Goal: Task Accomplishment & Management: Manage account settings

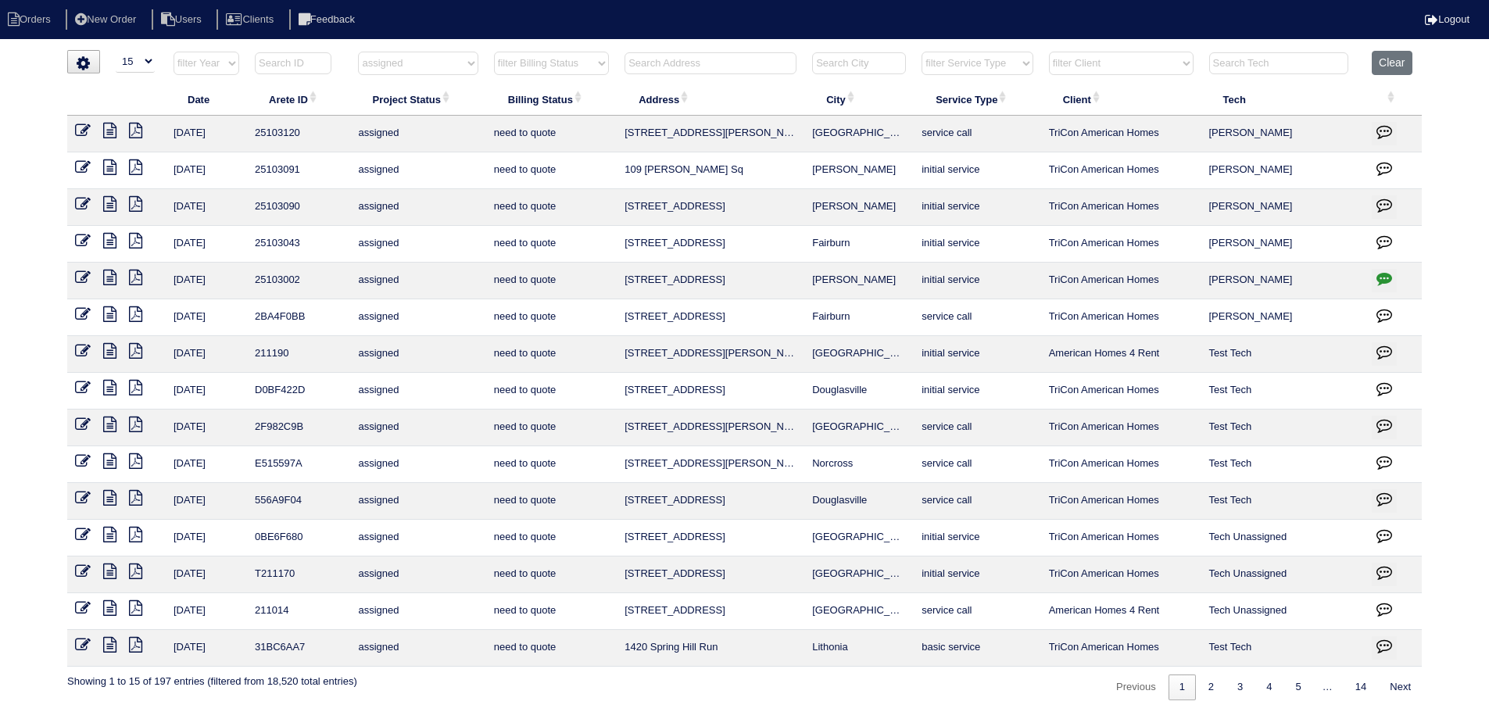
select select "15"
select select "assigned"
drag, startPoint x: 459, startPoint y: 63, endPoint x: 457, endPoint y: 74, distance: 11.8
click at [458, 63] on select "filter Project Status -- Any Project Status -- new order assigned in progress f…" at bounding box center [418, 63] width 120 height 23
select select
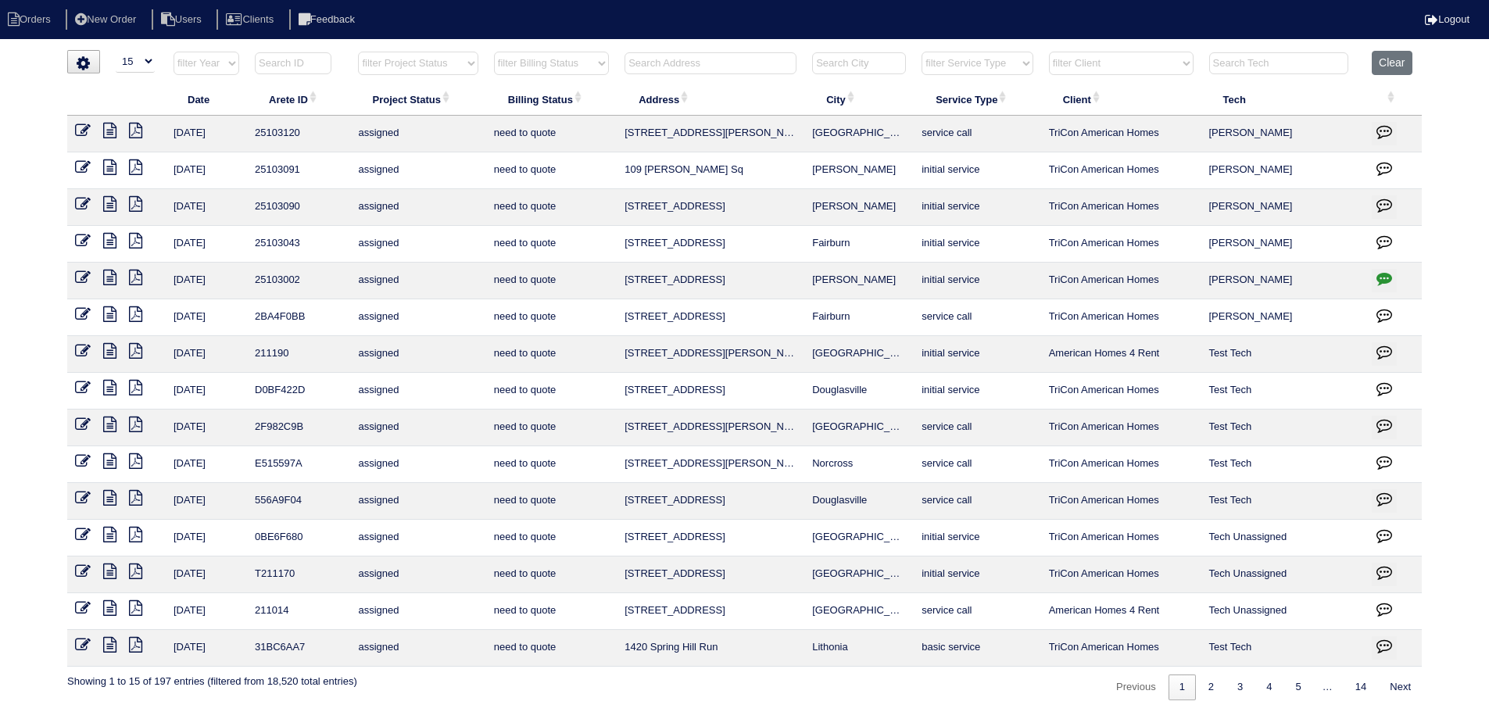
click at [358, 52] on select "filter Project Status -- Any Project Status -- new order assigned in progress f…" at bounding box center [418, 63] width 120 height 23
click at [738, 58] on input "text" at bounding box center [711, 63] width 172 height 22
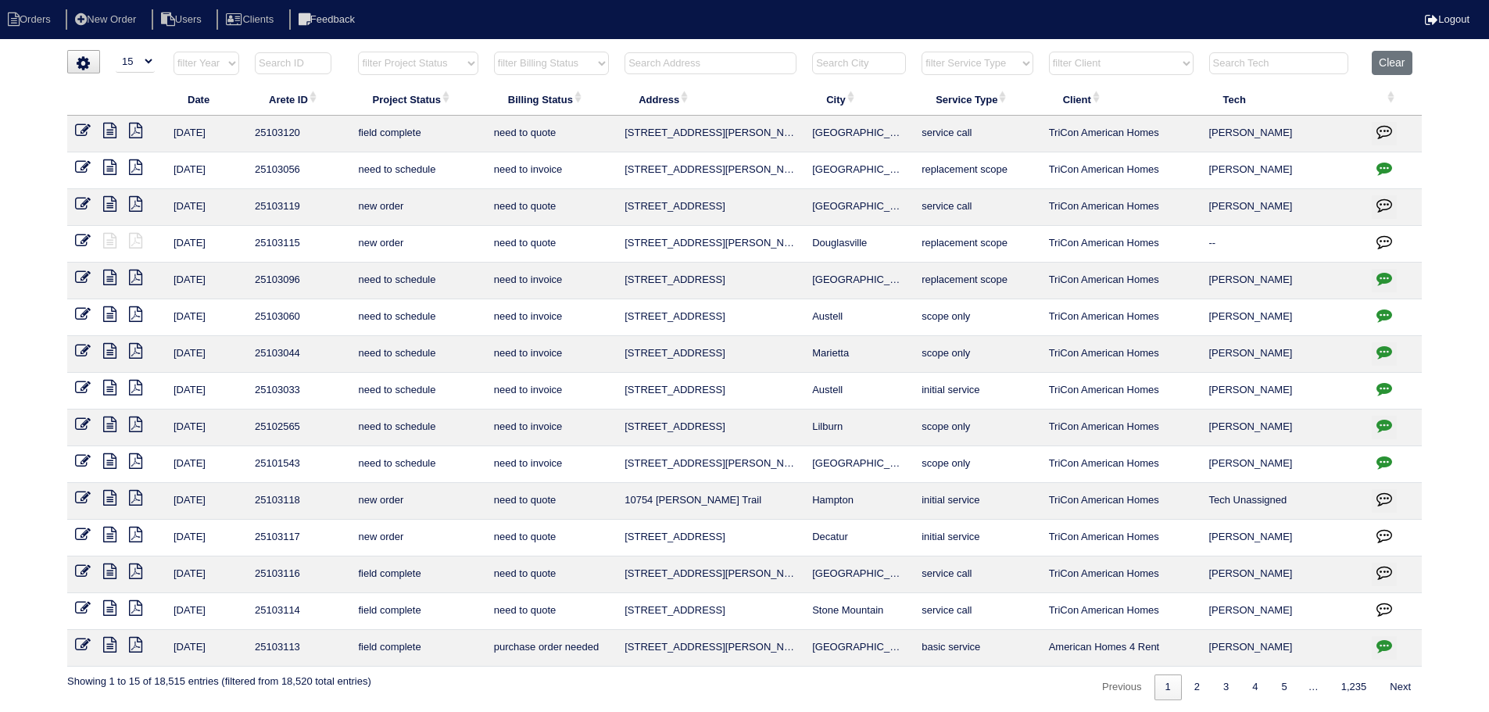
click at [734, 65] on input "text" at bounding box center [711, 63] width 172 height 22
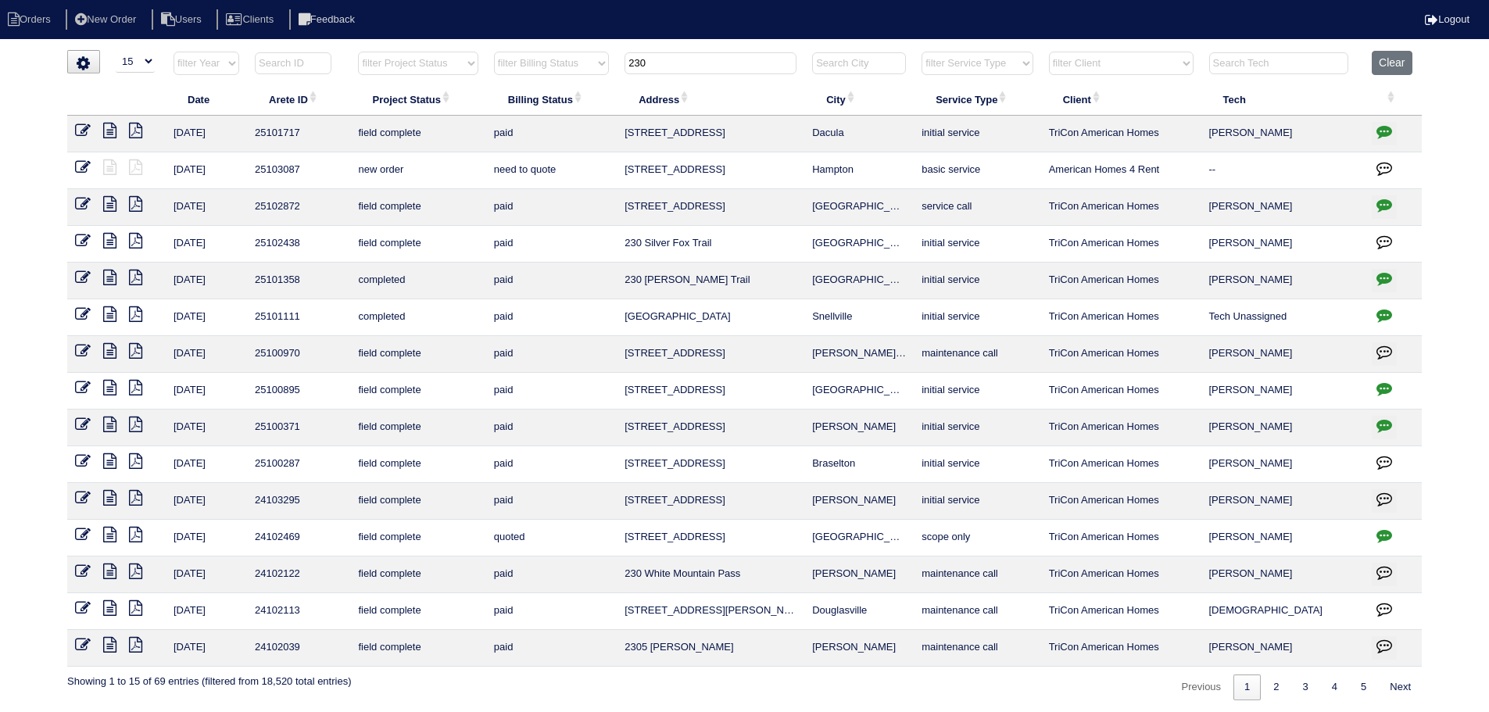
type input "230"
click at [81, 168] on icon at bounding box center [83, 167] width 16 height 16
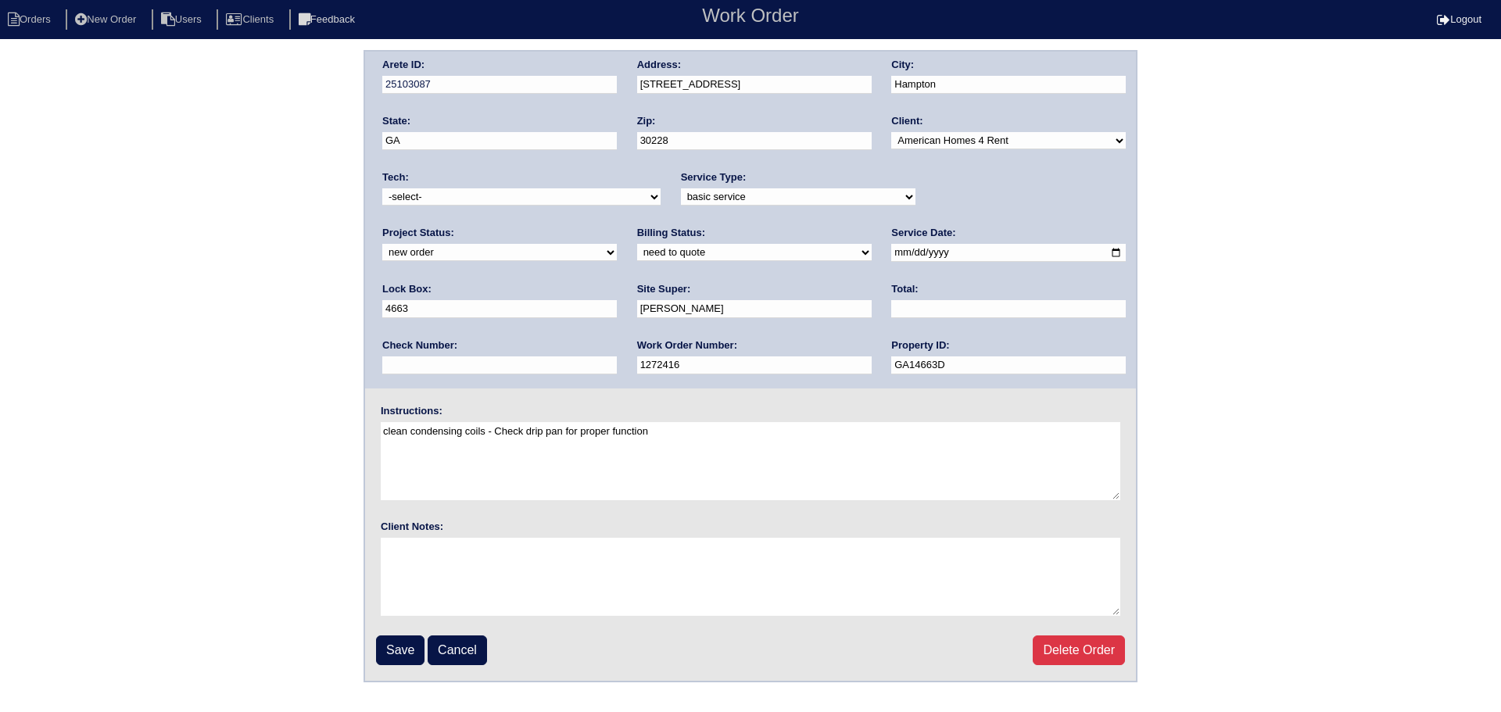
click at [617, 244] on select "new order assigned in progress field complete need to schedule admin review arc…" at bounding box center [499, 252] width 235 height 17
select select "assigned"
click at [617, 244] on select "new order assigned in progress field complete need to schedule admin review arc…" at bounding box center [499, 252] width 235 height 17
click at [539, 202] on select "-select- aretesmg+backup-tech@gmail.com benjohnholt88@gmail.com callisonhvac@ya…" at bounding box center [521, 196] width 278 height 17
select select "151"
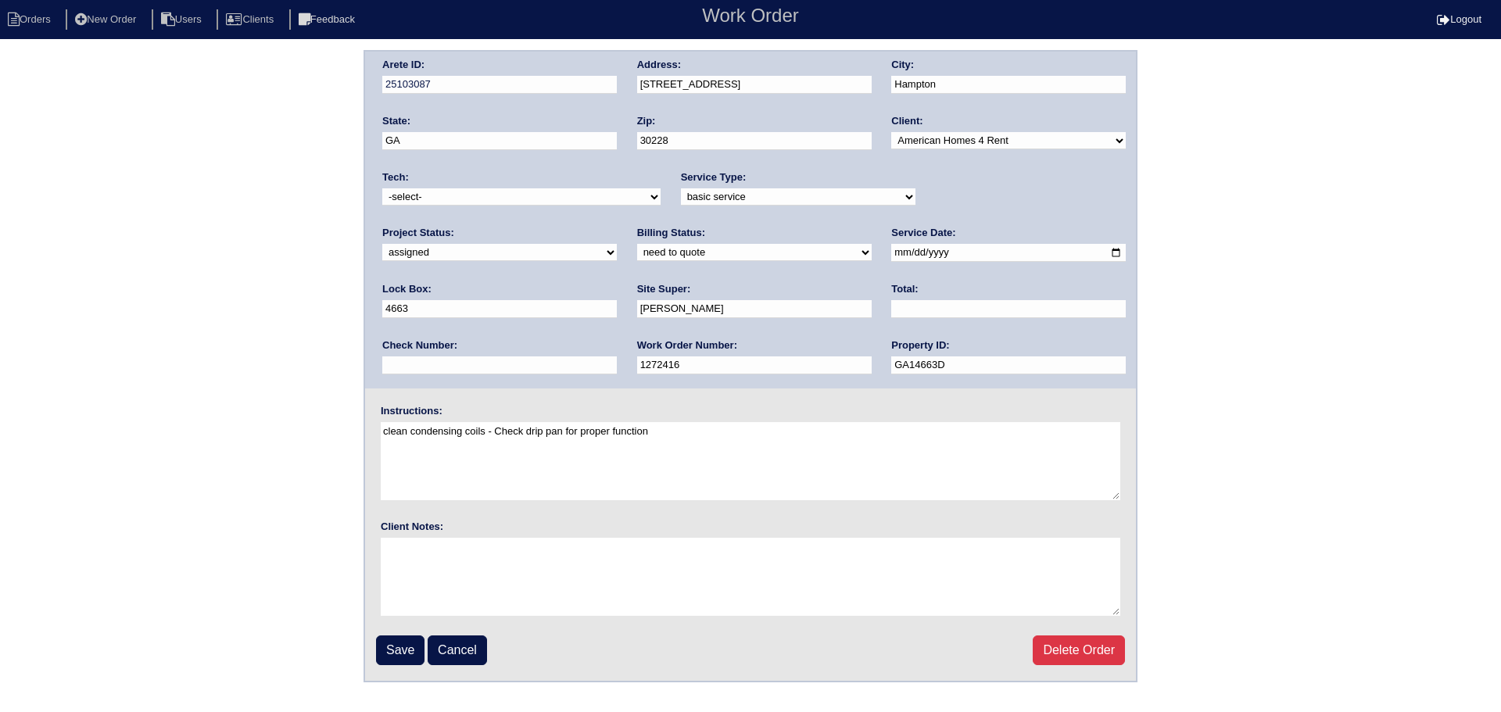
click at [382, 188] on select "-select- aretesmg+backup-tech@gmail.com benjohnholt88@gmail.com callisonhvac@ya…" at bounding box center [521, 196] width 278 height 17
click at [891, 255] on input "2025-08-20" at bounding box center [1008, 253] width 235 height 18
type input "2025-08-25"
click at [399, 645] on input "Save" at bounding box center [400, 650] width 48 height 30
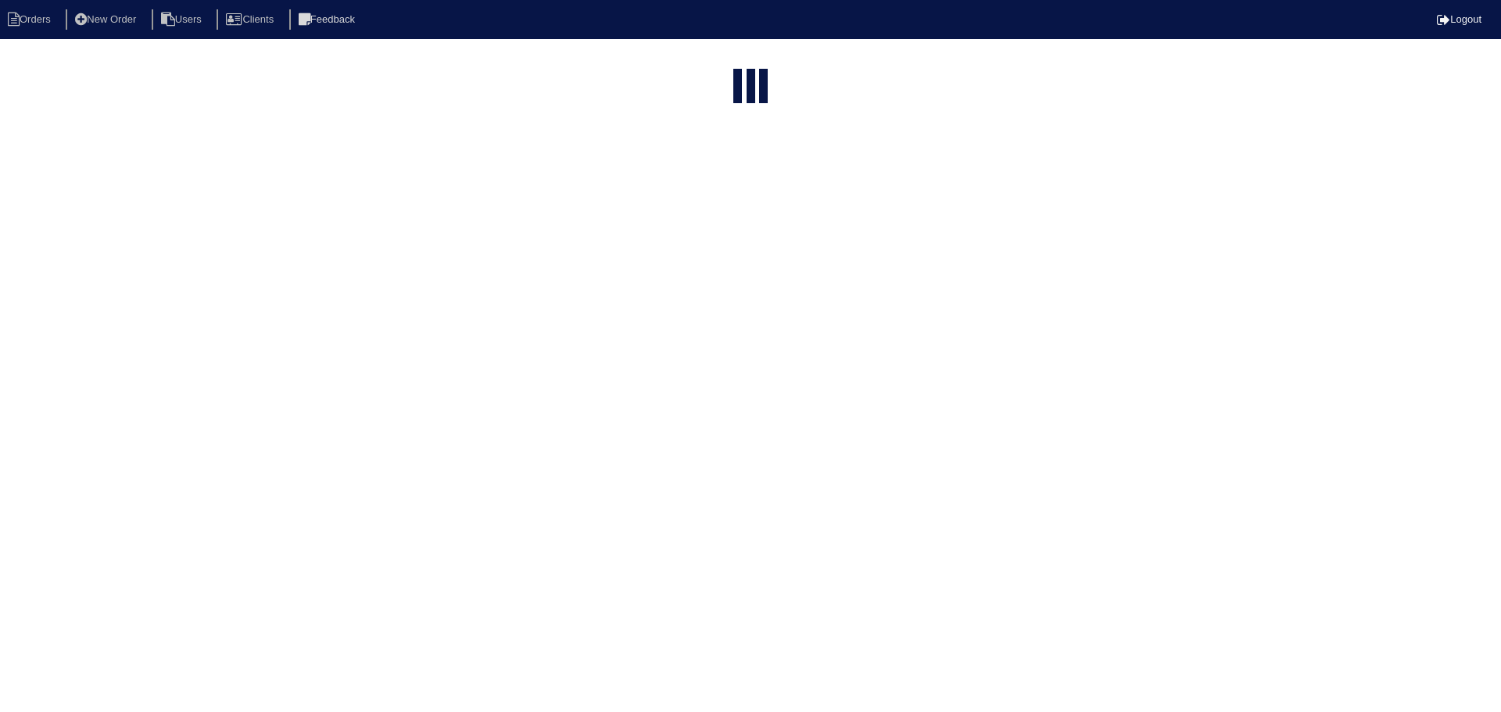
select select "15"
click at [728, 65] on input "230" at bounding box center [711, 63] width 172 height 22
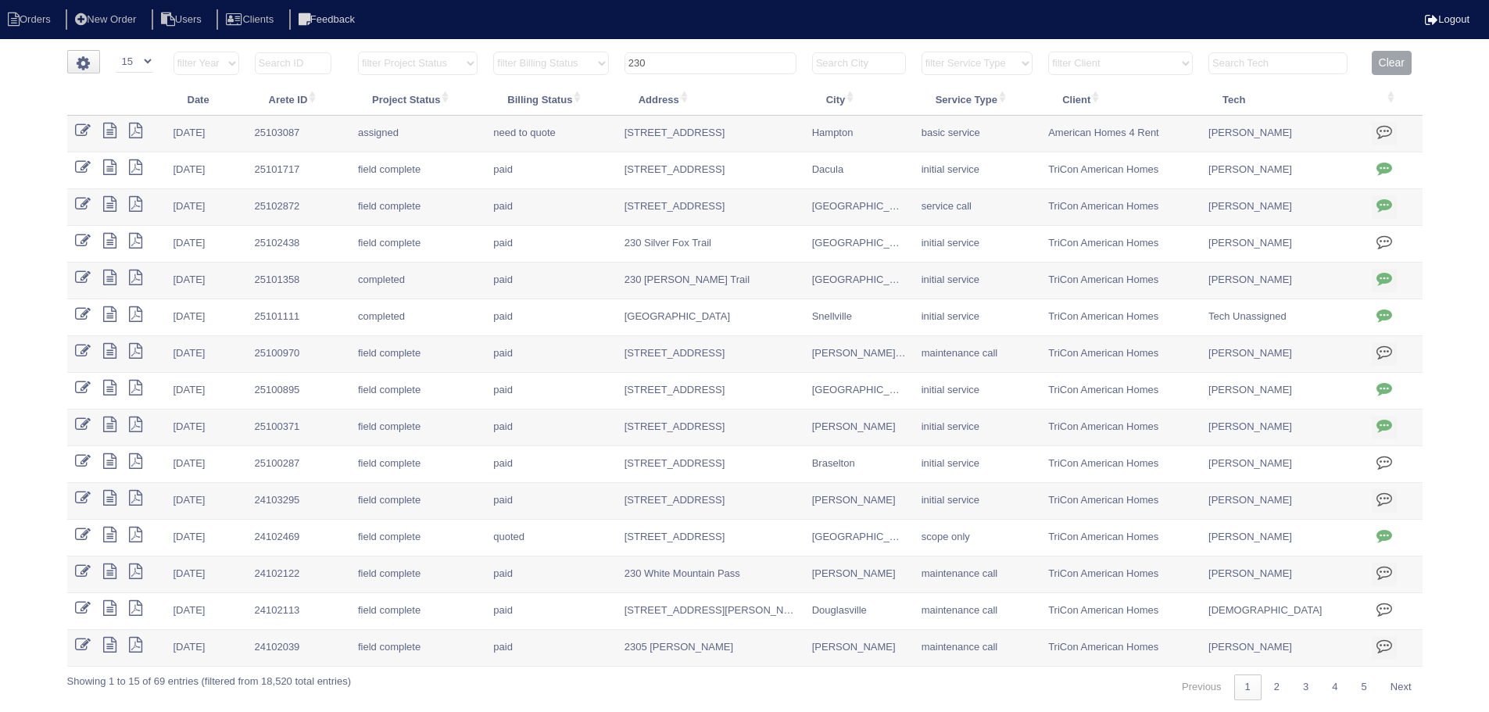
click at [728, 65] on input "230" at bounding box center [711, 63] width 172 height 22
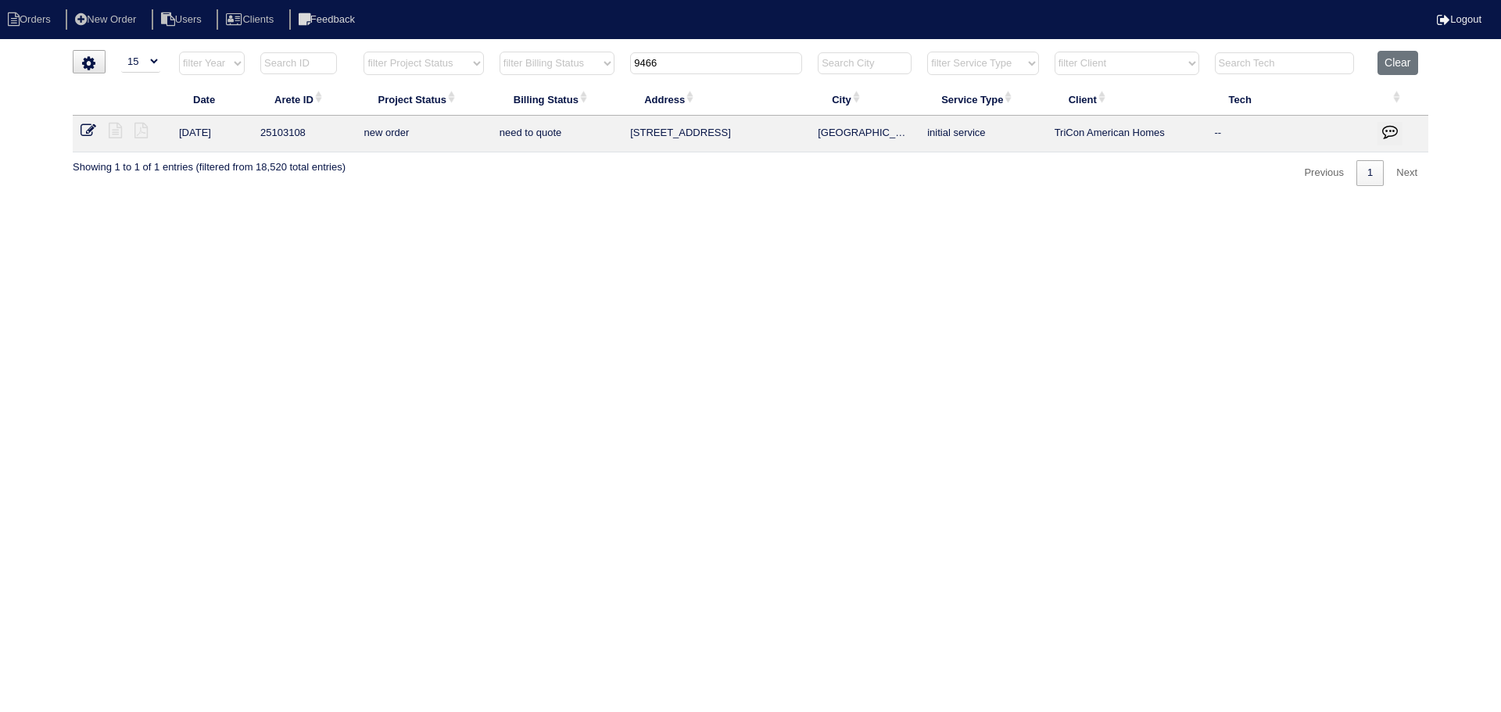
type input "9466"
click at [87, 127] on icon at bounding box center [89, 131] width 16 height 16
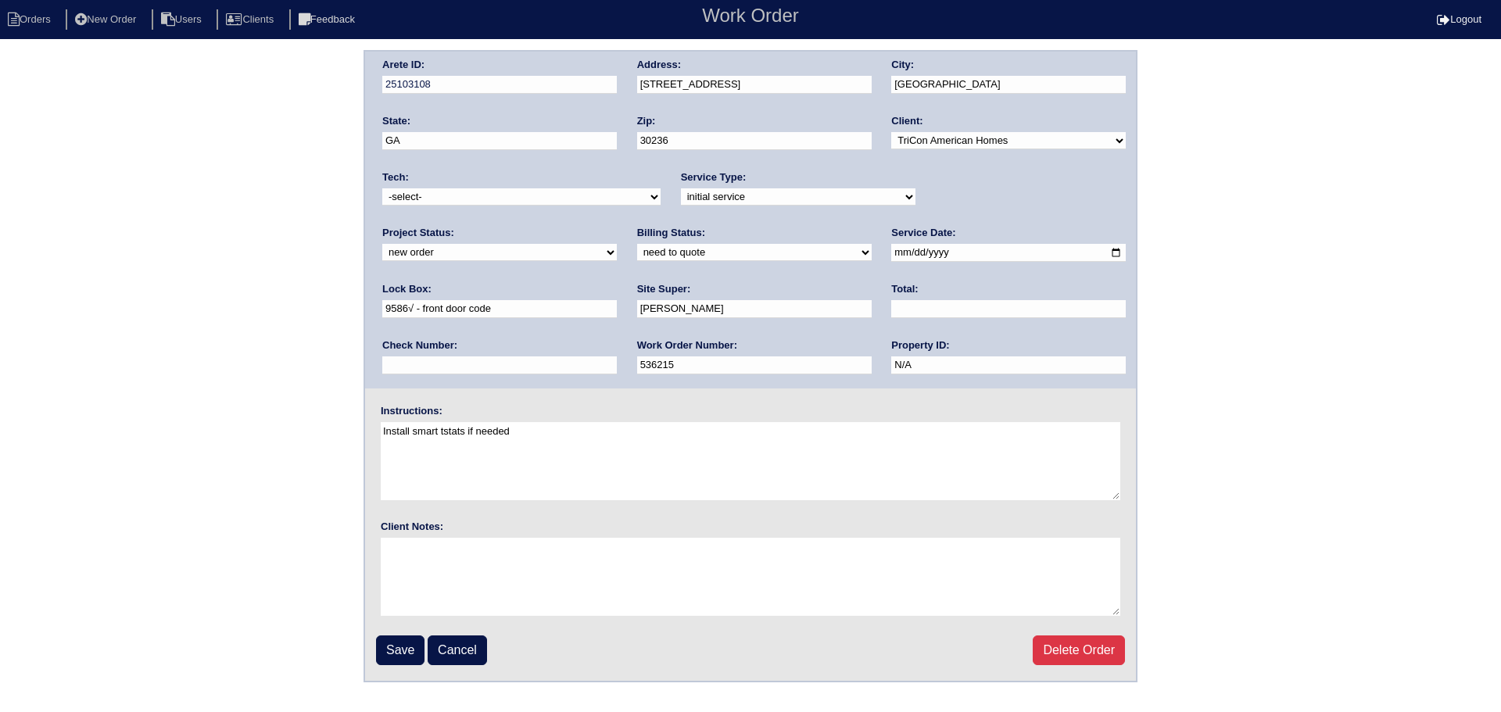
click at [617, 244] on select "new order assigned in progress field complete need to schedule admin review arc…" at bounding box center [499, 252] width 235 height 17
select select "assigned"
click at [617, 244] on select "new order assigned in progress field complete need to schedule admin review arc…" at bounding box center [499, 252] width 235 height 17
click at [891, 255] on input "2025-08-22" at bounding box center [1008, 253] width 235 height 18
type input "2025-08-25"
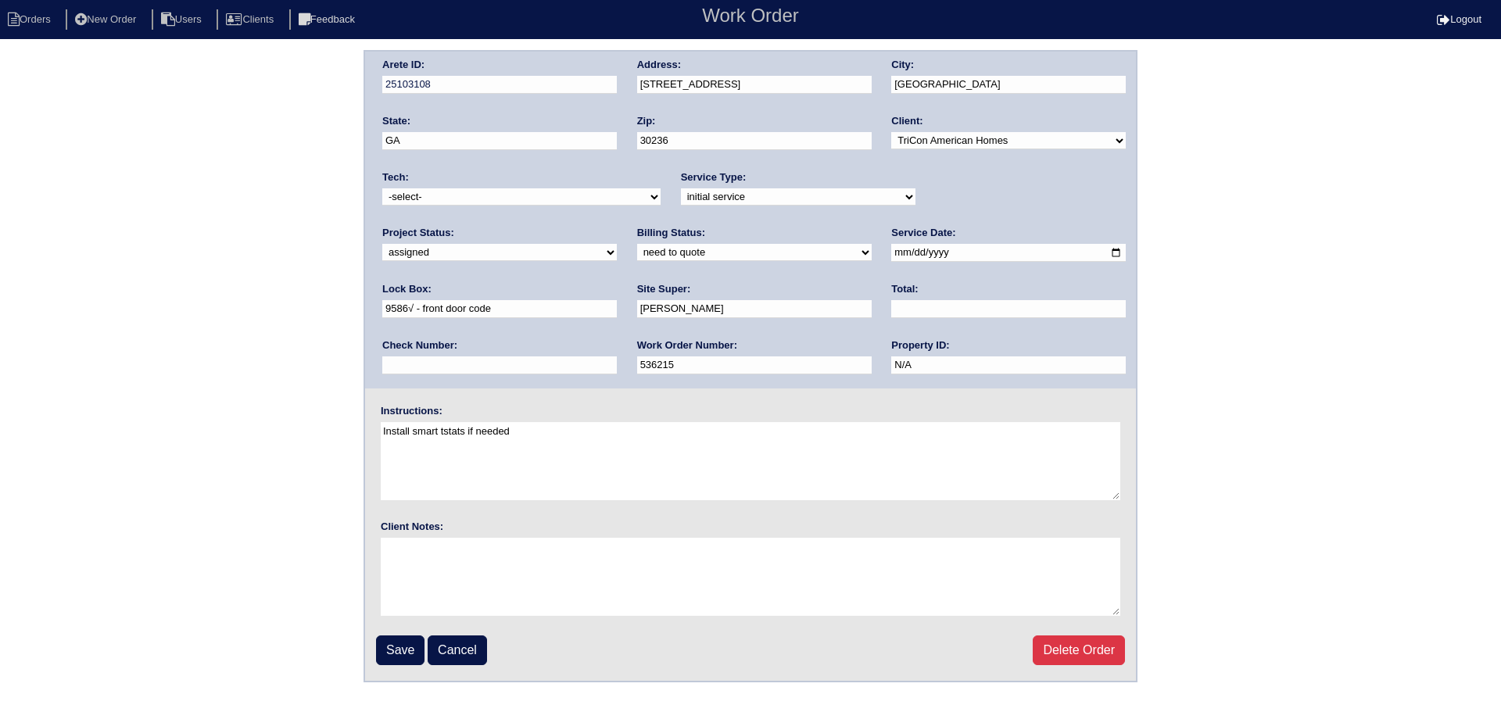
click at [551, 188] on div "Tech: -select- aretesmg+backup-tech@gmail.com benjohnholt88@gmail.com callisonh…" at bounding box center [521, 191] width 278 height 43
click at [546, 200] on select "-select- aretesmg+backup-tech@gmail.com benjohnholt88@gmail.com callisonhvac@ya…" at bounding box center [521, 196] width 278 height 17
select select "151"
click at [382, 188] on select "-select- aretesmg+backup-tech@gmail.com benjohnholt88@gmail.com callisonhvac@ya…" at bounding box center [521, 196] width 278 height 17
click at [403, 637] on input "Save" at bounding box center [400, 650] width 48 height 30
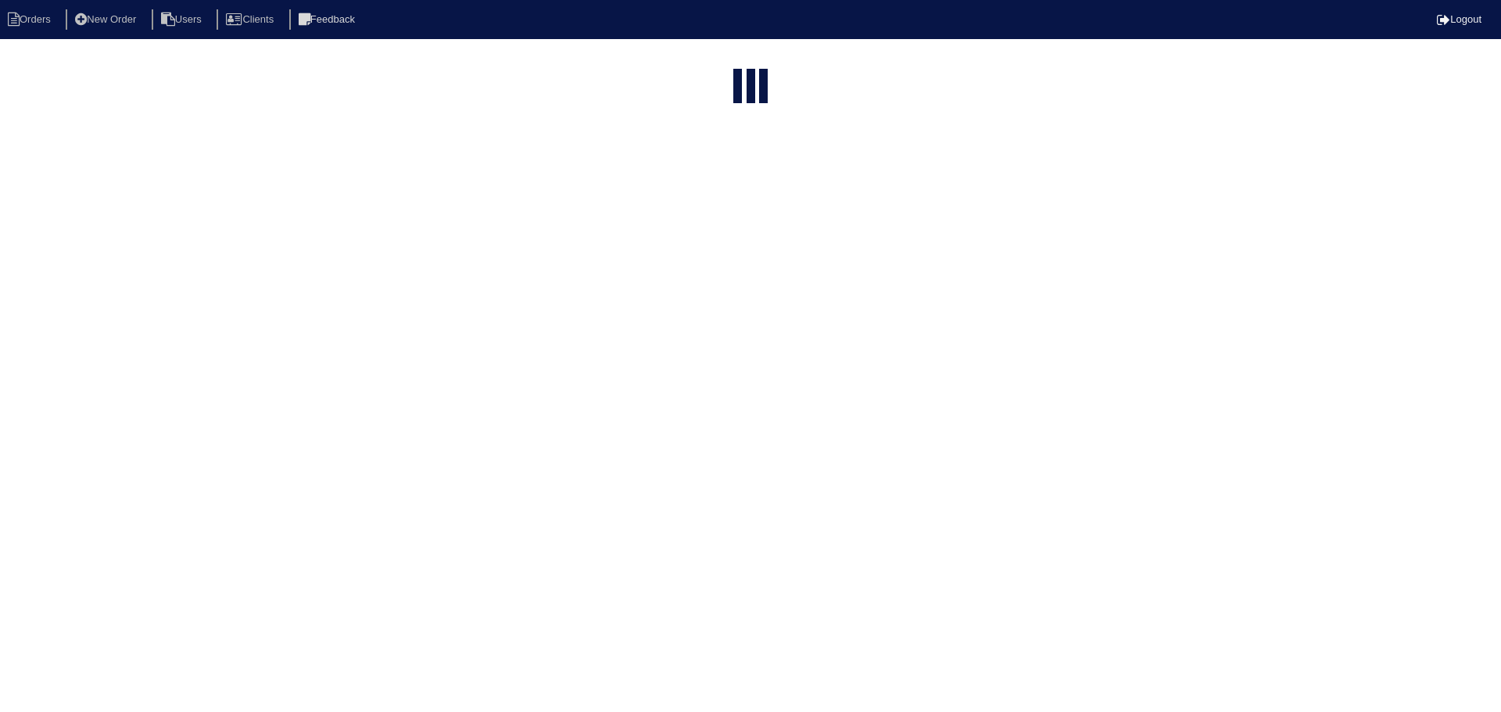
select select "15"
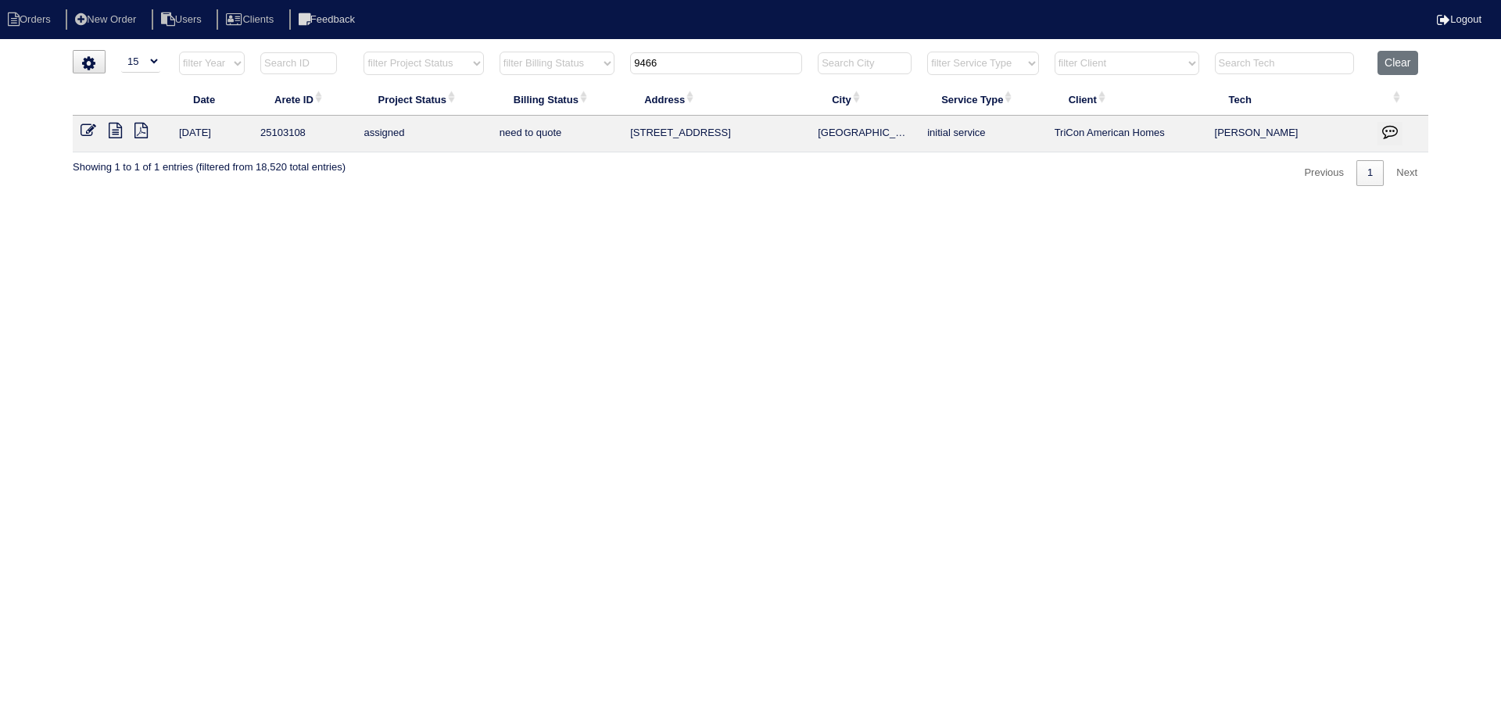
drag, startPoint x: 718, startPoint y: 63, endPoint x: 557, endPoint y: 62, distance: 161.0
click at [557, 62] on tr "filter Year -- Any Year -- 2025 2024 2023 2022 2021 2020 2019 filter Project St…" at bounding box center [750, 67] width 1355 height 32
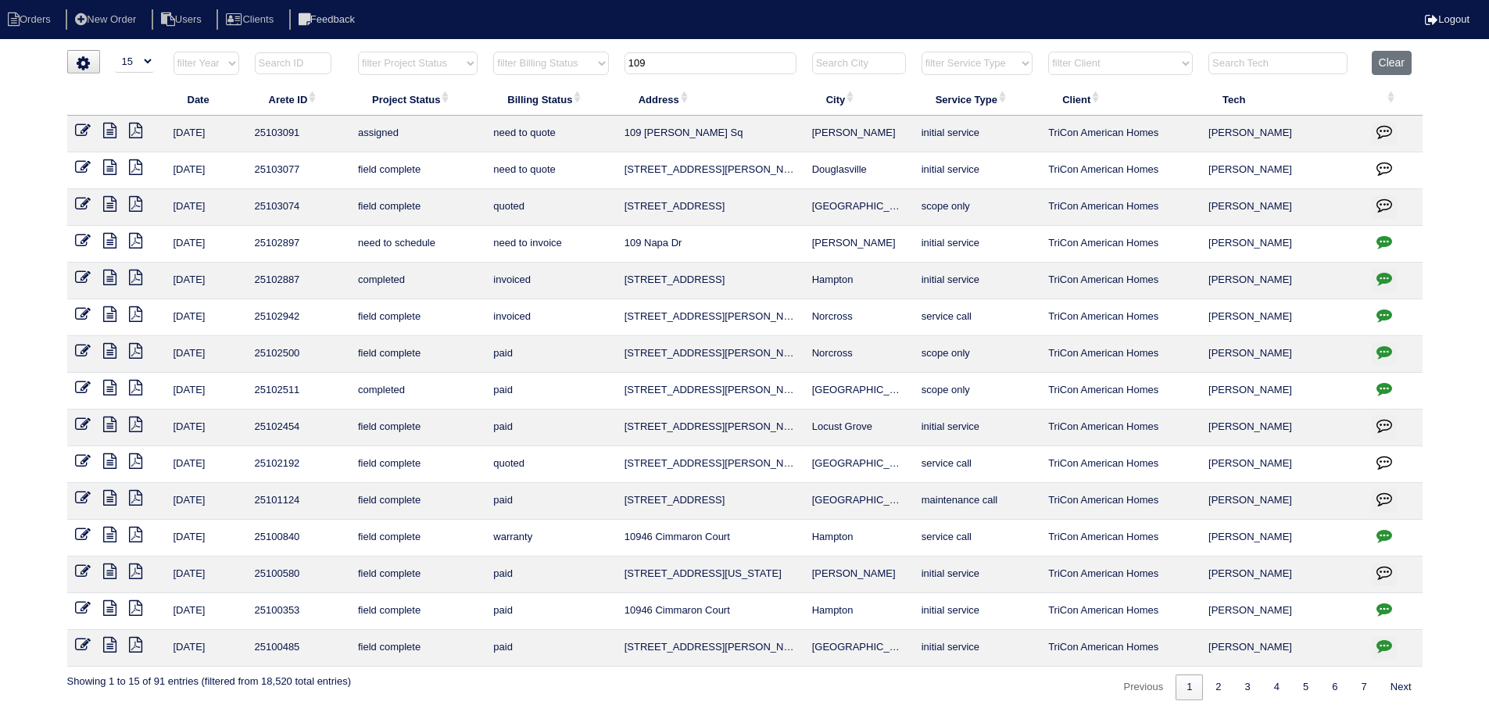
type input "109"
click at [84, 127] on icon at bounding box center [83, 131] width 16 height 16
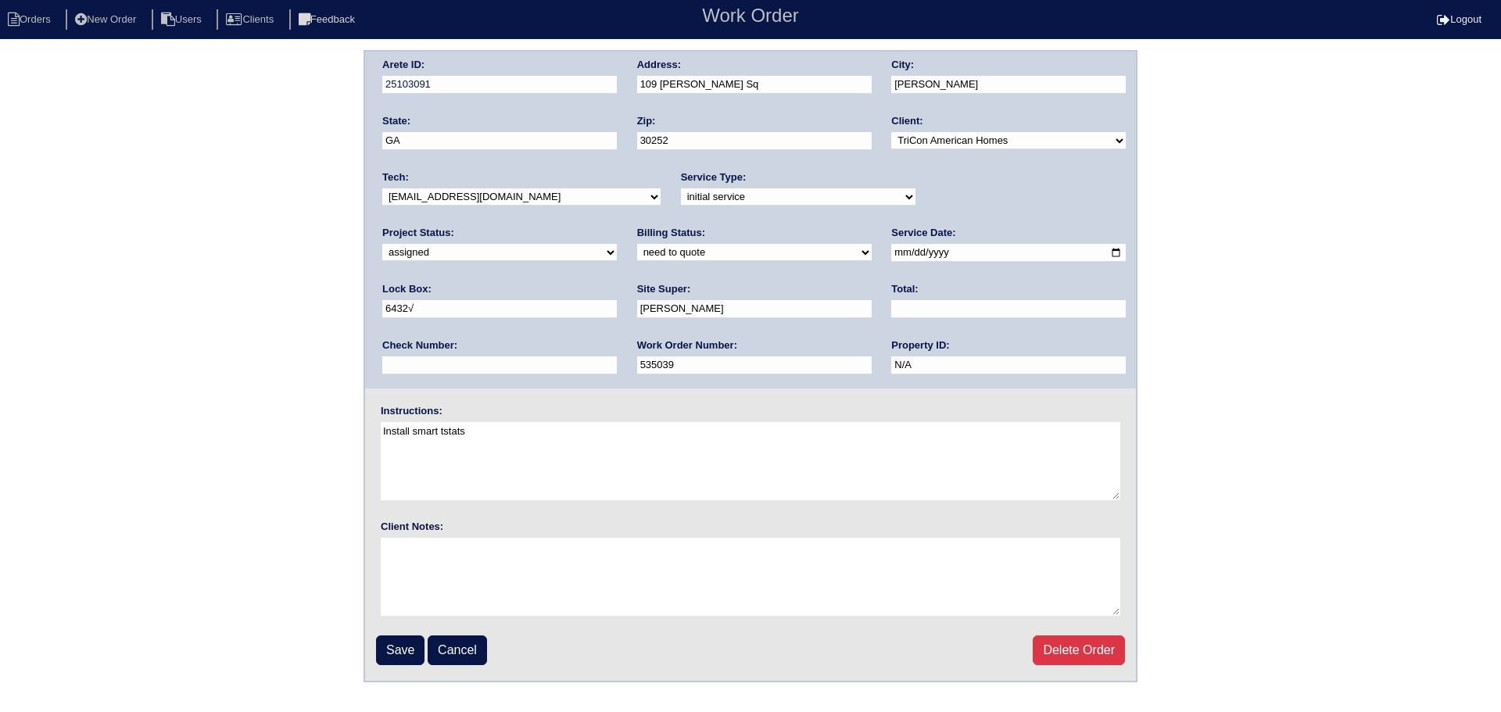
click at [533, 192] on select "-select- aretesmg+backup-tech@gmail.com benjohnholt88@gmail.com callisonhvac@ya…" at bounding box center [521, 196] width 278 height 17
select select "151"
click at [382, 188] on select "-select- aretesmg+backup-tech@gmail.com benjohnholt88@gmail.com callisonhvac@ya…" at bounding box center [521, 196] width 278 height 17
click at [891, 256] on input "2025-08-22" at bounding box center [1008, 253] width 235 height 18
type input "2025-08-25"
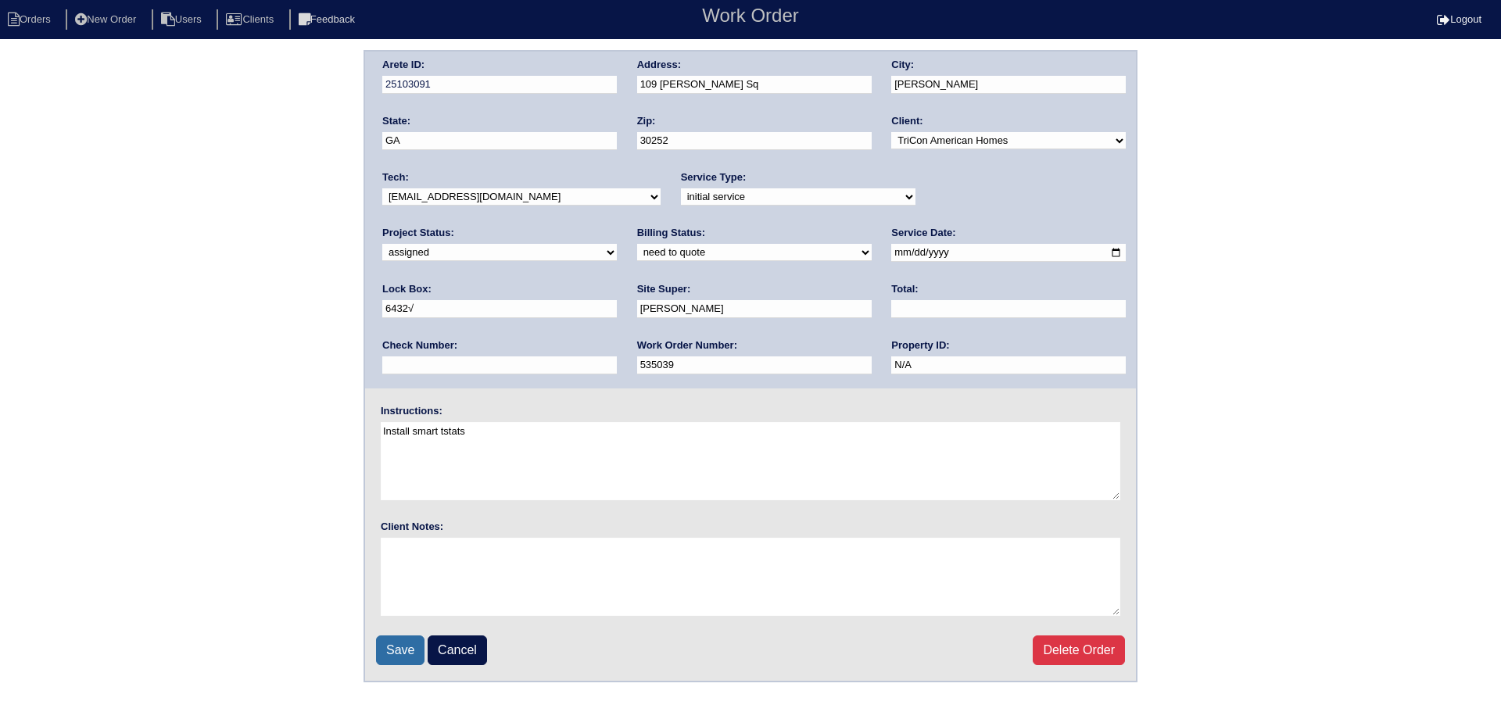
click at [397, 648] on input "Save" at bounding box center [400, 650] width 48 height 30
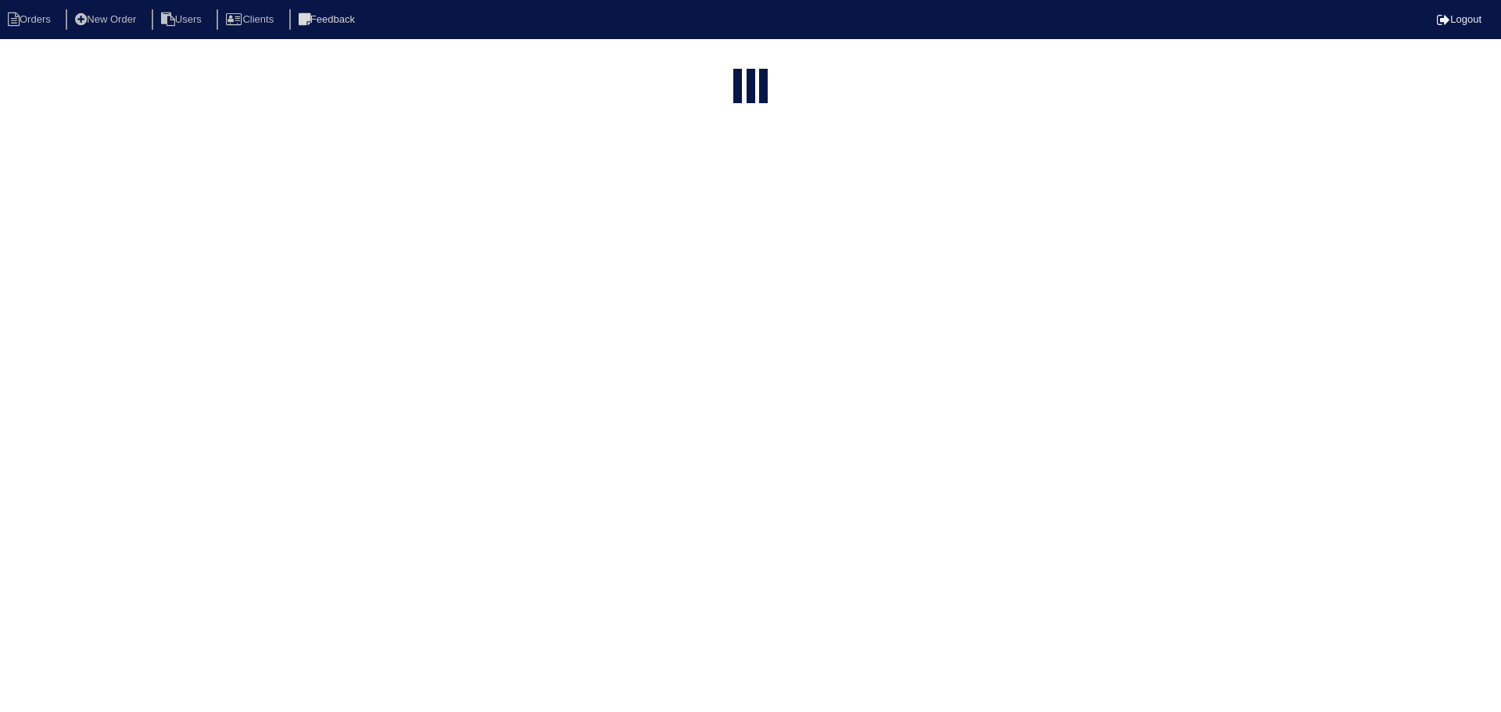
select select "15"
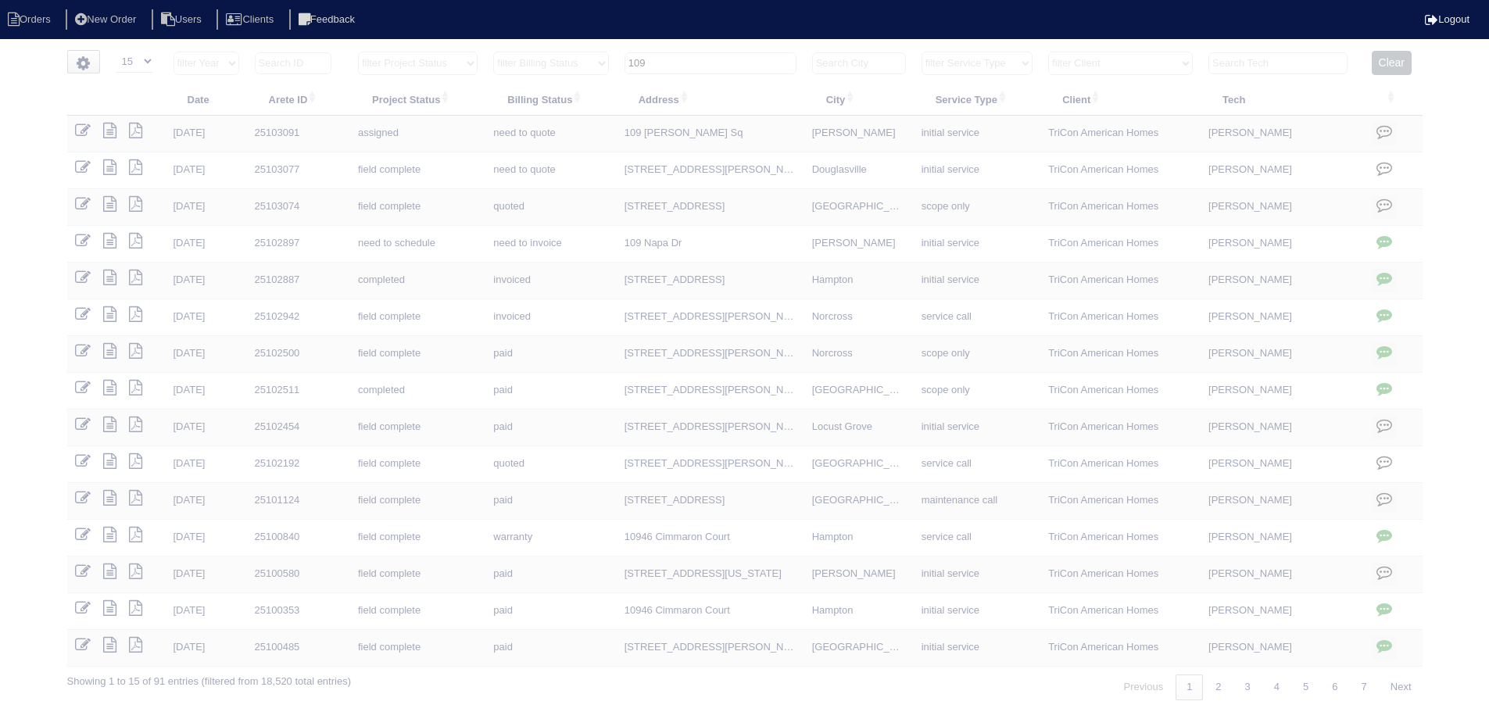
drag, startPoint x: 643, startPoint y: 63, endPoint x: 559, endPoint y: 55, distance: 84.8
click at [559, 55] on tr "filter Year -- Any Year -- 2025 2024 2023 2022 2021 2020 2019 filter Project St…" at bounding box center [744, 67] width 1355 height 32
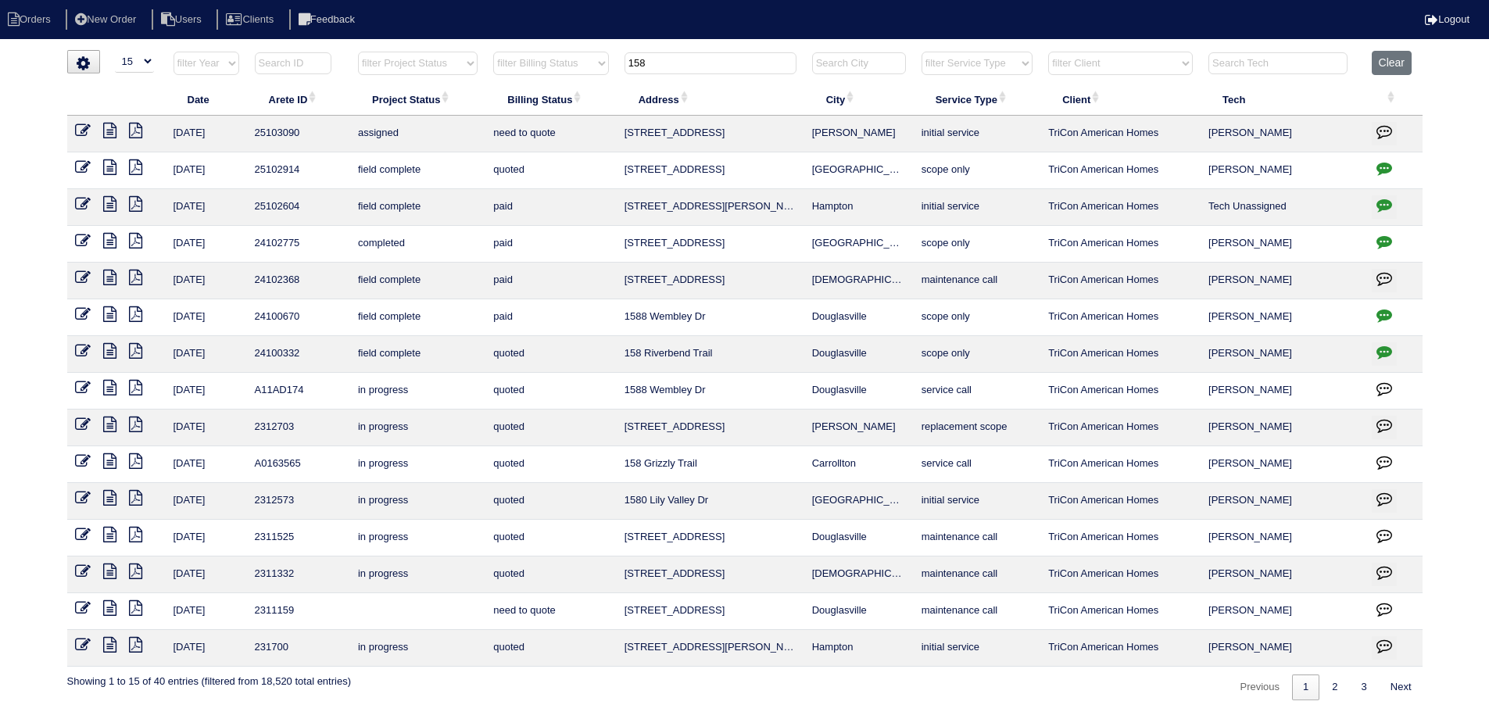
type input "158"
click at [85, 131] on icon at bounding box center [83, 131] width 16 height 16
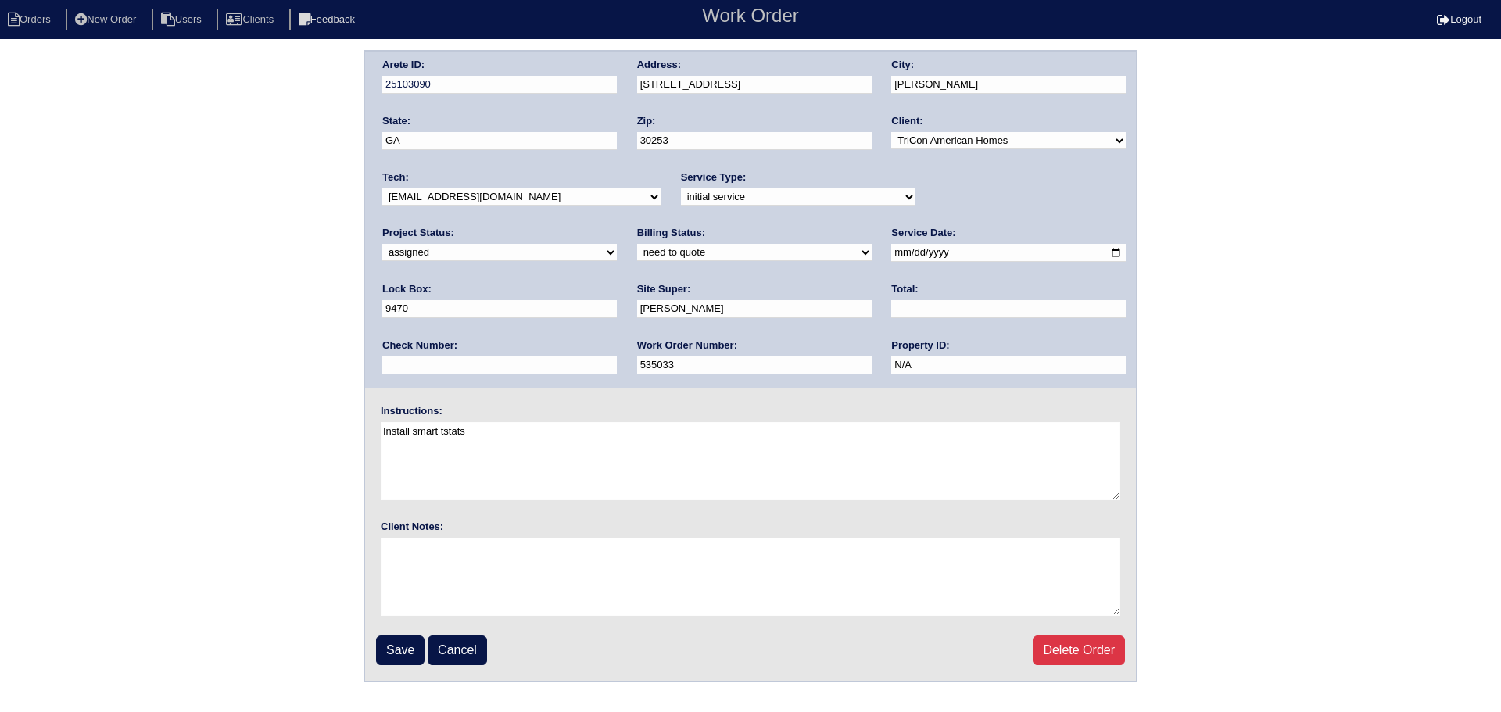
click at [617, 244] on select "new order assigned in progress field complete need to schedule admin review arc…" at bounding box center [499, 252] width 235 height 17
click at [489, 203] on select "-select- [EMAIL_ADDRESS][DOMAIN_NAME] [EMAIL_ADDRESS][DOMAIN_NAME] [EMAIL_ADDRE…" at bounding box center [521, 196] width 278 height 17
select select "151"
click at [382, 188] on select "-select- [EMAIL_ADDRESS][DOMAIN_NAME] [EMAIL_ADDRESS][DOMAIN_NAME] [EMAIL_ADDRE…" at bounding box center [521, 196] width 278 height 17
click at [891, 251] on input "2025-08-22" at bounding box center [1008, 253] width 235 height 18
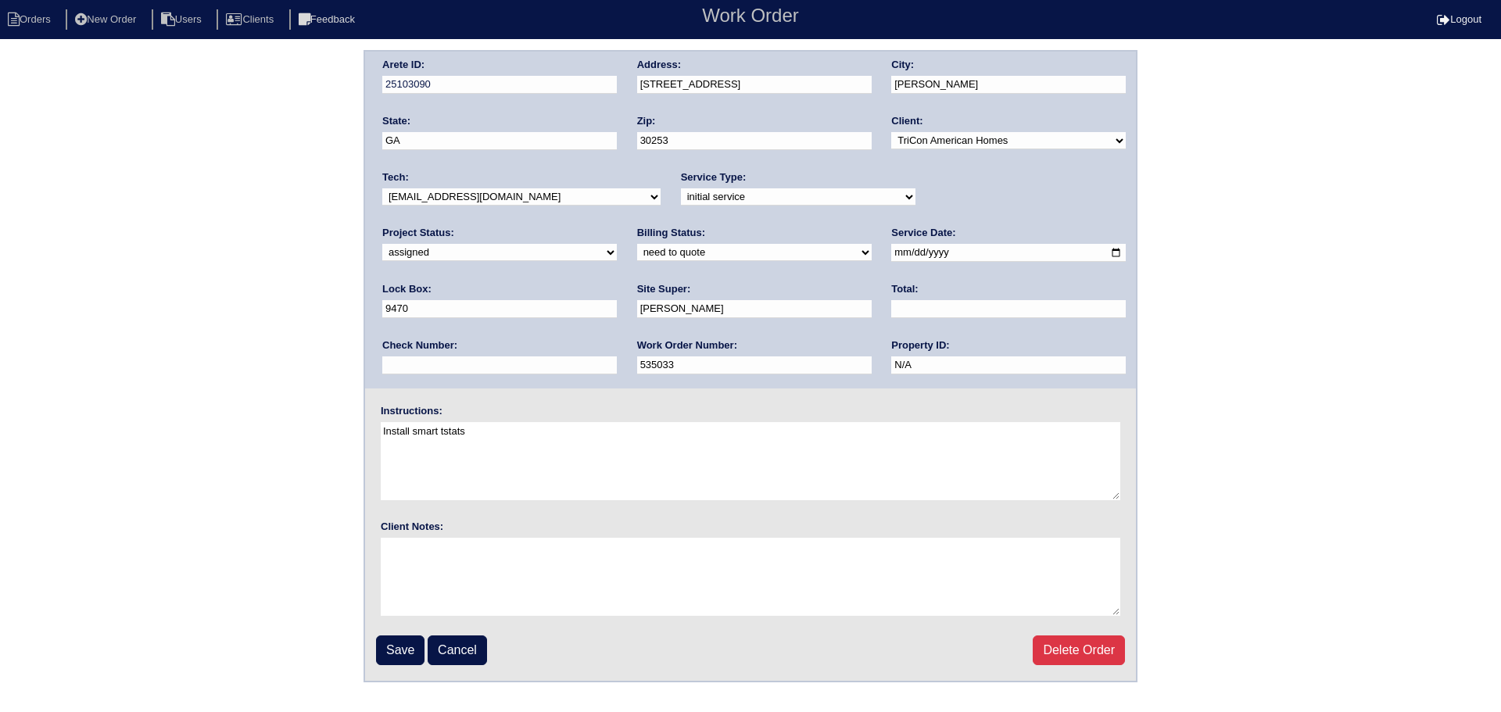
type input "2025-08-25"
click at [395, 646] on input "Save" at bounding box center [400, 650] width 48 height 30
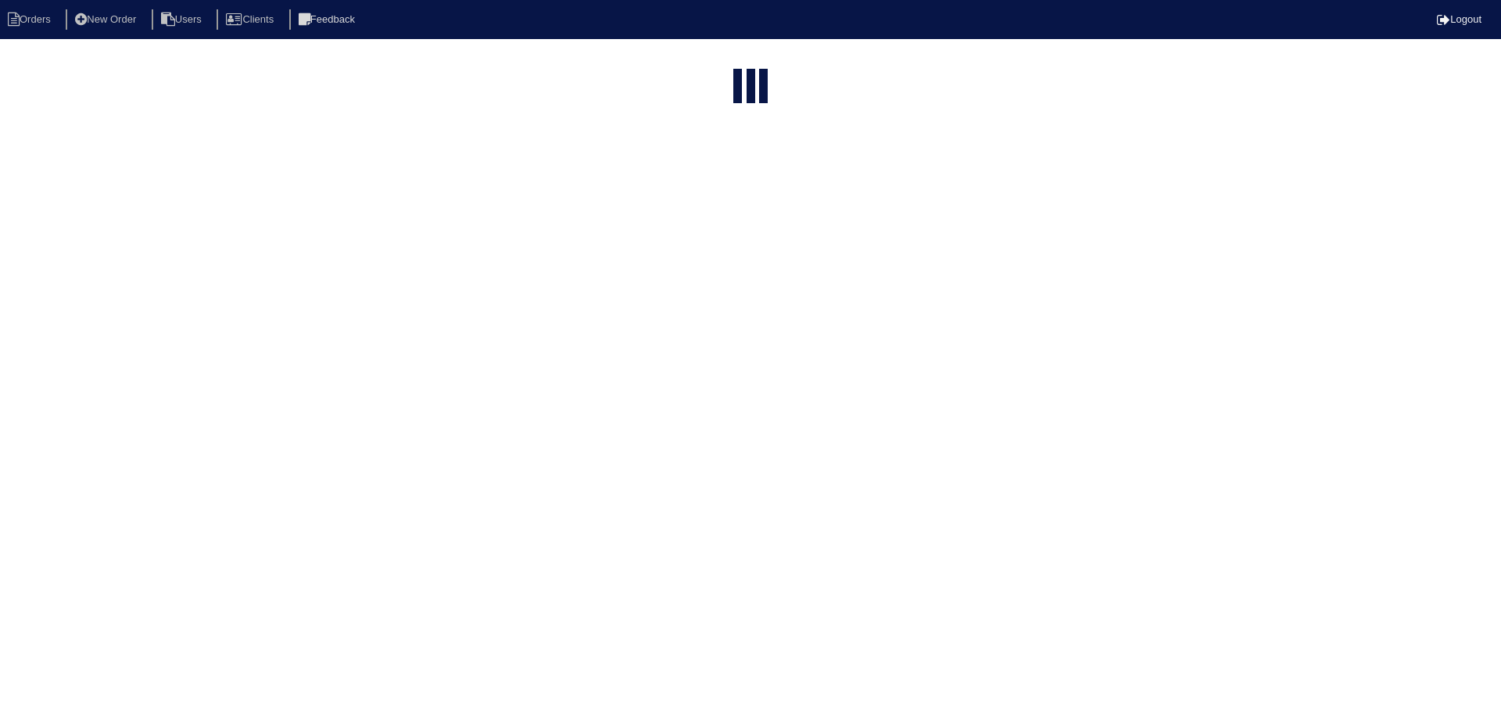
select select "15"
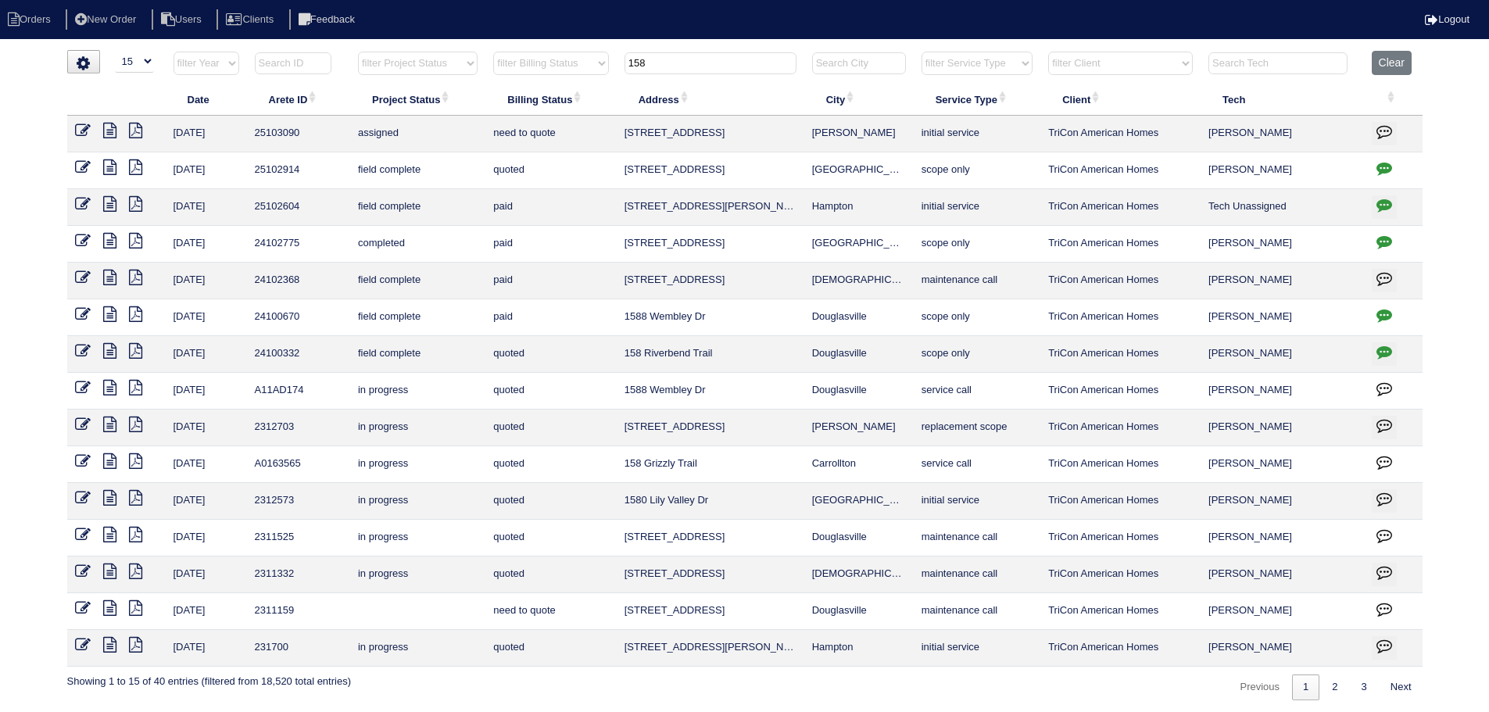
click at [686, 72] on input "158" at bounding box center [711, 63] width 172 height 22
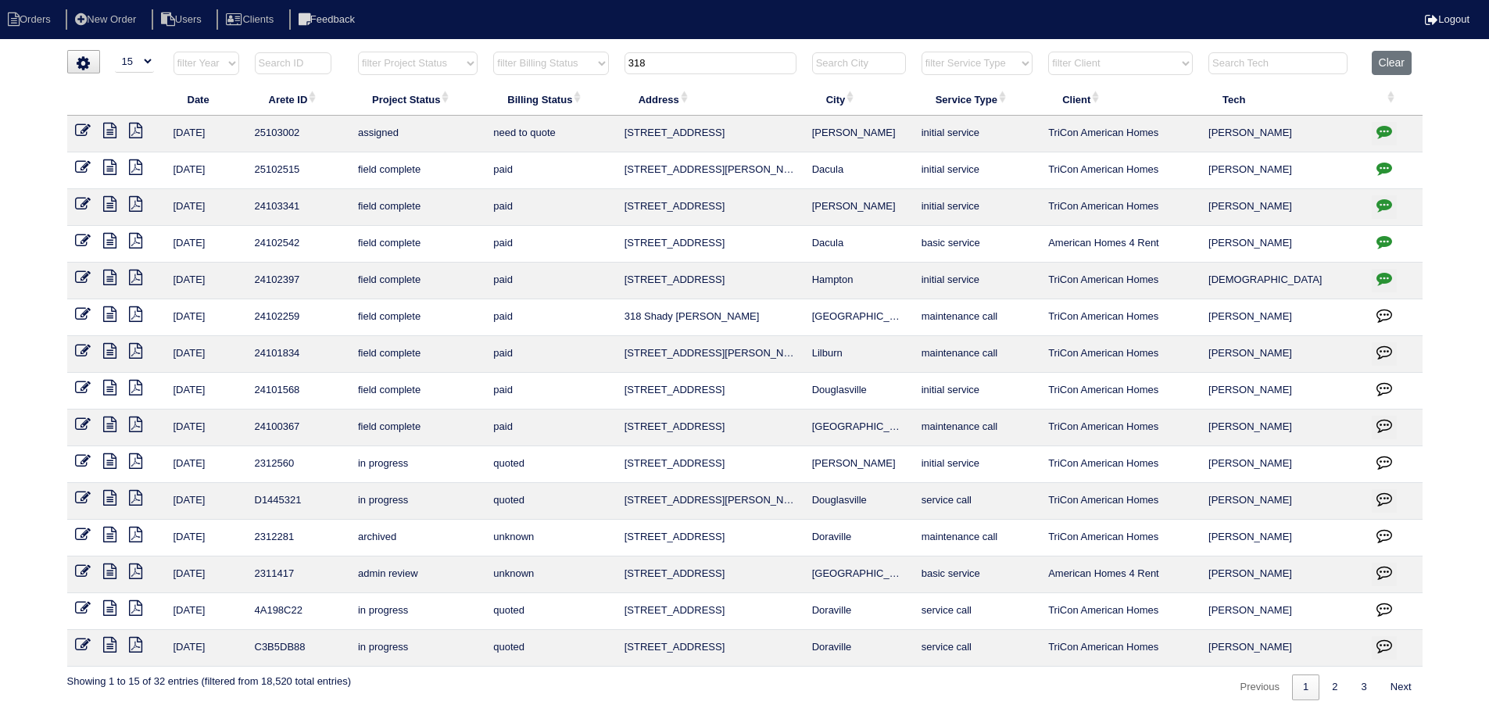
type input "318"
click at [85, 126] on icon at bounding box center [83, 131] width 16 height 16
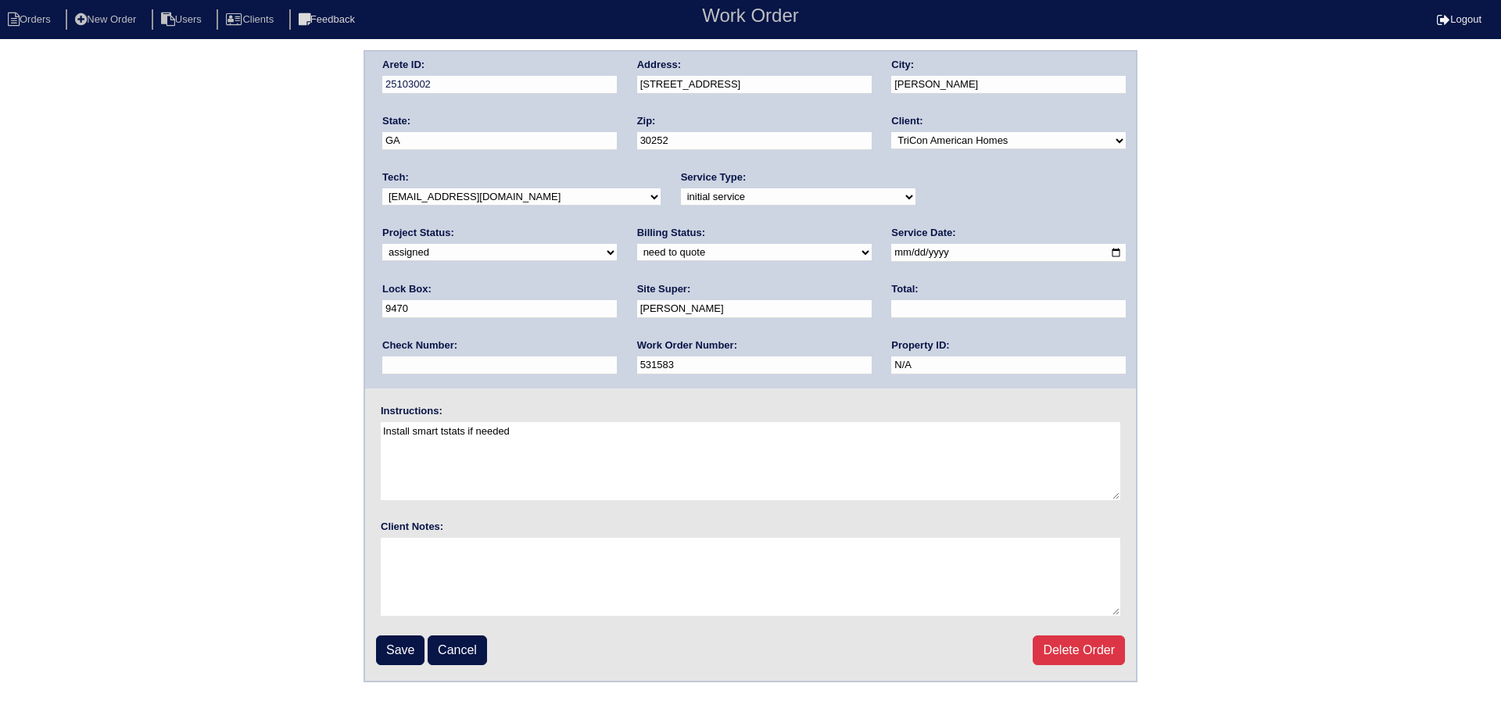
click at [519, 196] on select "-select- aretesmg+backup-tech@gmail.com benjohnholt88@gmail.com callisonhvac@ya…" at bounding box center [521, 196] width 278 height 17
click at [891, 256] on input "2025-08-20" at bounding box center [1008, 253] width 235 height 18
click at [891, 255] on input "2025-08-20" at bounding box center [1008, 253] width 235 height 18
type input "2025-08-25"
click at [409, 637] on input "Save" at bounding box center [400, 650] width 48 height 30
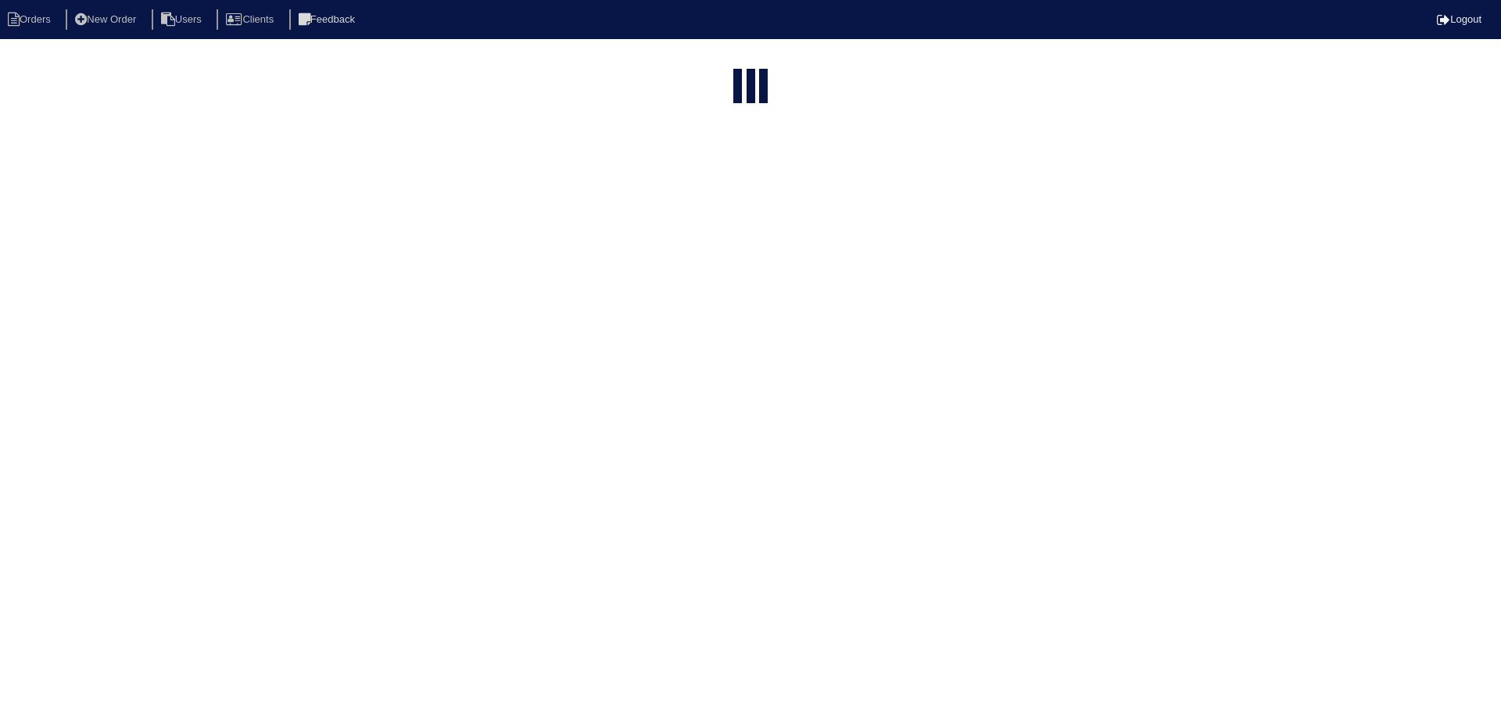
select select "15"
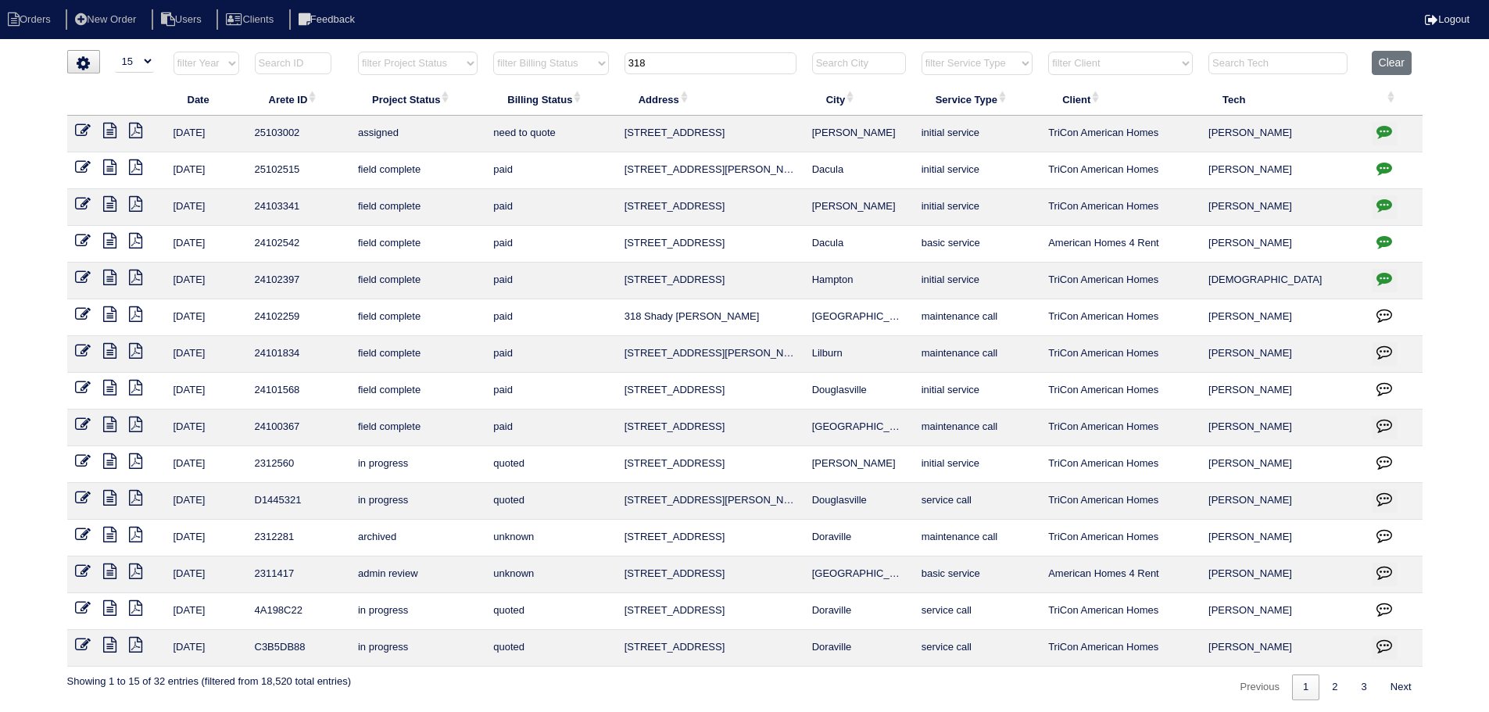
drag, startPoint x: 646, startPoint y: 61, endPoint x: 567, endPoint y: 73, distance: 79.0
click at [574, 71] on tr "filter Year -- Any Year -- 2025 2024 2023 2022 2021 2020 2019 filter Project St…" at bounding box center [744, 67] width 1355 height 32
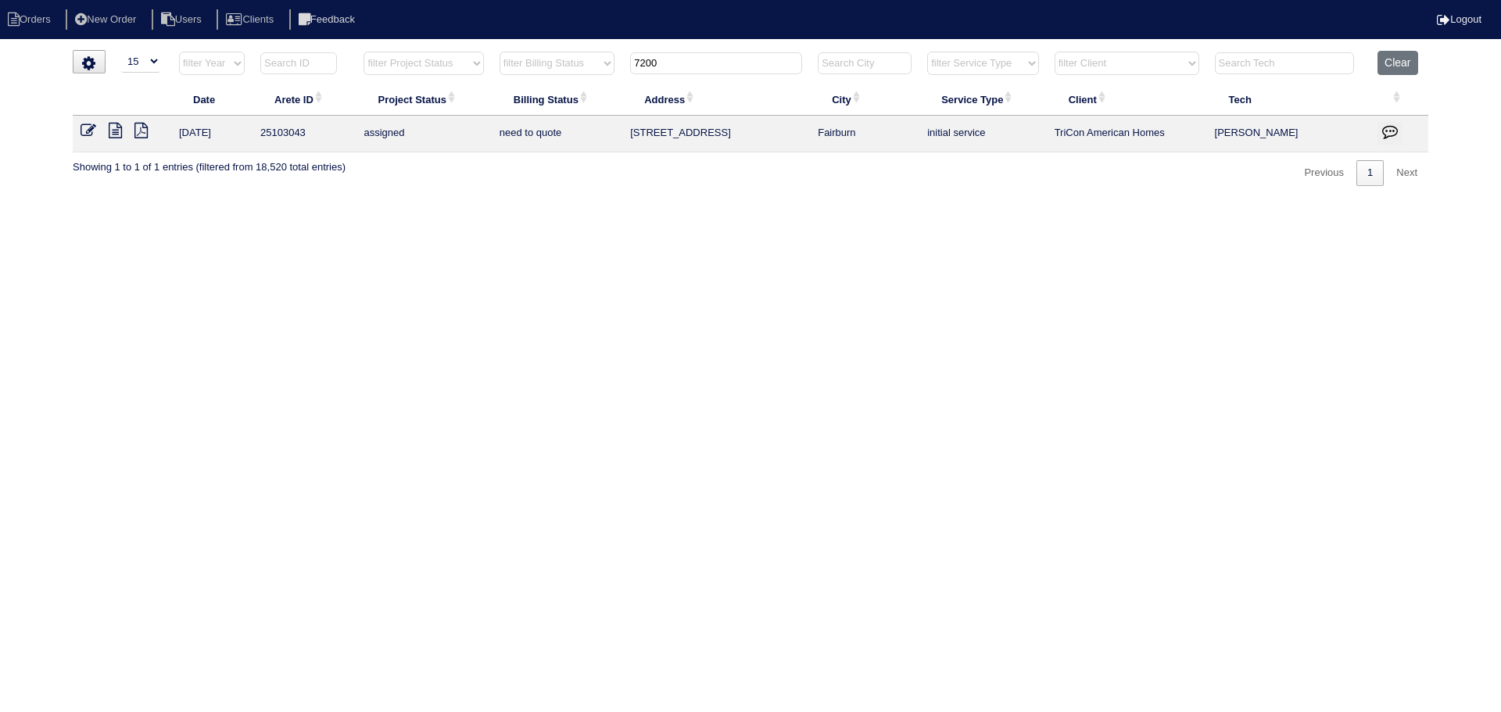
type input "7200"
click at [88, 119] on td at bounding box center [122, 134] width 98 height 37
click at [84, 134] on icon at bounding box center [89, 131] width 16 height 16
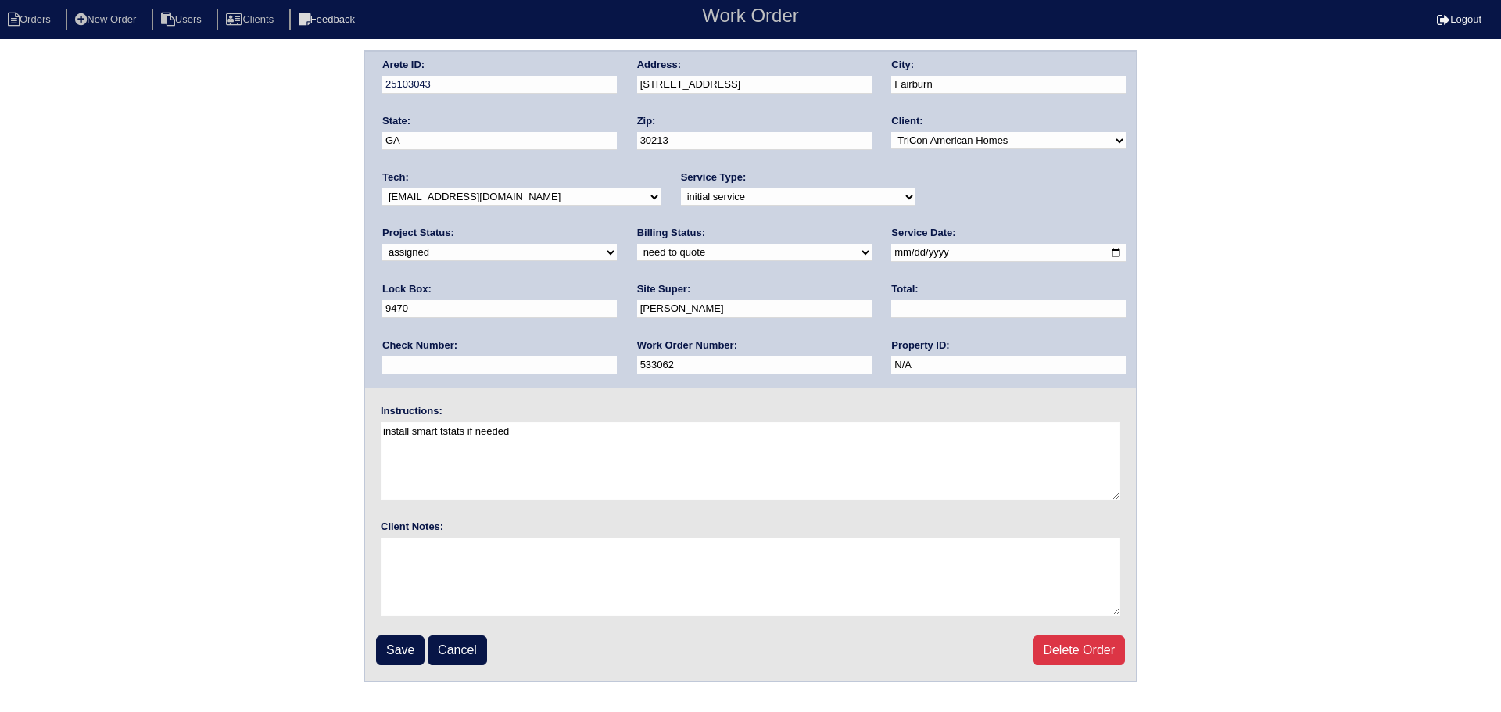
click at [529, 212] on div "Tech: -select- [EMAIL_ADDRESS][DOMAIN_NAME] [EMAIL_ADDRESS][DOMAIN_NAME] [EMAIL…" at bounding box center [521, 191] width 278 height 43
click at [523, 202] on select "-select- [EMAIL_ADDRESS][DOMAIN_NAME] [EMAIL_ADDRESS][DOMAIN_NAME] [EMAIL_ADDRE…" at bounding box center [521, 196] width 278 height 17
select select "151"
click at [382, 188] on select "-select- [EMAIL_ADDRESS][DOMAIN_NAME] [EMAIL_ADDRESS][DOMAIN_NAME] [EMAIL_ADDRE…" at bounding box center [521, 196] width 278 height 17
click at [891, 247] on input "2025-08-20" at bounding box center [1008, 253] width 235 height 18
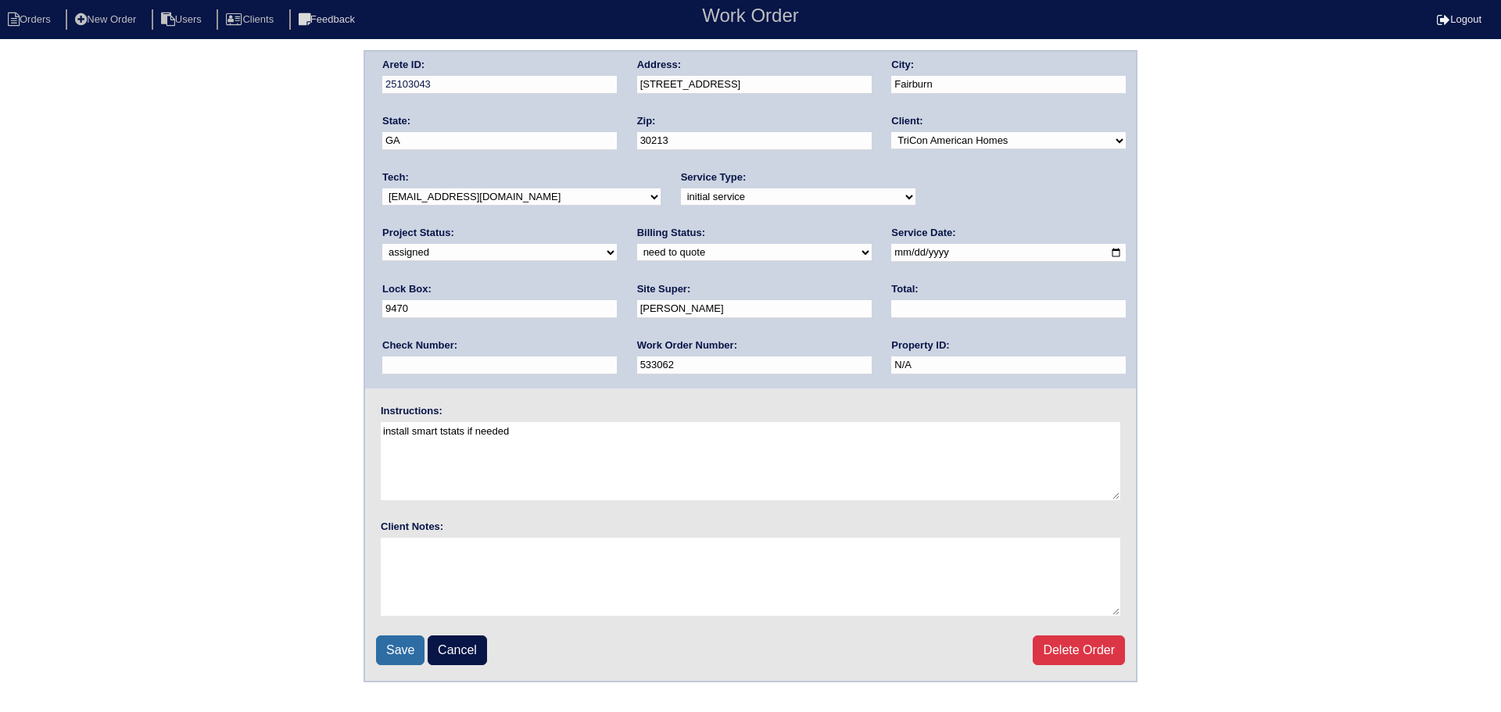
type input "2025-08-25"
click at [409, 660] on input "Save" at bounding box center [400, 650] width 48 height 30
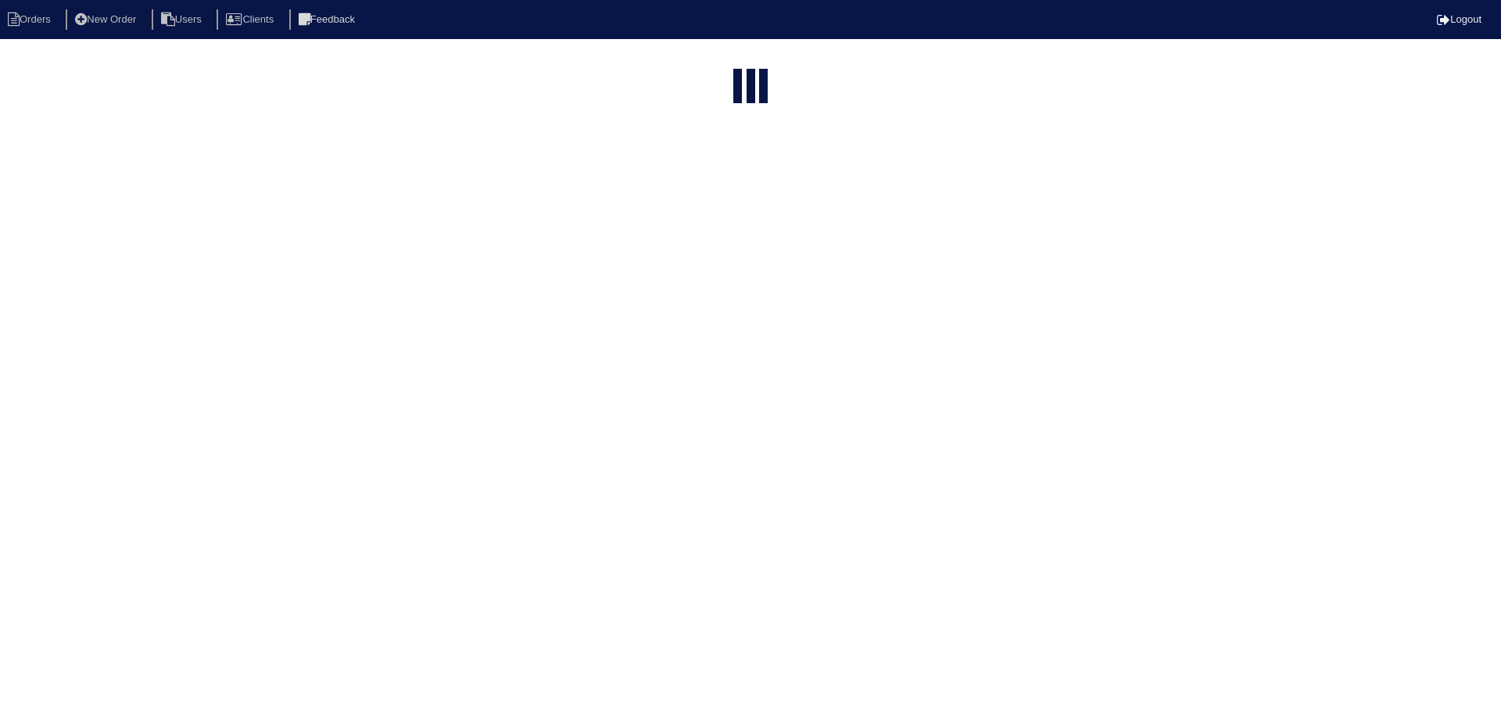
select select "15"
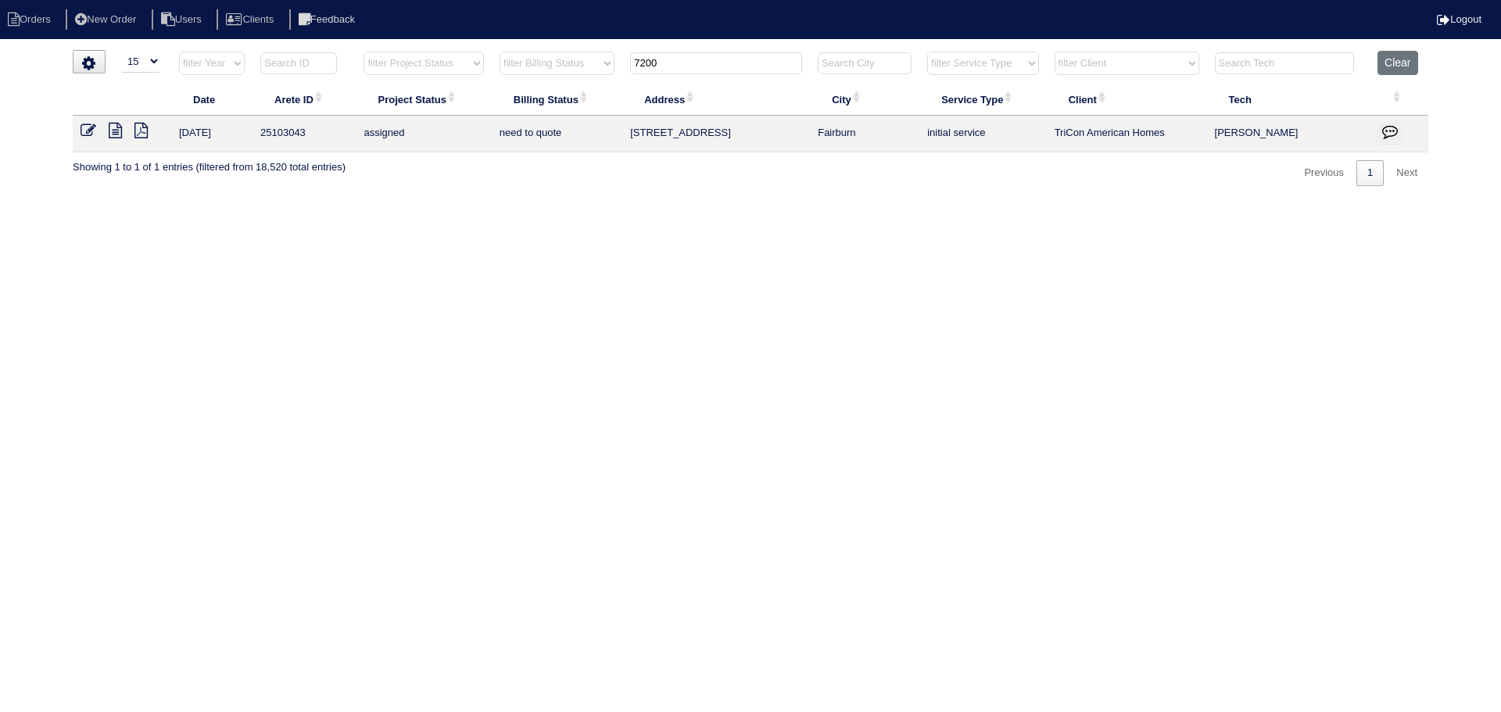
drag, startPoint x: 691, startPoint y: 63, endPoint x: 593, endPoint y: 62, distance: 97.7
click at [593, 62] on tr "filter Year -- Any Year -- 2025 2024 2023 2022 2021 2020 2019 filter Project St…" at bounding box center [750, 67] width 1355 height 32
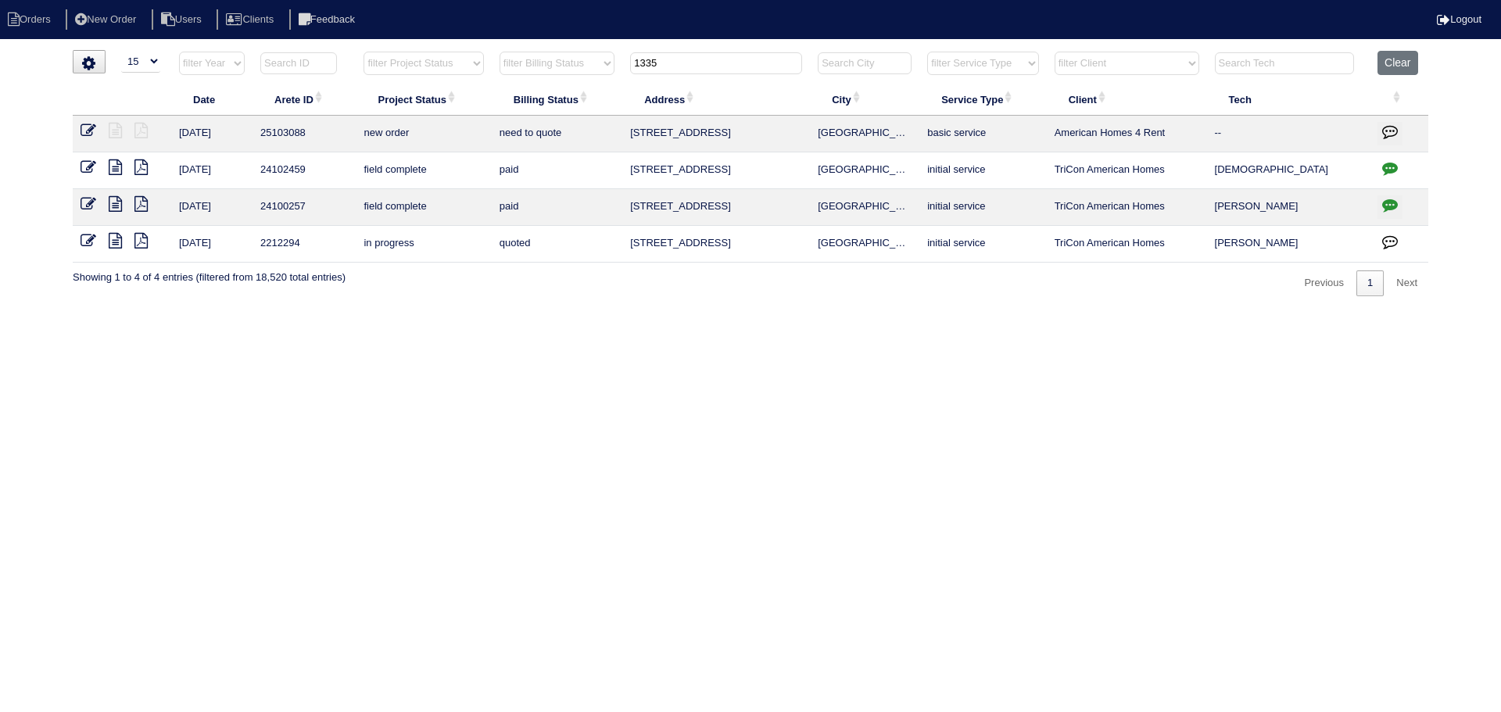
type input "1335"
drag, startPoint x: 96, startPoint y: 127, endPoint x: 108, endPoint y: 131, distance: 12.4
click at [95, 127] on link at bounding box center [95, 133] width 28 height 12
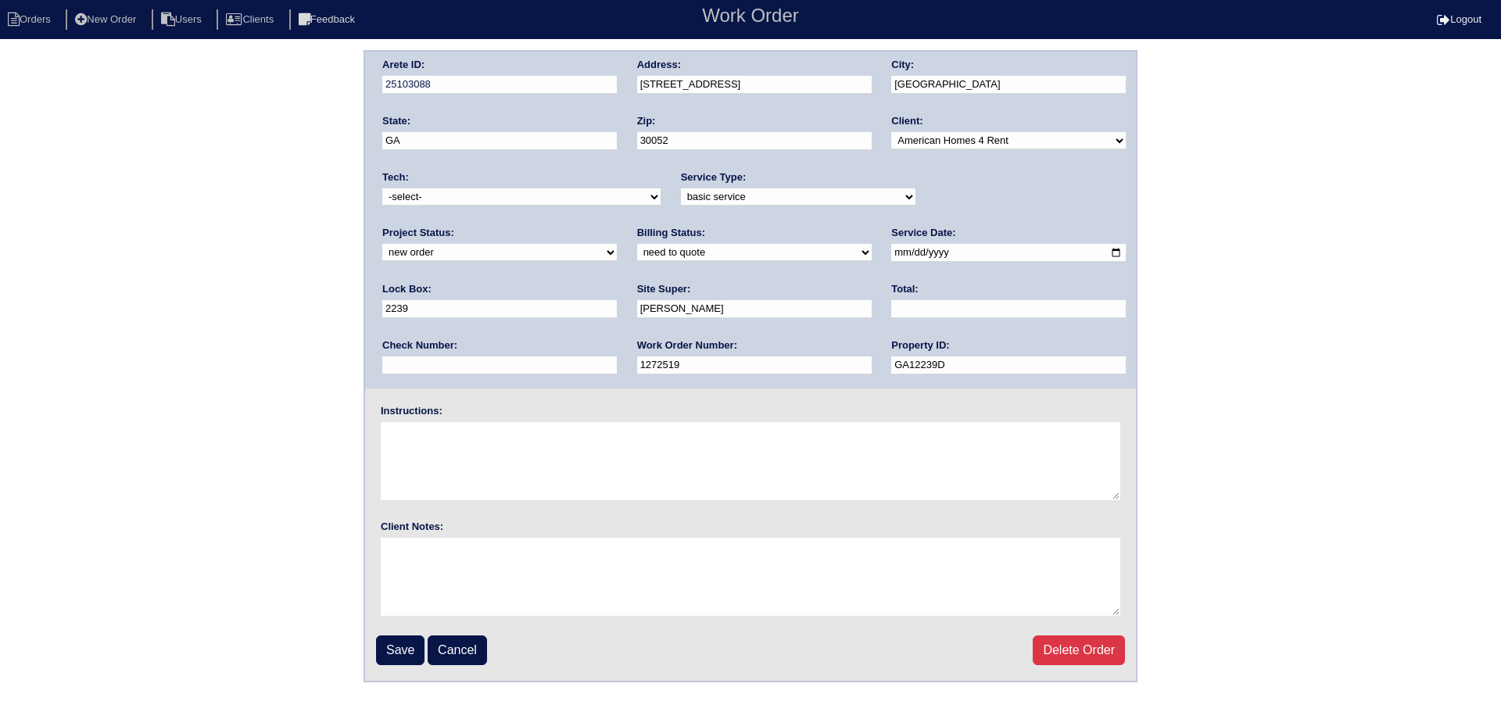
click at [511, 196] on select "-select- aretesmg+backup-tech@gmail.com benjohnholt88@gmail.com callisonhvac@ya…" at bounding box center [521, 196] width 278 height 17
select select "36"
click at [382, 188] on select "-select- aretesmg+backup-tech@gmail.com benjohnholt88@gmail.com callisonhvac@ya…" at bounding box center [521, 196] width 278 height 17
drag, startPoint x: 963, startPoint y: 199, endPoint x: 953, endPoint y: 206, distance: 12.4
click at [617, 244] on select "new order assigned in progress field complete need to schedule admin review arc…" at bounding box center [499, 252] width 235 height 17
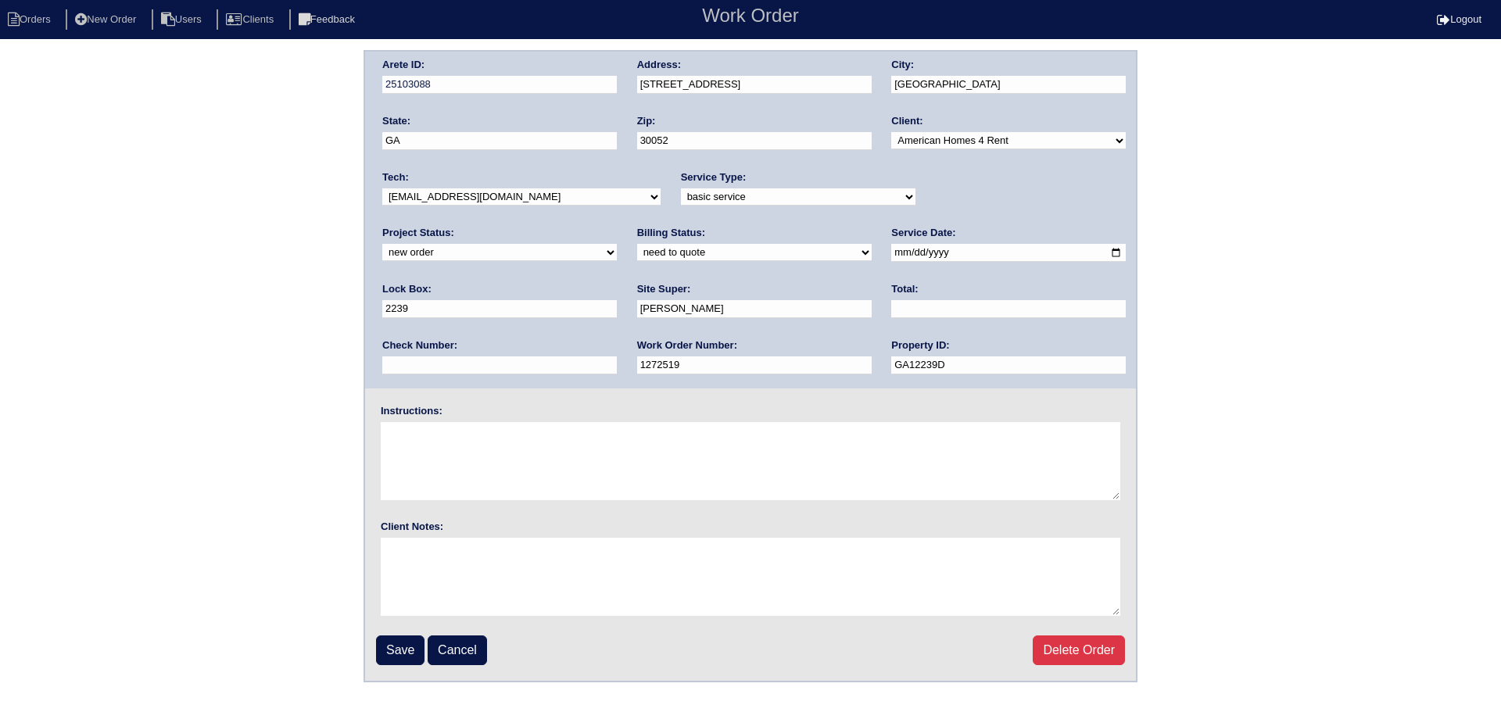
select select "assigned"
click at [617, 244] on select "new order assigned in progress field complete need to schedule admin review arc…" at bounding box center [499, 252] width 235 height 17
click at [891, 249] on input "2025-08-20" at bounding box center [1008, 253] width 235 height 18
click at [891, 254] on input "2025-08-26" at bounding box center [1008, 253] width 235 height 18
type input "2025-08-25"
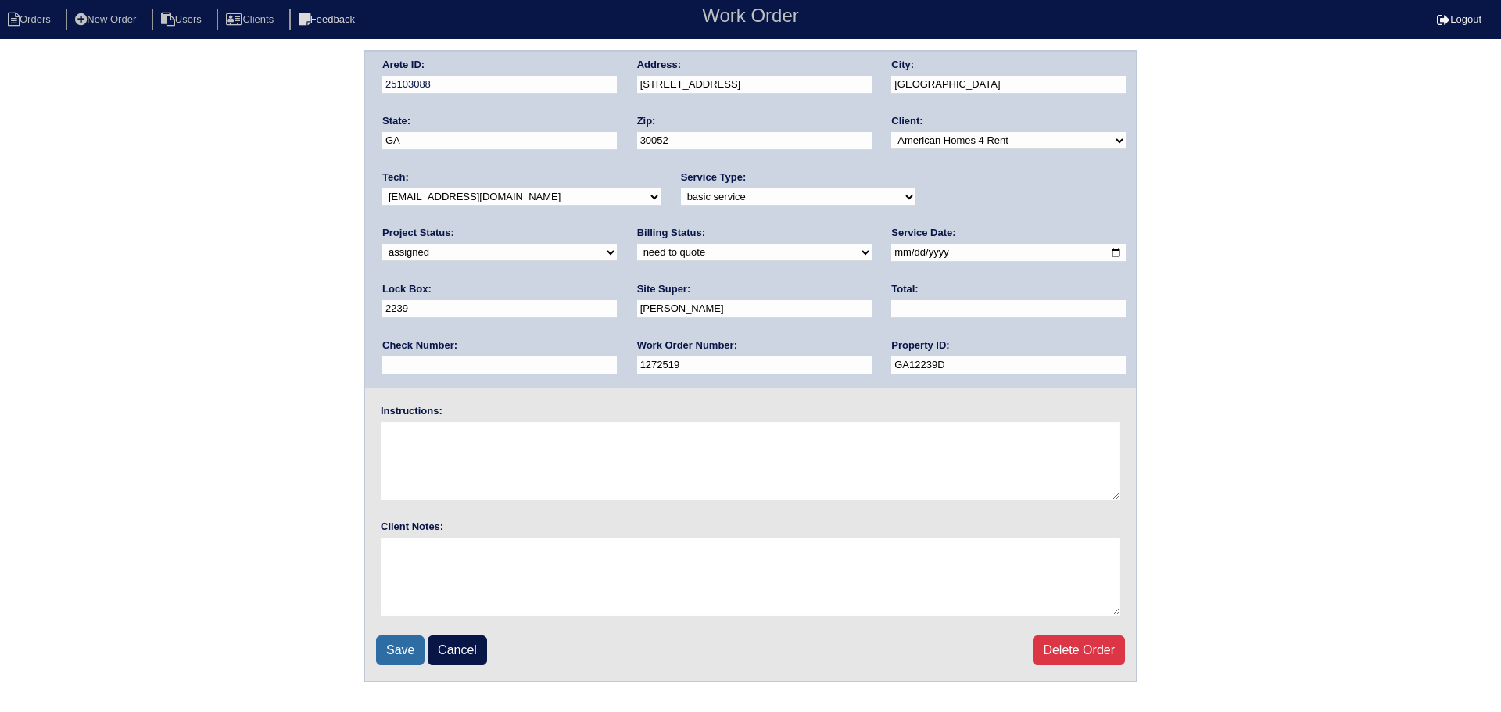
click at [379, 648] on input "Save" at bounding box center [400, 650] width 48 height 30
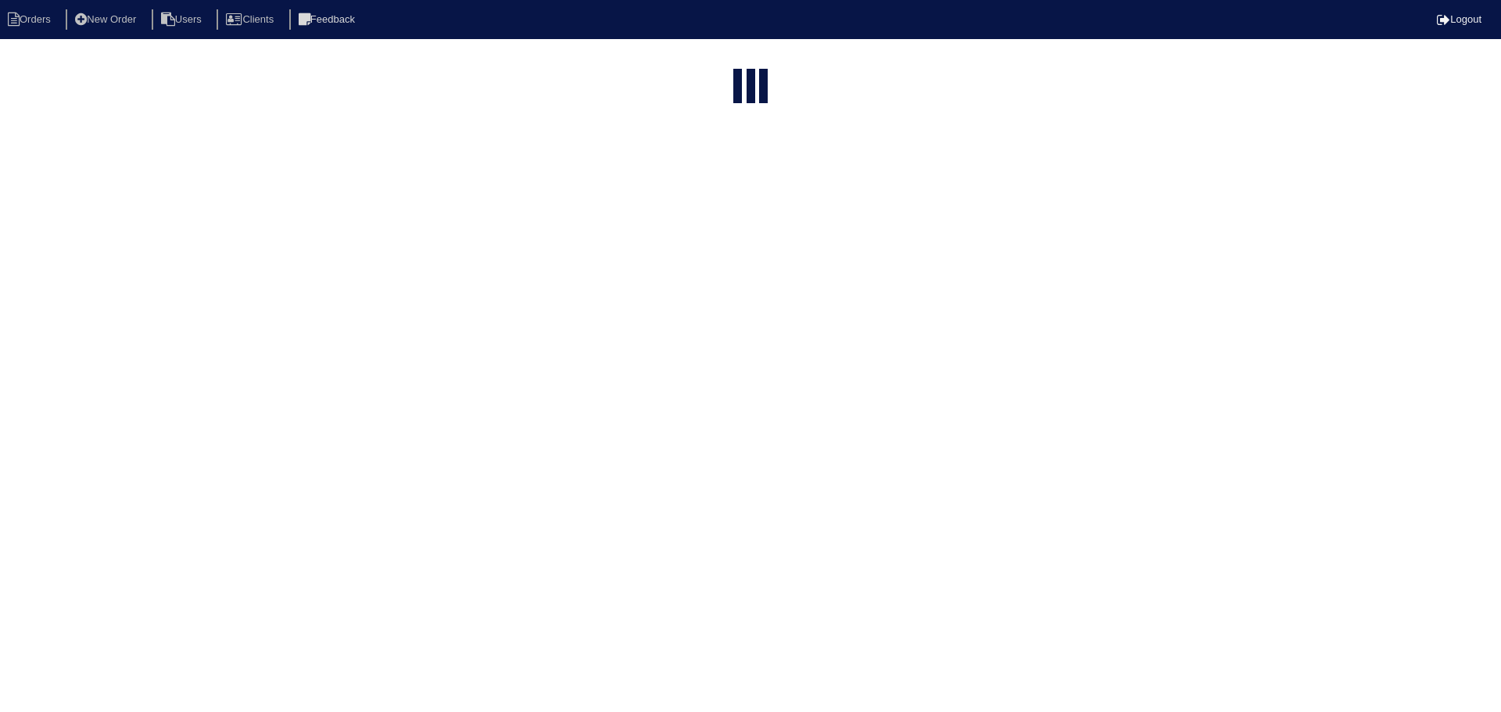
select select "15"
click at [718, 177] on input "1335" at bounding box center [716, 188] width 172 height 22
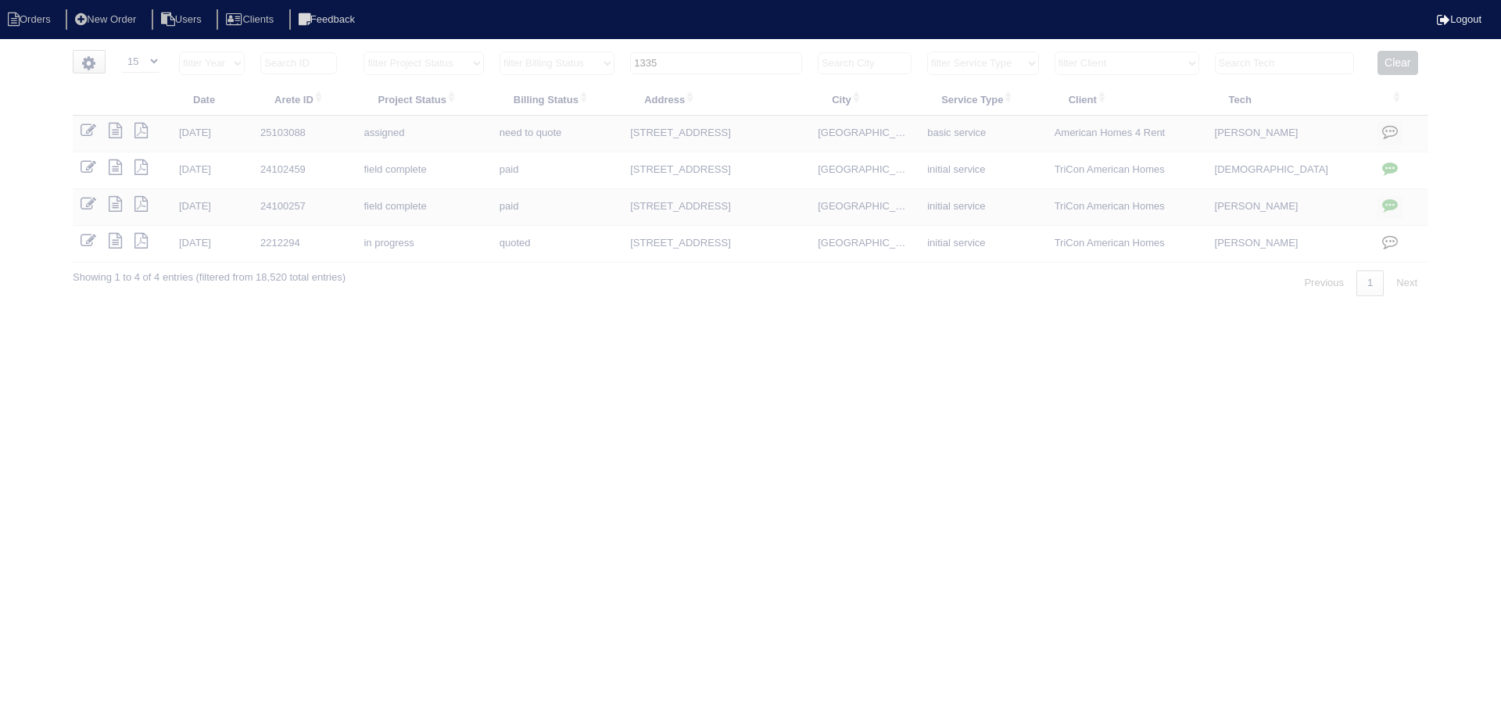
click at [718, 61] on input "1335" at bounding box center [716, 63] width 172 height 22
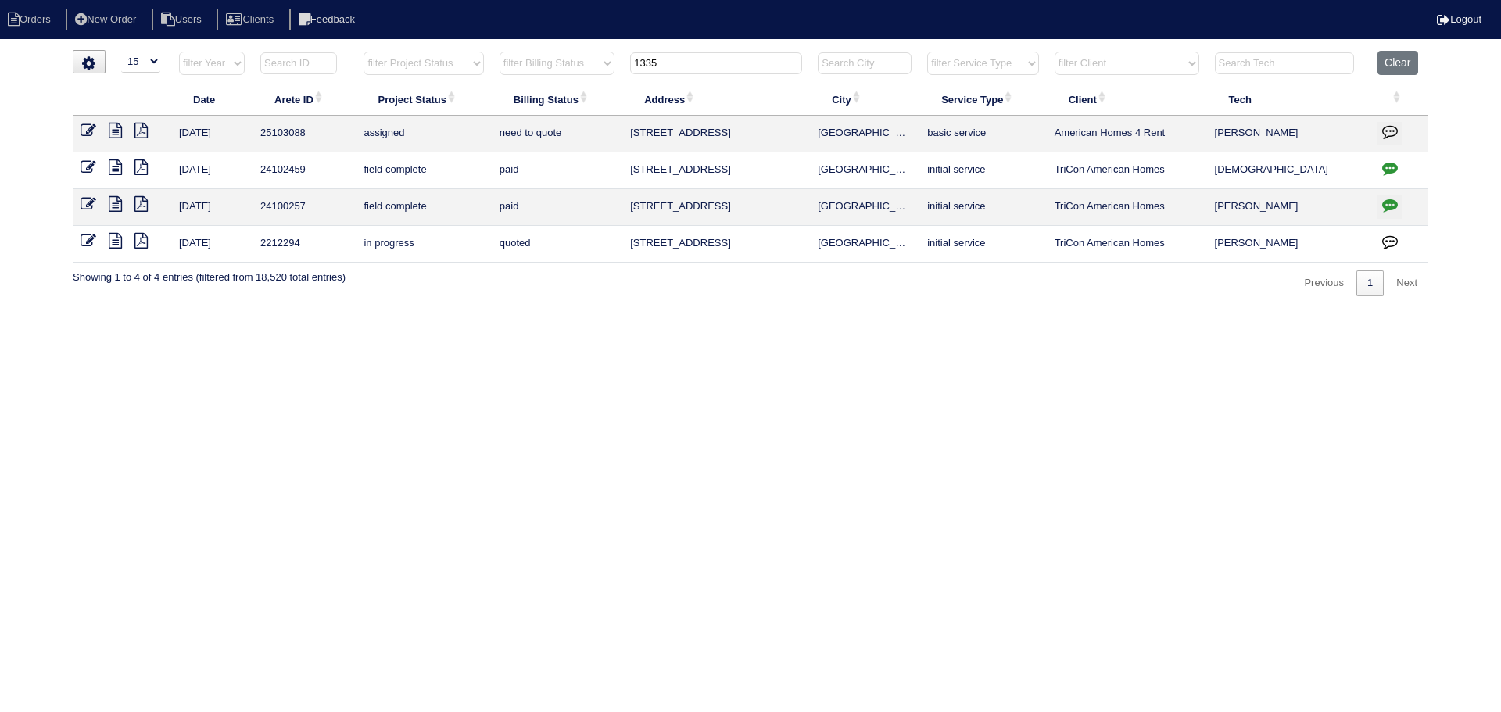
click at [718, 61] on input "1335" at bounding box center [716, 63] width 172 height 22
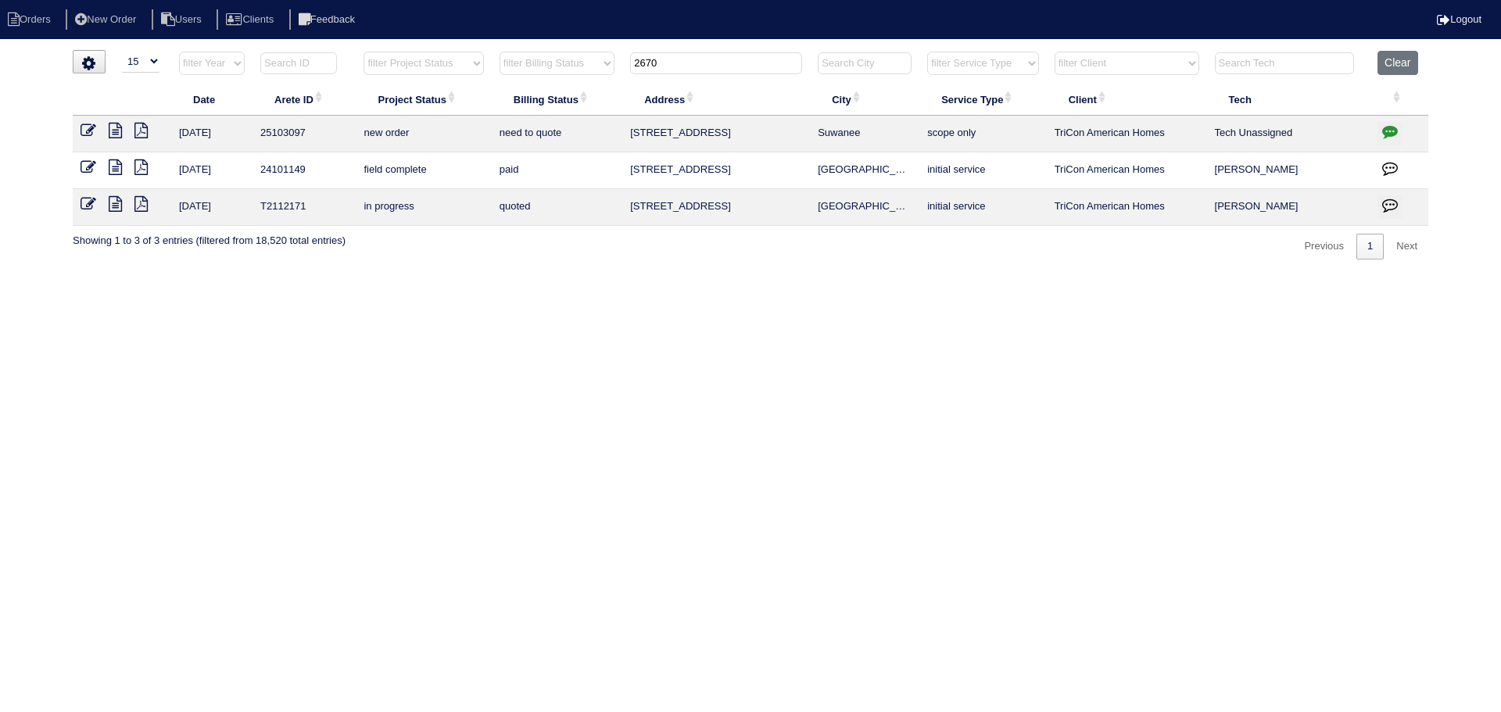
type input "2670"
click at [95, 131] on icon at bounding box center [89, 131] width 16 height 16
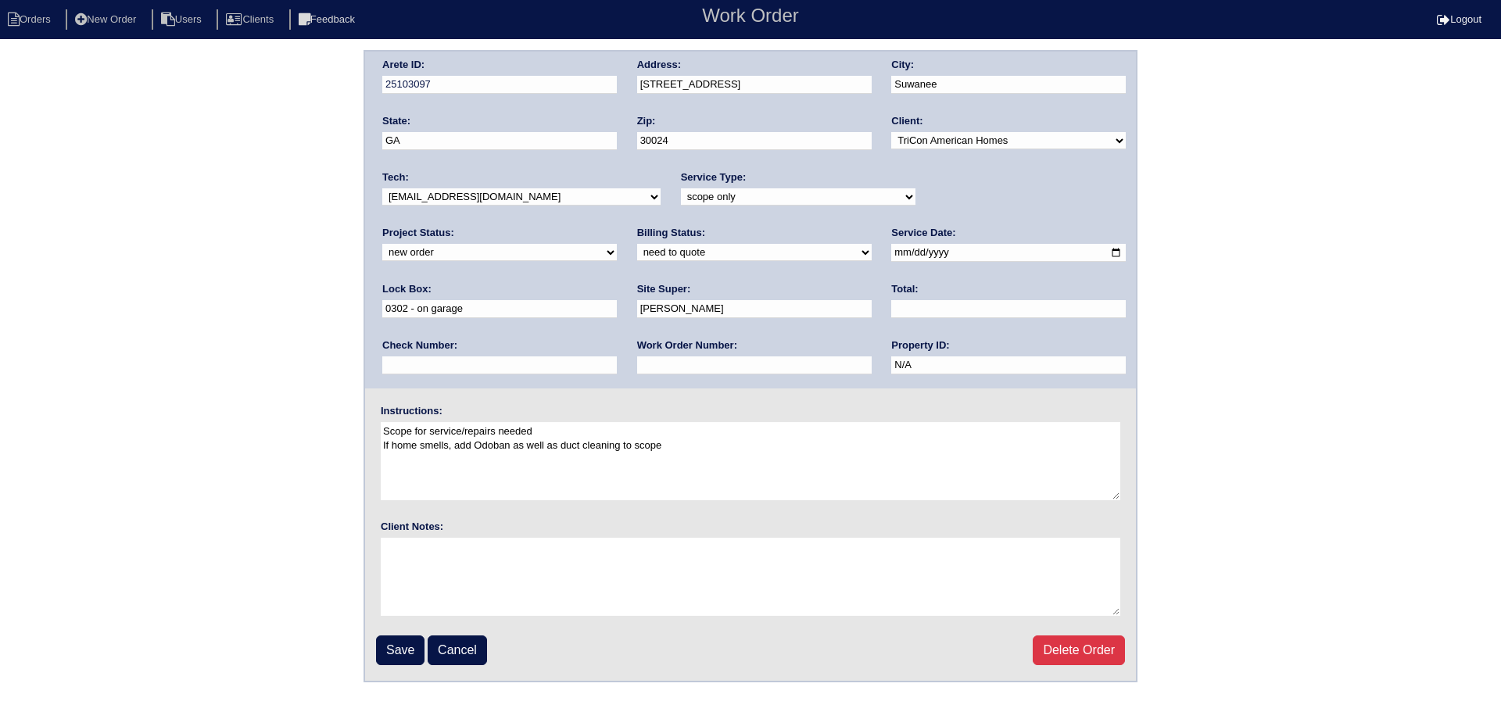
drag, startPoint x: 514, startPoint y: 193, endPoint x: 512, endPoint y: 206, distance: 12.7
click at [514, 193] on select "-select- aretesmg+backup-tech@gmail.com benjohnholt88@gmail.com callisonhvac@ya…" at bounding box center [521, 196] width 278 height 17
select select "36"
click at [382, 188] on select "-select- aretesmg+backup-tech@gmail.com benjohnholt88@gmail.com callisonhvac@ya…" at bounding box center [521, 196] width 278 height 17
drag, startPoint x: 995, startPoint y: 199, endPoint x: 988, endPoint y: 206, distance: 9.4
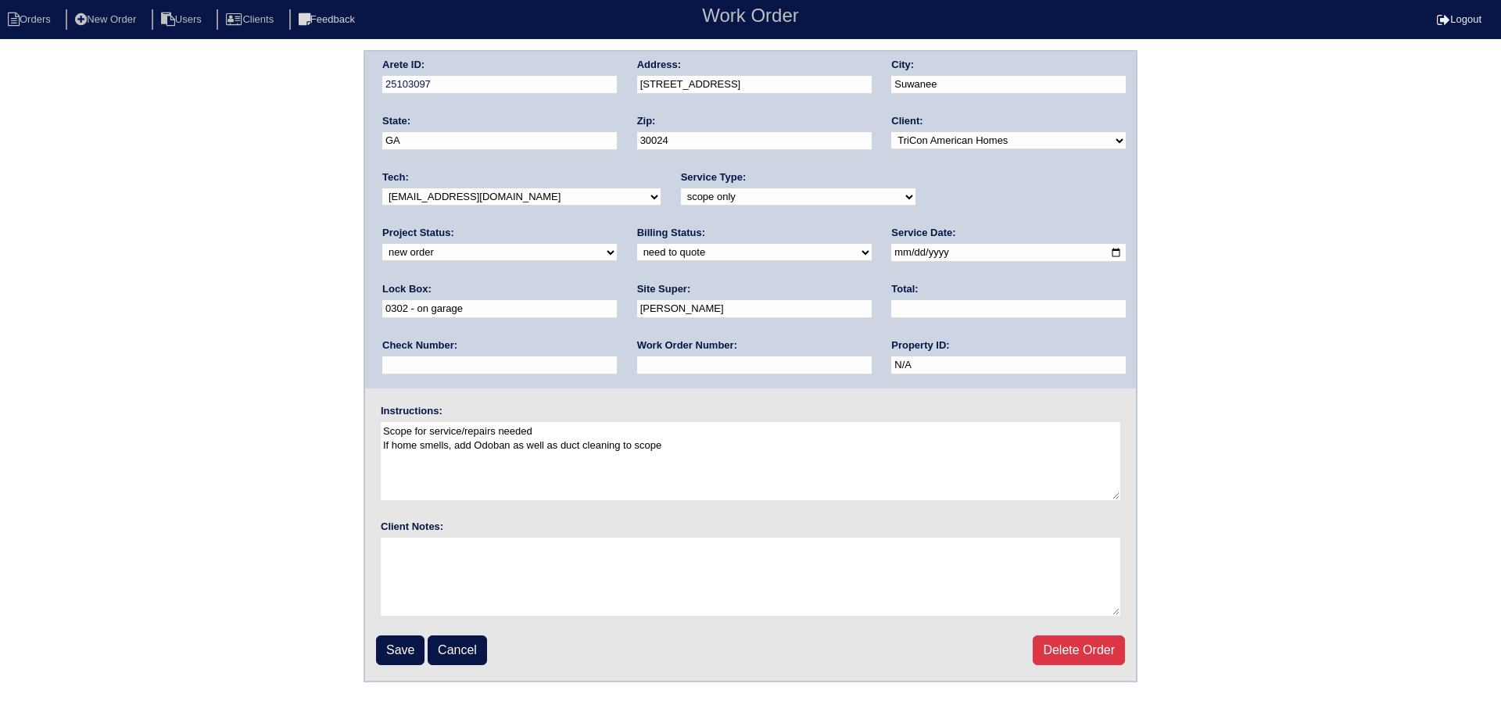
click at [617, 244] on select "new order assigned in progress field complete need to schedule admin review arc…" at bounding box center [499, 252] width 235 height 17
select select "assigned"
click at [617, 244] on select "new order assigned in progress field complete need to schedule admin review arc…" at bounding box center [499, 252] width 235 height 17
click at [891, 252] on input "2025-08-21" at bounding box center [1008, 253] width 235 height 18
type input "2025-08-25"
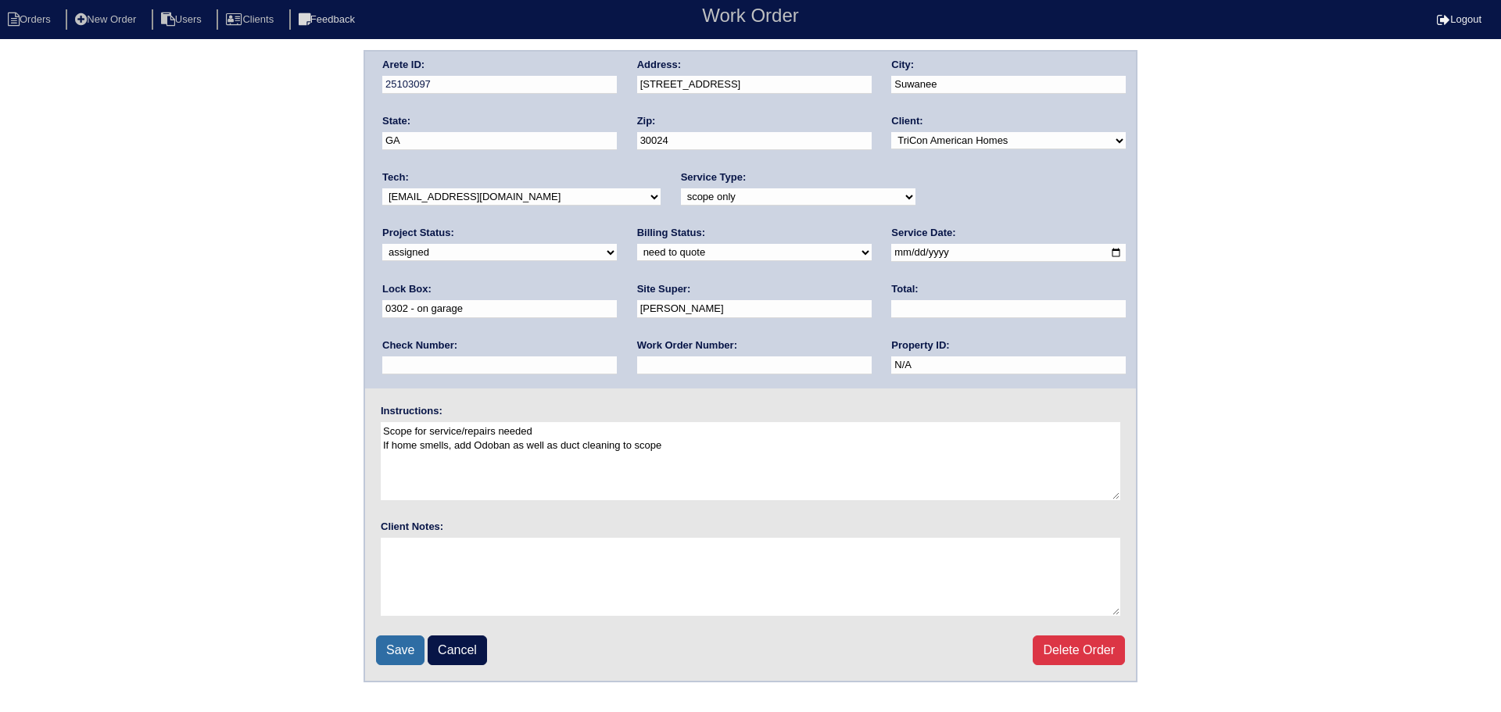
click at [396, 642] on input "Save" at bounding box center [400, 650] width 48 height 30
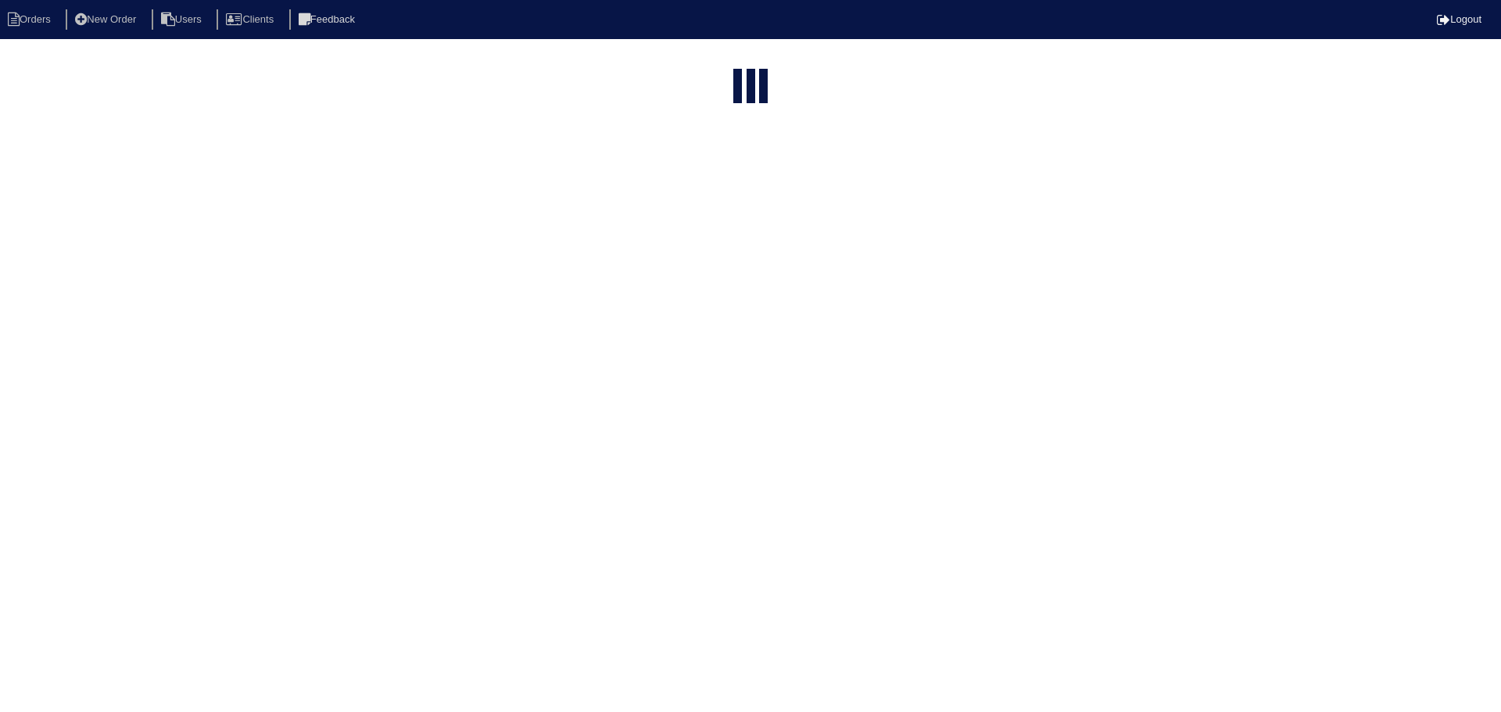
select select "15"
click at [729, 54] on input "2670" at bounding box center [716, 63] width 172 height 22
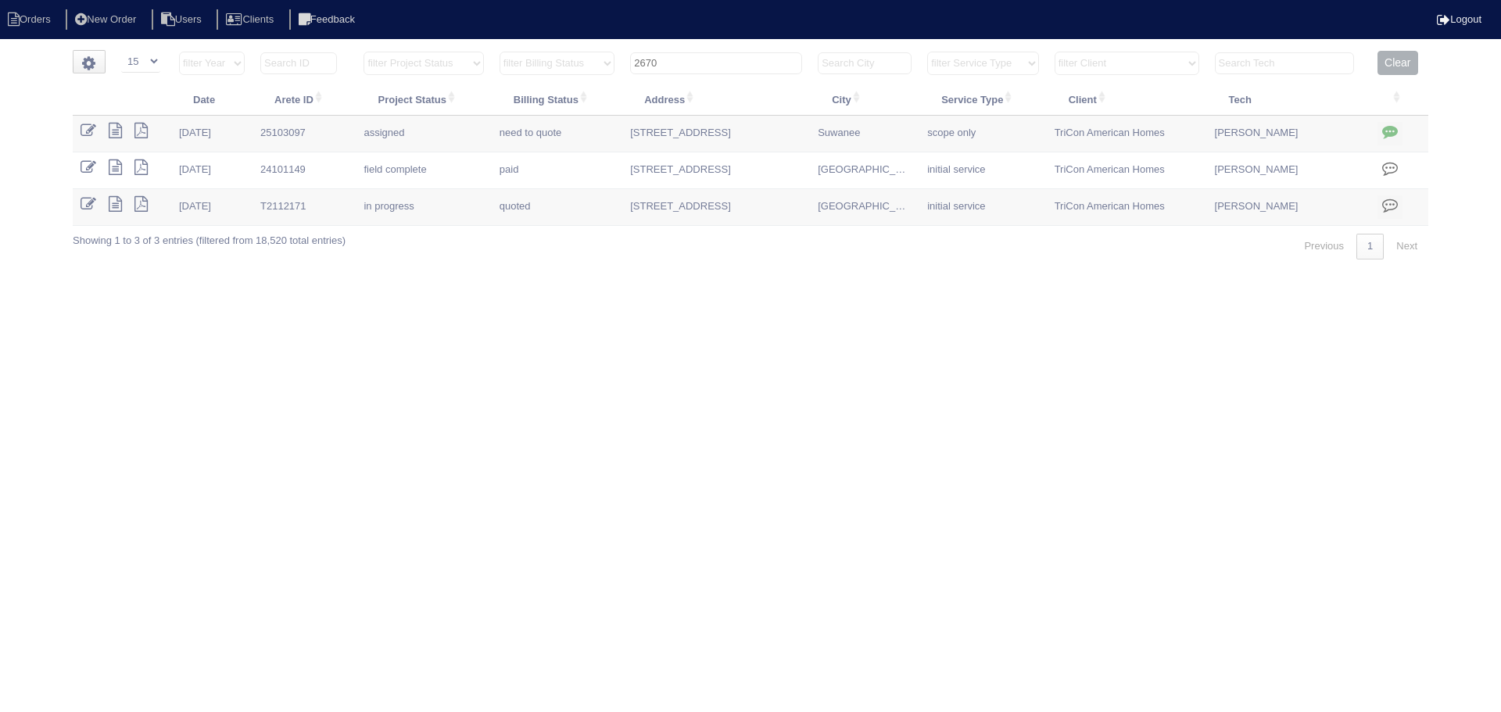
click at [729, 54] on input "2670" at bounding box center [716, 63] width 172 height 22
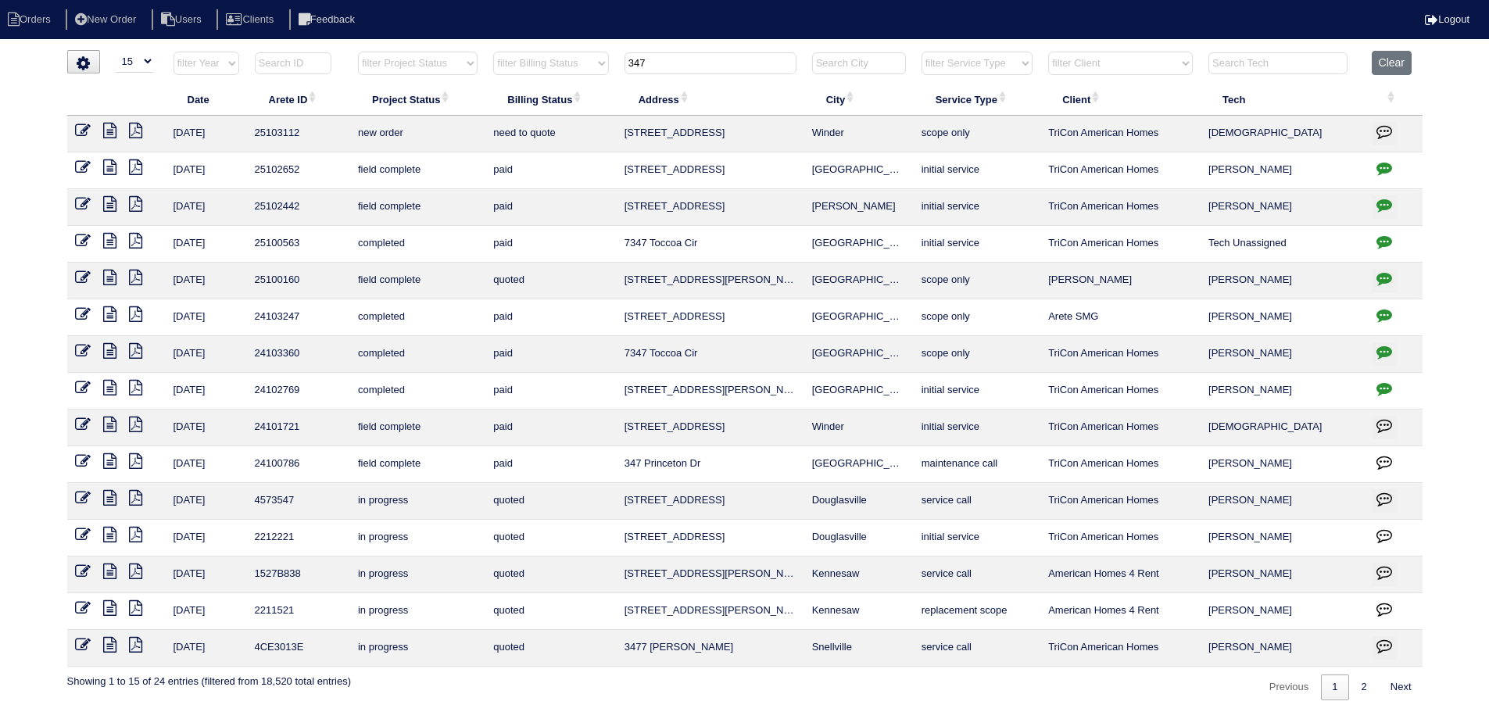
type input "347"
click at [82, 130] on icon at bounding box center [83, 131] width 16 height 16
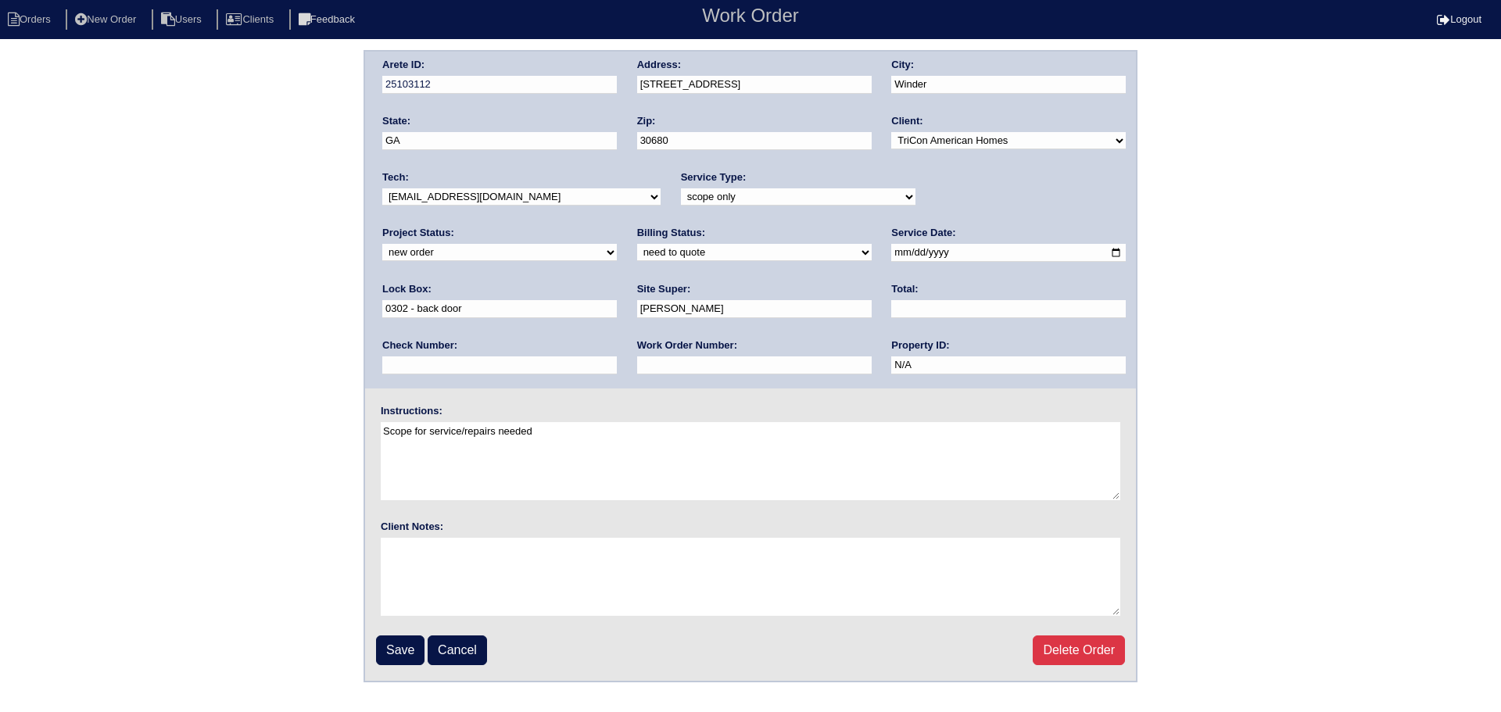
drag, startPoint x: 977, startPoint y: 197, endPoint x: 955, endPoint y: 199, distance: 21.9
click at [617, 244] on select "new order assigned in progress field complete need to schedule admin review arc…" at bounding box center [499, 252] width 235 height 17
select select "assigned"
click at [617, 244] on select "new order assigned in progress field complete need to schedule admin review arc…" at bounding box center [499, 252] width 235 height 17
click at [891, 263] on div "Service Date: 2025-08-22" at bounding box center [1008, 248] width 235 height 44
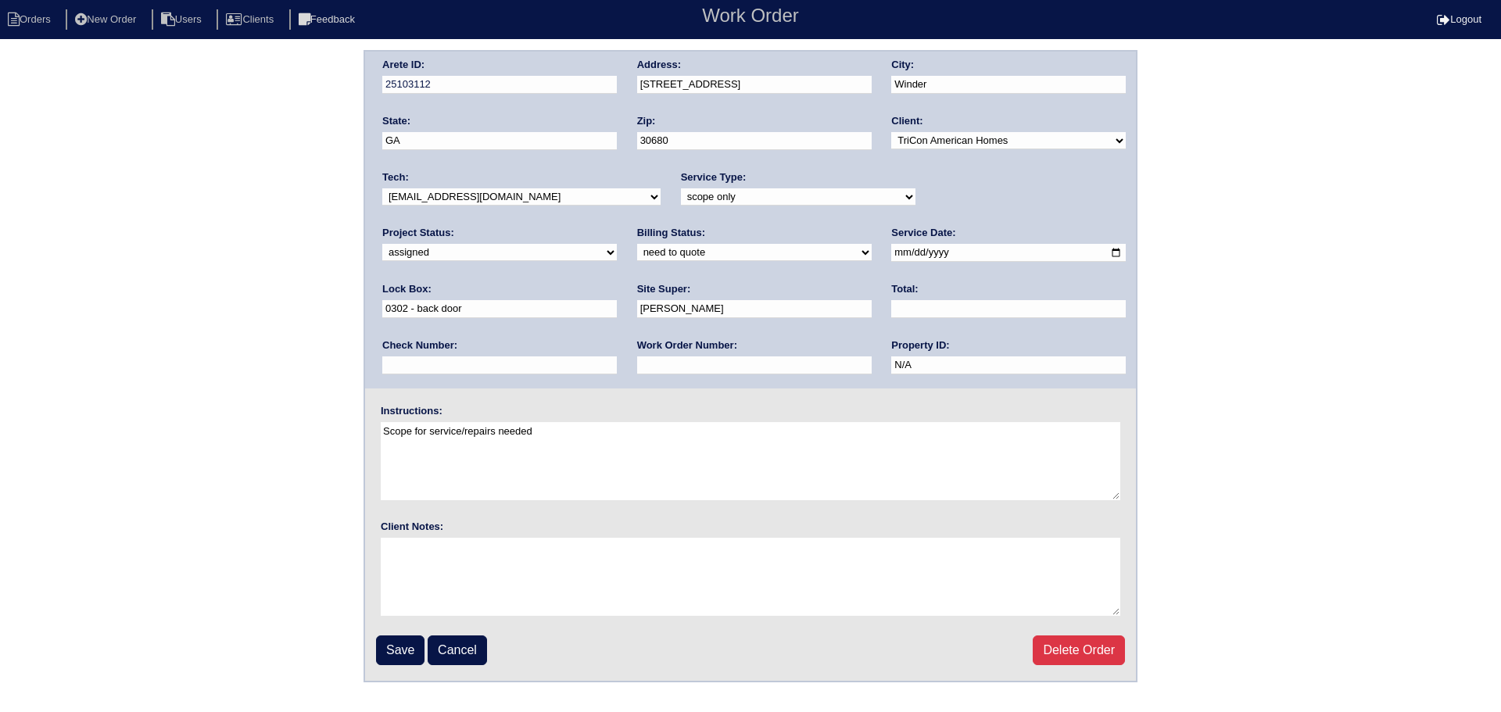
click at [891, 250] on input "2025-08-22" at bounding box center [1008, 253] width 235 height 18
type input "2025-08-25"
click at [542, 206] on div "Tech: -select- [EMAIL_ADDRESS][DOMAIN_NAME] [EMAIL_ADDRESS][DOMAIN_NAME] [EMAIL…" at bounding box center [521, 191] width 278 height 43
click at [539, 199] on select "-select- [EMAIL_ADDRESS][DOMAIN_NAME] [EMAIL_ADDRESS][DOMAIN_NAME] [EMAIL_ADDRE…" at bounding box center [521, 196] width 278 height 17
select select "36"
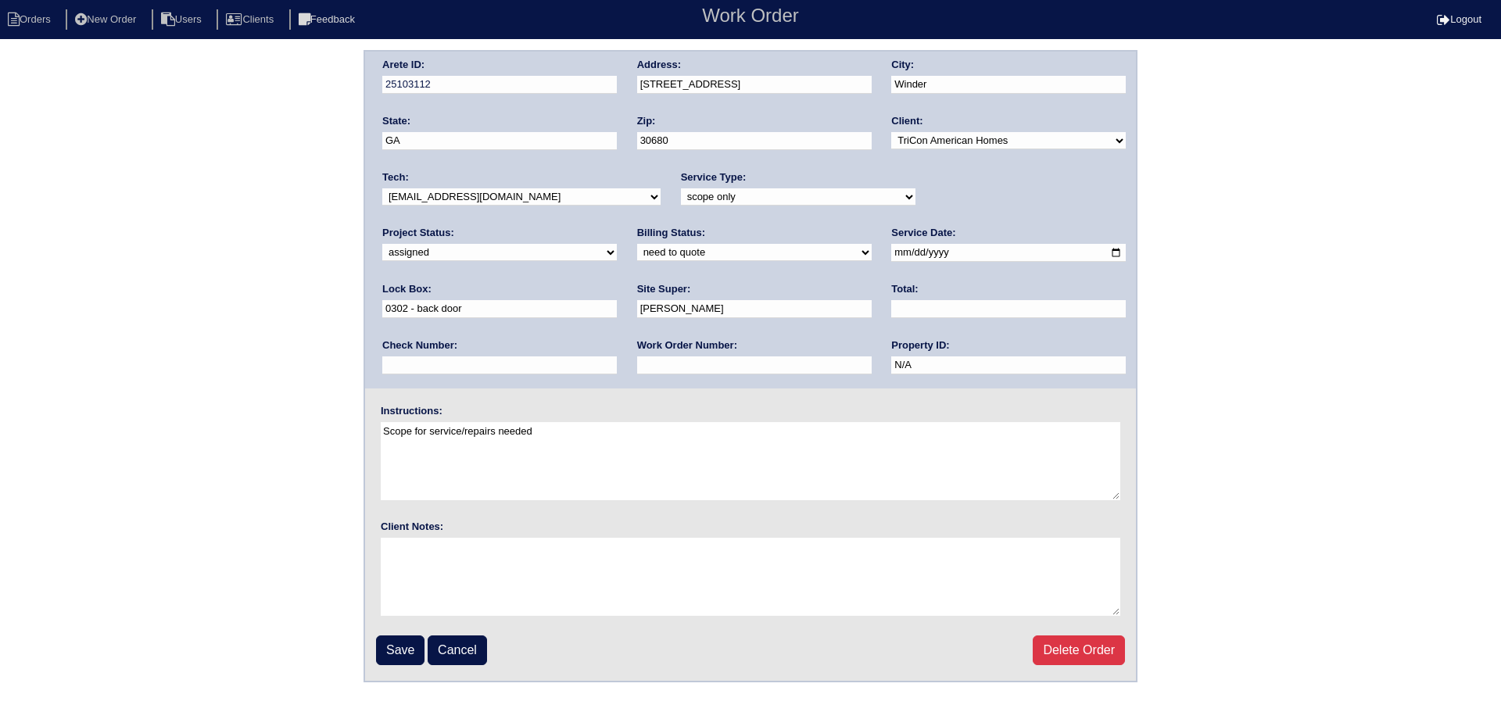
click at [382, 188] on select "-select- aretesmg+backup-tech@gmail.com benjohnholt88@gmail.com callisonhvac@ya…" at bounding box center [521, 196] width 278 height 17
click at [389, 650] on input "Save" at bounding box center [400, 650] width 48 height 30
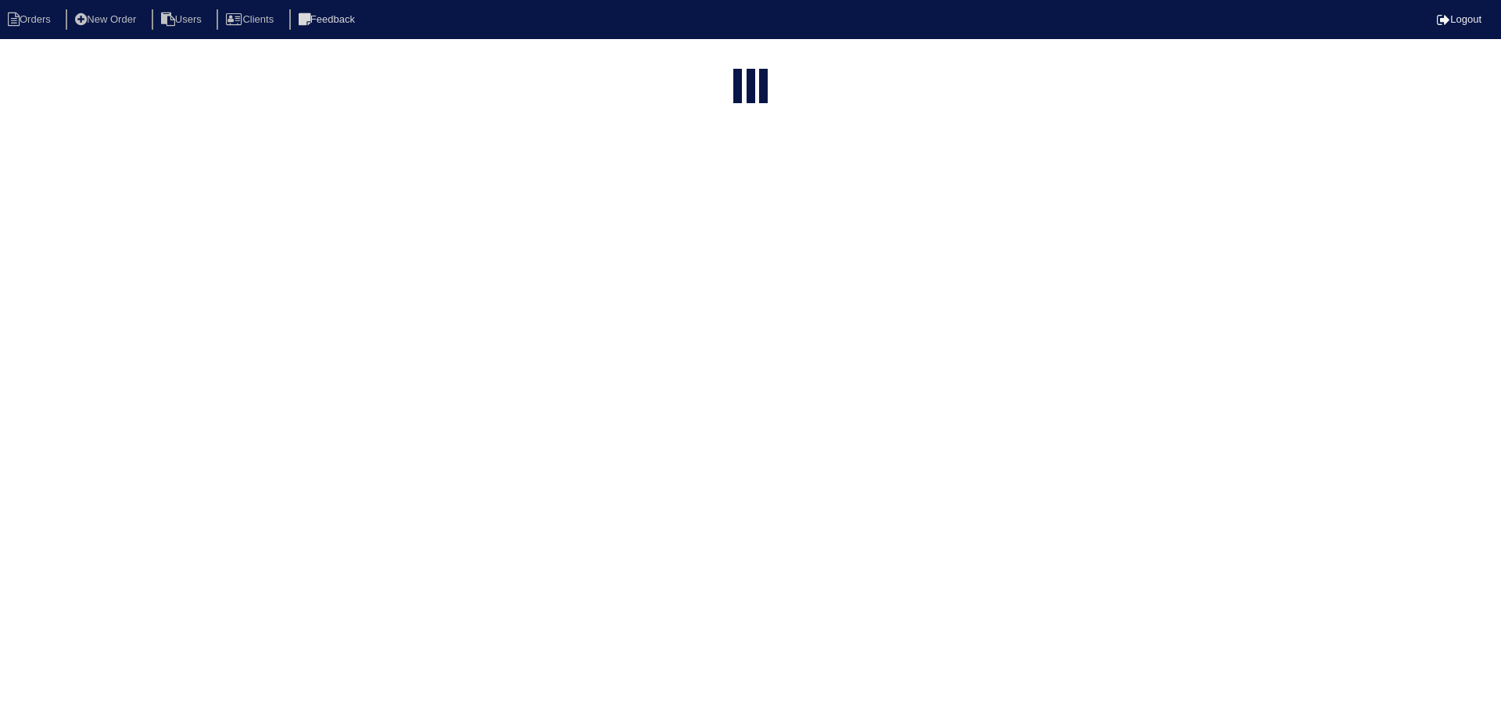
select select "15"
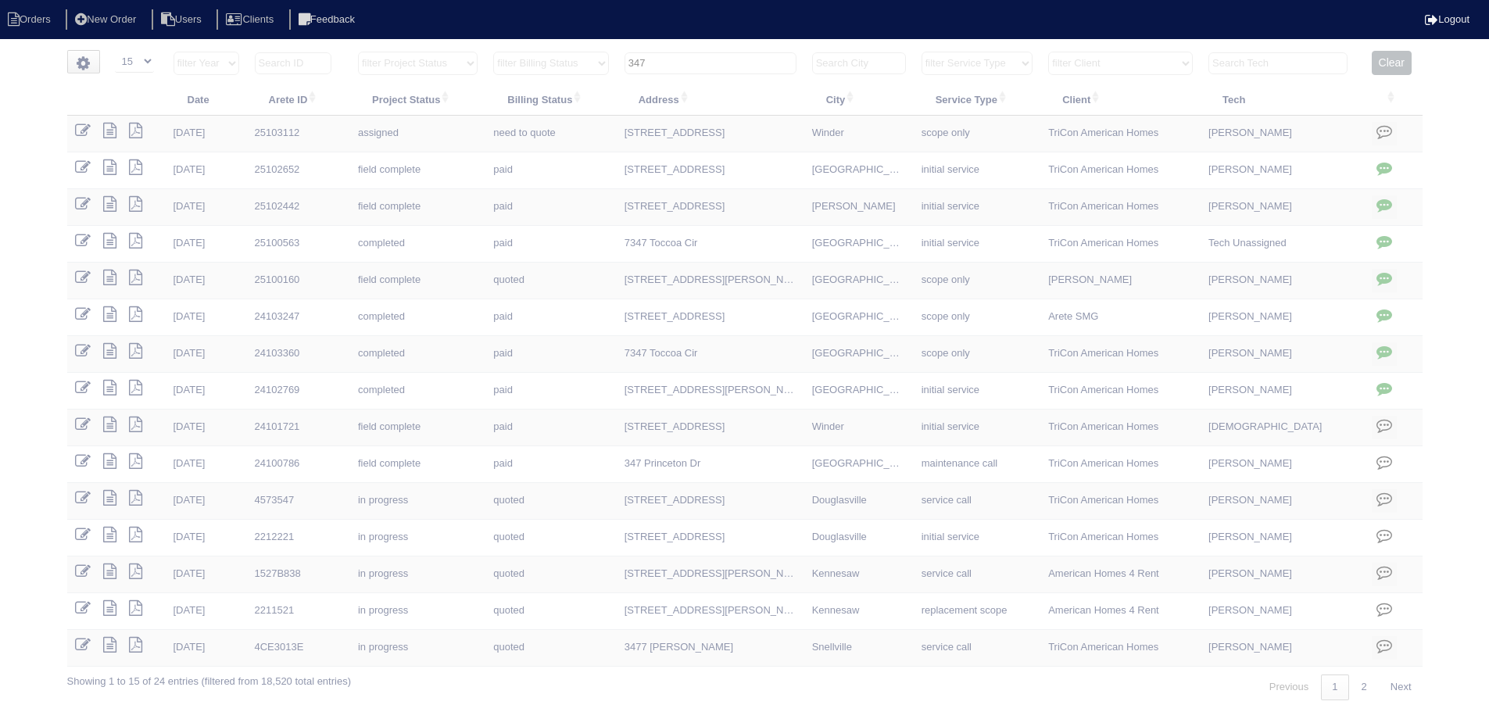
click at [709, 60] on input "347" at bounding box center [711, 63] width 172 height 22
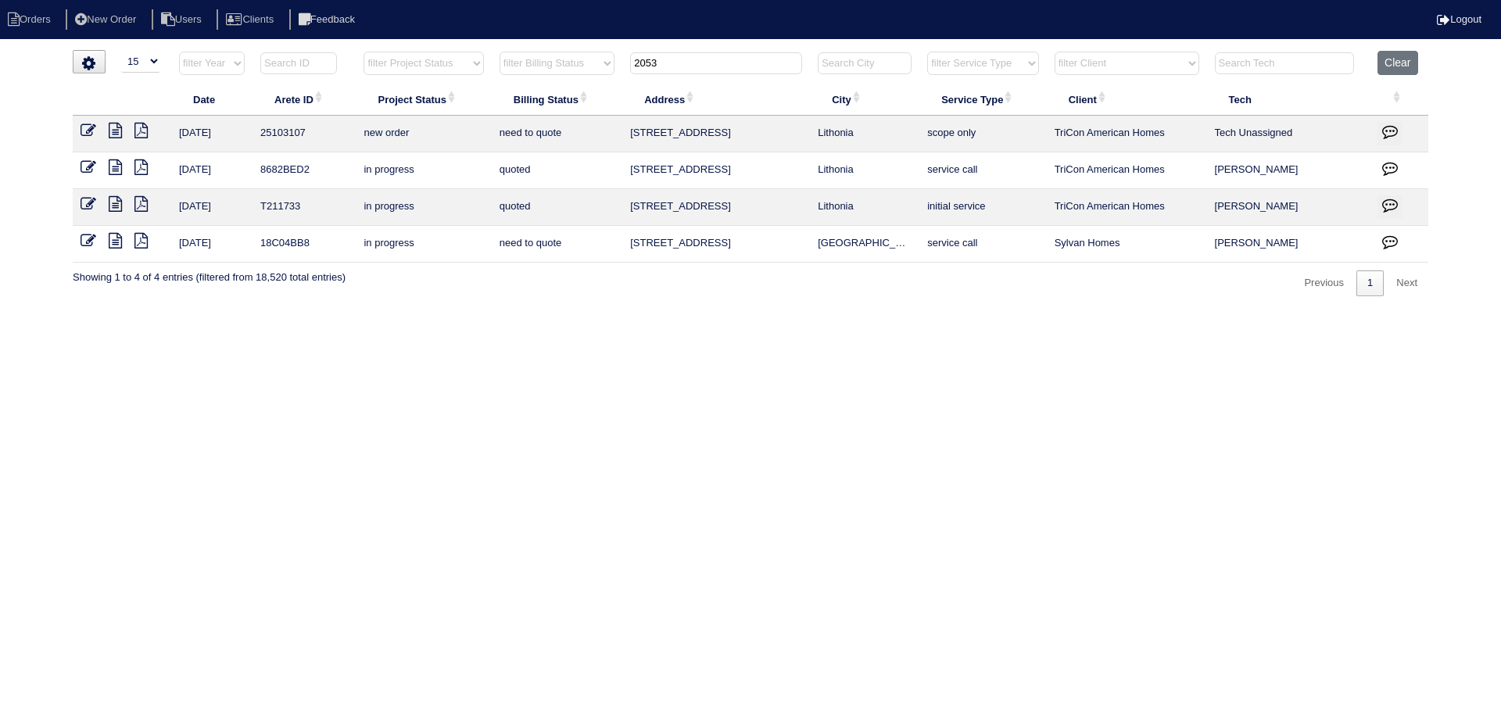
type input "2053"
click at [88, 127] on icon at bounding box center [89, 131] width 16 height 16
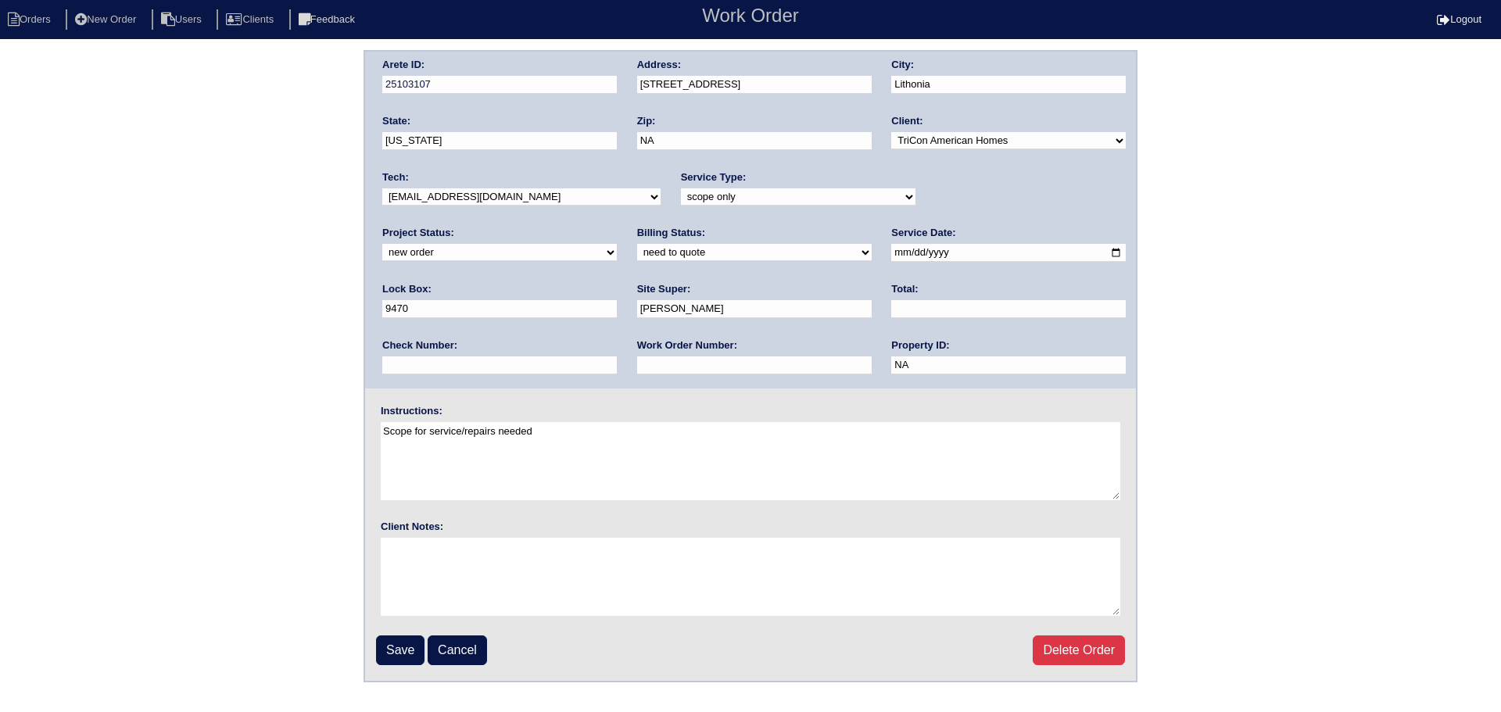
click at [617, 244] on select "new order assigned in progress field complete need to schedule admin review arc…" at bounding box center [499, 252] width 235 height 17
select select "assigned"
click at [617, 244] on select "new order assigned in progress field complete need to schedule admin review arc…" at bounding box center [499, 252] width 235 height 17
click at [891, 257] on input "2025-08-22" at bounding box center [1008, 253] width 235 height 18
type input "2025-08-25"
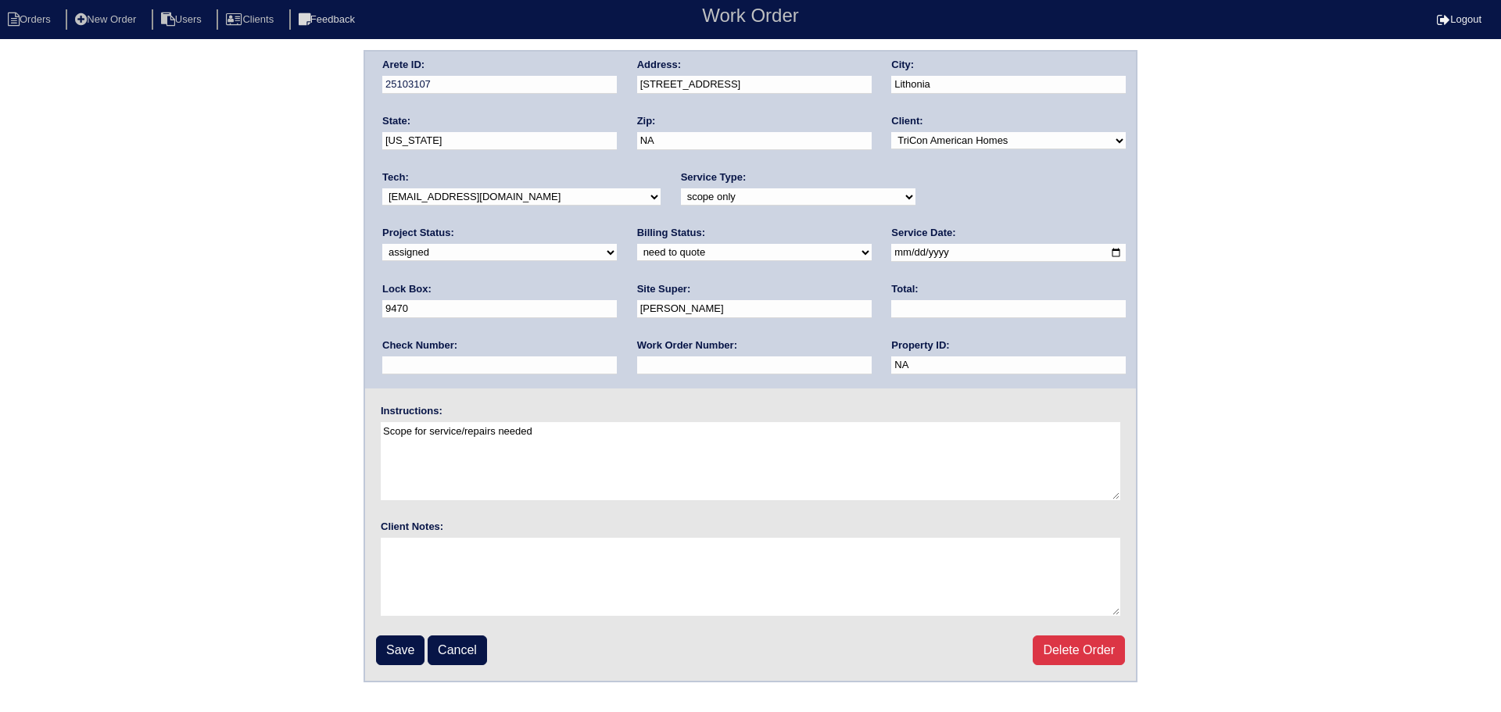
click at [518, 177] on div "Tech: -select- aretesmg+backup-tech@gmail.com benjohnholt88@gmail.com callisonh…" at bounding box center [521, 191] width 278 height 43
click at [515, 196] on select "-select- aretesmg+backup-tech@gmail.com benjohnholt88@gmail.com callisonhvac@ya…" at bounding box center [521, 196] width 278 height 17
select select "36"
click at [382, 188] on select "-select- aretesmg+backup-tech@gmail.com benjohnholt88@gmail.com callisonhvac@ya…" at bounding box center [521, 196] width 278 height 17
click at [404, 649] on input "Save" at bounding box center [400, 650] width 48 height 30
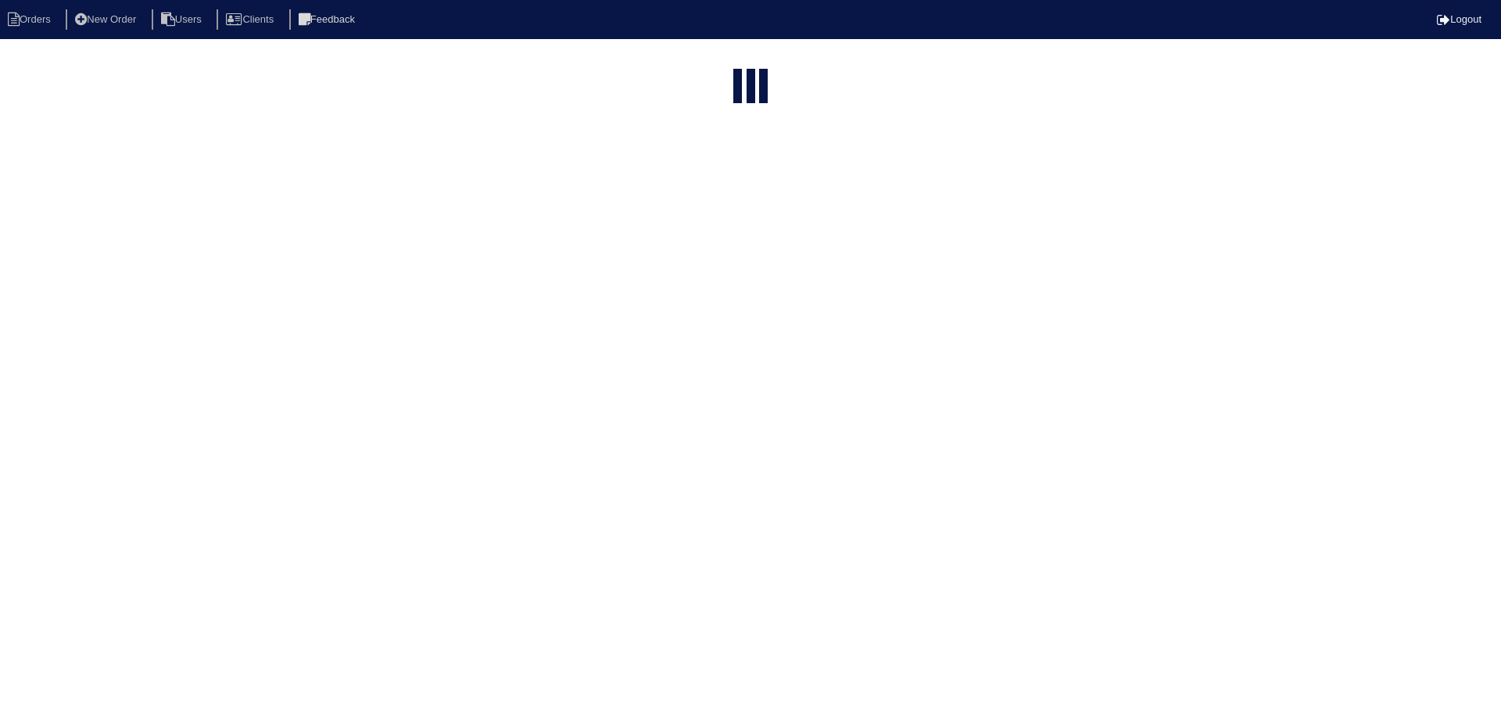
select select "15"
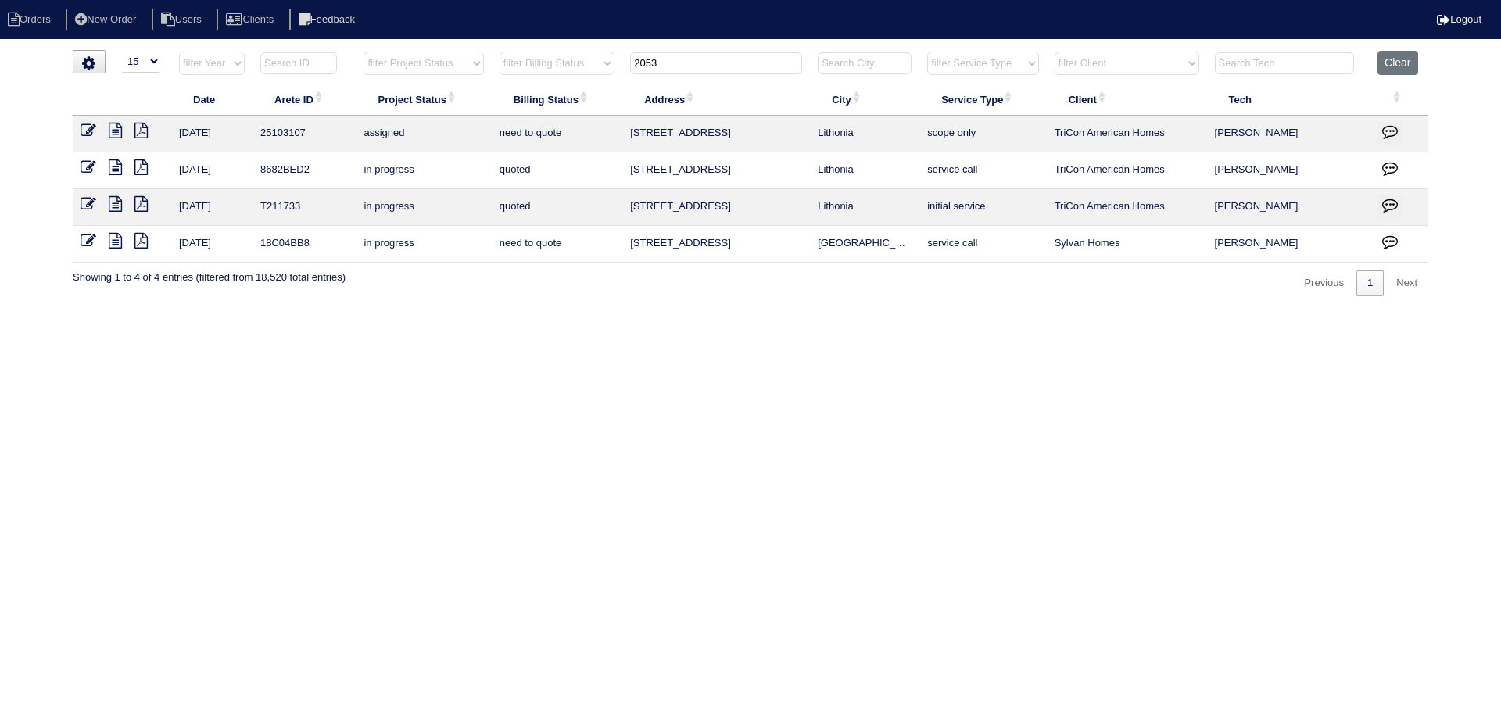
click at [689, 66] on input "2053" at bounding box center [716, 63] width 172 height 22
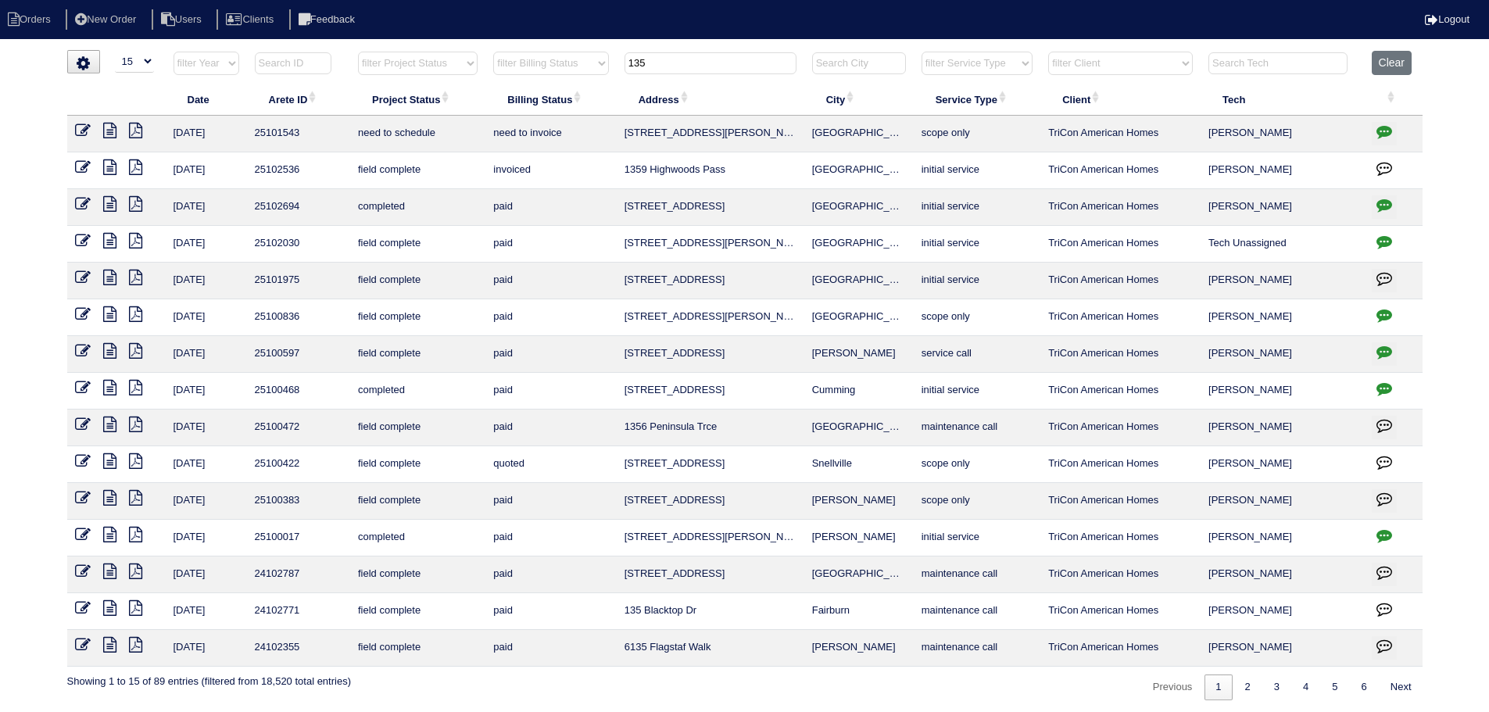
type input "135"
click at [89, 129] on icon at bounding box center [83, 131] width 16 height 16
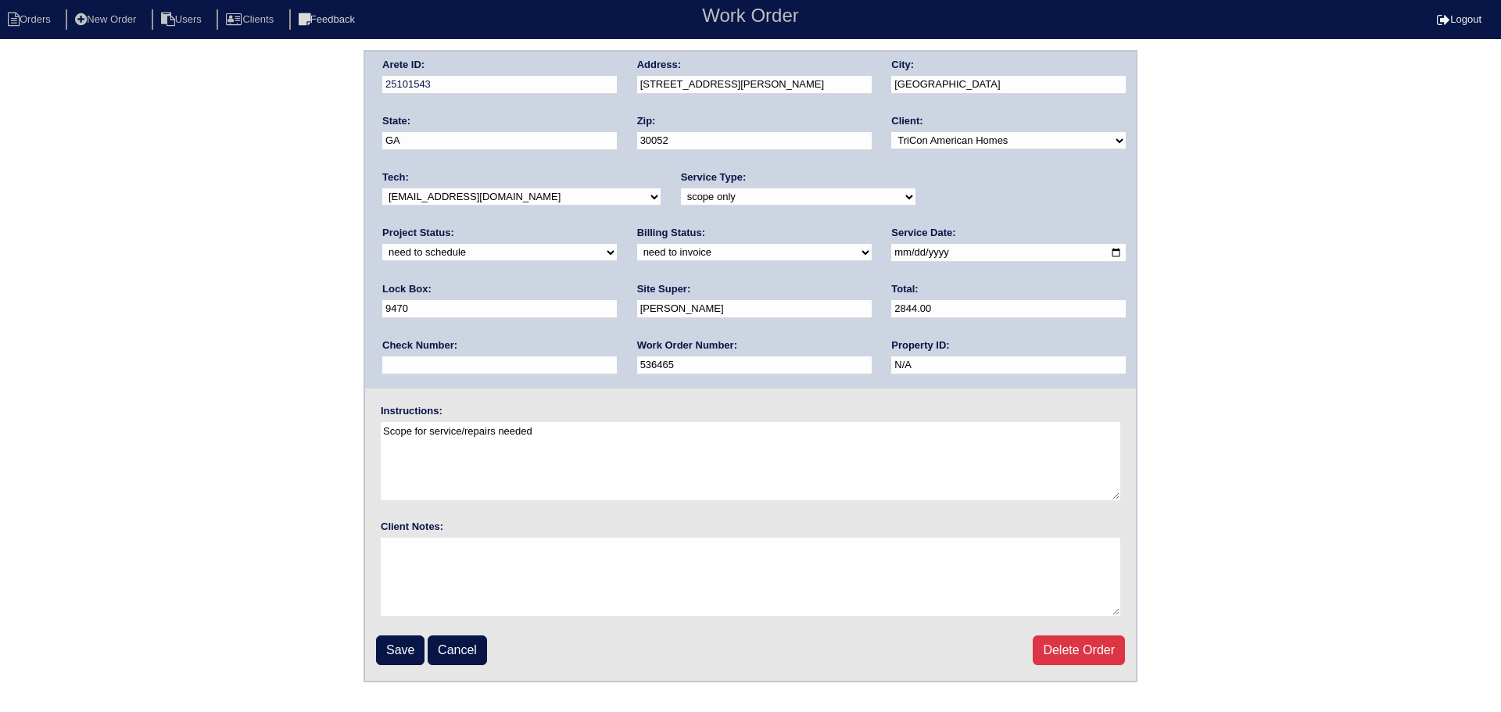
drag, startPoint x: 1045, startPoint y: 194, endPoint x: 1019, endPoint y: 206, distance: 28.3
click at [617, 244] on select "new order assigned in progress field complete need to schedule admin review arc…" at bounding box center [499, 252] width 235 height 17
click at [617, 282] on div "Lock Box: 9470" at bounding box center [499, 304] width 235 height 44
drag, startPoint x: 947, startPoint y: 191, endPoint x: 942, endPoint y: 206, distance: 15.6
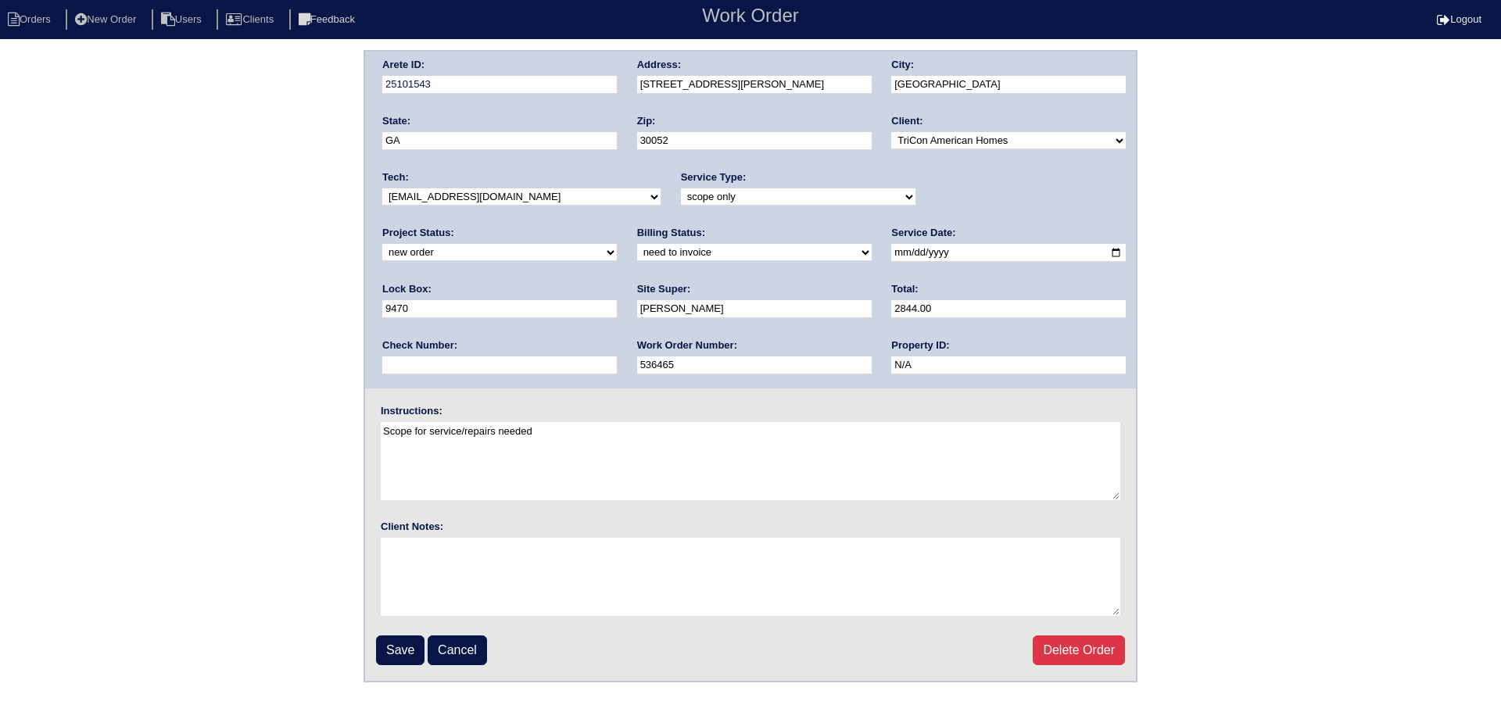
click at [617, 244] on select "new order assigned in progress field complete need to schedule admin review arc…" at bounding box center [499, 252] width 235 height 17
select select "assigned"
click at [617, 244] on select "new order assigned in progress field complete need to schedule admin review arc…" at bounding box center [499, 252] width 235 height 17
drag, startPoint x: 551, startPoint y: 206, endPoint x: 542, endPoint y: 206, distance: 8.6
click at [547, 206] on select "-select- aretesmg+backup-tech@gmail.com benjohnholt88@gmail.com callisonhvac@ya…" at bounding box center [521, 196] width 278 height 17
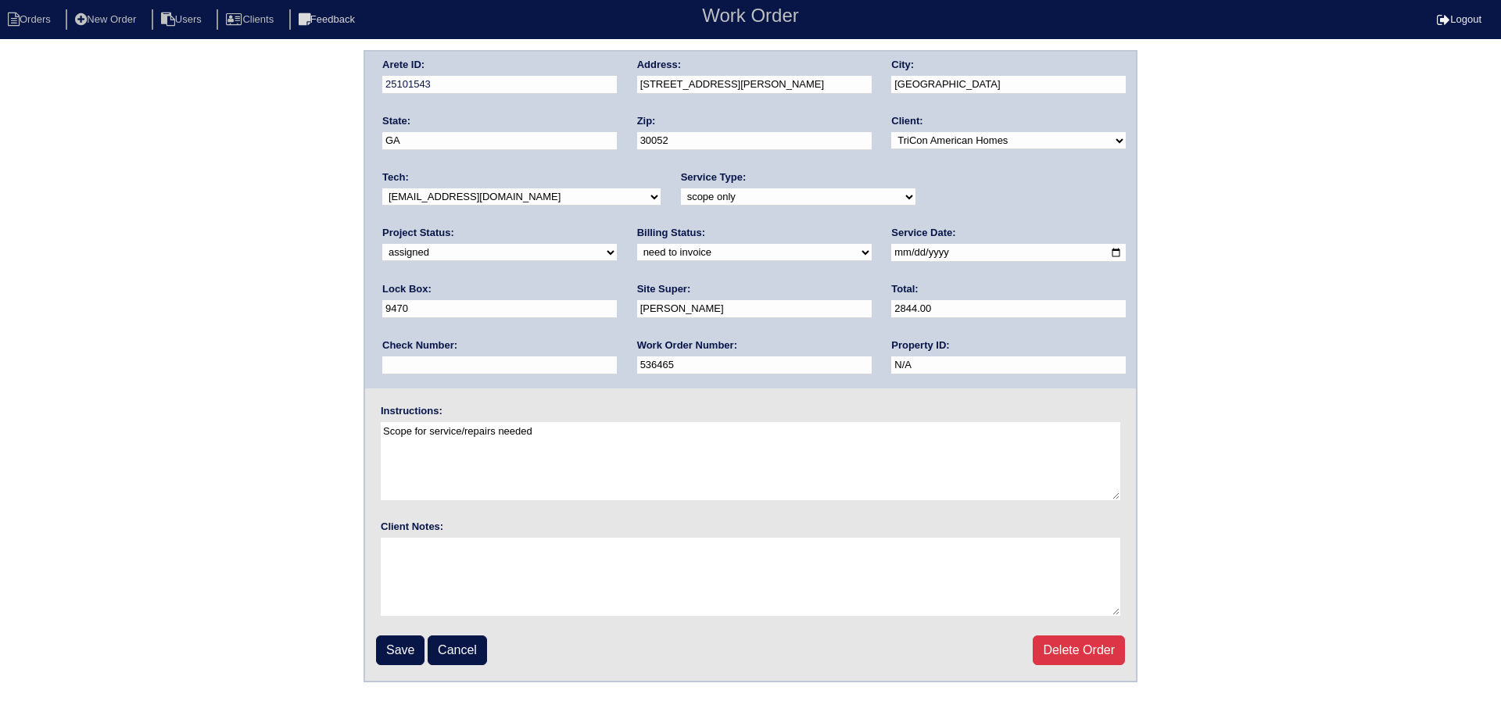
select select "36"
click at [382, 188] on select "-select- aretesmg+backup-tech@gmail.com benjohnholt88@gmail.com callisonhvac@ya…" at bounding box center [521, 196] width 278 height 17
click at [891, 250] on input "2025-08-23" at bounding box center [1008, 253] width 235 height 18
click at [891, 260] on input "2025-08-23" at bounding box center [1008, 253] width 235 height 18
click at [891, 256] on input "2025-08-23" at bounding box center [1008, 253] width 235 height 18
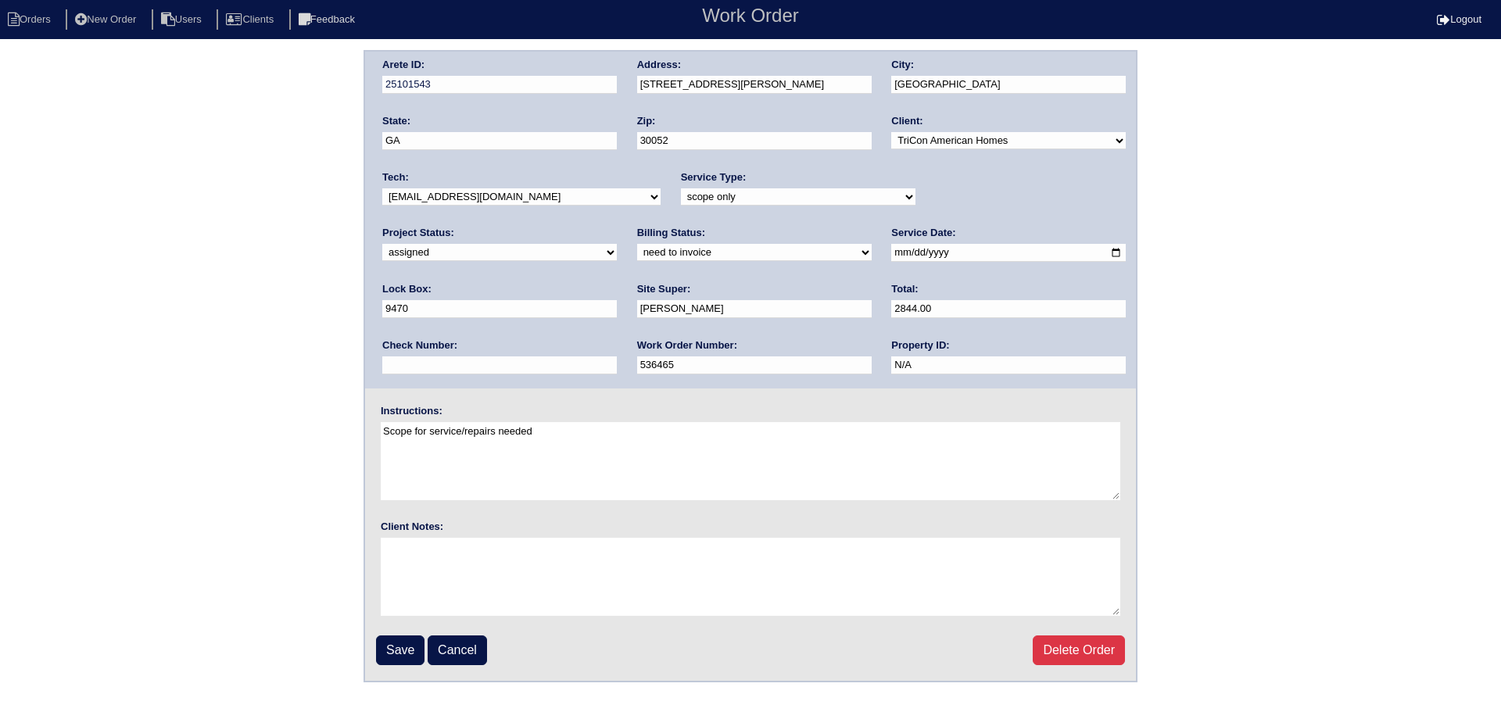
type input "[DATE]"
click at [407, 640] on input "Save" at bounding box center [400, 650] width 48 height 30
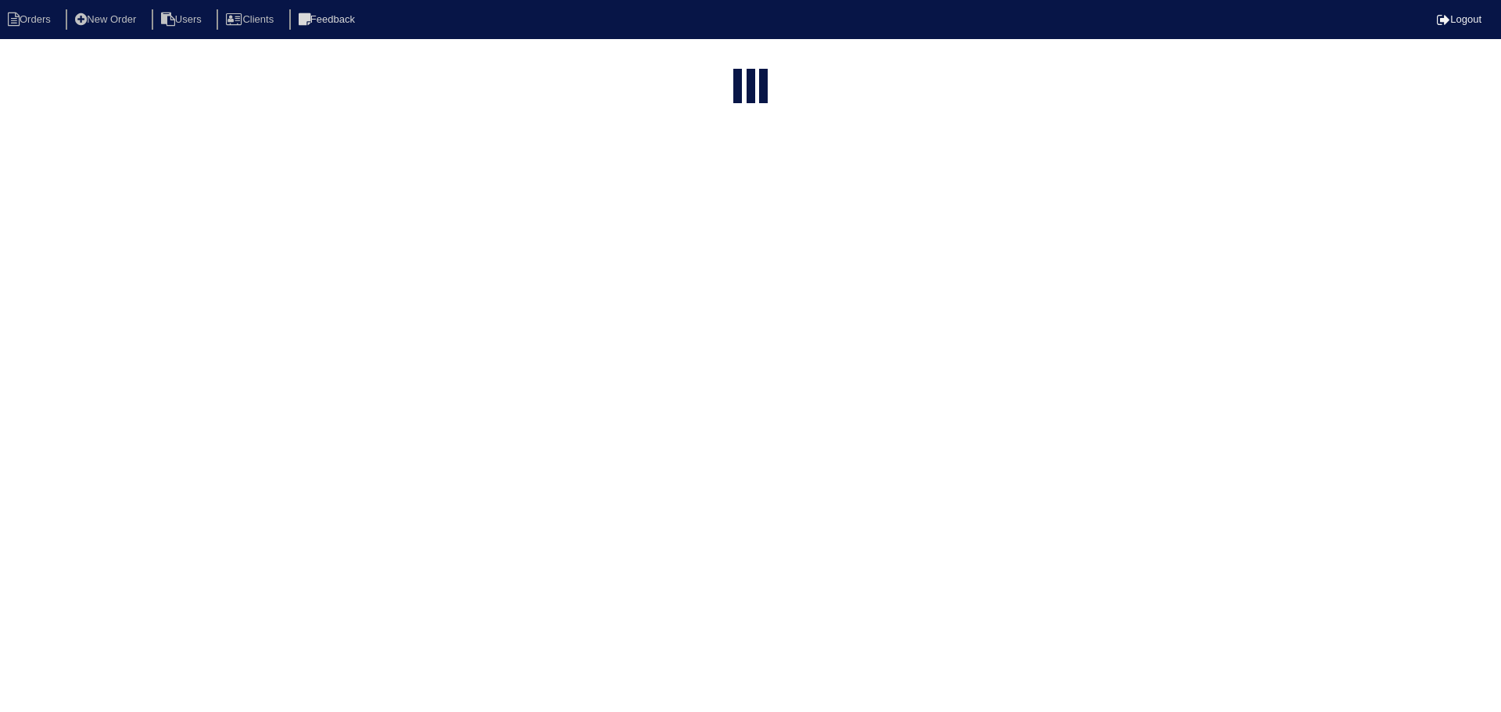
select select "15"
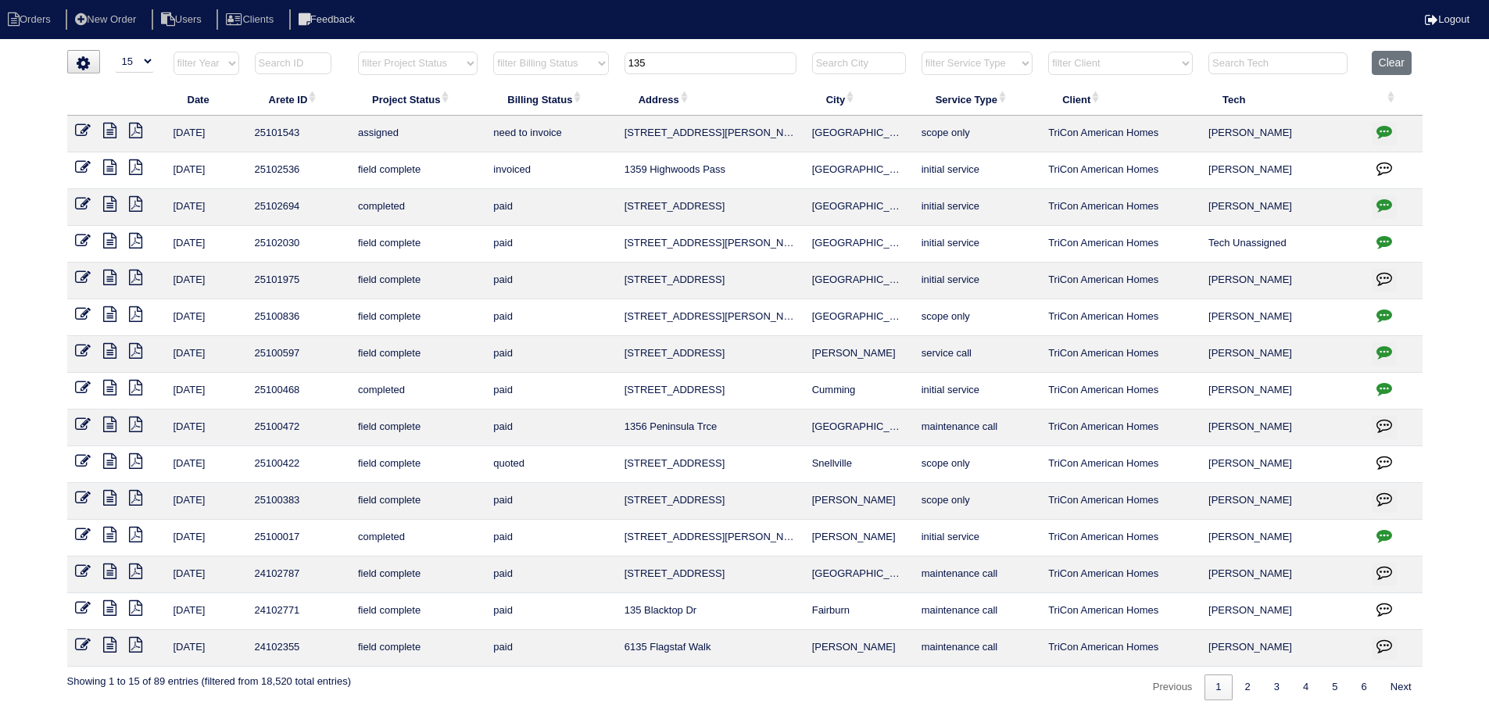
drag, startPoint x: 641, startPoint y: 70, endPoint x: 605, endPoint y: 75, distance: 36.4
click at [605, 75] on tr "filter Year -- Any Year -- 2025 2024 2023 2022 2021 2020 2019 filter Project St…" at bounding box center [744, 67] width 1355 height 32
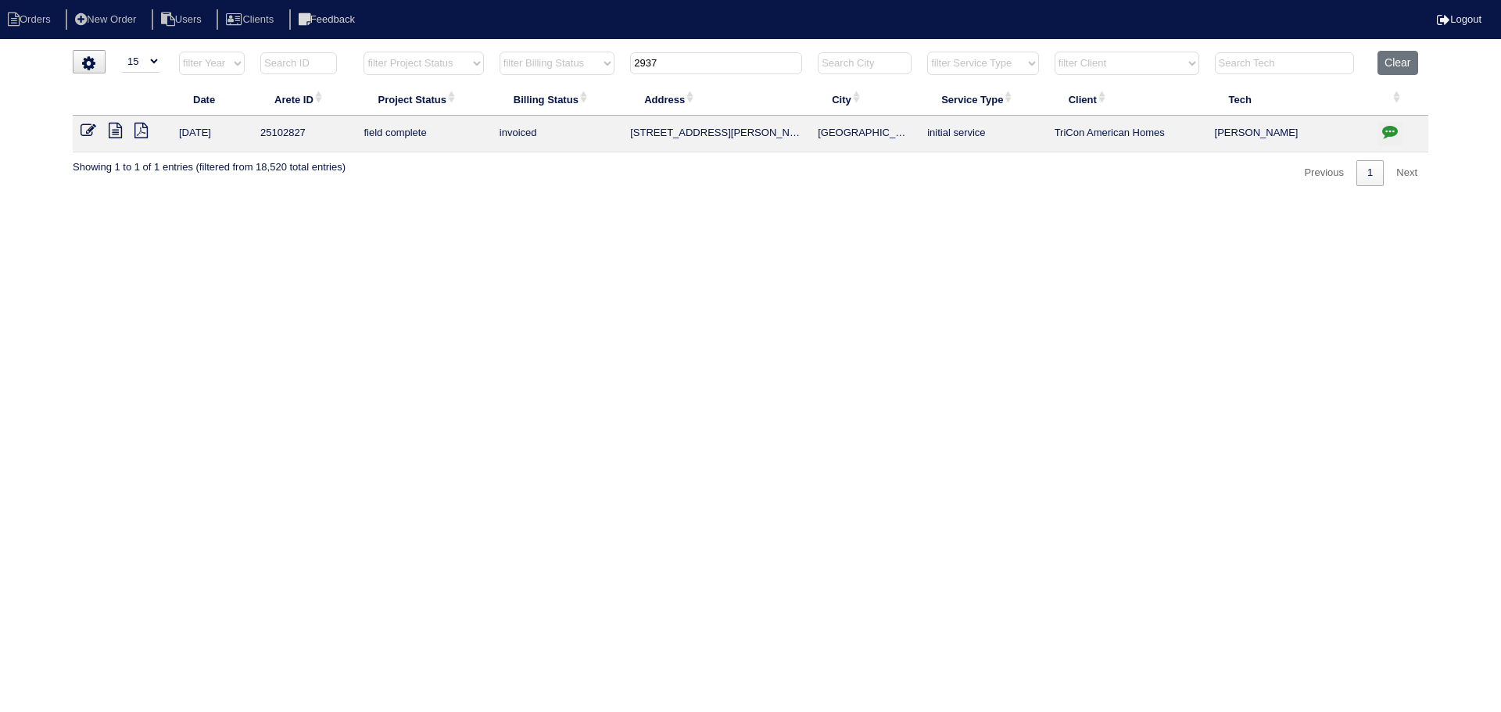
type input "2937"
click at [84, 132] on icon at bounding box center [89, 131] width 16 height 16
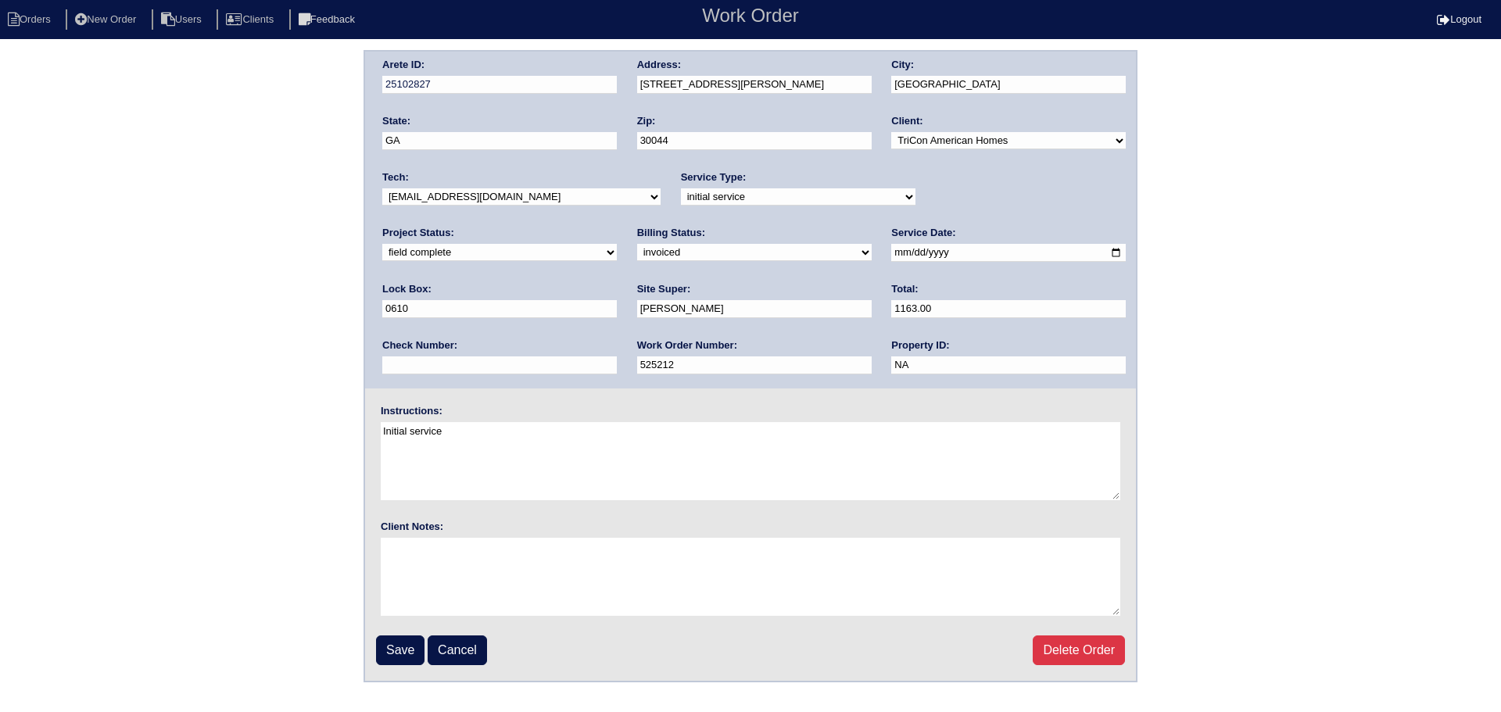
click at [482, 199] on select "-select- aretesmg+backup-tech@gmail.com benjohnholt88@gmail.com callisonhvac@ya…" at bounding box center [521, 196] width 278 height 17
select select "36"
click at [382, 188] on select "-select- aretesmg+backup-tech@gmail.com benjohnholt88@gmail.com callisonhvac@ya…" at bounding box center [521, 196] width 278 height 17
click at [891, 251] on input "2025-08-22" at bounding box center [1008, 253] width 235 height 18
type input "[DATE]"
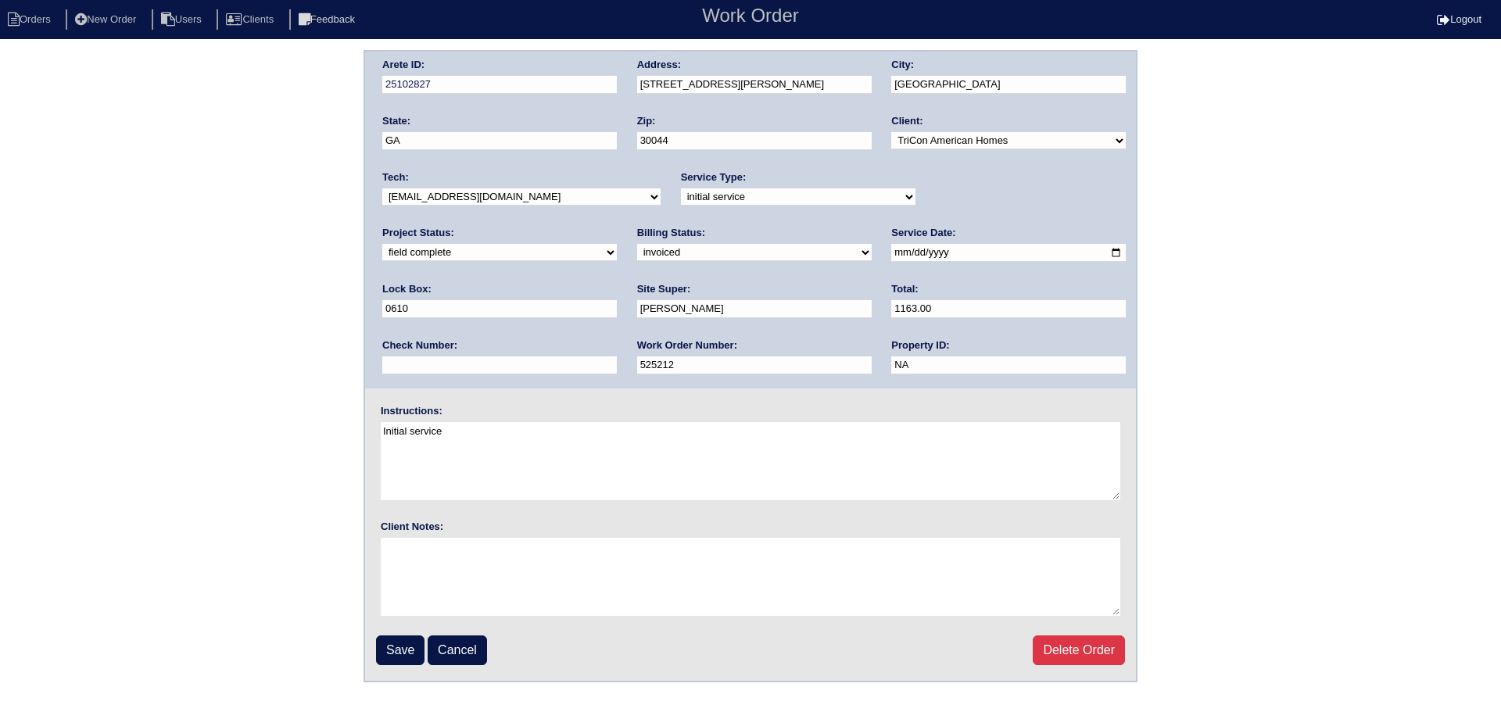
drag, startPoint x: 965, startPoint y: 196, endPoint x: 957, endPoint y: 206, distance: 12.2
click at [617, 244] on select "new order assigned in progress field complete need to schedule admin review arc…" at bounding box center [499, 252] width 235 height 17
select select "assigned"
click at [617, 244] on select "new order assigned in progress field complete need to schedule admin review arc…" at bounding box center [499, 252] width 235 height 17
click at [402, 635] on input "Save" at bounding box center [400, 650] width 48 height 30
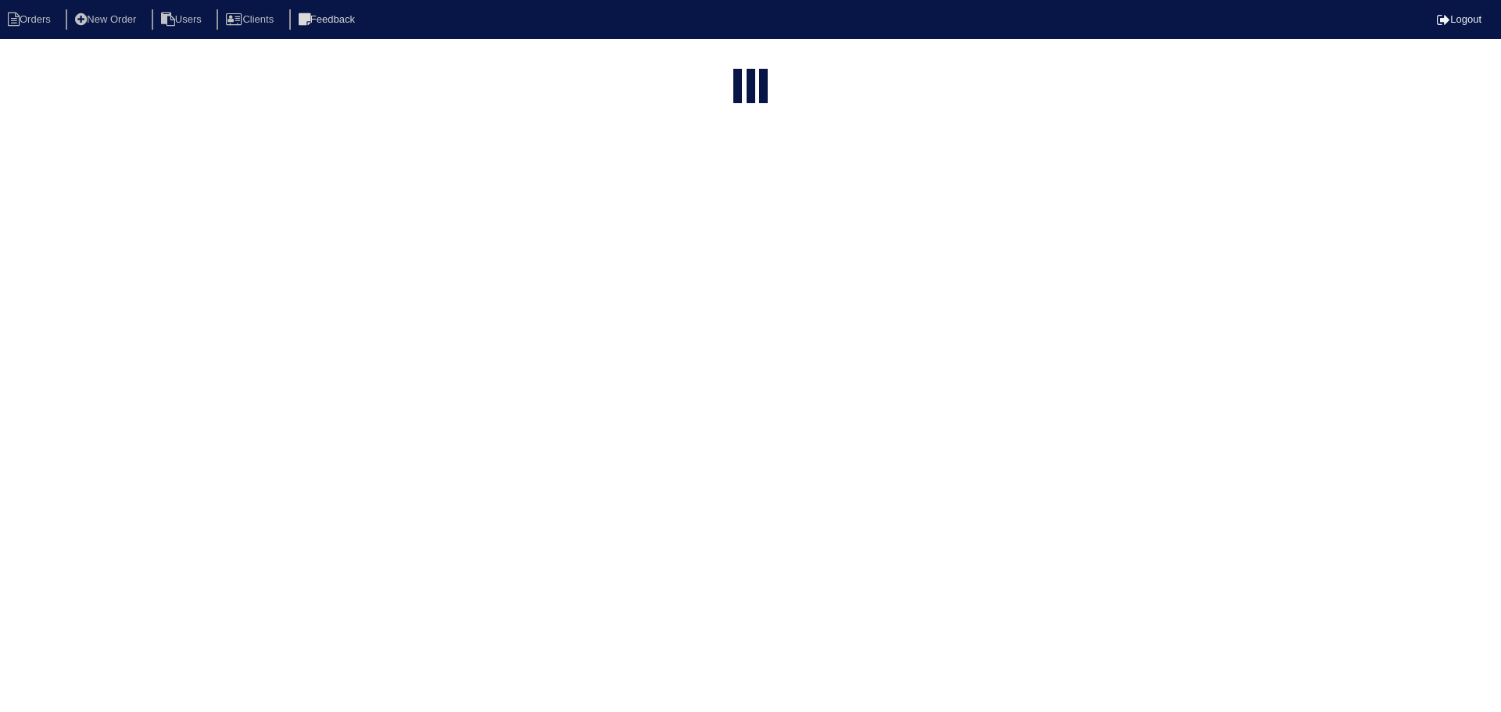
select select "15"
type input "2937"
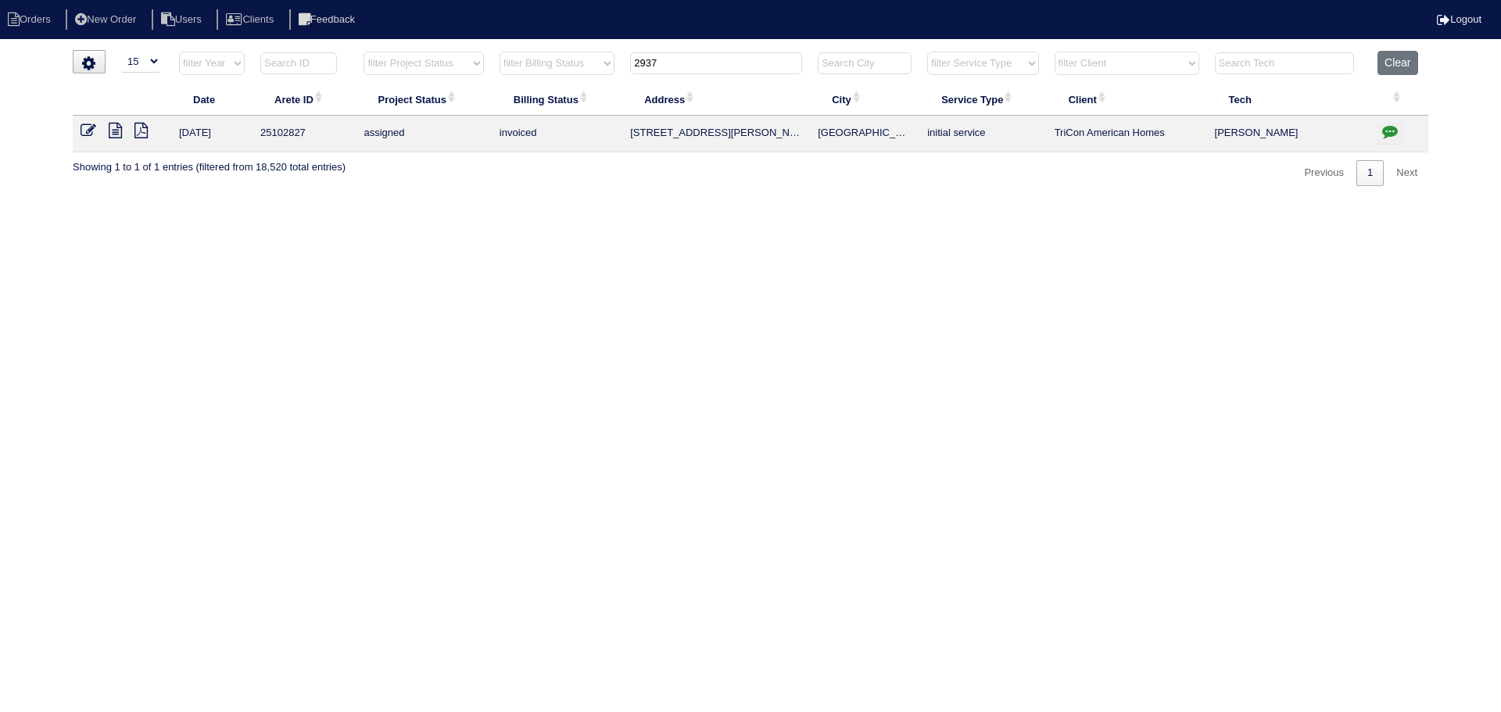
click at [707, 60] on input "2937" at bounding box center [716, 63] width 172 height 22
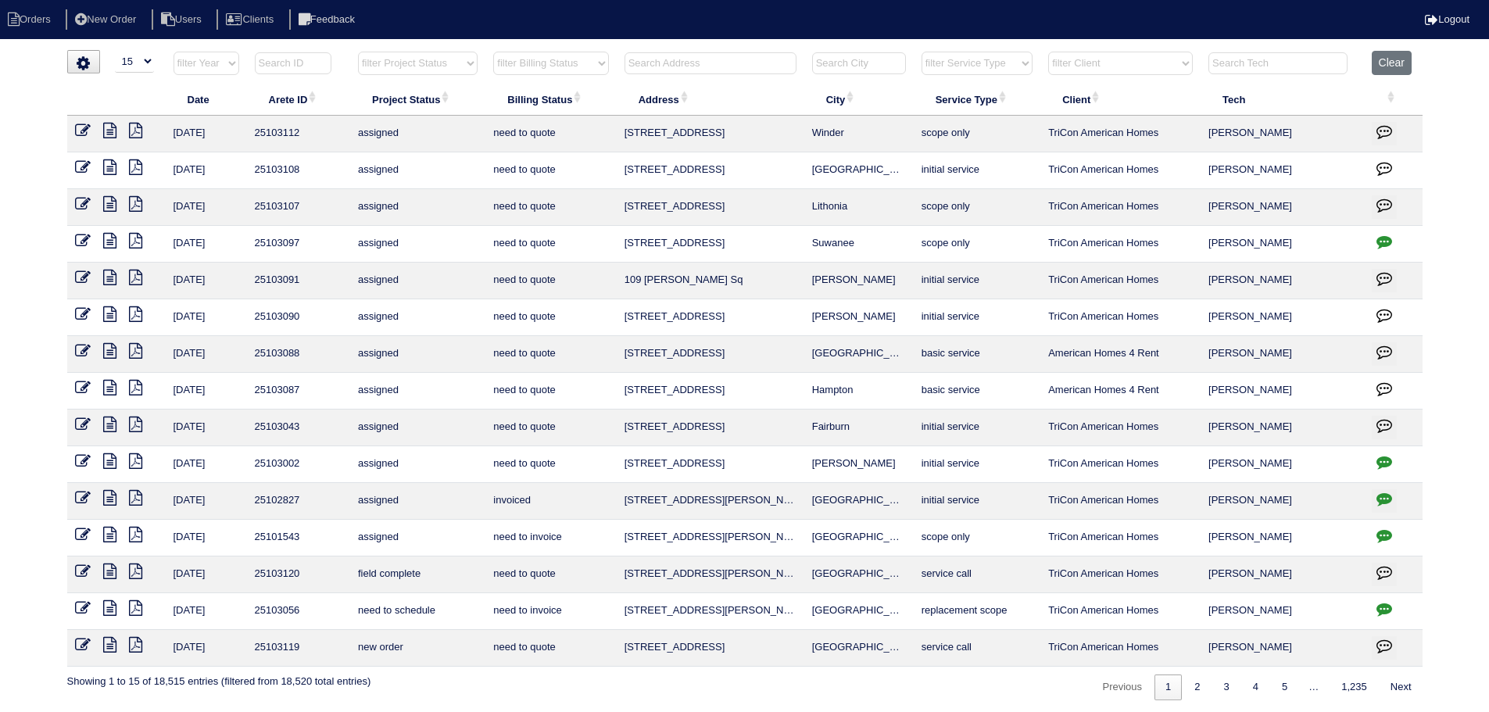
click at [732, 67] on input "text" at bounding box center [711, 63] width 172 height 22
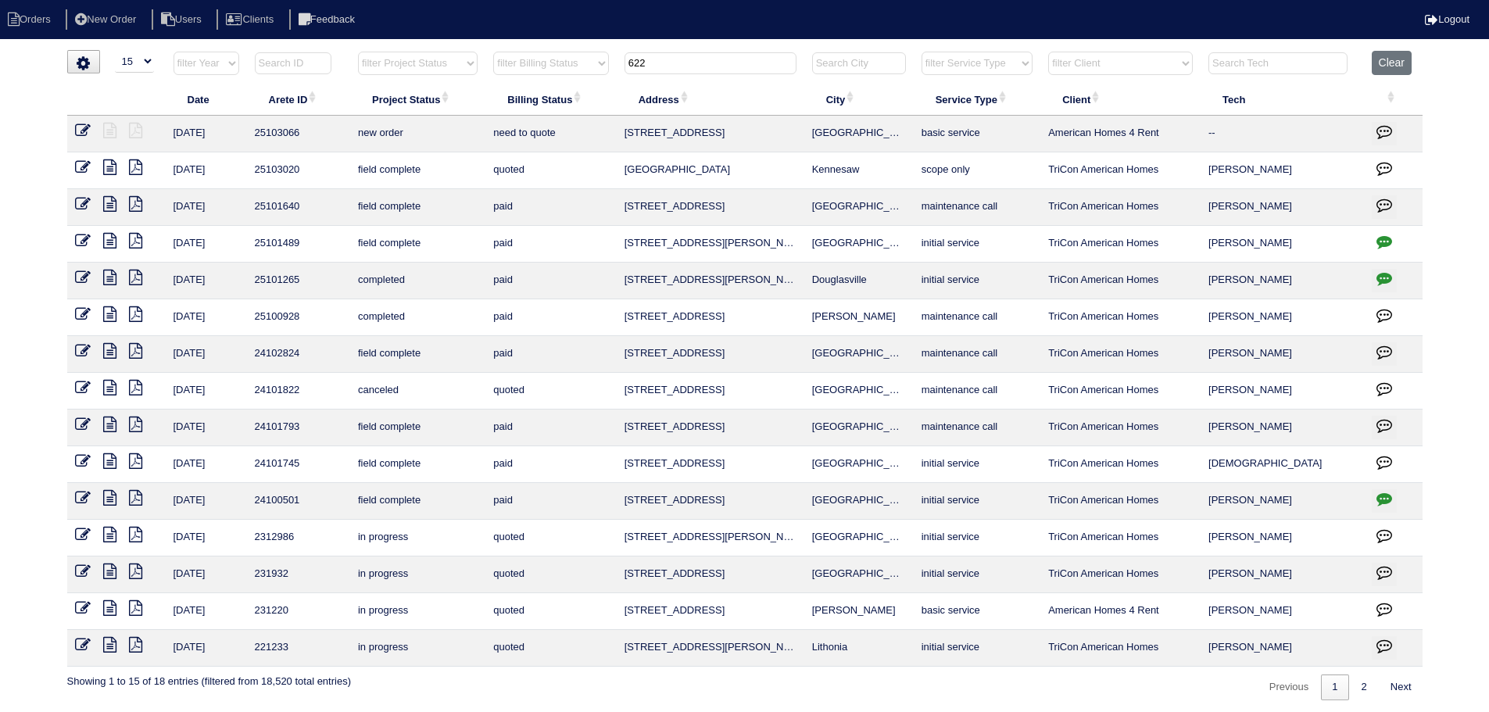
type input "622"
click at [77, 125] on icon at bounding box center [83, 131] width 16 height 16
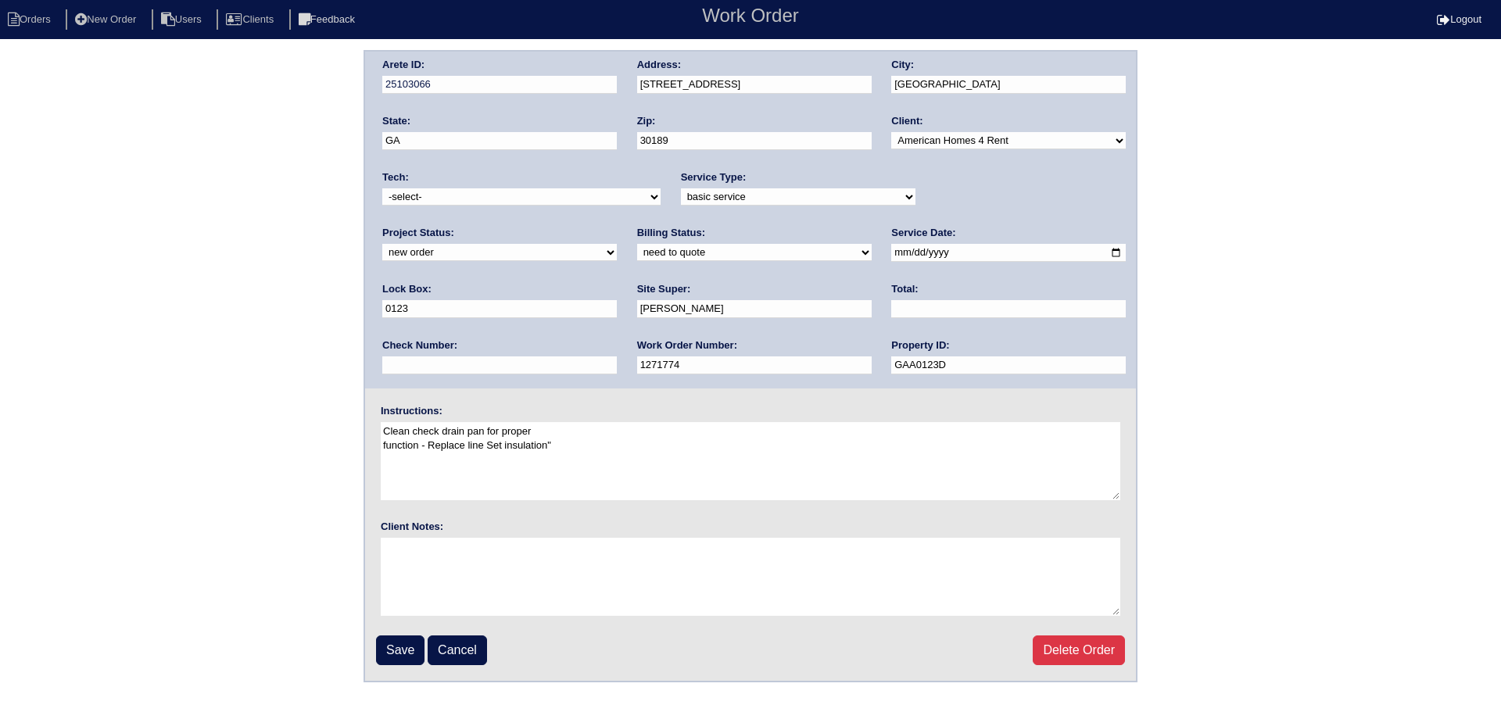
click at [617, 244] on select "new order assigned in progress field complete need to schedule admin review arc…" at bounding box center [499, 252] width 235 height 17
select select "assigned"
click at [617, 244] on select "new order assigned in progress field complete need to schedule admin review arc…" at bounding box center [499, 252] width 235 height 17
click at [891, 256] on input "[DATE]" at bounding box center [1008, 253] width 235 height 18
type input "[DATE]"
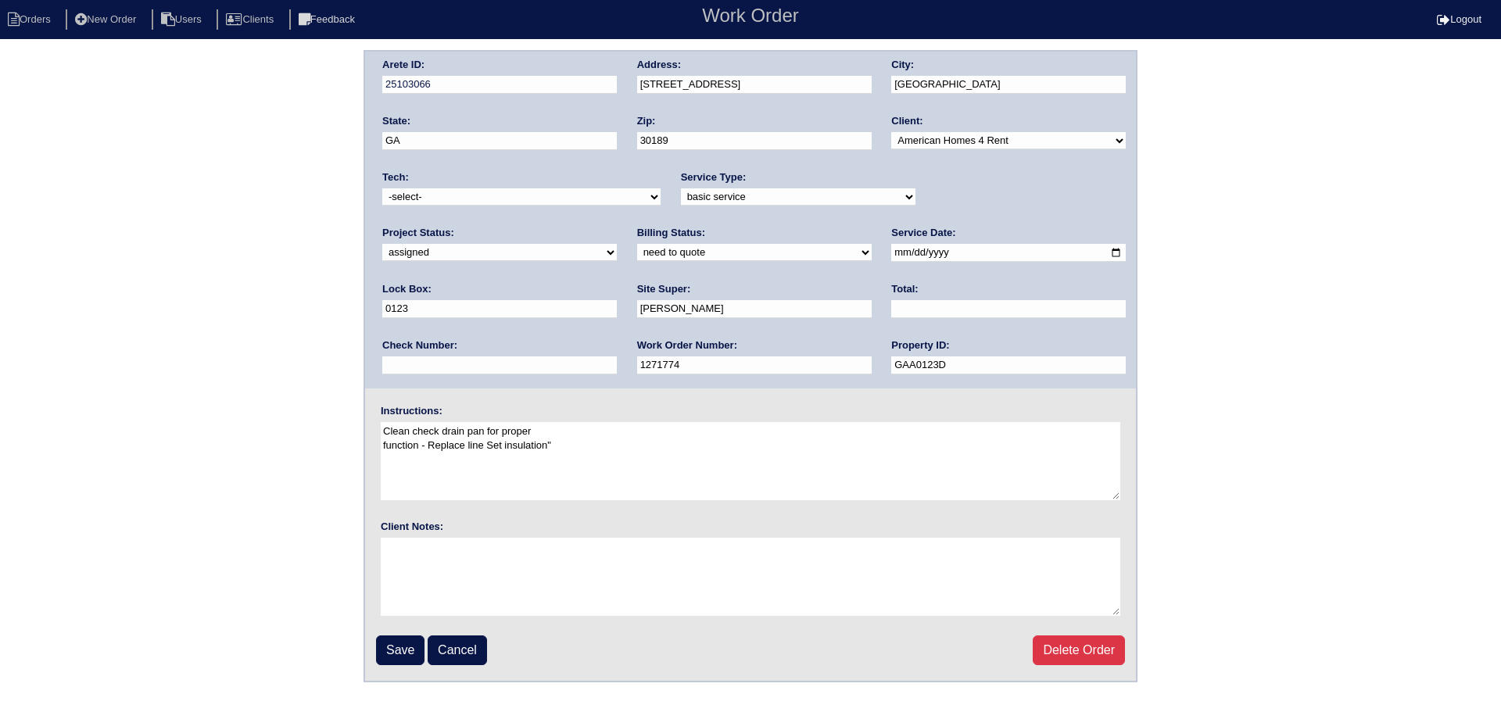
click at [510, 205] on select "-select- [EMAIL_ADDRESS][DOMAIN_NAME] [EMAIL_ADDRESS][DOMAIN_NAME] [EMAIL_ADDRE…" at bounding box center [521, 196] width 278 height 17
click at [382, 188] on select "-select- [EMAIL_ADDRESS][DOMAIN_NAME] [EMAIL_ADDRESS][DOMAIN_NAME] [EMAIL_ADDRE…" at bounding box center [521, 196] width 278 height 17
click at [434, 192] on select "-select- [EMAIL_ADDRESS][DOMAIN_NAME] [EMAIL_ADDRESS][DOMAIN_NAME] [EMAIL_ADDRE…" at bounding box center [521, 196] width 278 height 17
select select "27"
click at [382, 188] on select "-select- [EMAIL_ADDRESS][DOMAIN_NAME] [EMAIL_ADDRESS][DOMAIN_NAME] [EMAIL_ADDRE…" at bounding box center [521, 196] width 278 height 17
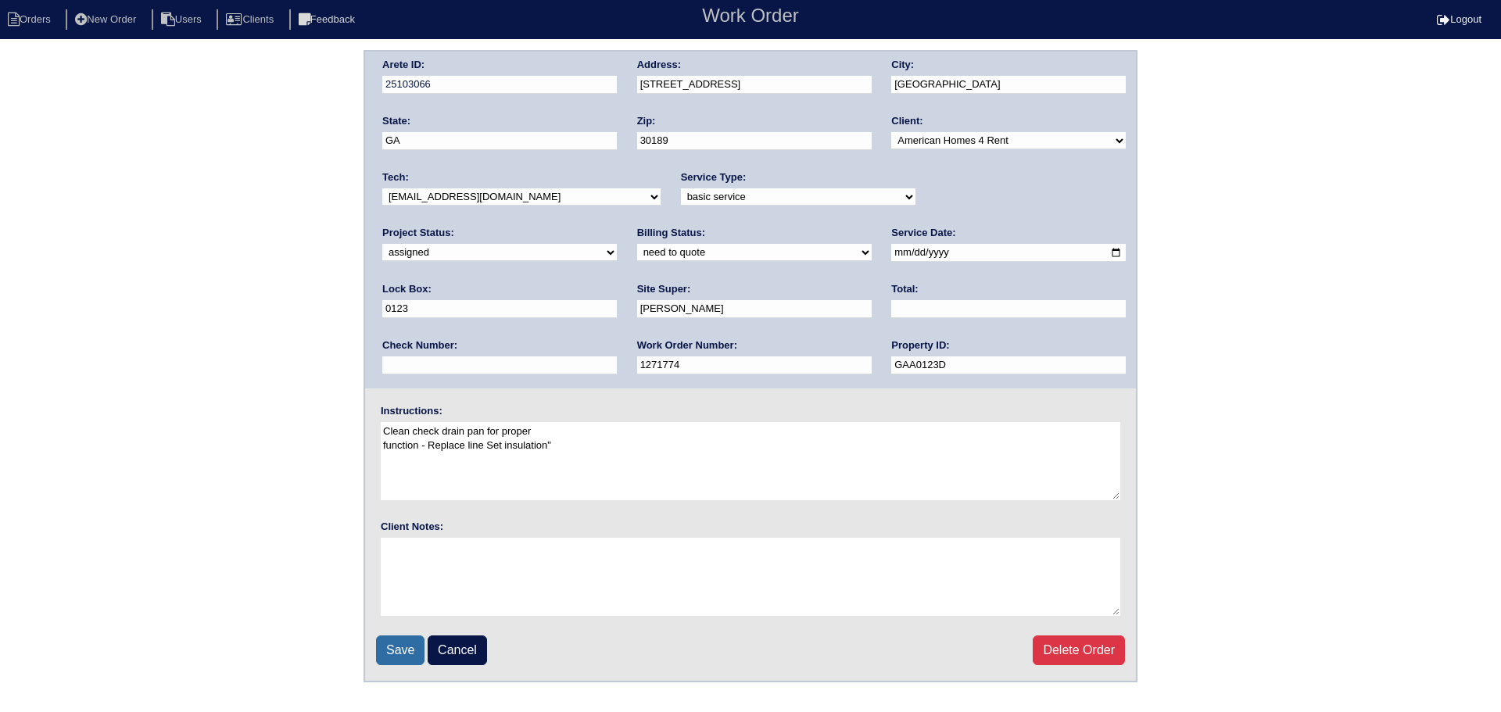
click at [410, 653] on input "Save" at bounding box center [400, 650] width 48 height 30
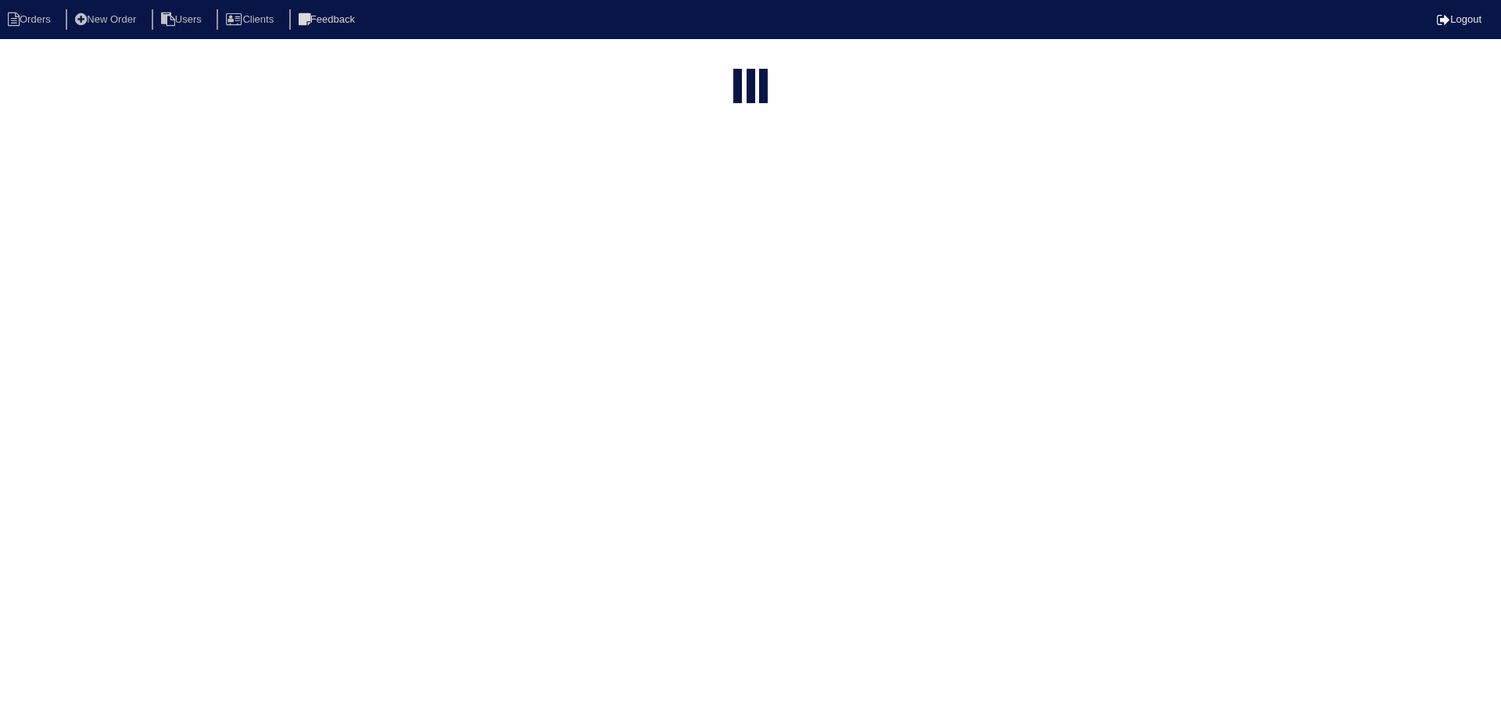
select select "15"
click at [736, 62] on html "Orders New Order Users Clients Feedback Logout Orders New Order Users Clients M…" at bounding box center [744, 420] width 1489 height 840
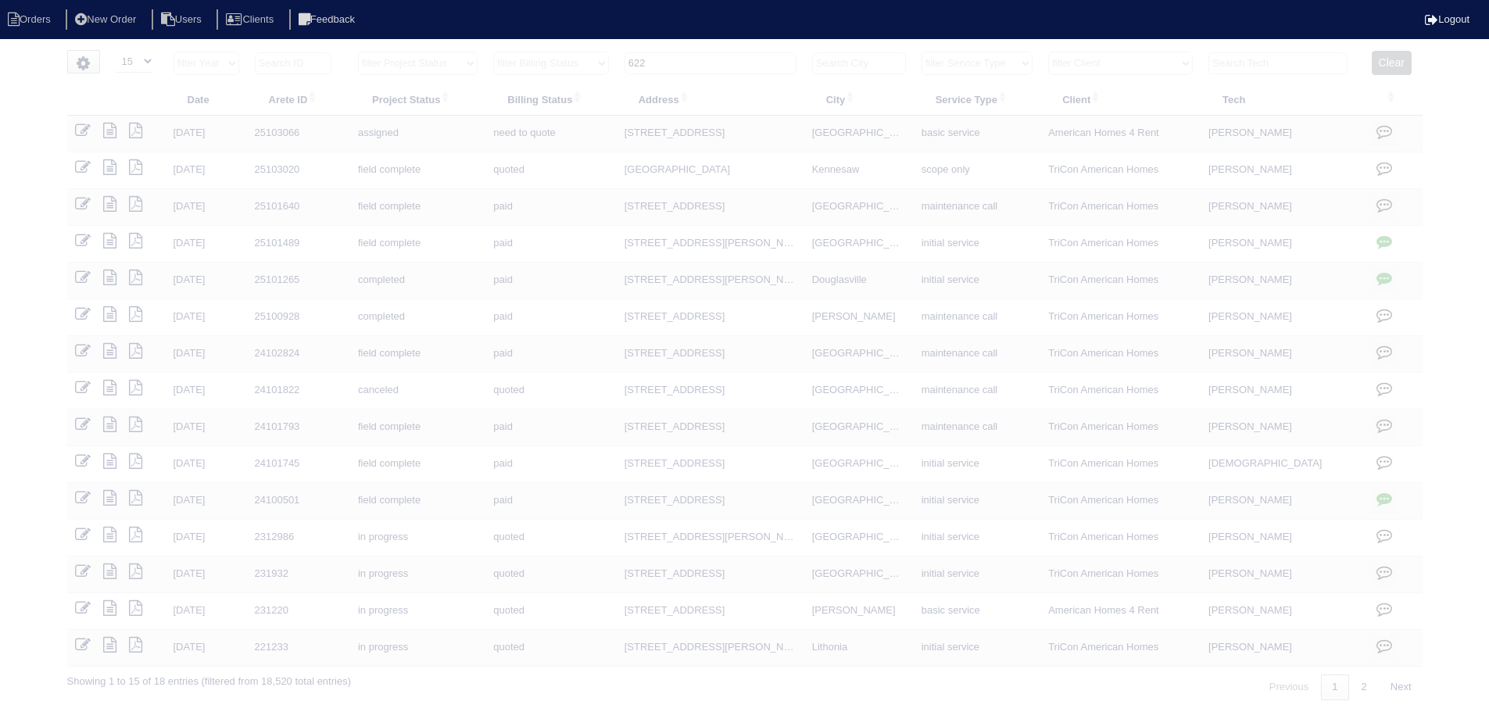
click at [736, 62] on input "622" at bounding box center [711, 63] width 172 height 22
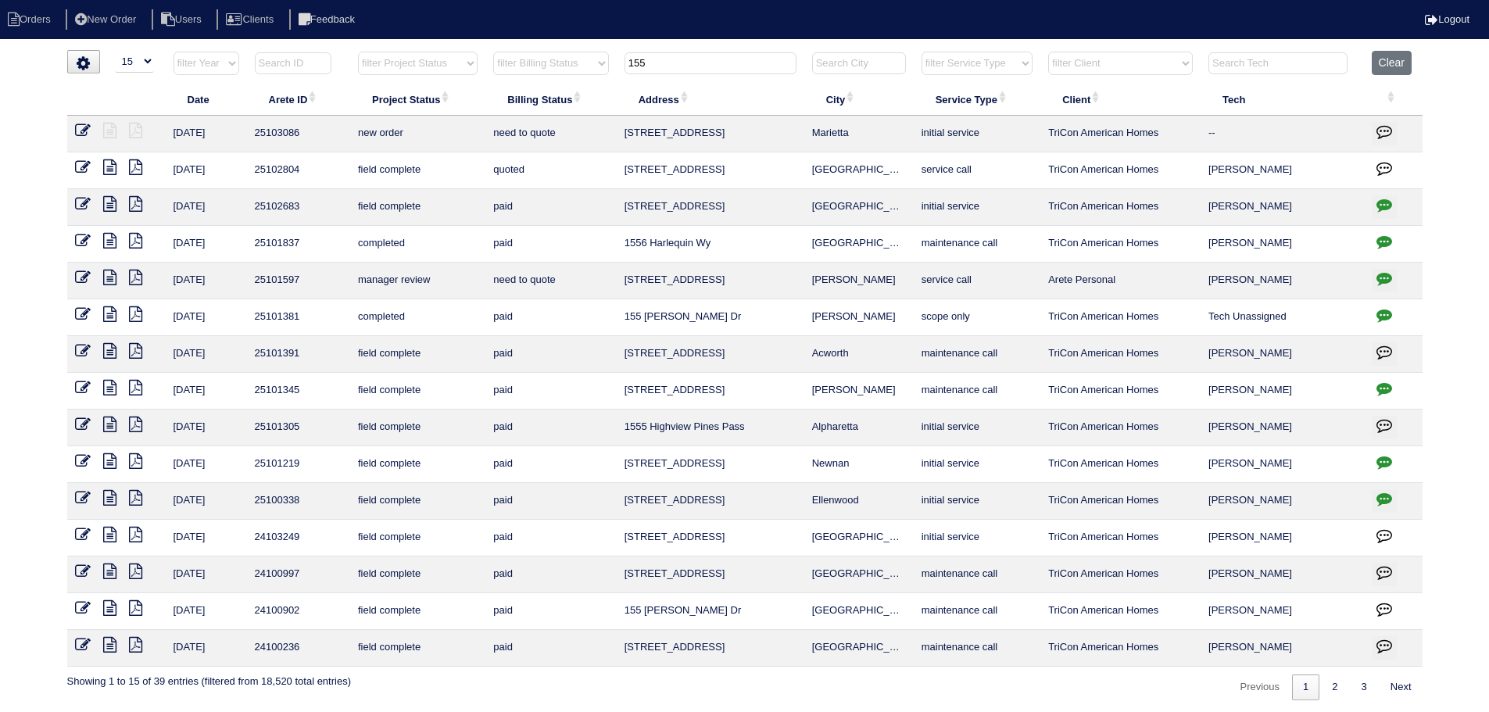
type input "155"
click at [84, 129] on icon at bounding box center [83, 131] width 16 height 16
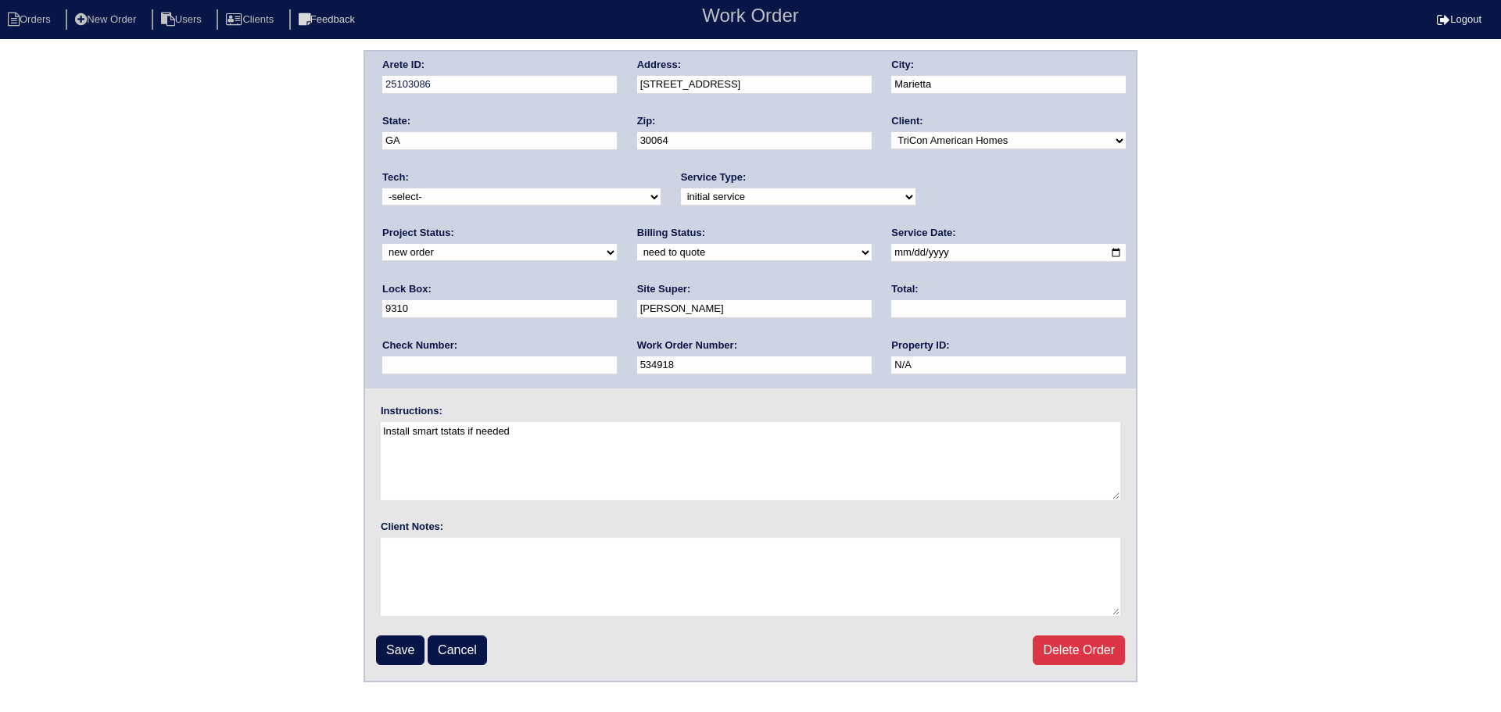
click at [617, 244] on select "new order assigned in progress field complete need to schedule admin review arc…" at bounding box center [499, 252] width 235 height 17
select select "assigned"
click at [617, 244] on select "new order assigned in progress field complete need to schedule admin review arc…" at bounding box center [499, 252] width 235 height 17
click at [891, 253] on input "2025-08-20" at bounding box center [1008, 253] width 235 height 18
type input "2025-08-25"
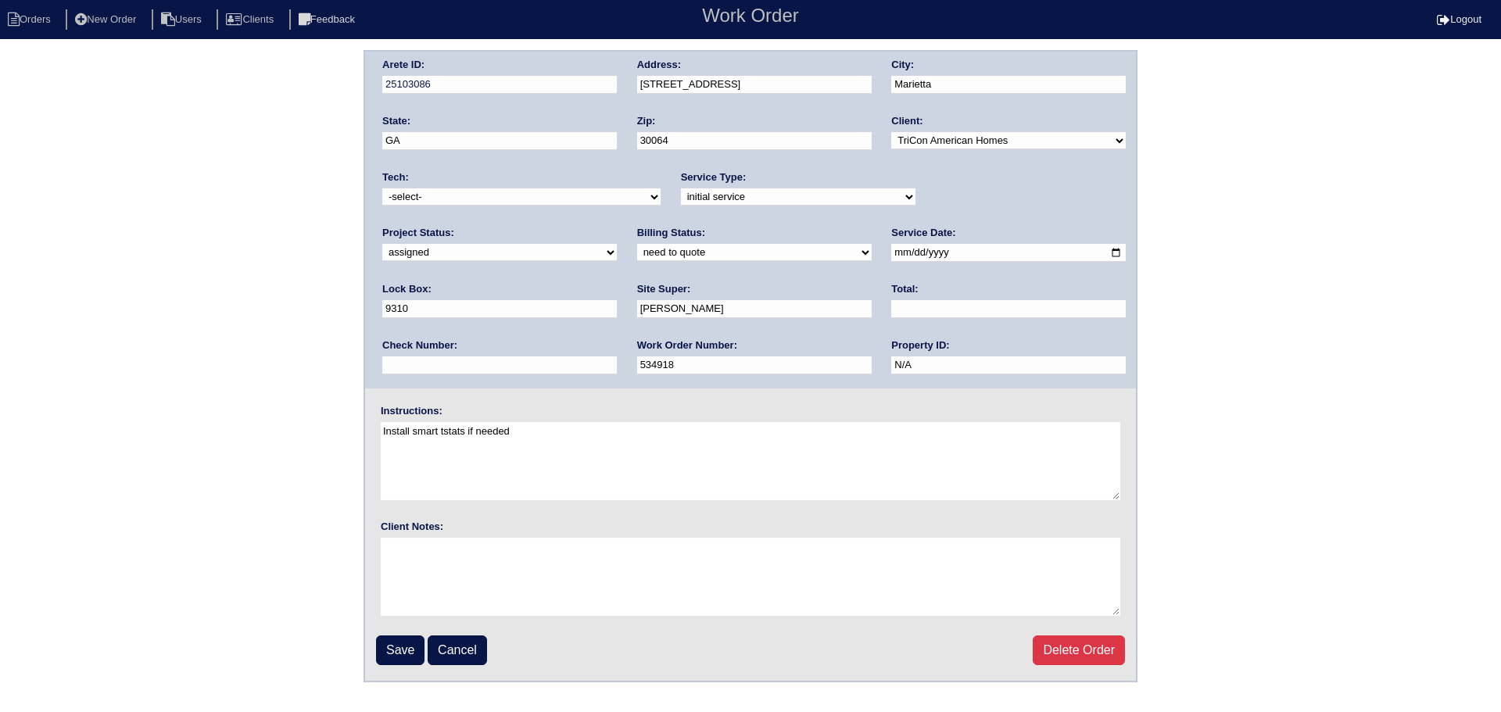
click at [543, 189] on select "-select- aretesmg+backup-tech@gmail.com benjohnholt88@gmail.com callisonhvac@ya…" at bounding box center [521, 196] width 278 height 17
select select "151"
click at [382, 188] on select "-select- aretesmg+backup-tech@gmail.com benjohnholt88@gmail.com callisonhvac@ya…" at bounding box center [521, 196] width 278 height 17
click at [414, 658] on input "Save" at bounding box center [400, 650] width 48 height 30
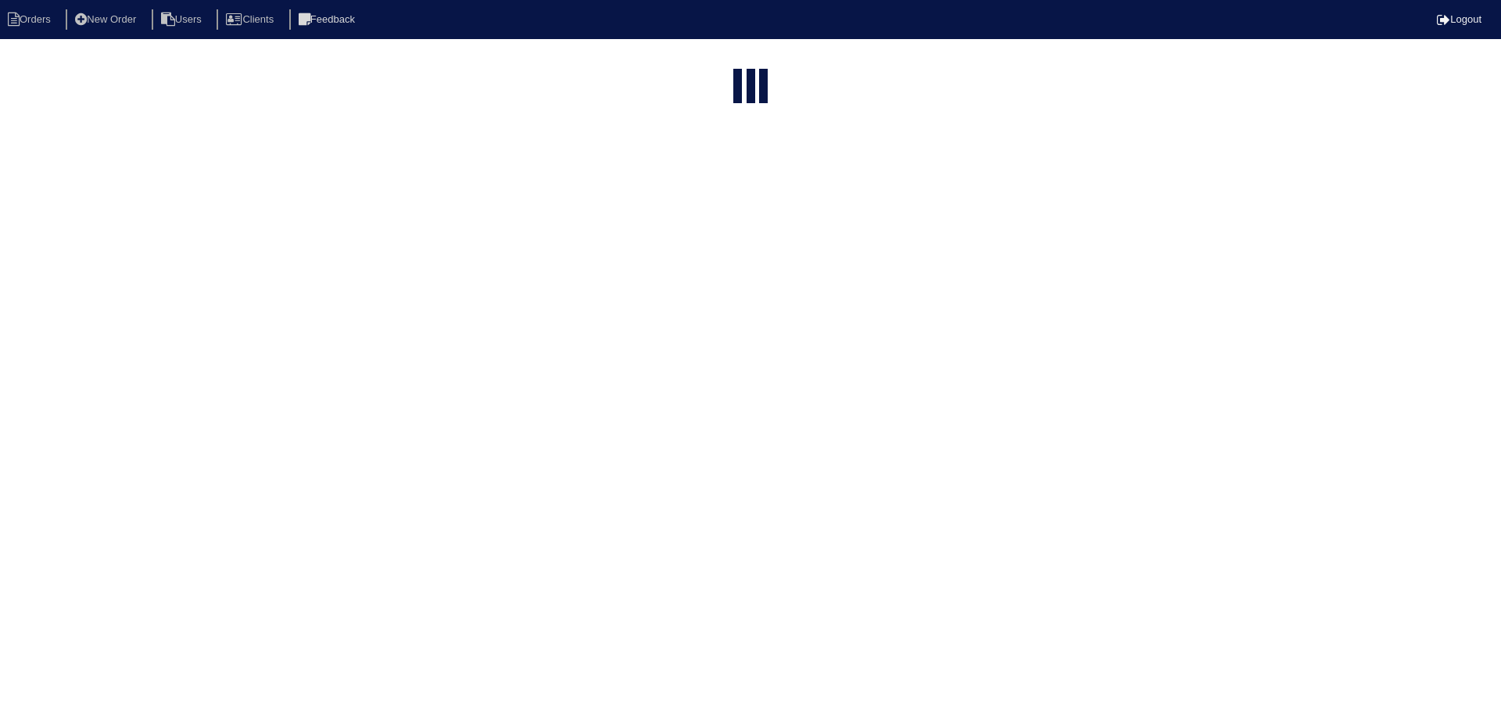
select select "15"
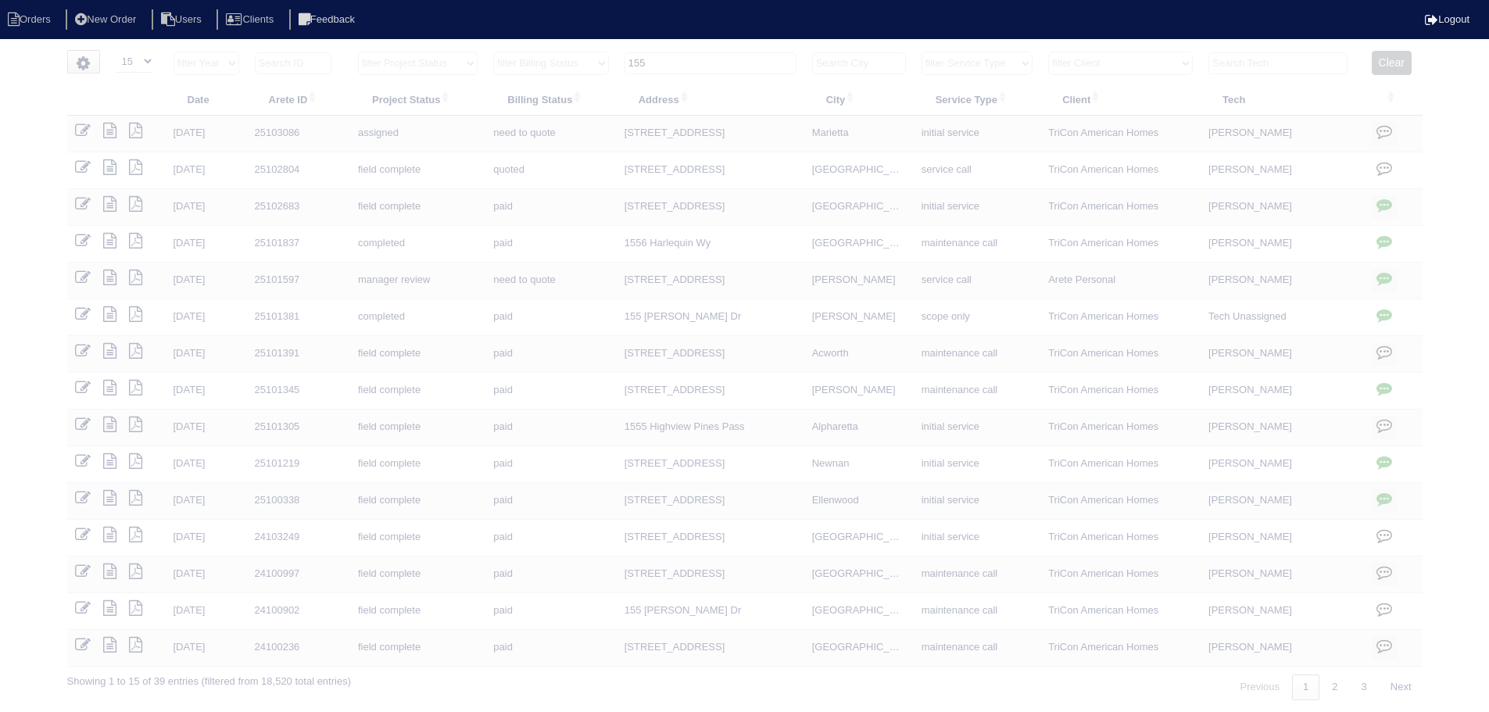
click at [743, 60] on input "155" at bounding box center [711, 63] width 172 height 22
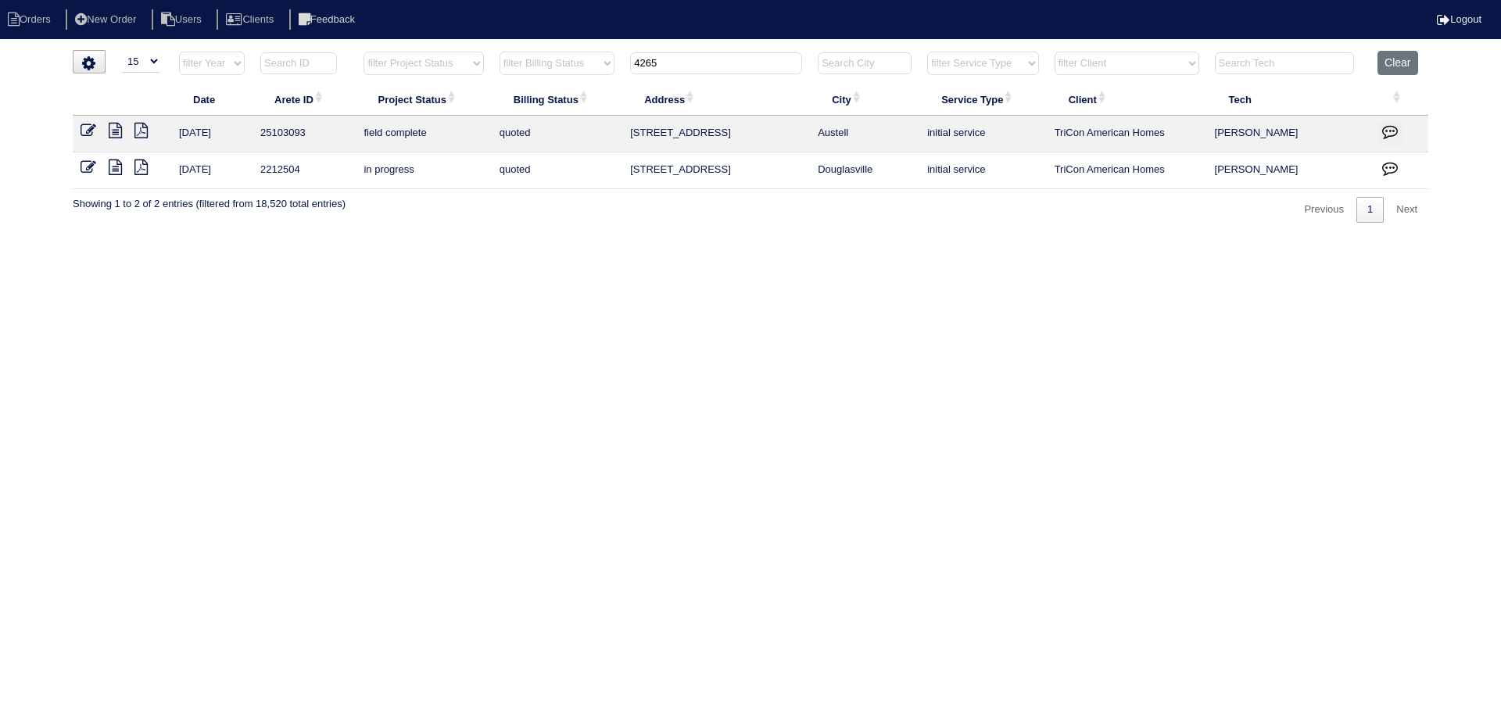
type input "4265"
click at [112, 128] on icon at bounding box center [115, 131] width 13 height 16
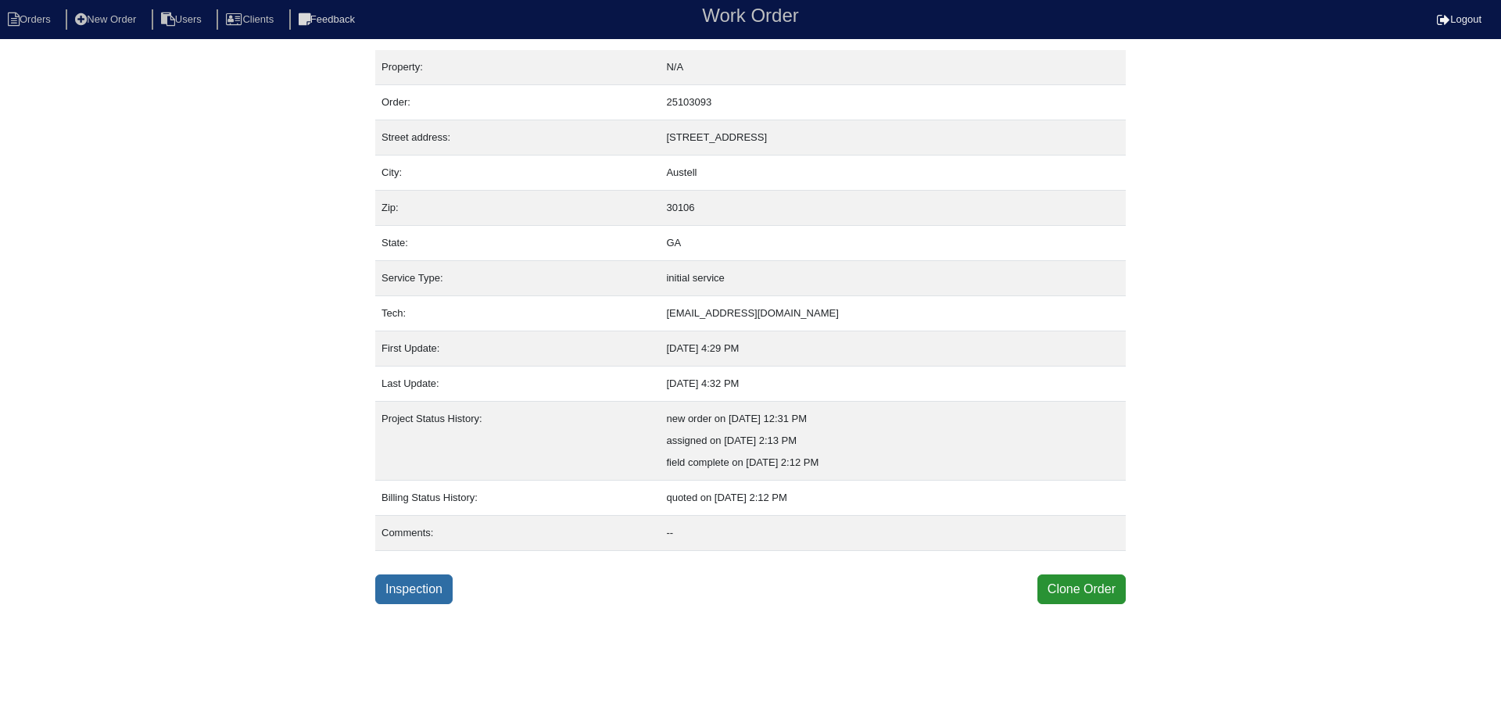
click at [430, 586] on link "Inspection" at bounding box center [413, 590] width 77 height 30
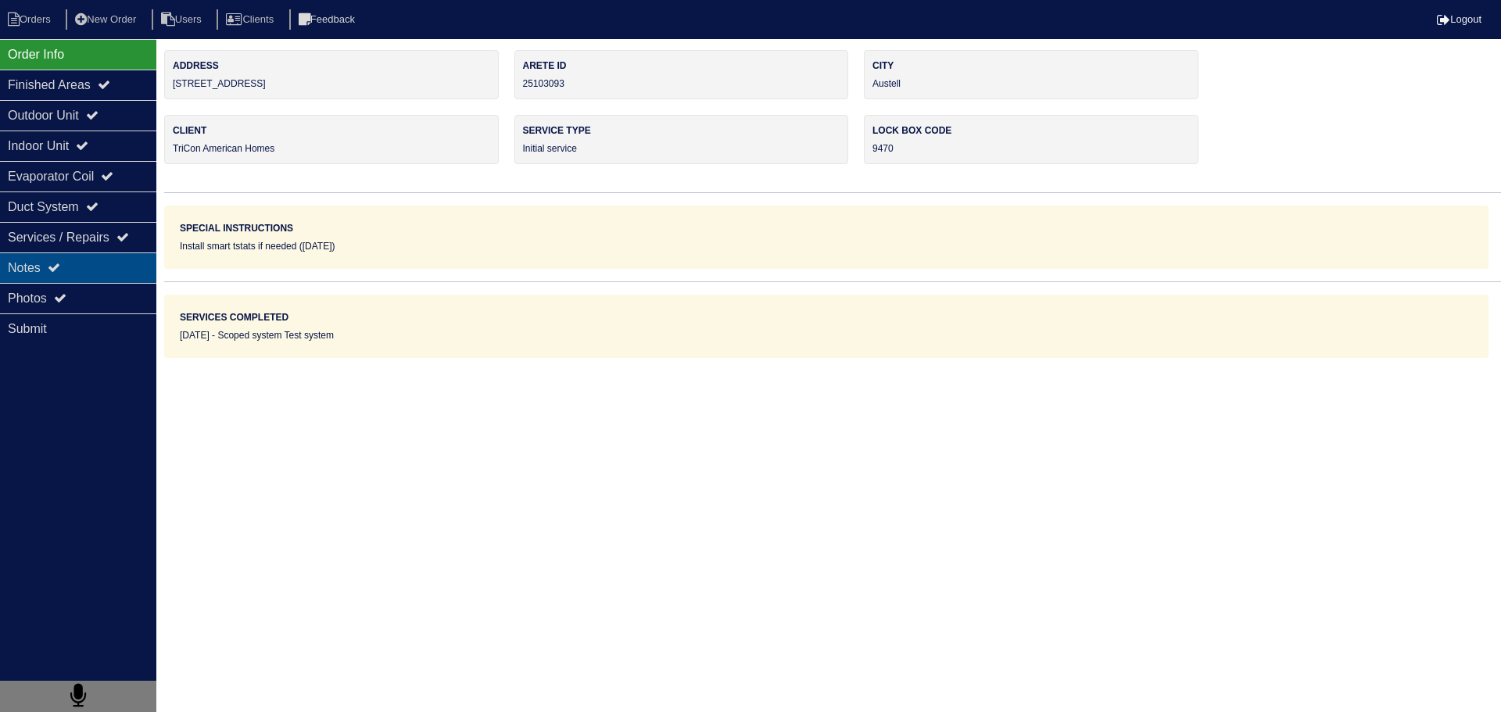
click at [105, 263] on div "Notes" at bounding box center [78, 267] width 156 height 30
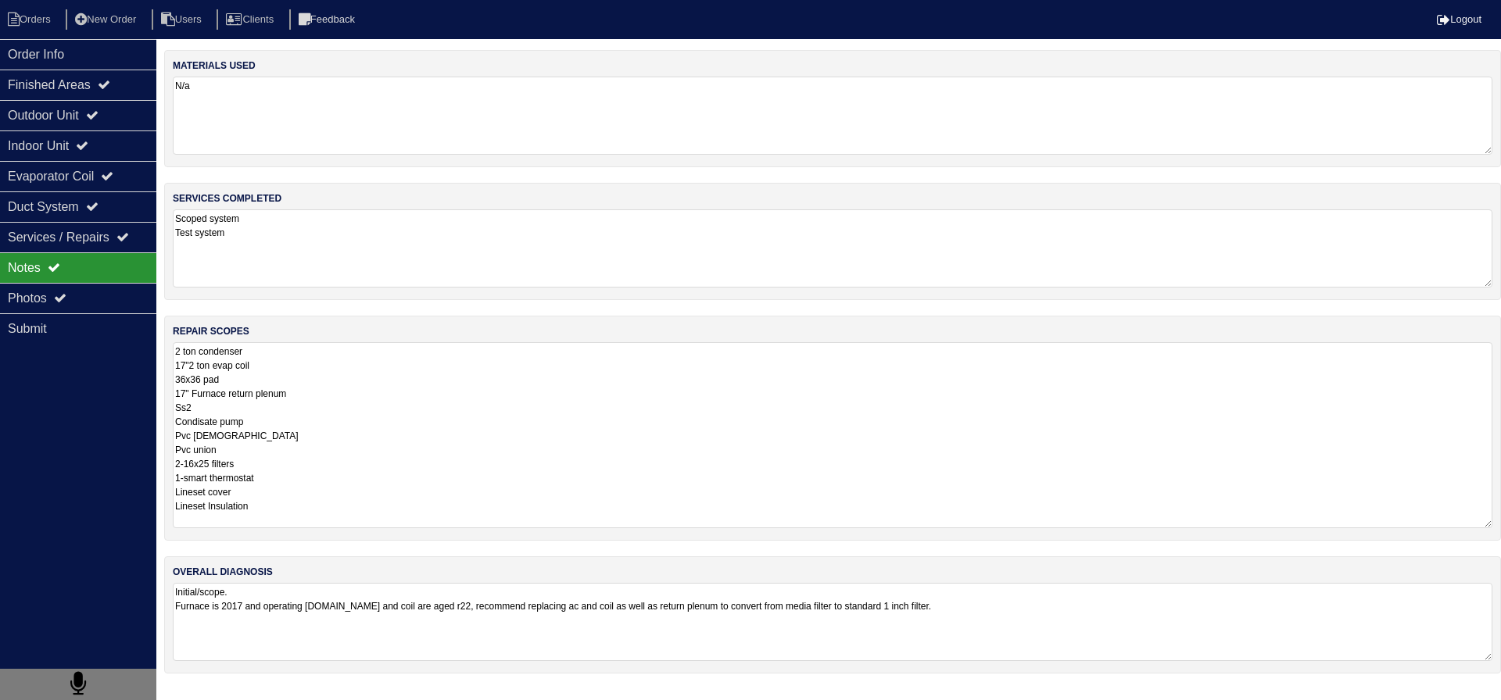
click at [307, 377] on textarea "2 ton condenser 17"2 ton evap coil 36x36 pad 17" Furnace return plenum Ss2 Cond…" at bounding box center [832, 435] width 1319 height 186
click at [131, 136] on div "Indoor Unit" at bounding box center [78, 146] width 156 height 30
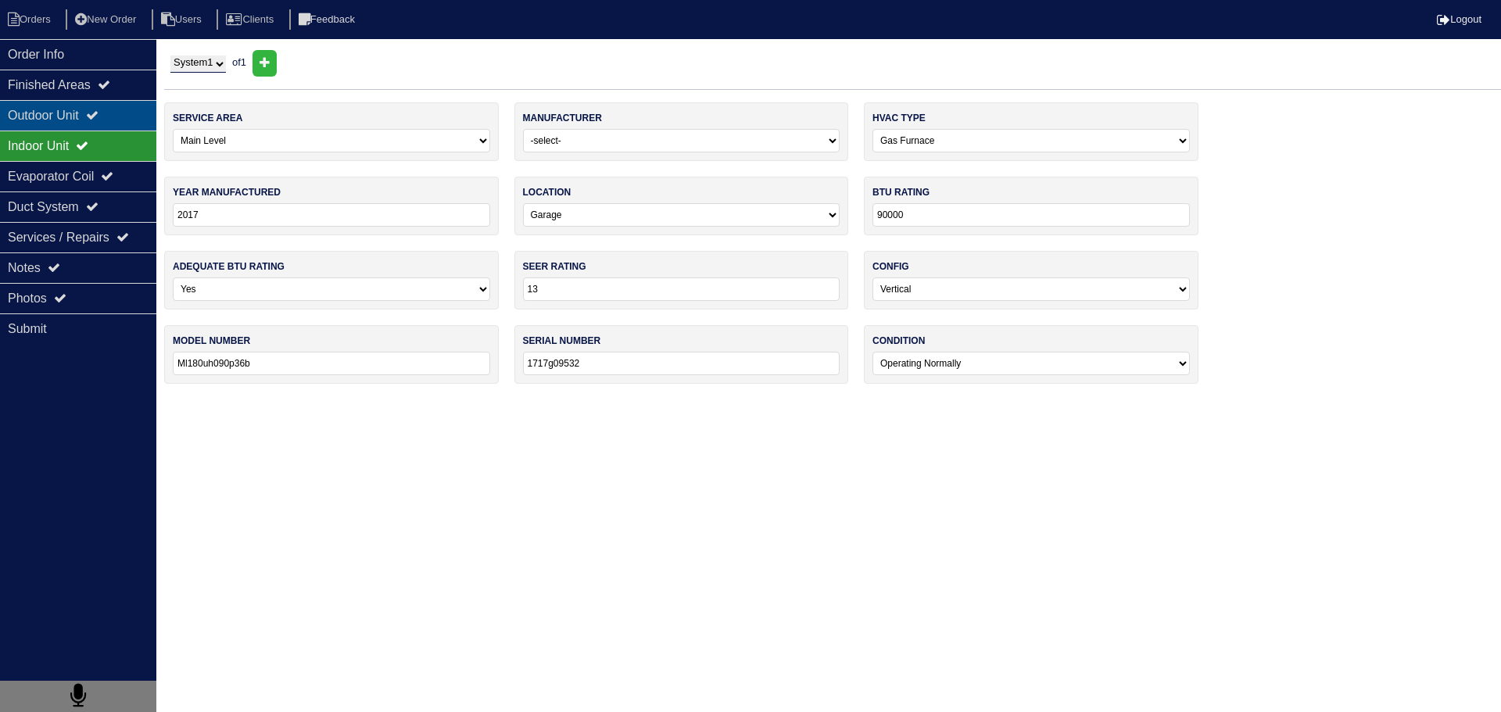
click at [131, 115] on div "Outdoor Unit" at bounding box center [78, 115] width 156 height 30
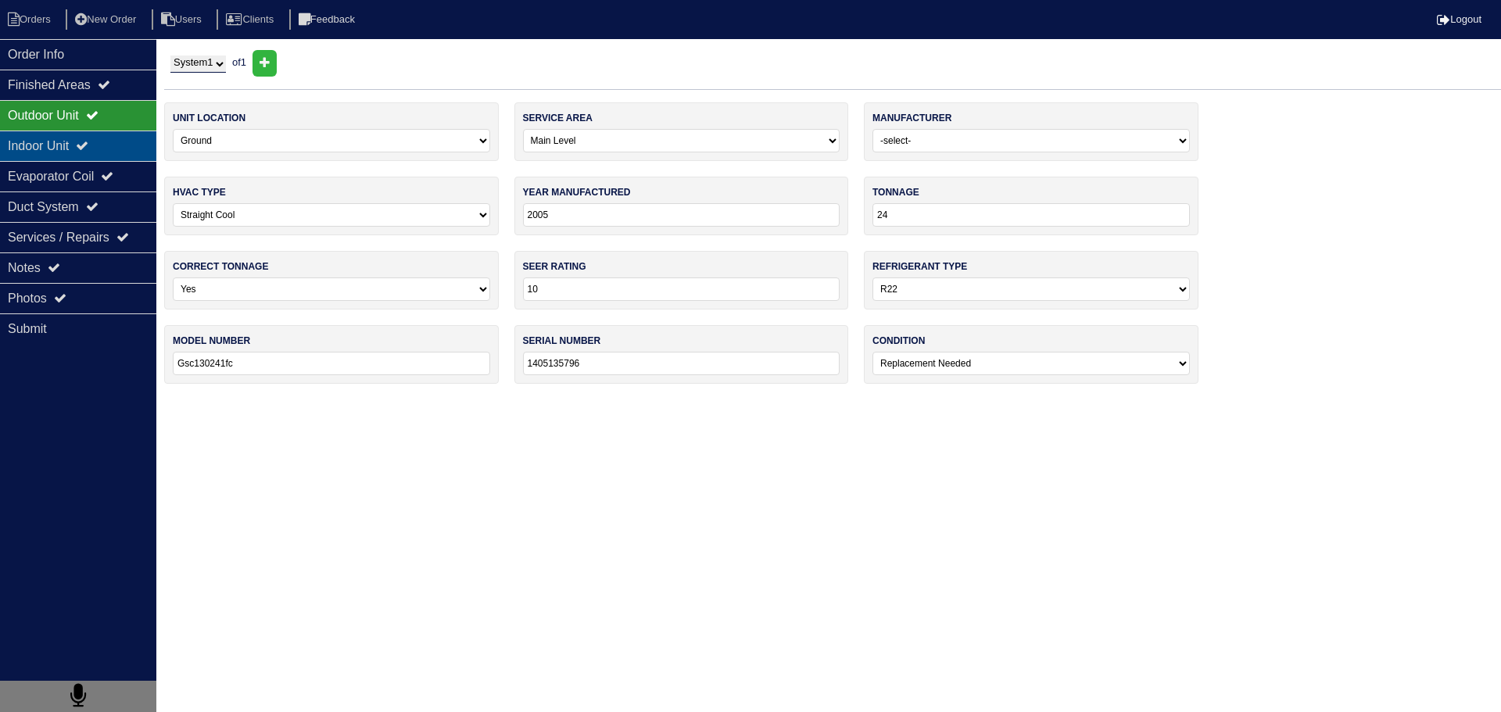
click at [127, 138] on div "Indoor Unit" at bounding box center [78, 146] width 156 height 30
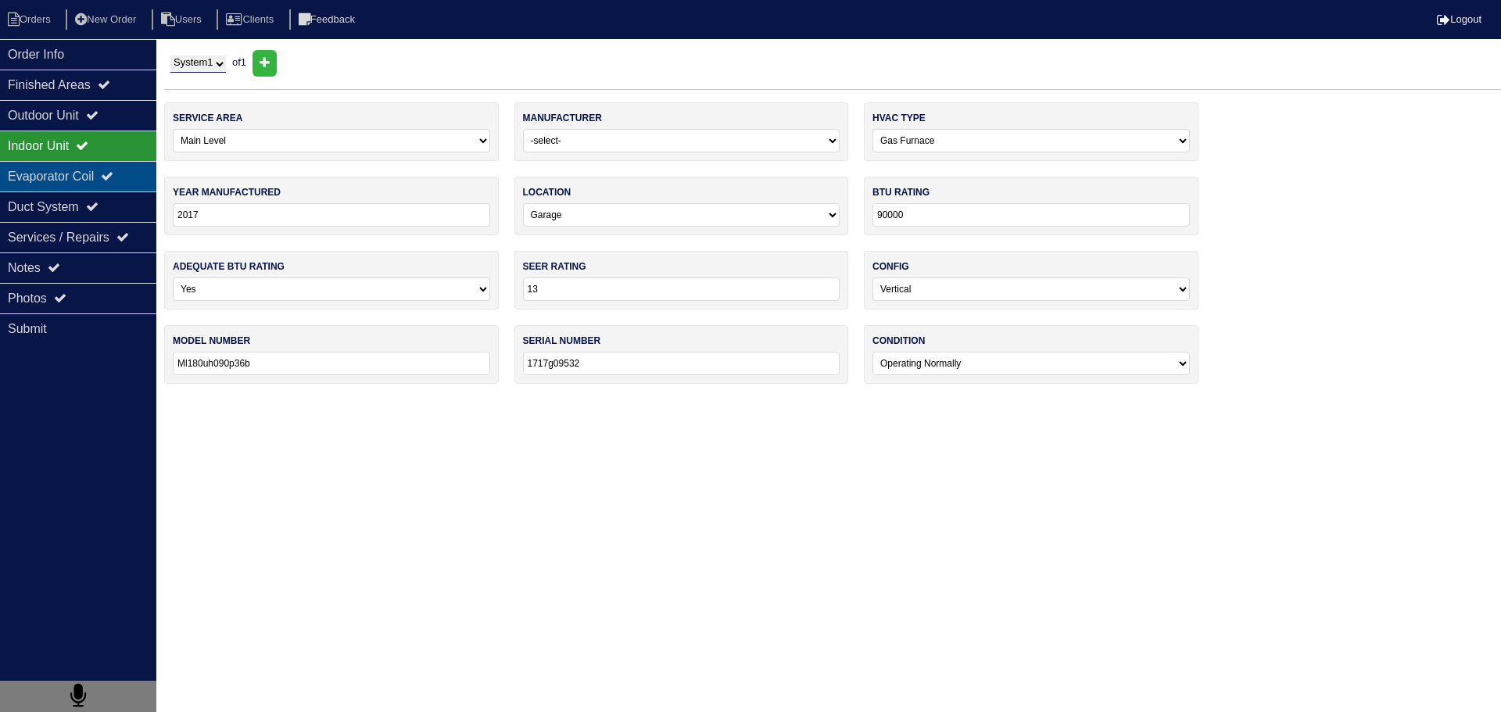
click at [117, 170] on div "Evaporator Coil" at bounding box center [78, 176] width 156 height 30
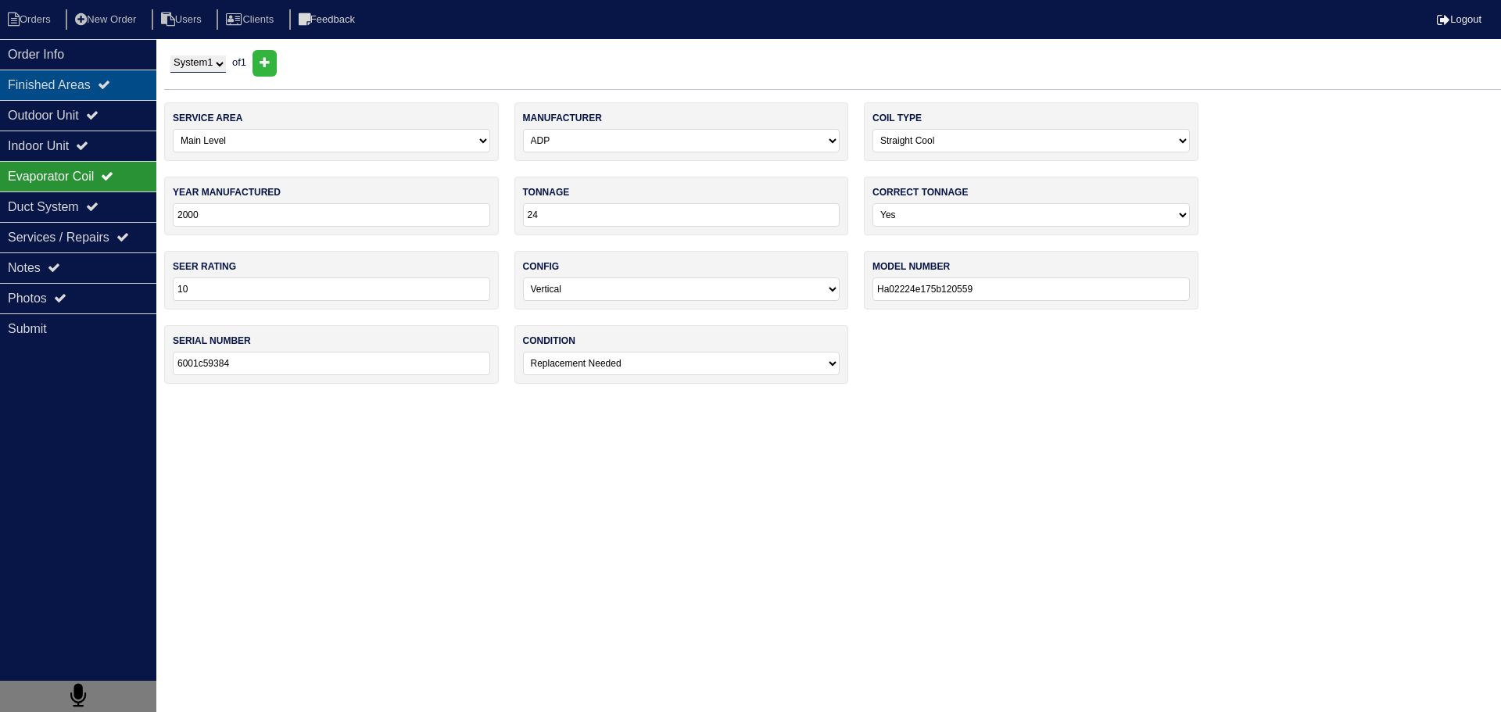
click at [111, 71] on div "Finished Areas" at bounding box center [78, 85] width 156 height 30
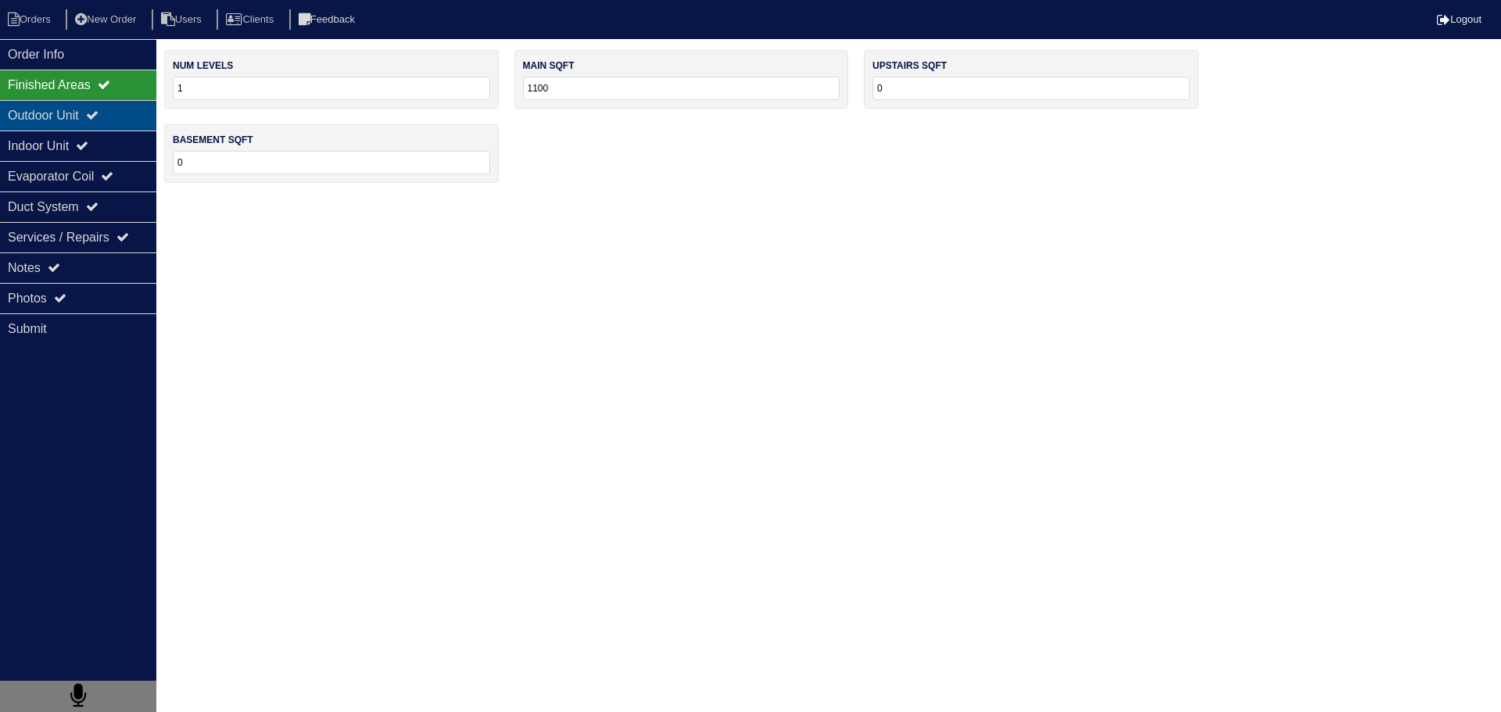
click at [113, 106] on div "Outdoor Unit" at bounding box center [78, 115] width 156 height 30
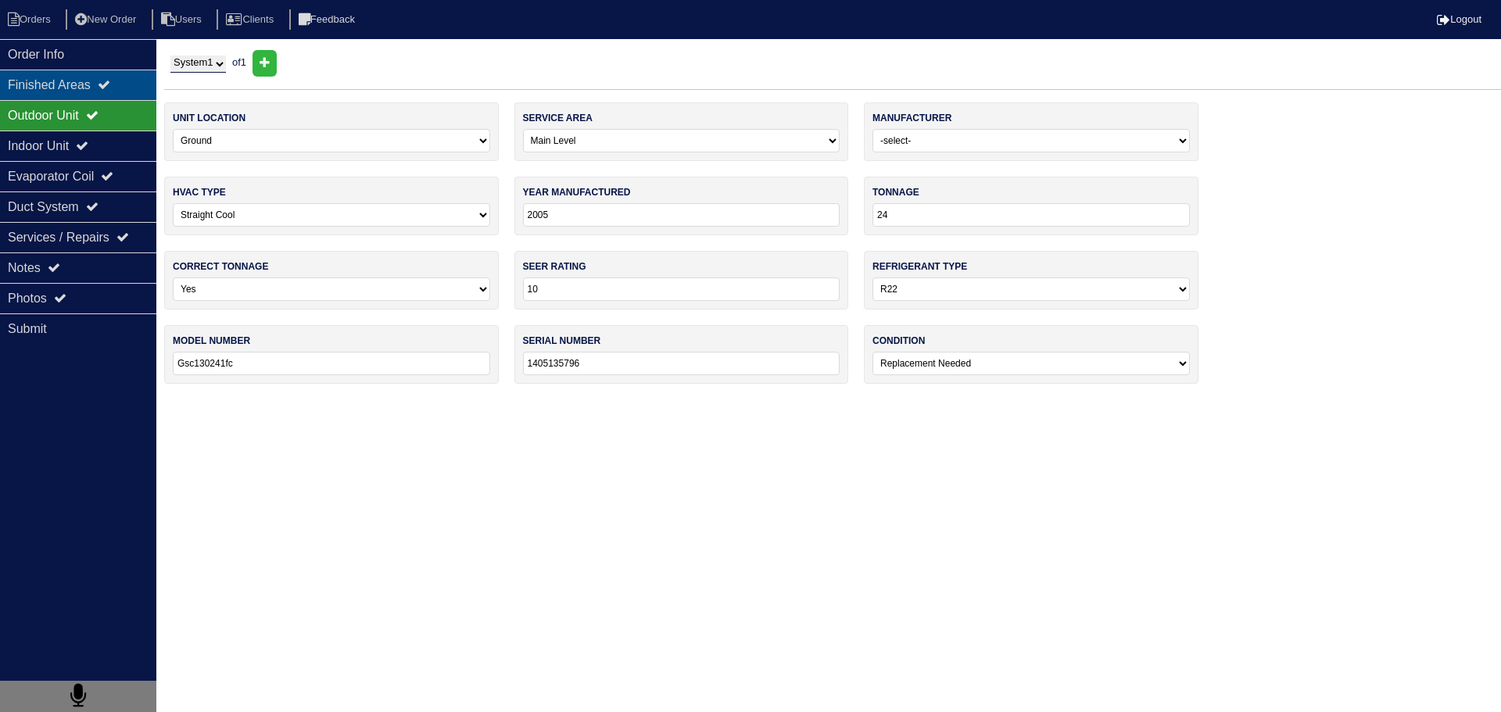
click at [110, 88] on icon at bounding box center [104, 84] width 13 height 13
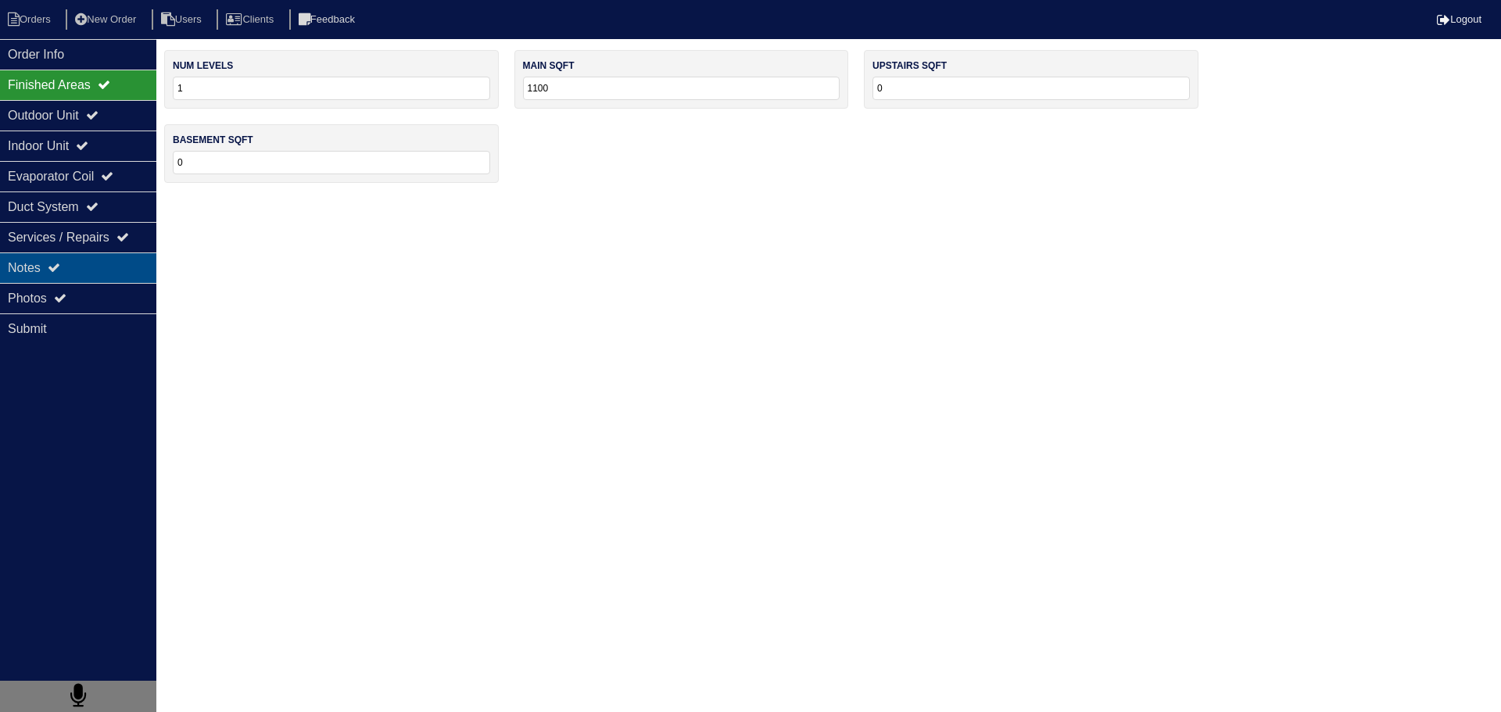
click at [91, 281] on div "Notes" at bounding box center [78, 267] width 156 height 30
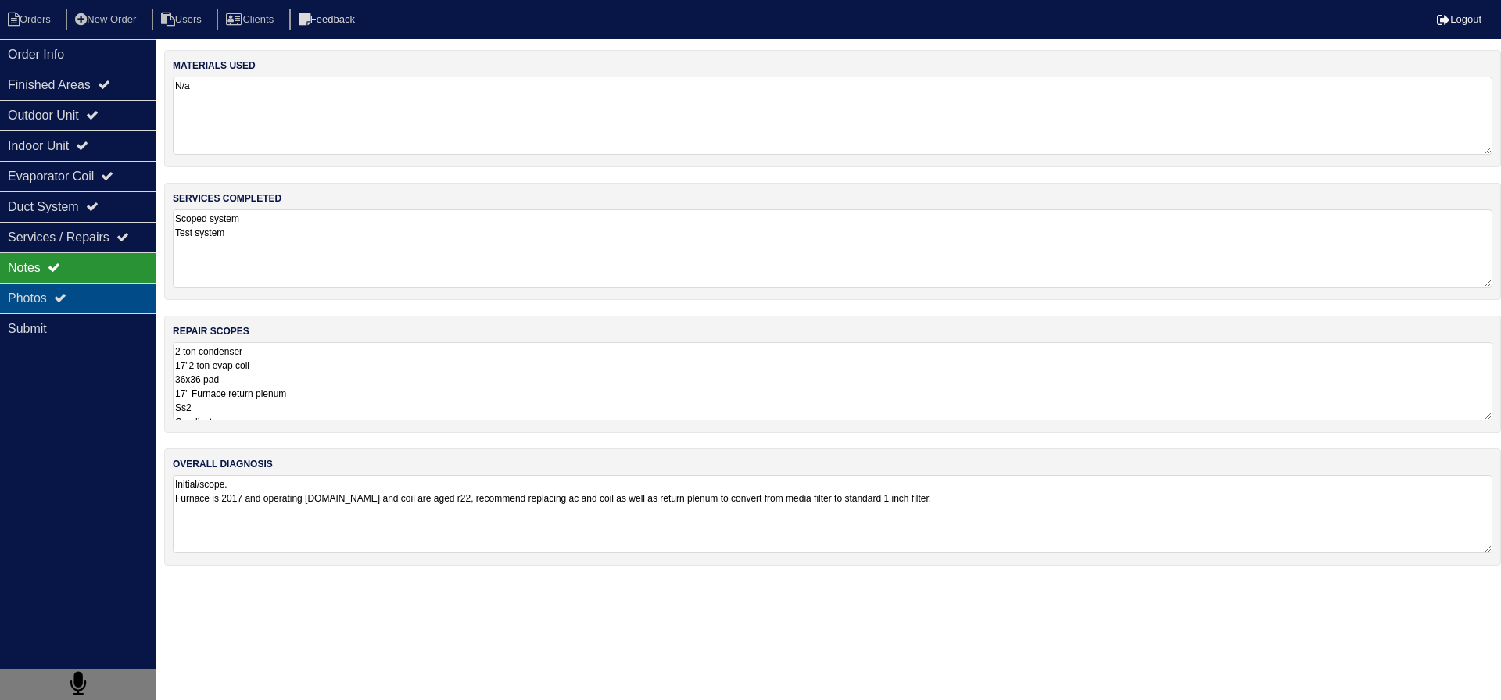
click at [106, 311] on div "Photos" at bounding box center [78, 298] width 156 height 30
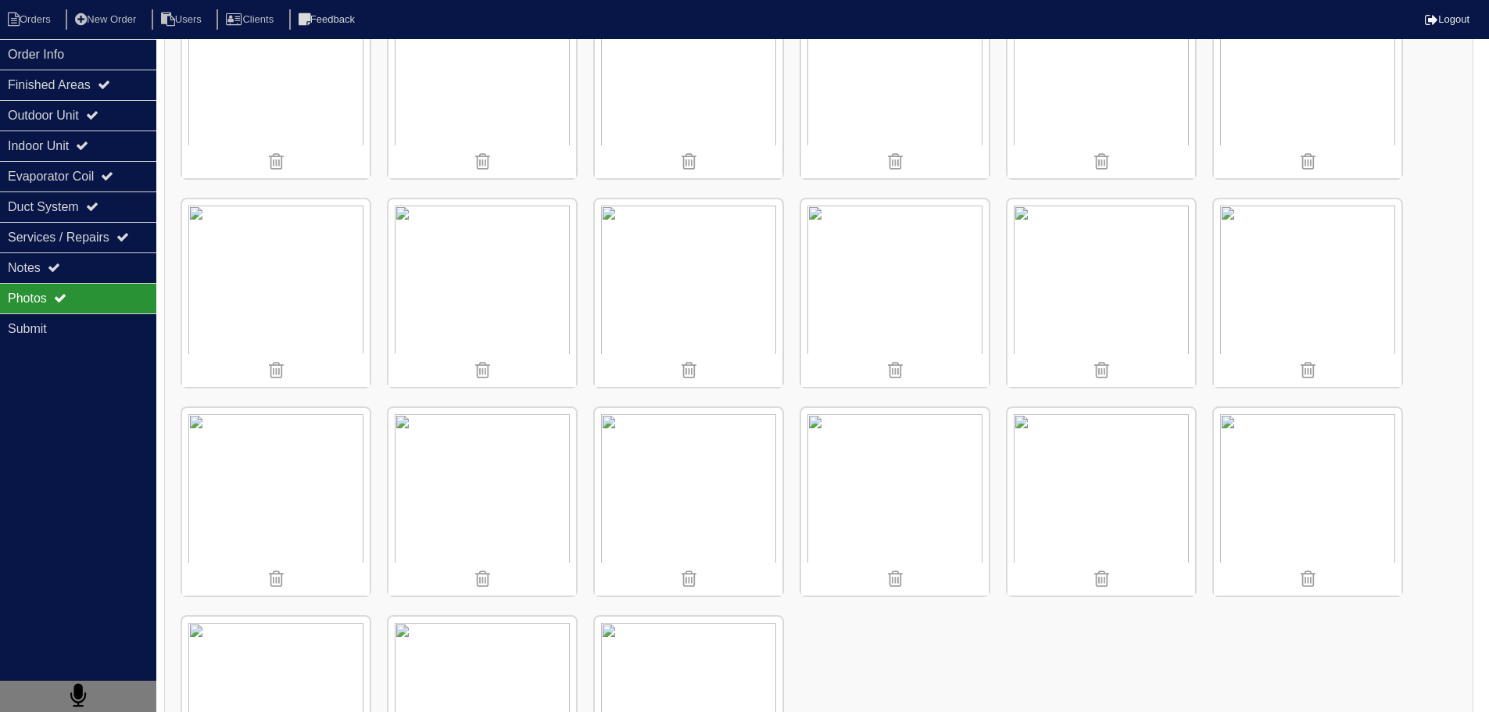
scroll to position [313, 0]
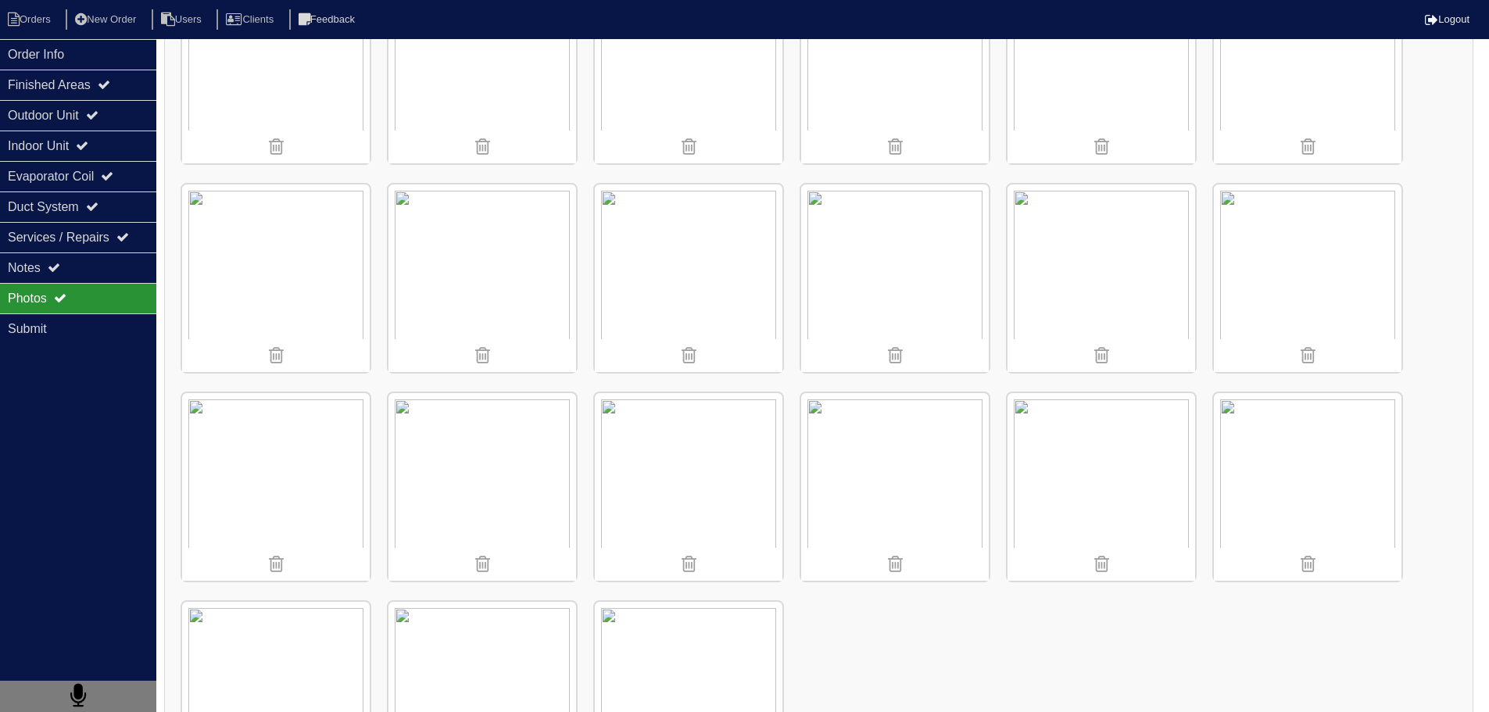
click at [237, 252] on img at bounding box center [276, 278] width 188 height 188
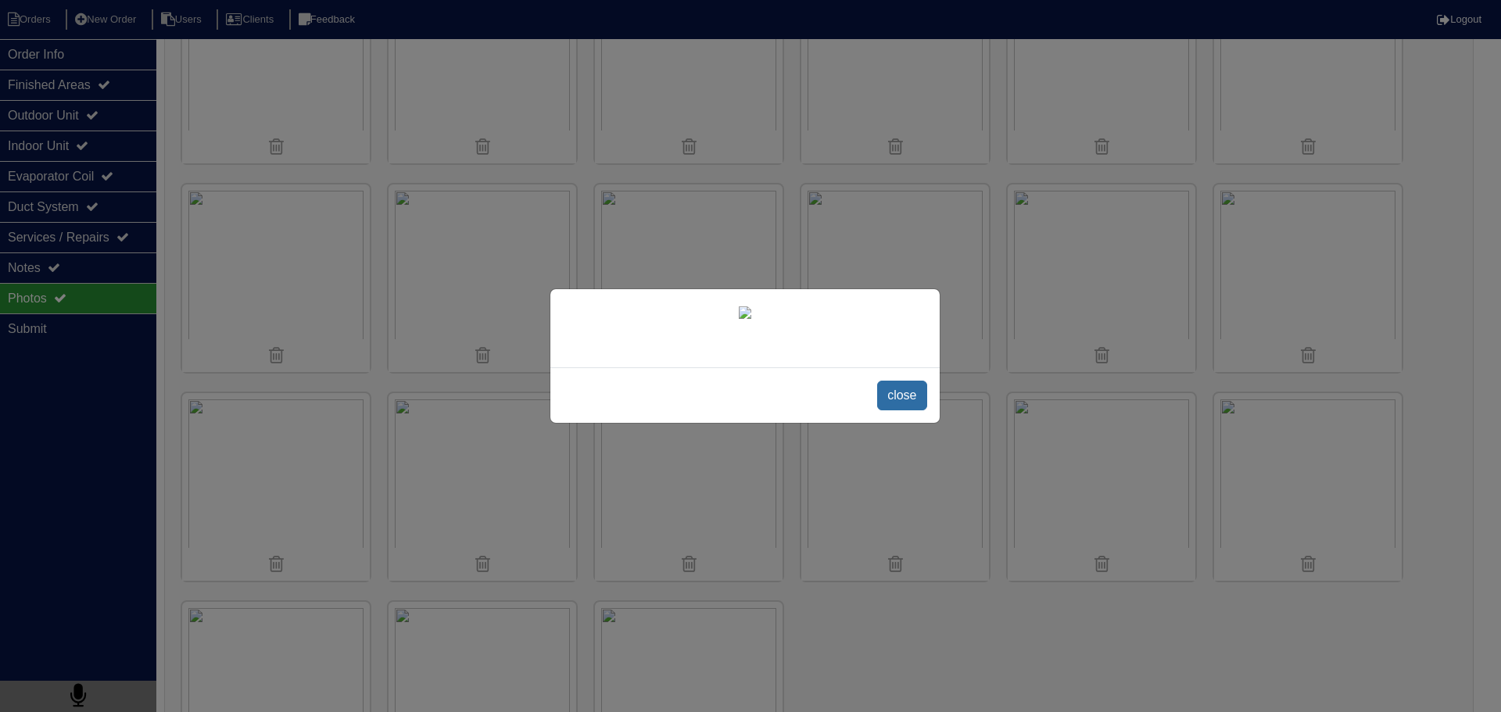
click at [917, 410] on span "close" at bounding box center [901, 396] width 49 height 30
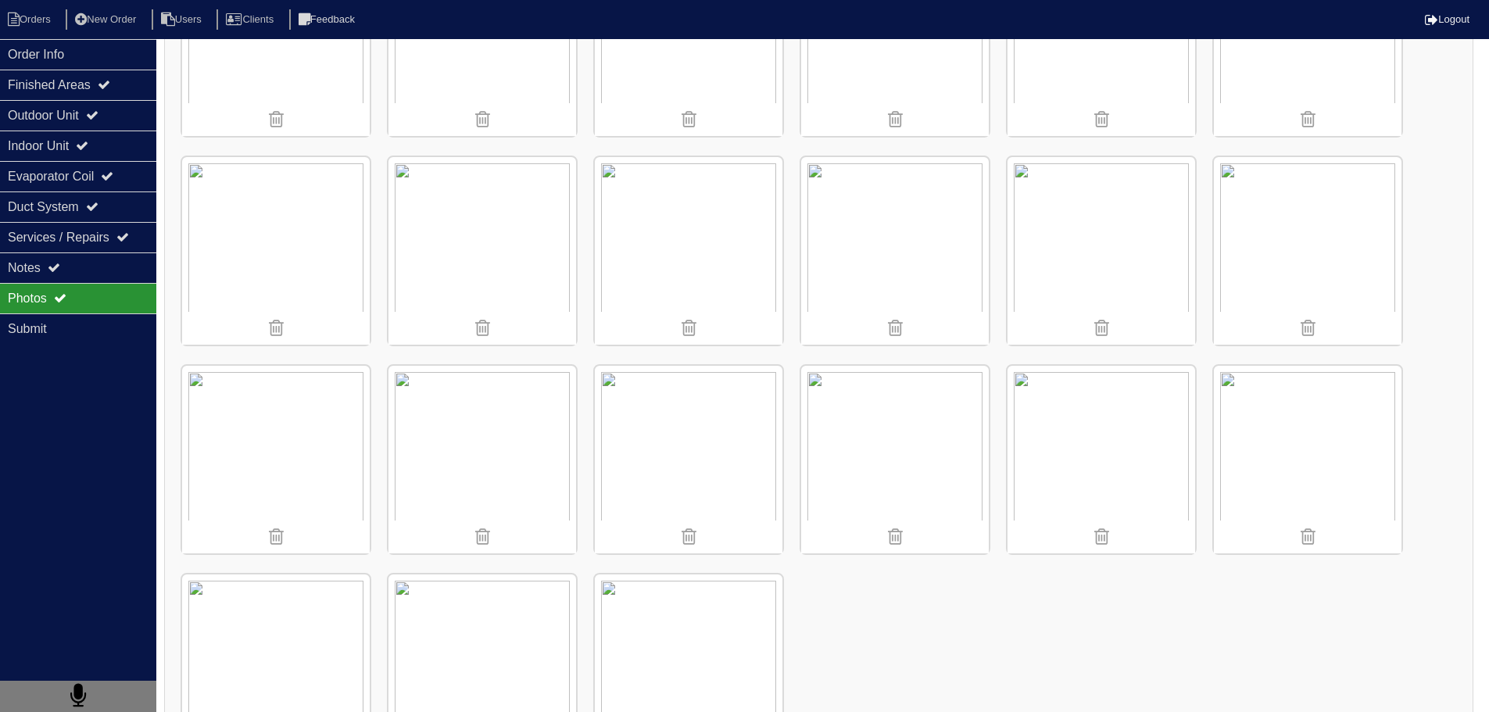
scroll to position [423, 0]
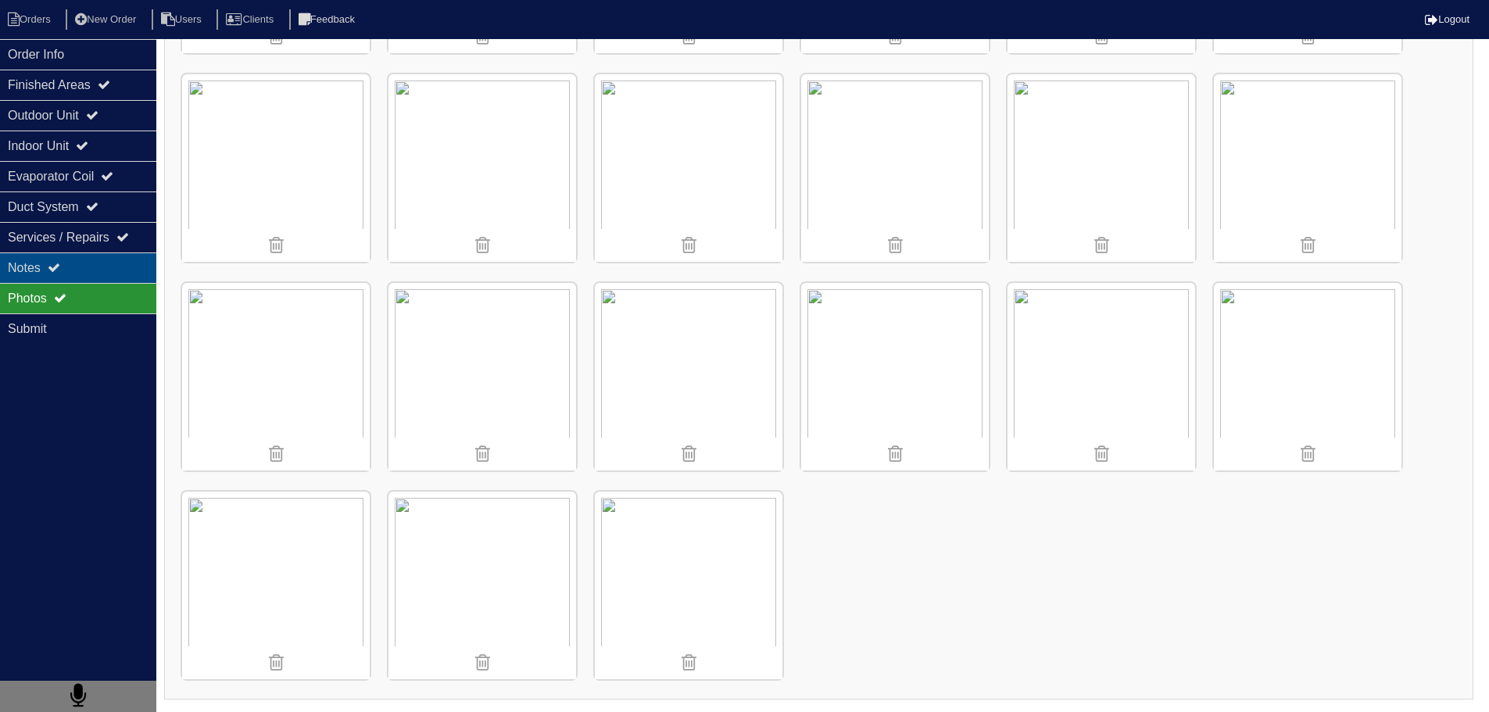
click at [140, 254] on div "Notes" at bounding box center [78, 267] width 156 height 30
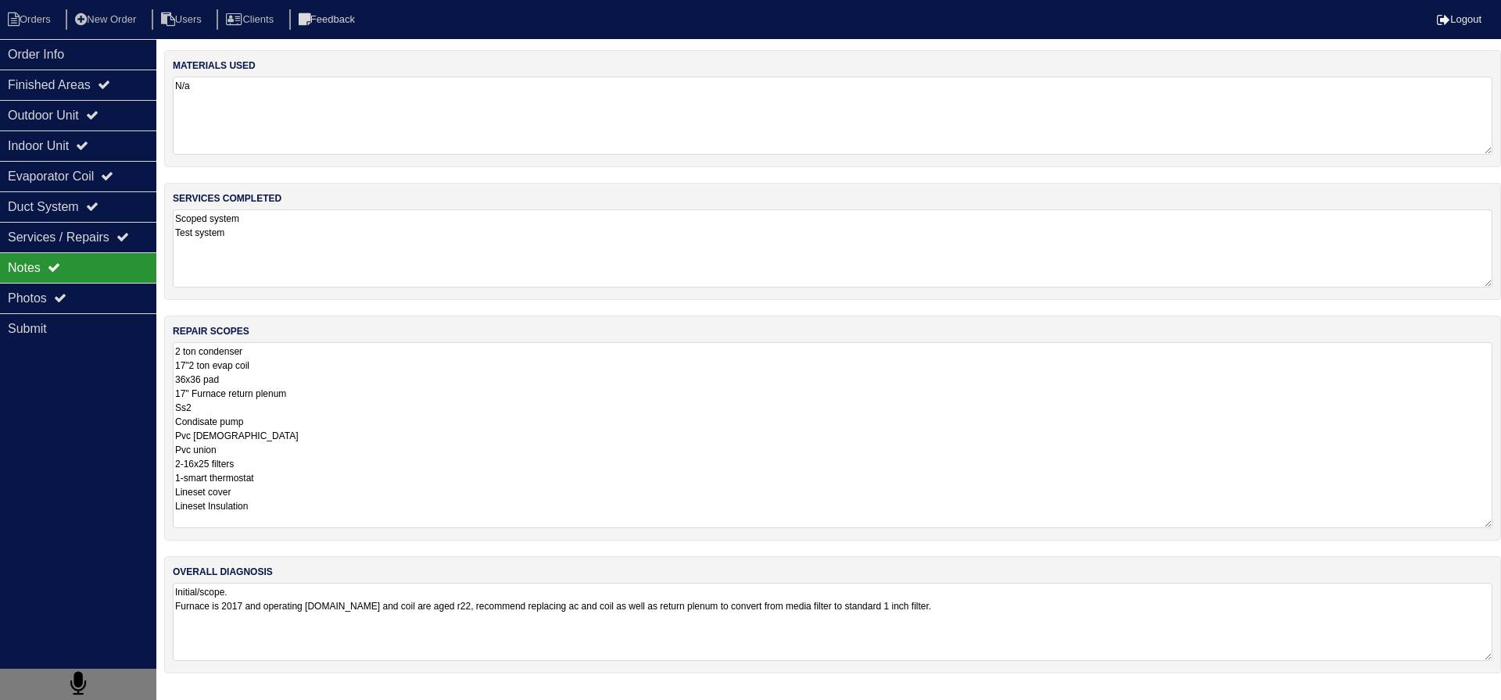
click at [320, 397] on textarea "2 ton condenser 17"2 ton evap coil 36x36 pad 17" Furnace return plenum Ss2 Cond…" at bounding box center [832, 435] width 1319 height 186
click at [102, 281] on div "Notes" at bounding box center [78, 267] width 156 height 30
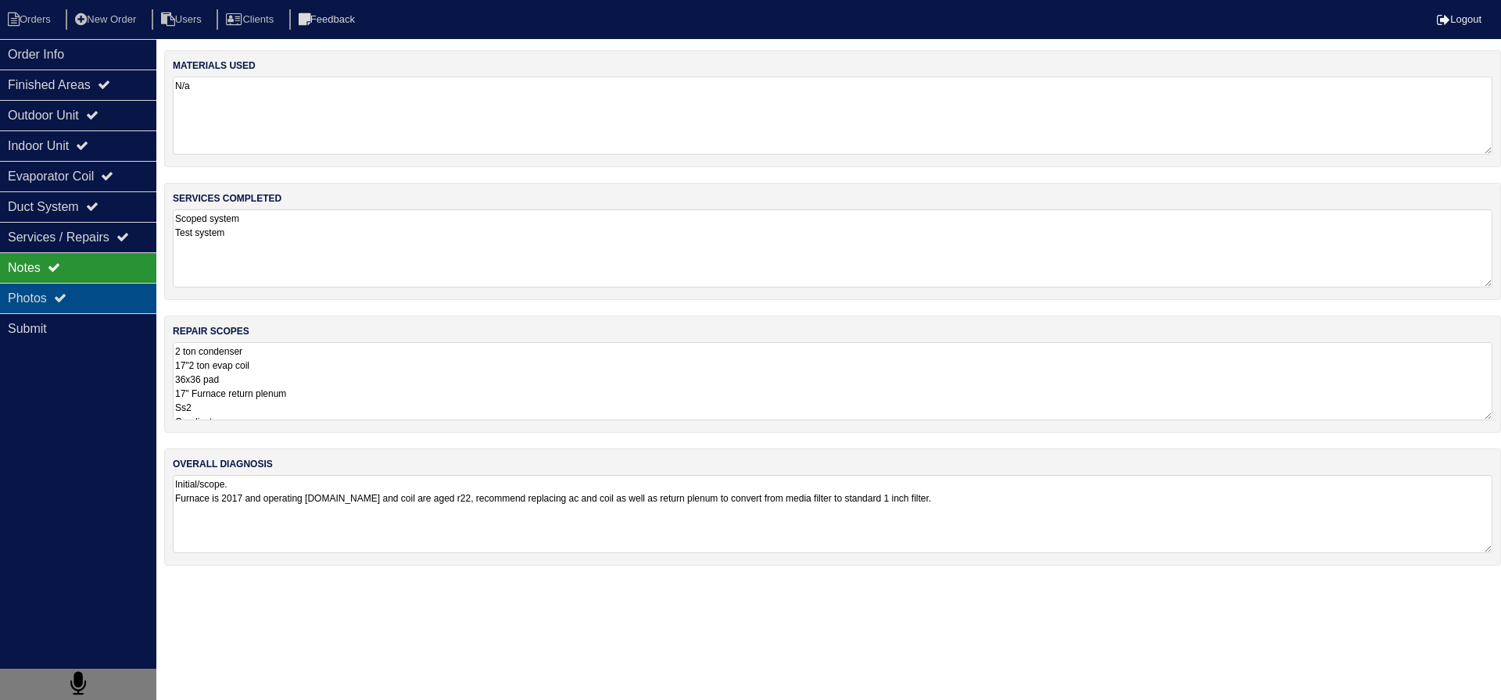
click at [132, 284] on div "Photos" at bounding box center [78, 298] width 156 height 30
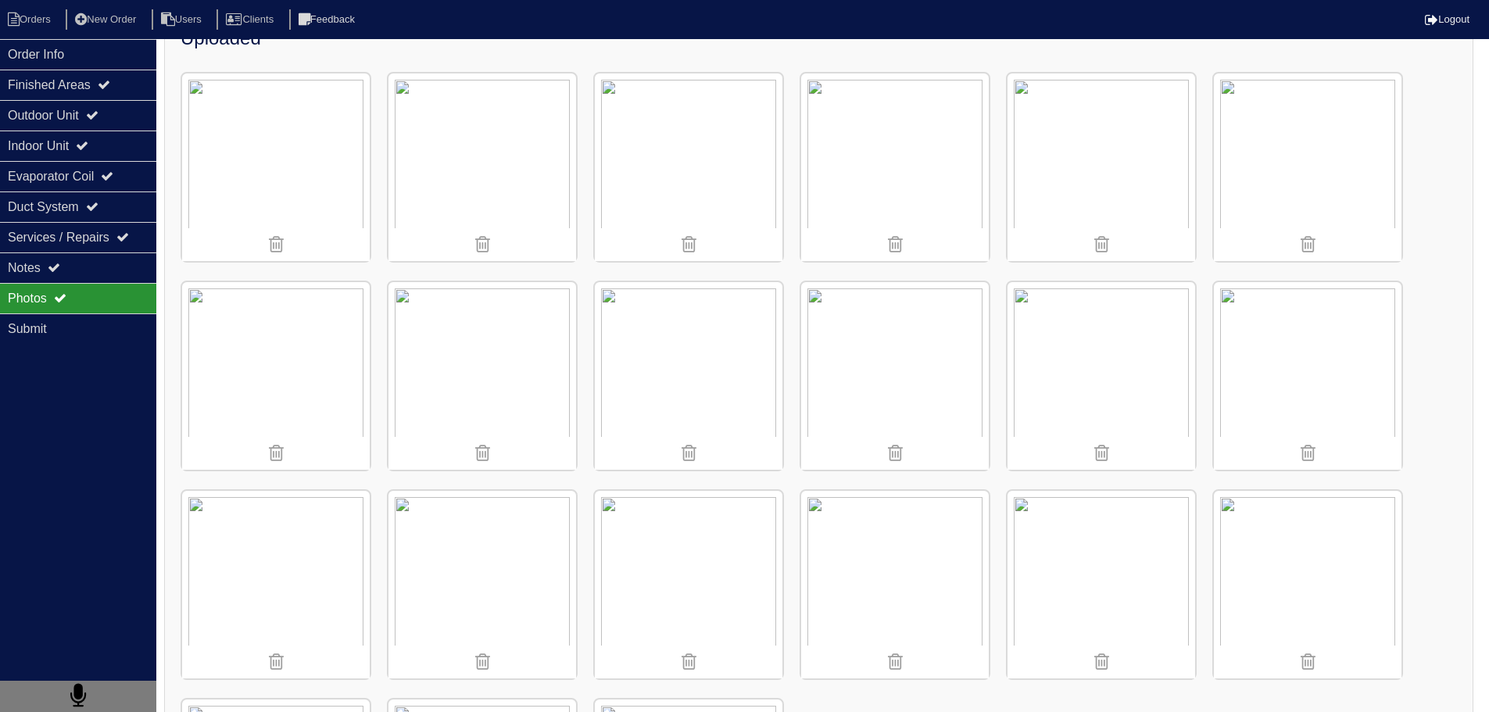
scroll to position [156, 0]
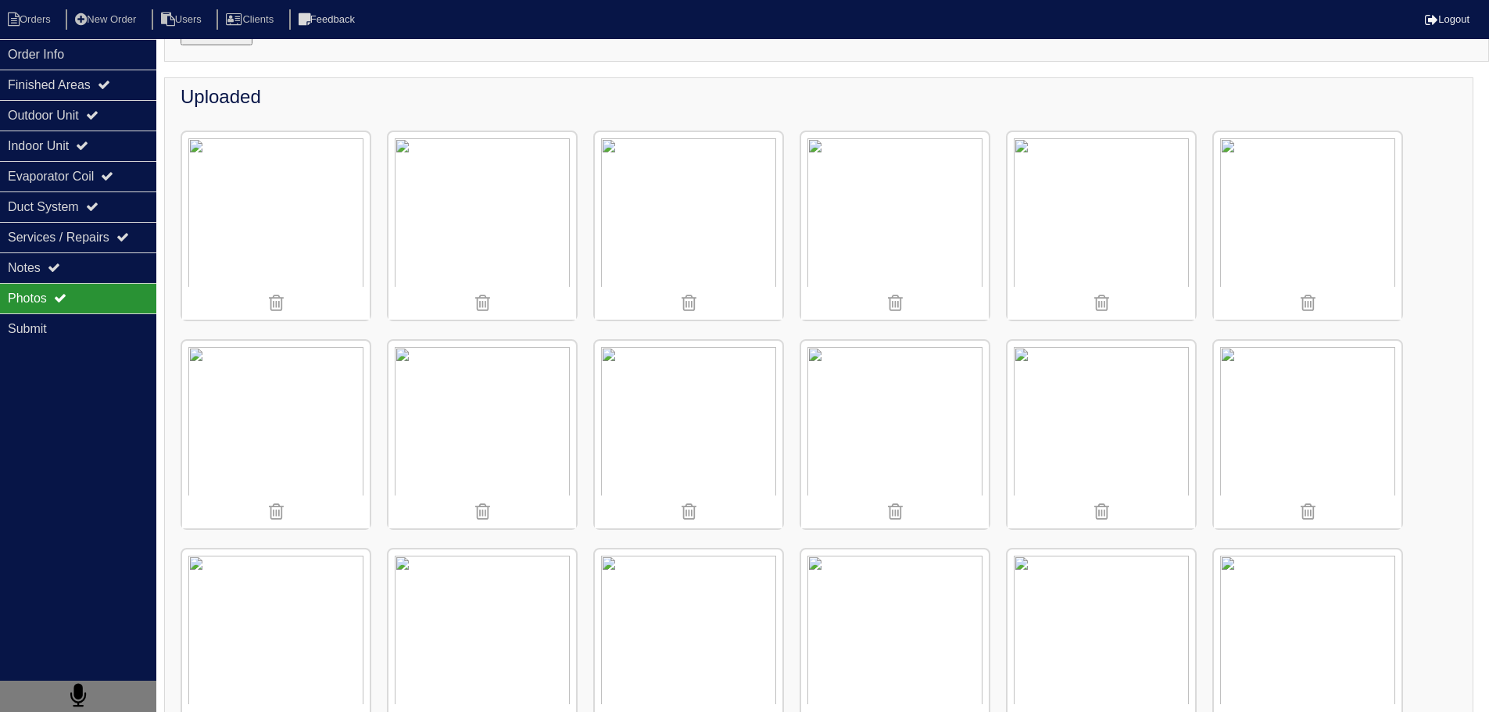
click at [303, 414] on img at bounding box center [276, 435] width 188 height 188
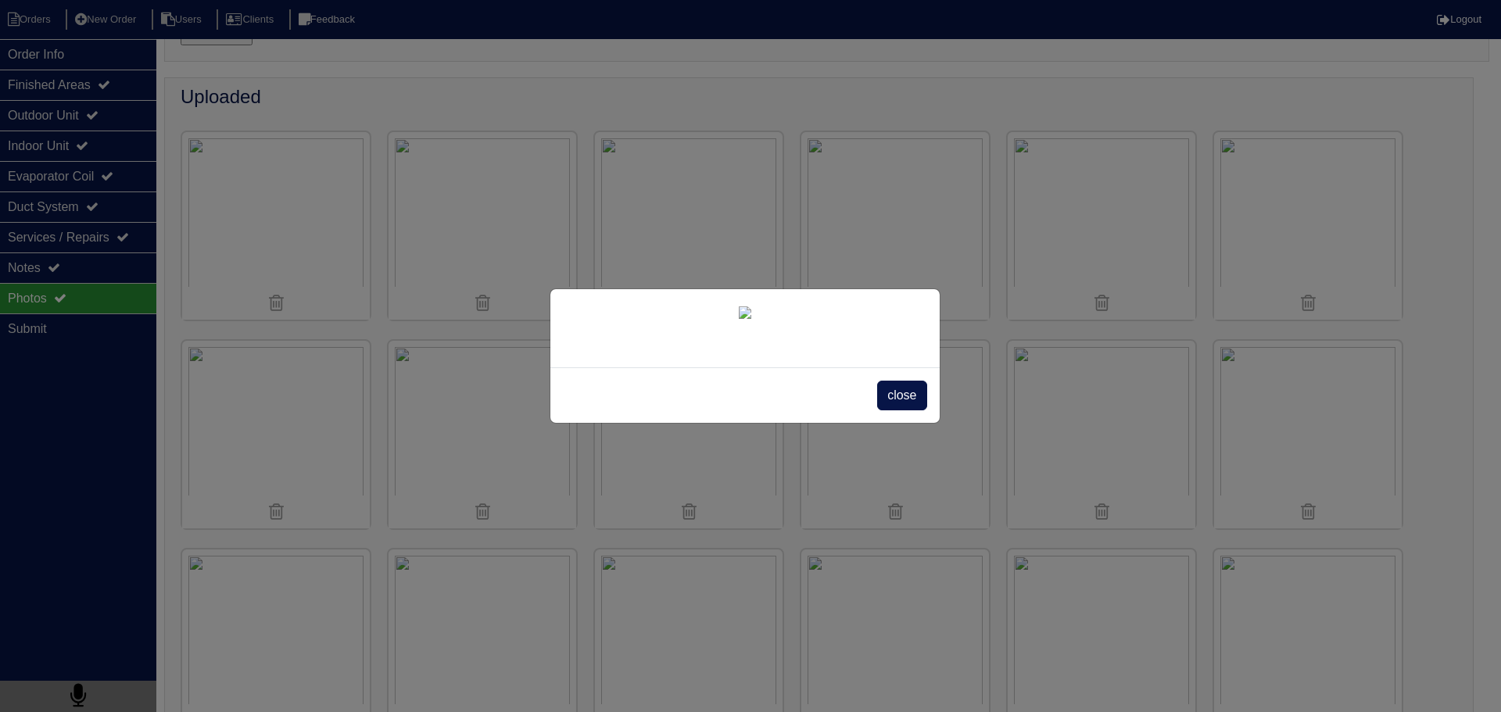
click at [878, 423] on div "close" at bounding box center [744, 394] width 389 height 55
click at [886, 410] on span "close" at bounding box center [901, 396] width 49 height 30
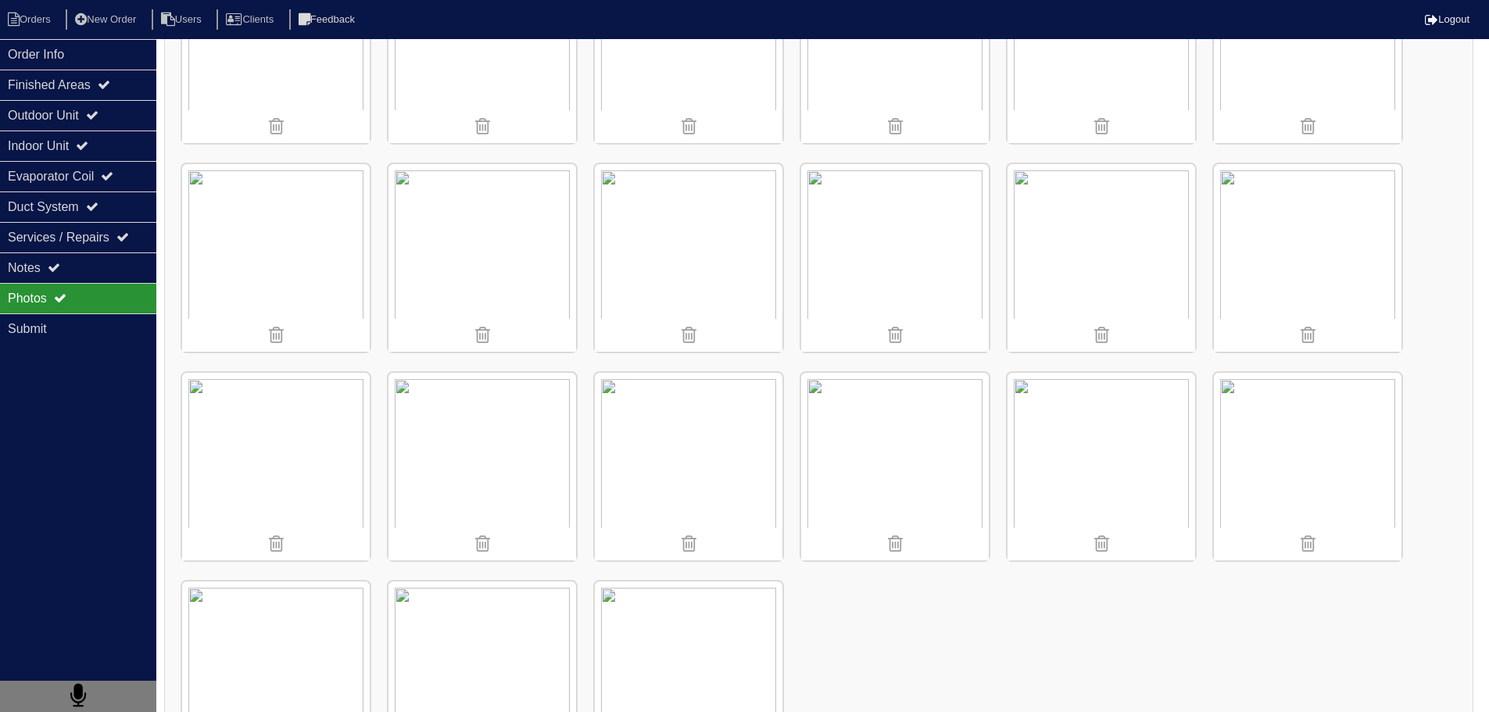
scroll to position [423, 0]
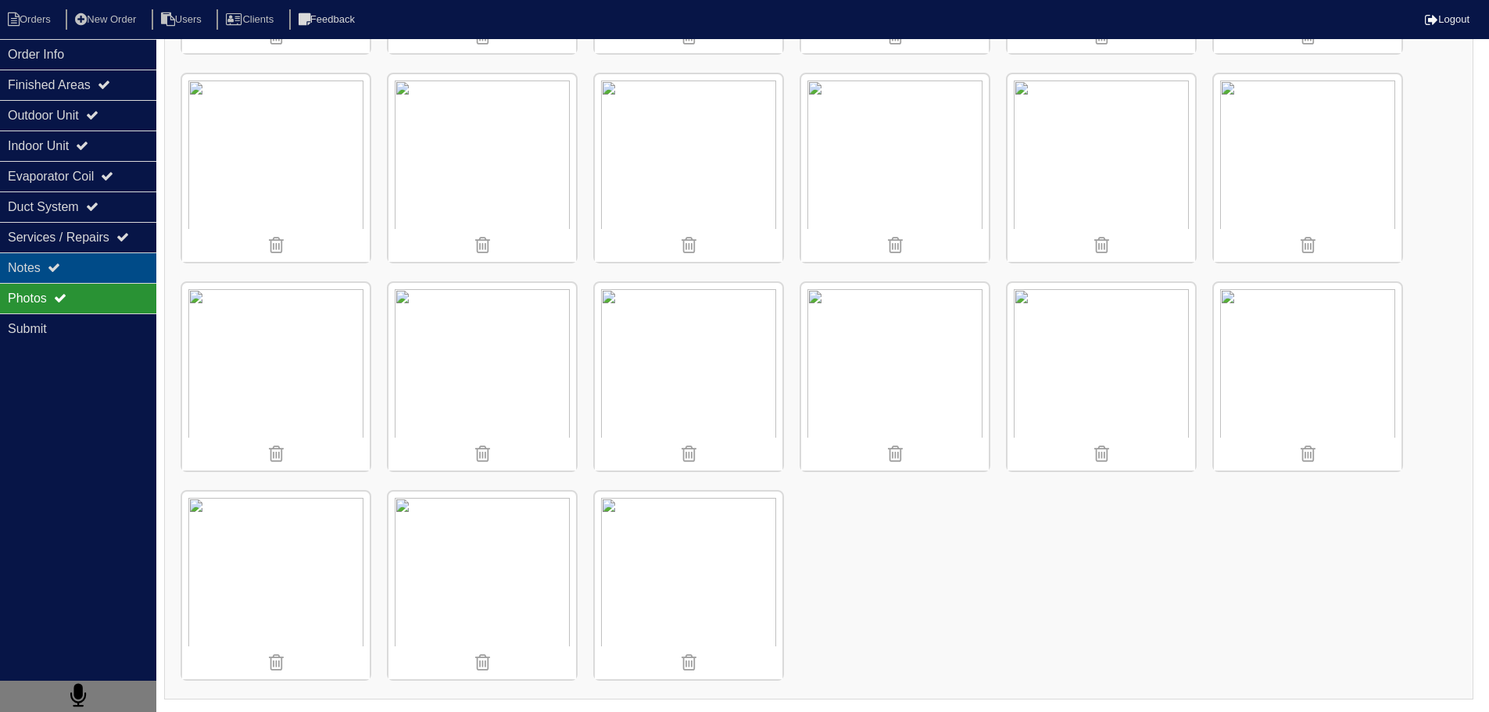
click at [115, 276] on div "Notes" at bounding box center [78, 267] width 156 height 30
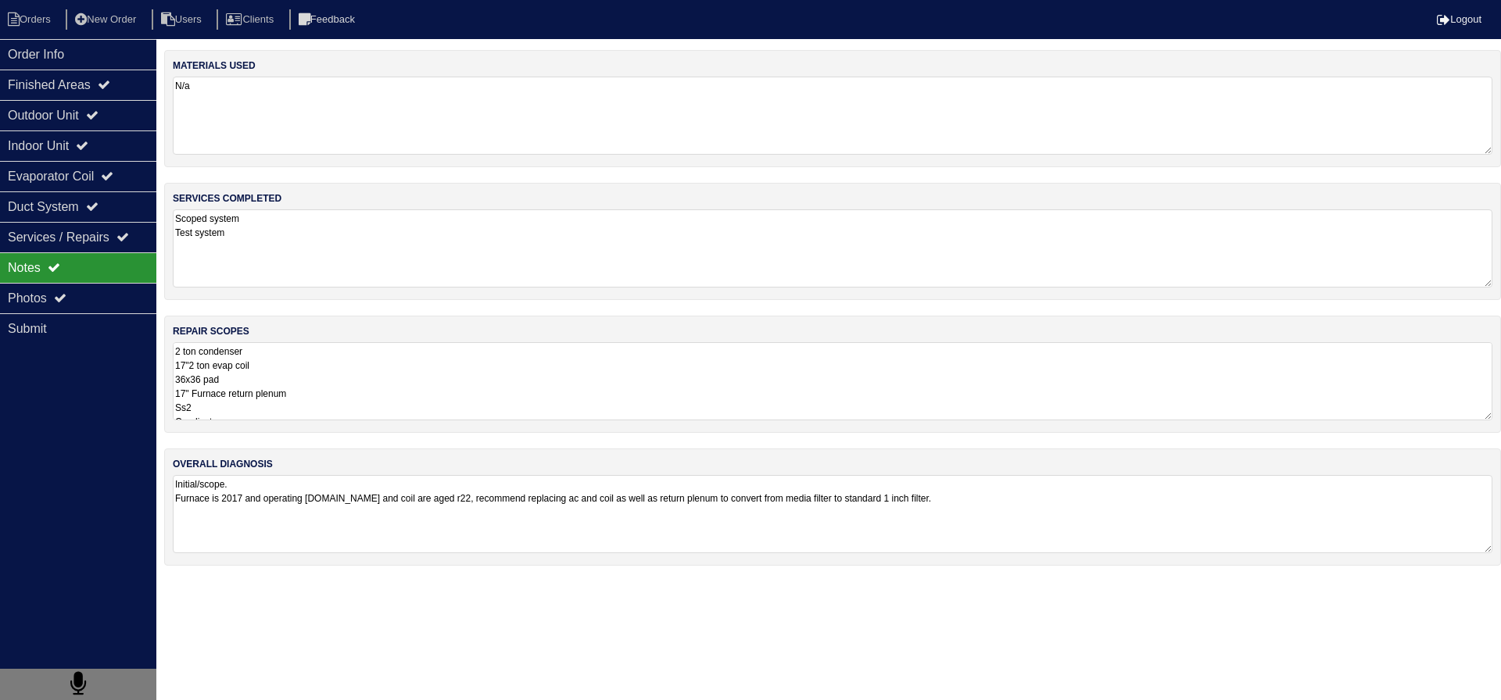
click at [367, 369] on textarea "2 ton condenser 17"2 ton evap coil 36x36 pad 17" Furnace return plenum Ss2 Cond…" at bounding box center [832, 381] width 1319 height 78
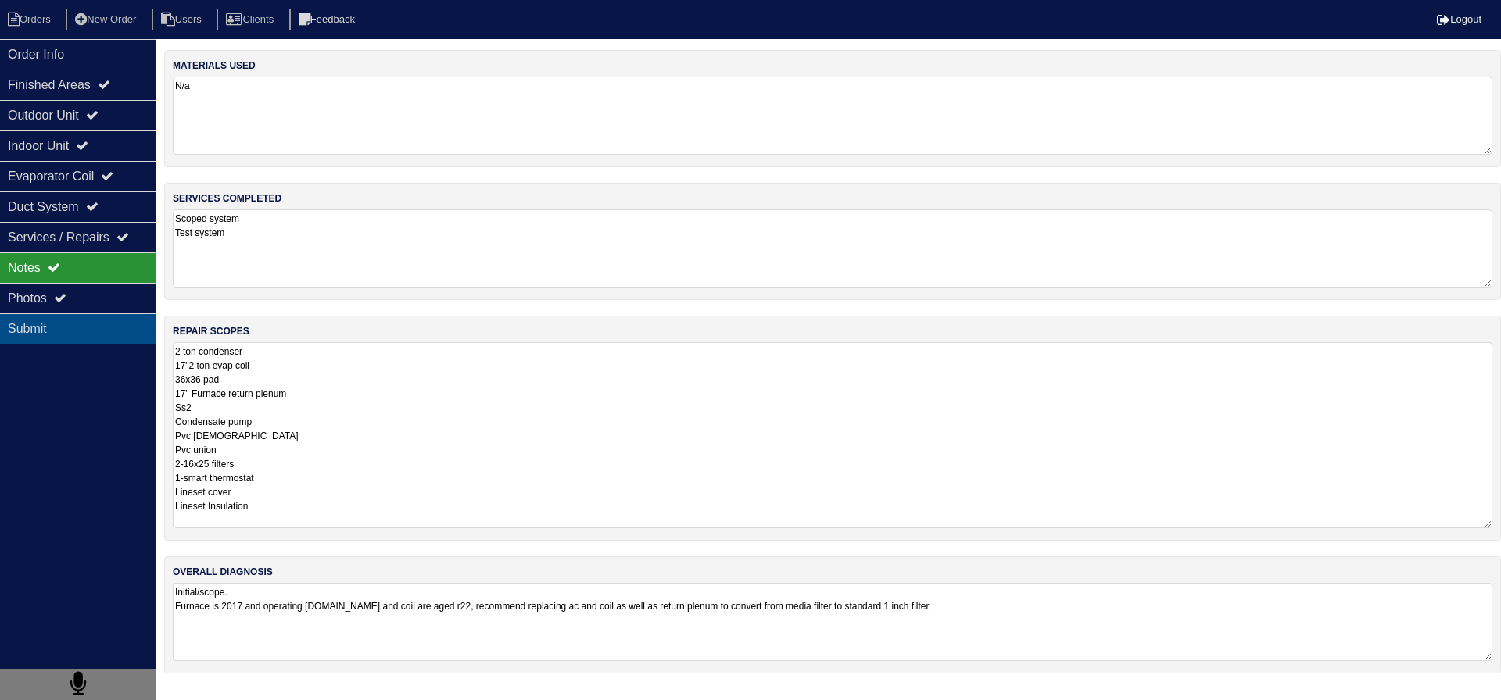
click at [114, 328] on div "Submit" at bounding box center [78, 328] width 156 height 30
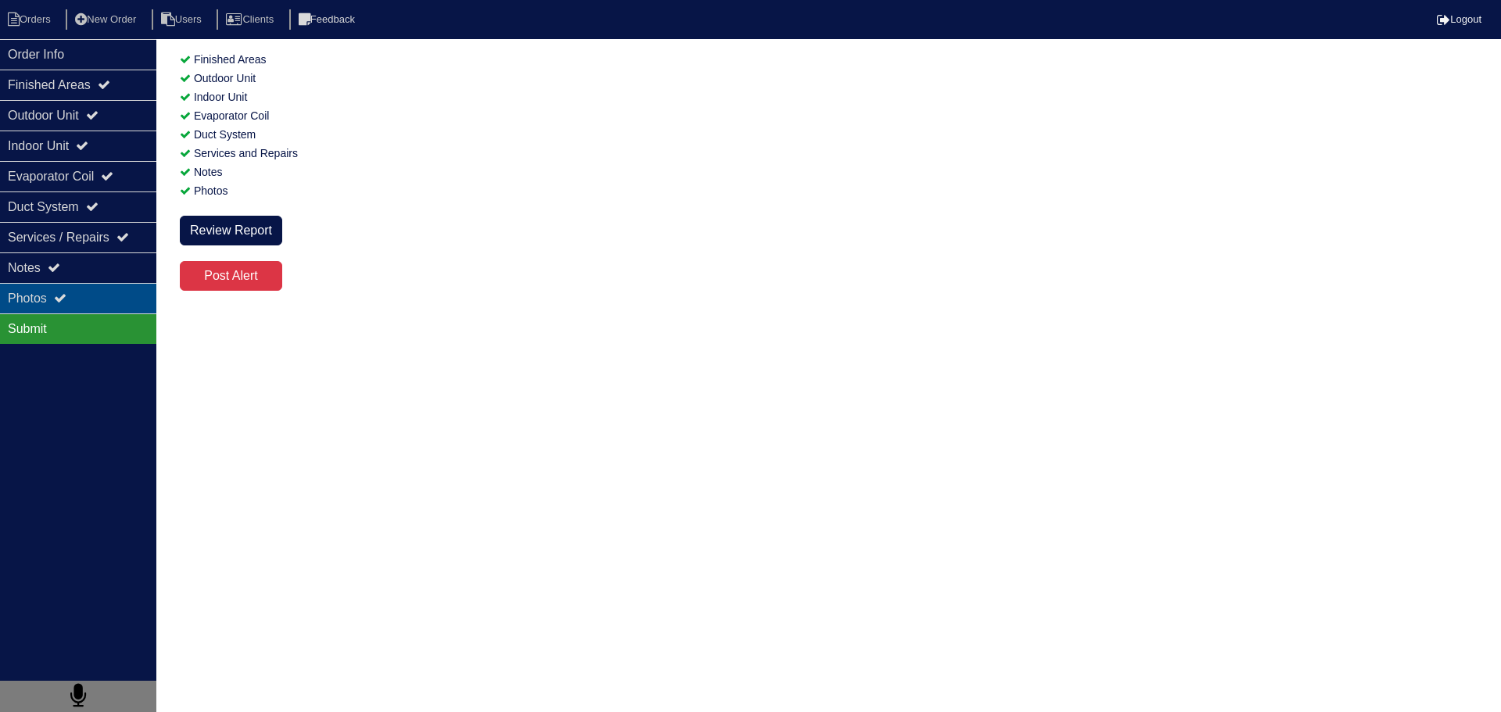
click at [101, 296] on div "Photos" at bounding box center [78, 298] width 156 height 30
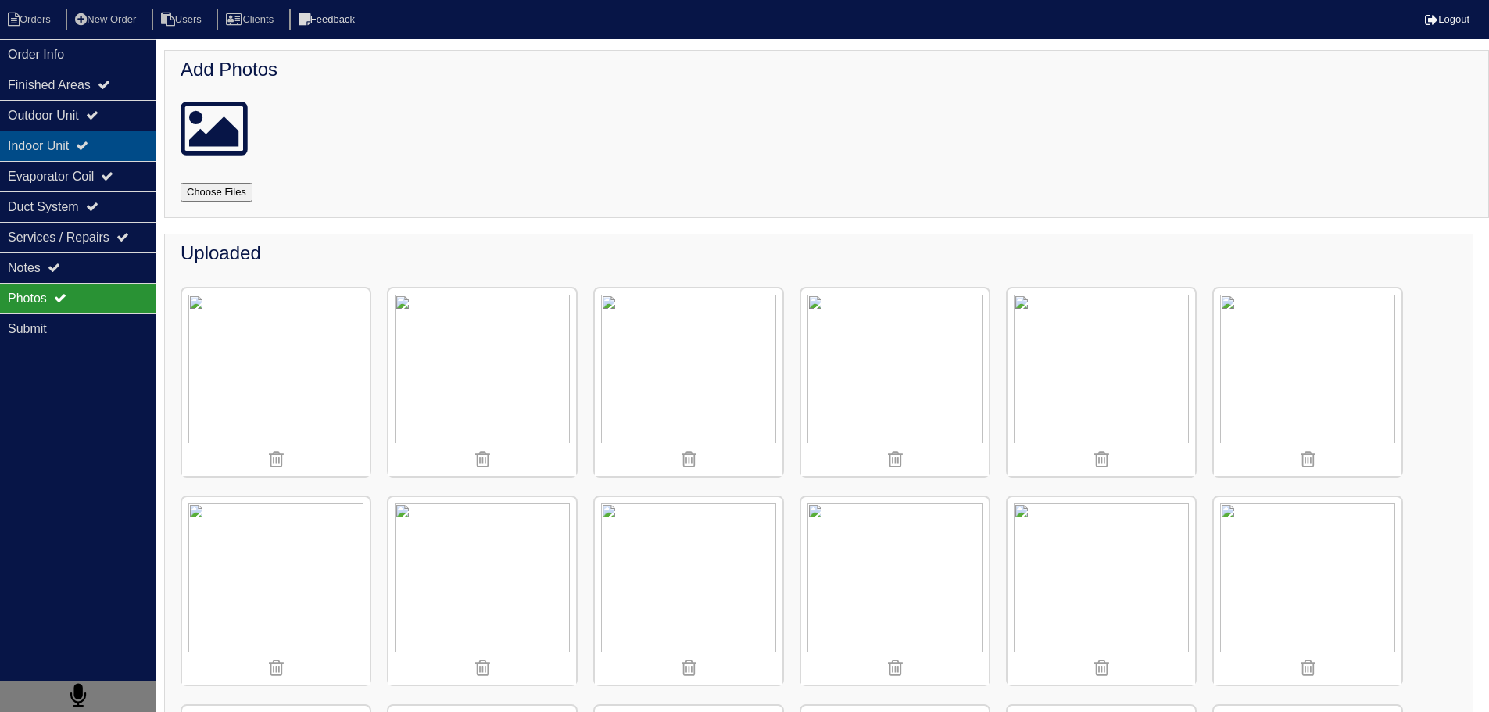
click at [87, 149] on div "Indoor Unit" at bounding box center [78, 146] width 156 height 30
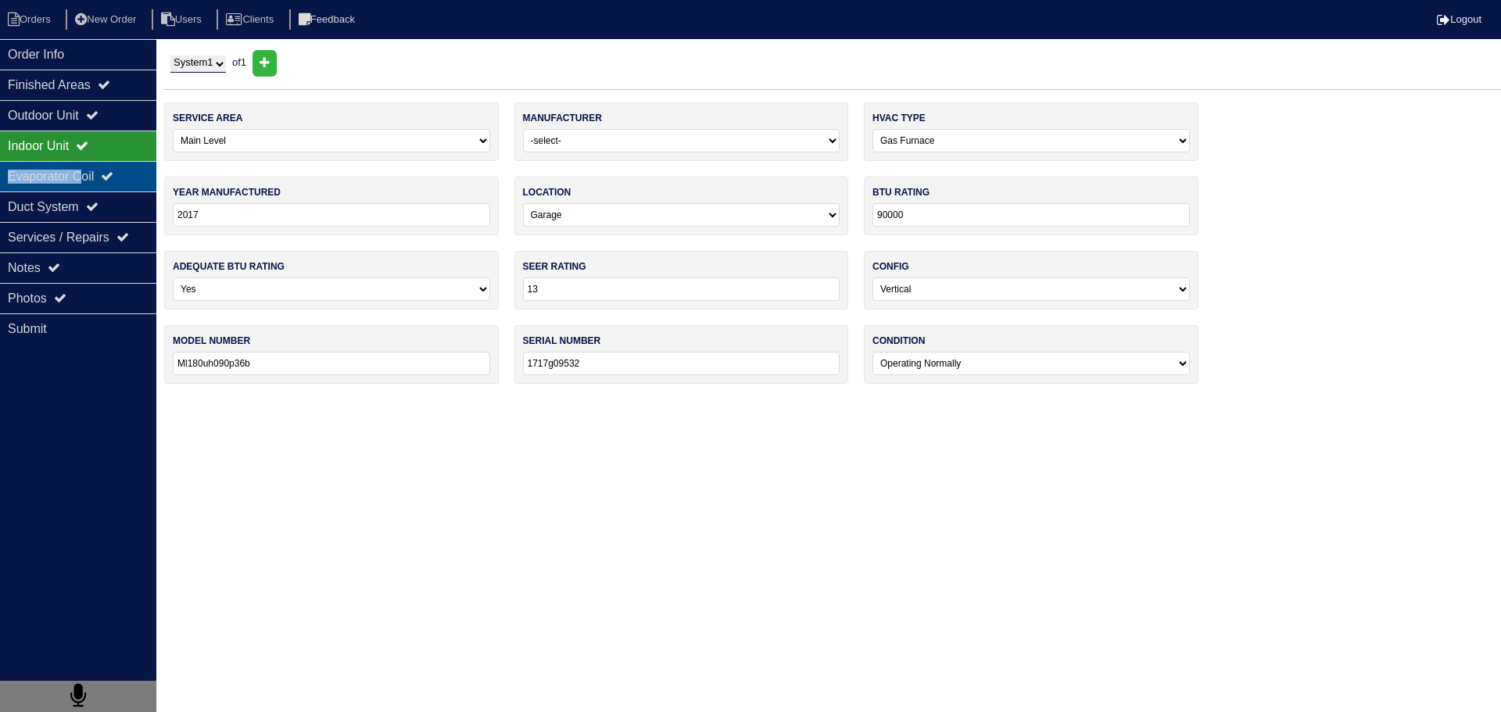
click at [92, 162] on div "Order Info Finished Areas Outdoor Unit Indoor Unit Evaporator Coil Duct System …" at bounding box center [78, 395] width 156 height 712
click at [89, 171] on div "Evaporator Coil" at bounding box center [78, 176] width 156 height 30
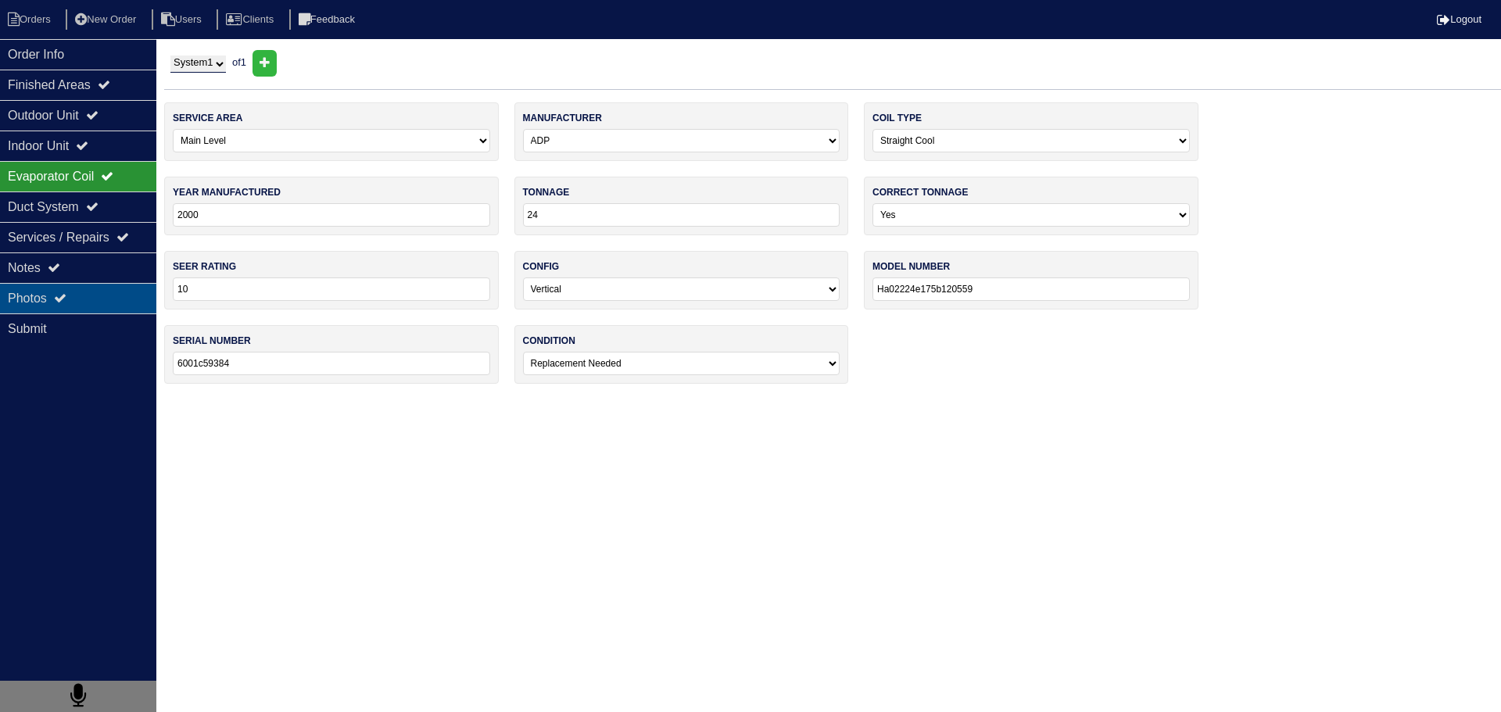
click at [103, 305] on div "Photos" at bounding box center [78, 298] width 156 height 30
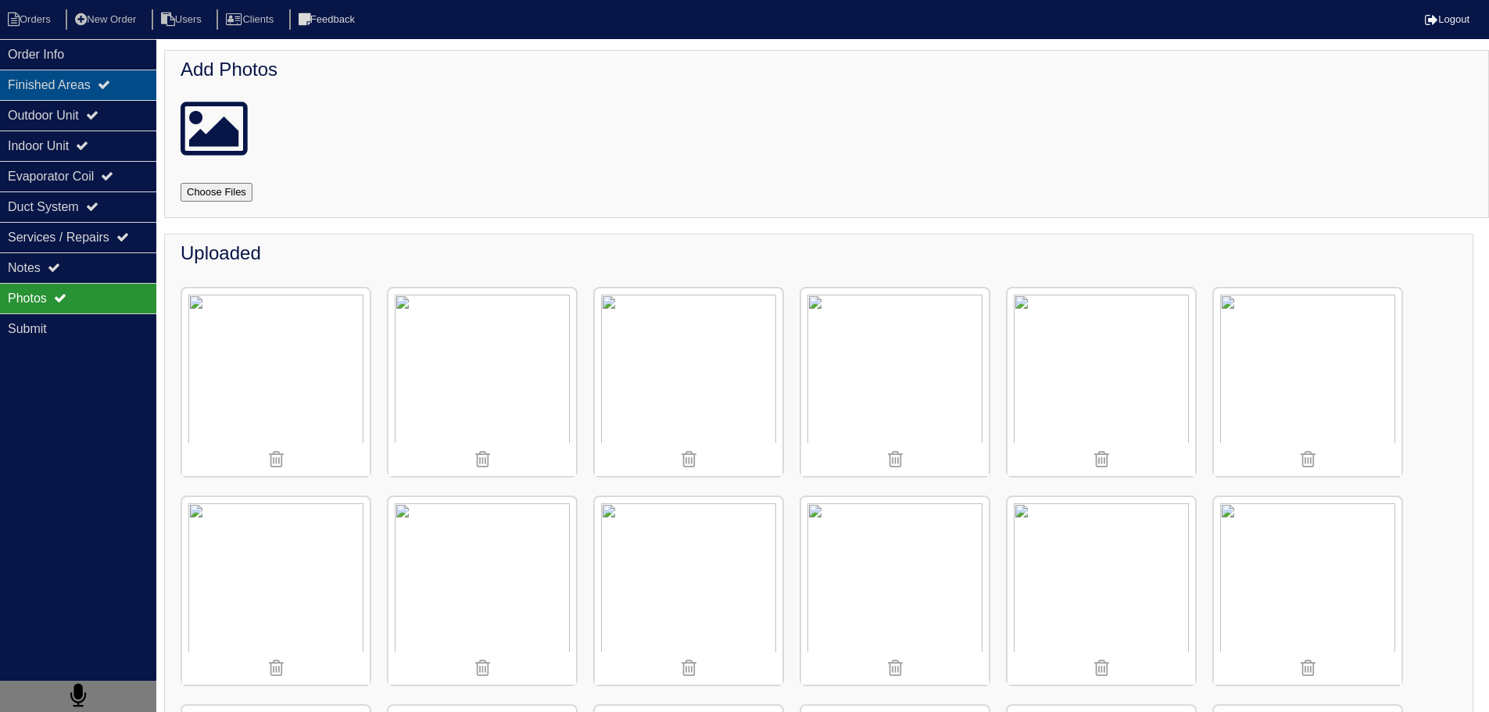
click at [113, 70] on div "Finished Areas" at bounding box center [78, 85] width 156 height 30
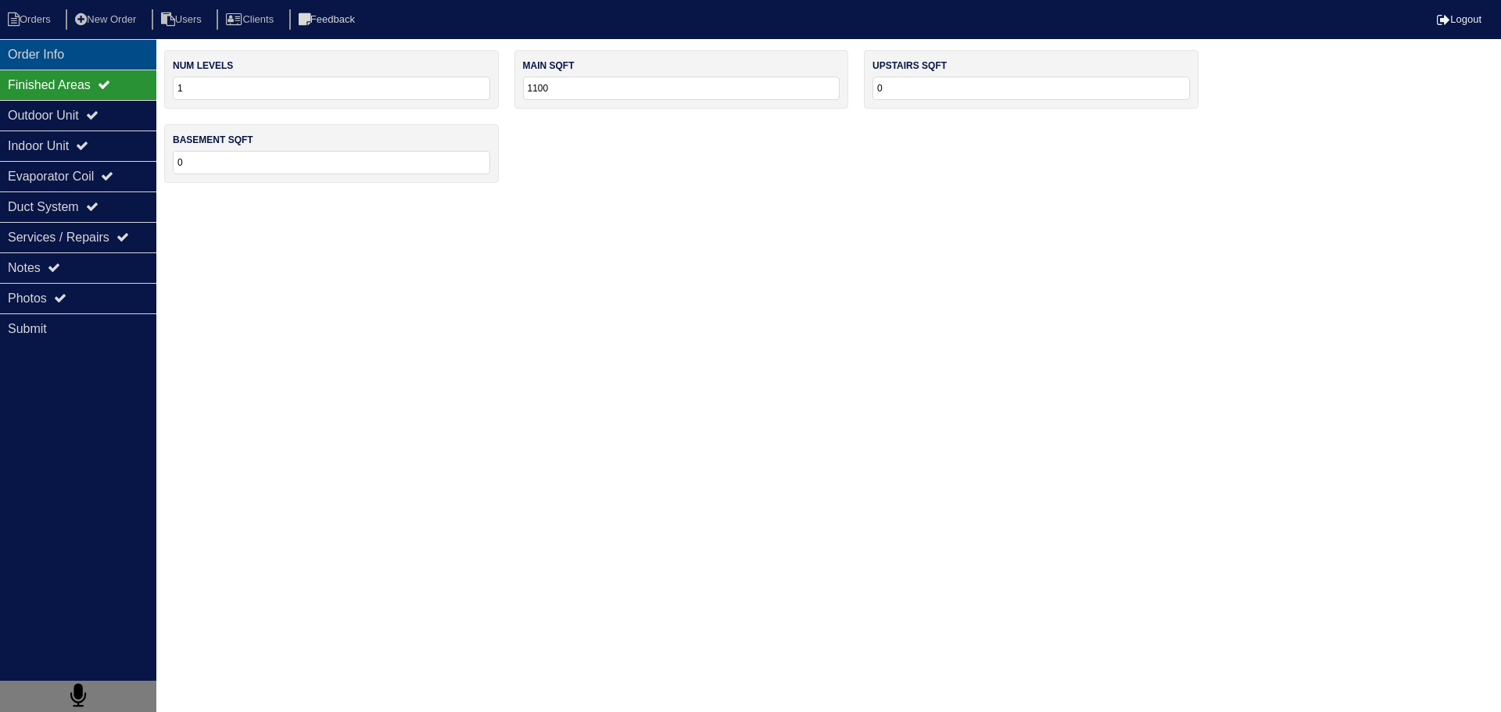
click at [120, 60] on div "Order Info" at bounding box center [78, 54] width 156 height 30
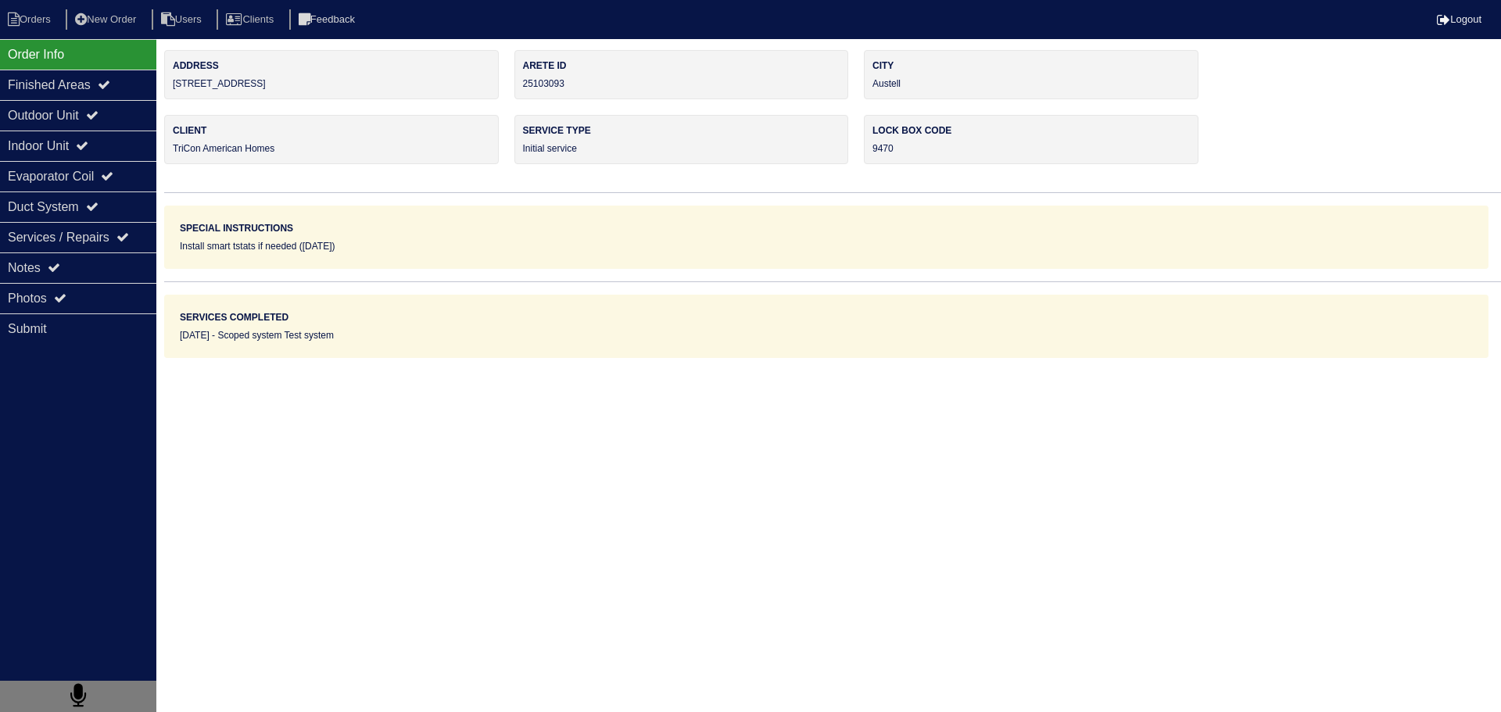
drag, startPoint x: 270, startPoint y: 84, endPoint x: 170, endPoint y: 85, distance: 100.8
click at [170, 85] on div "Address 4265 Tenneyson Ln" at bounding box center [331, 74] width 335 height 49
click at [110, 88] on icon at bounding box center [104, 84] width 13 height 13
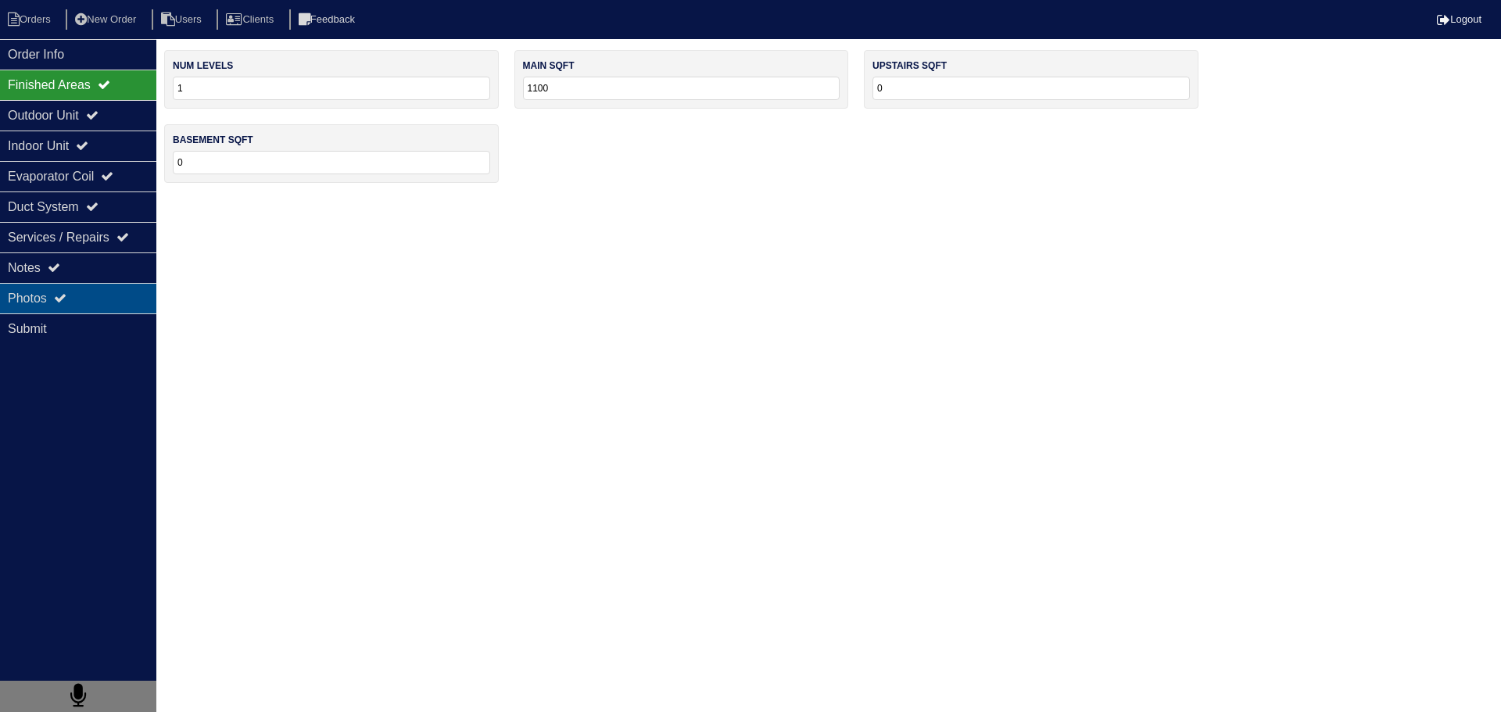
click at [88, 285] on div "Photos" at bounding box center [78, 298] width 156 height 30
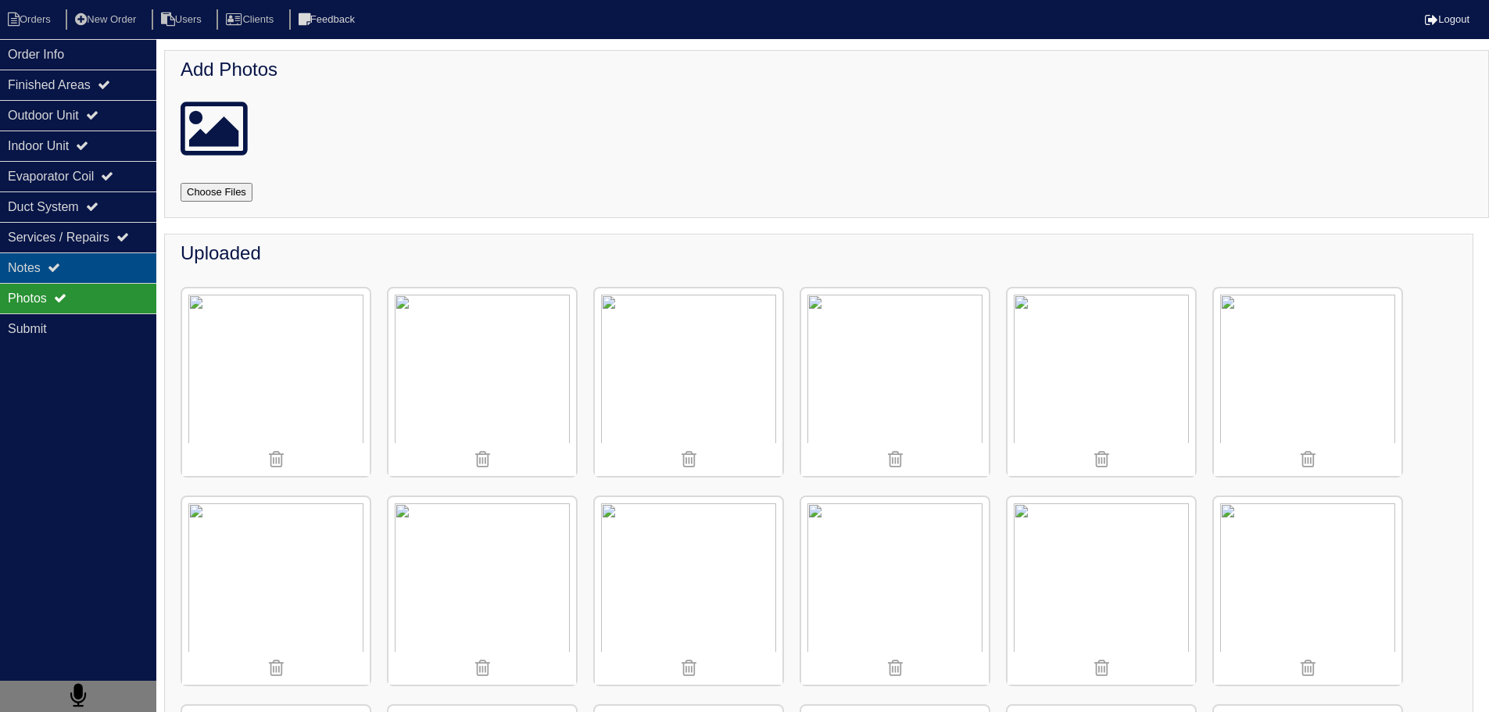
click at [90, 272] on div "Notes" at bounding box center [78, 267] width 156 height 30
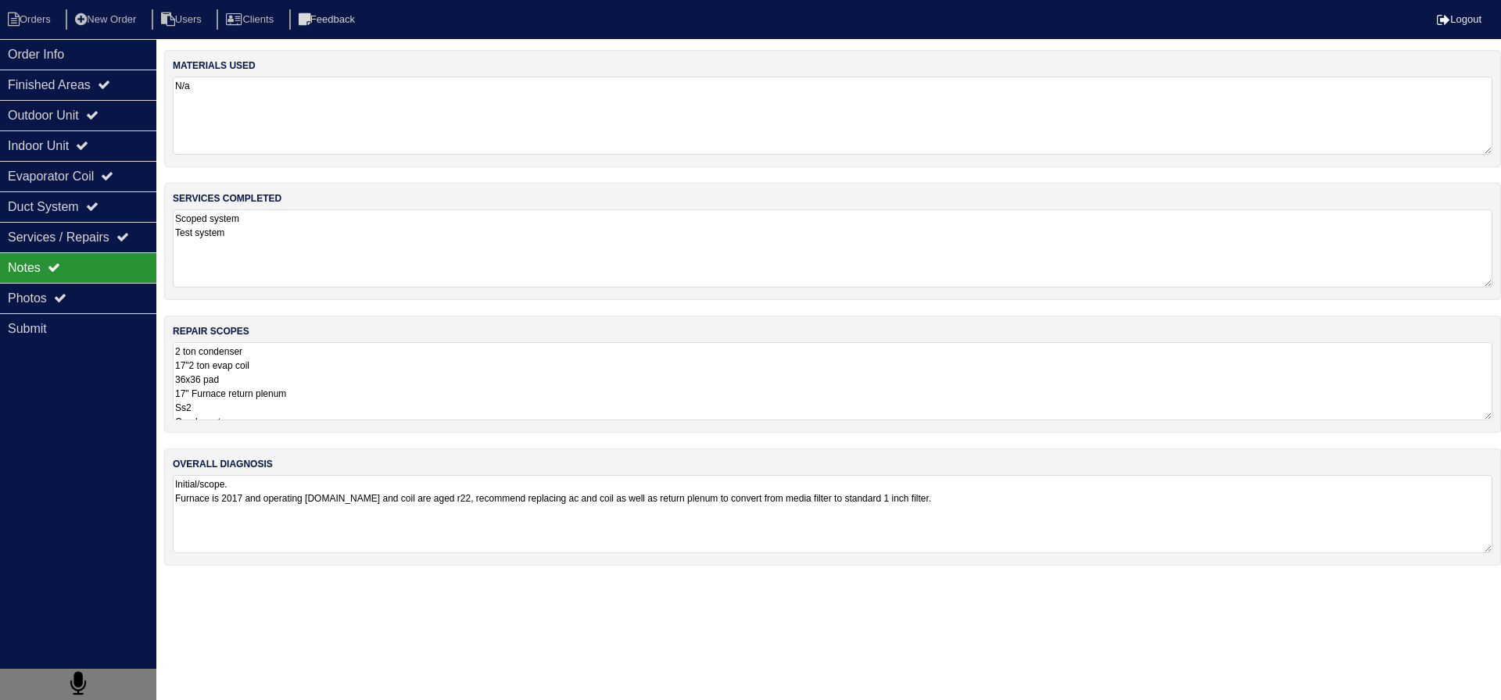
click at [175, 354] on textarea "2 ton condenser 17"2 ton evap coil 36x36 pad 17" Furnace return plenum Ss2 Cond…" at bounding box center [832, 381] width 1319 height 78
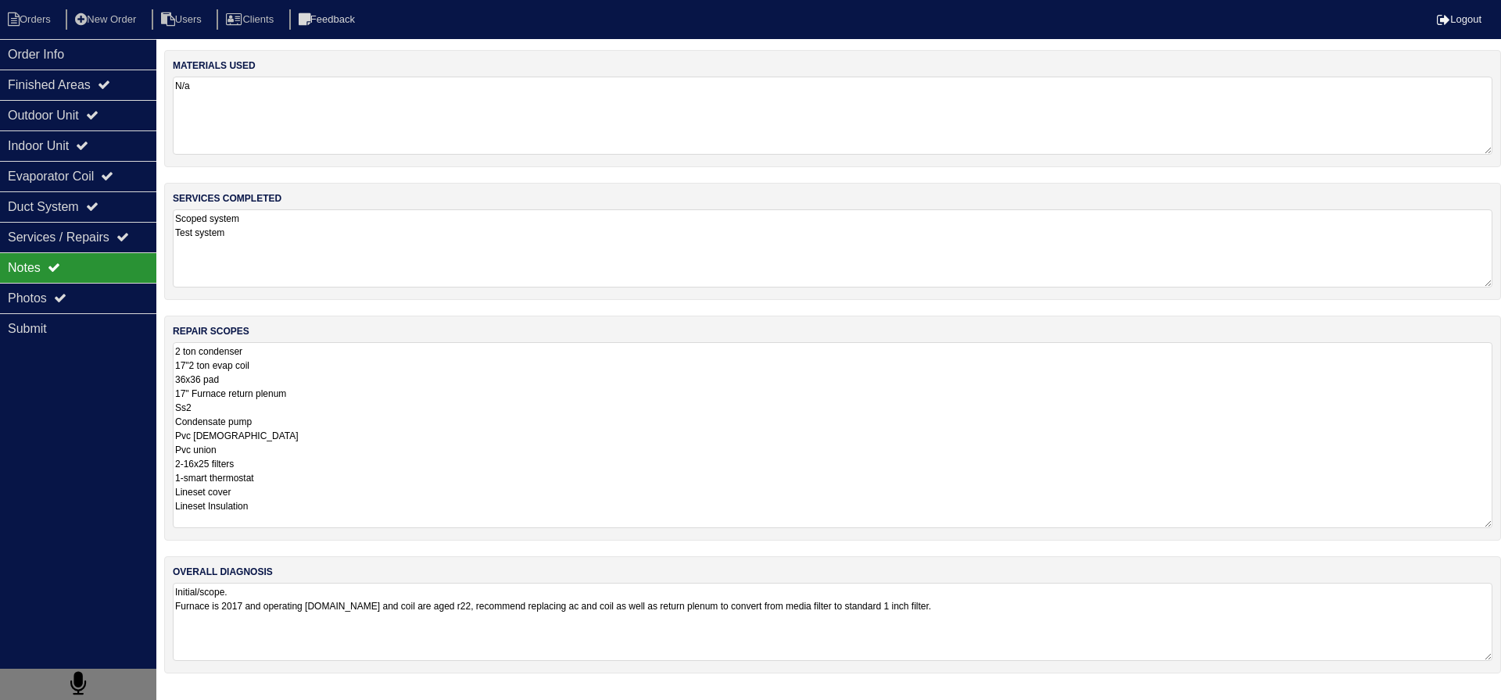
click at [288, 353] on textarea "2 ton condenser 17"2 ton evap coil 36x36 pad 17" Furnace return plenum Ss2 Cond…" at bounding box center [832, 435] width 1319 height 186
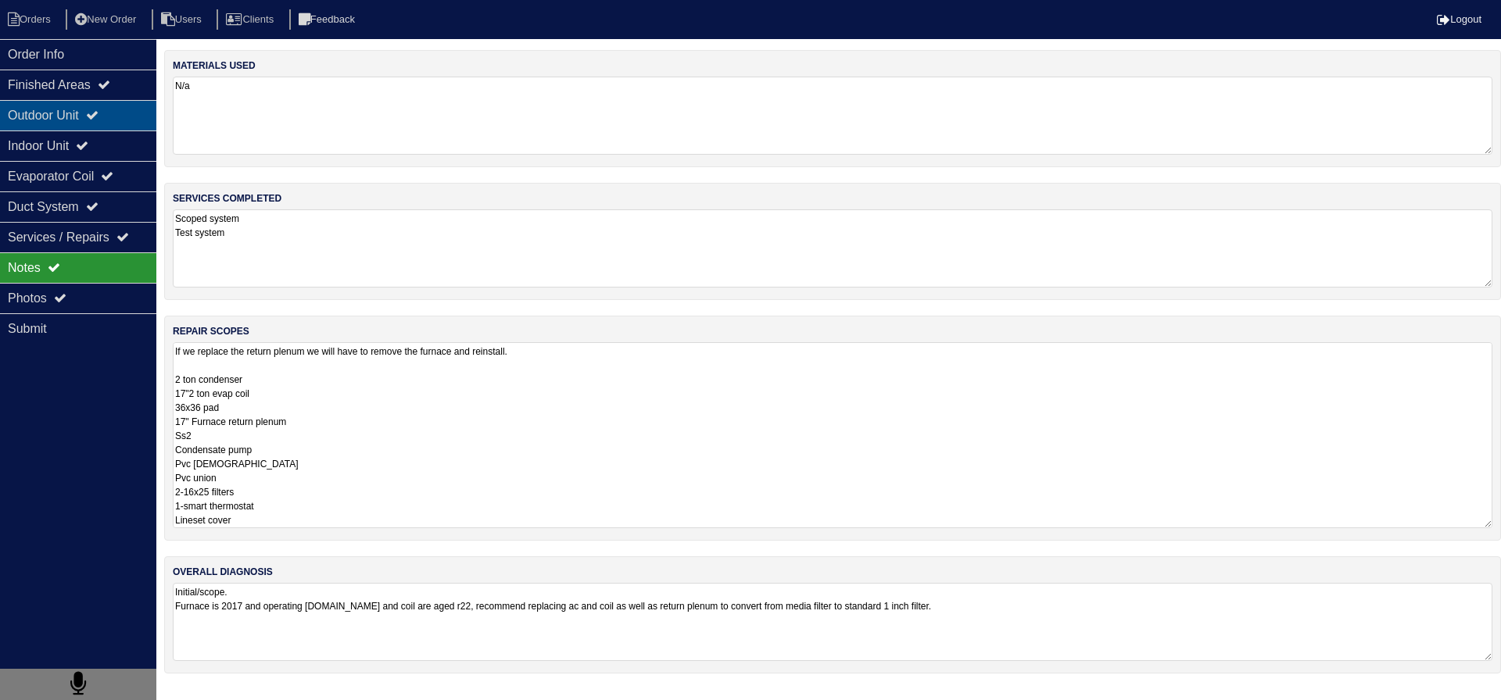
type textarea "If we replace the return plenum we will have to remove the furnace and reinstal…"
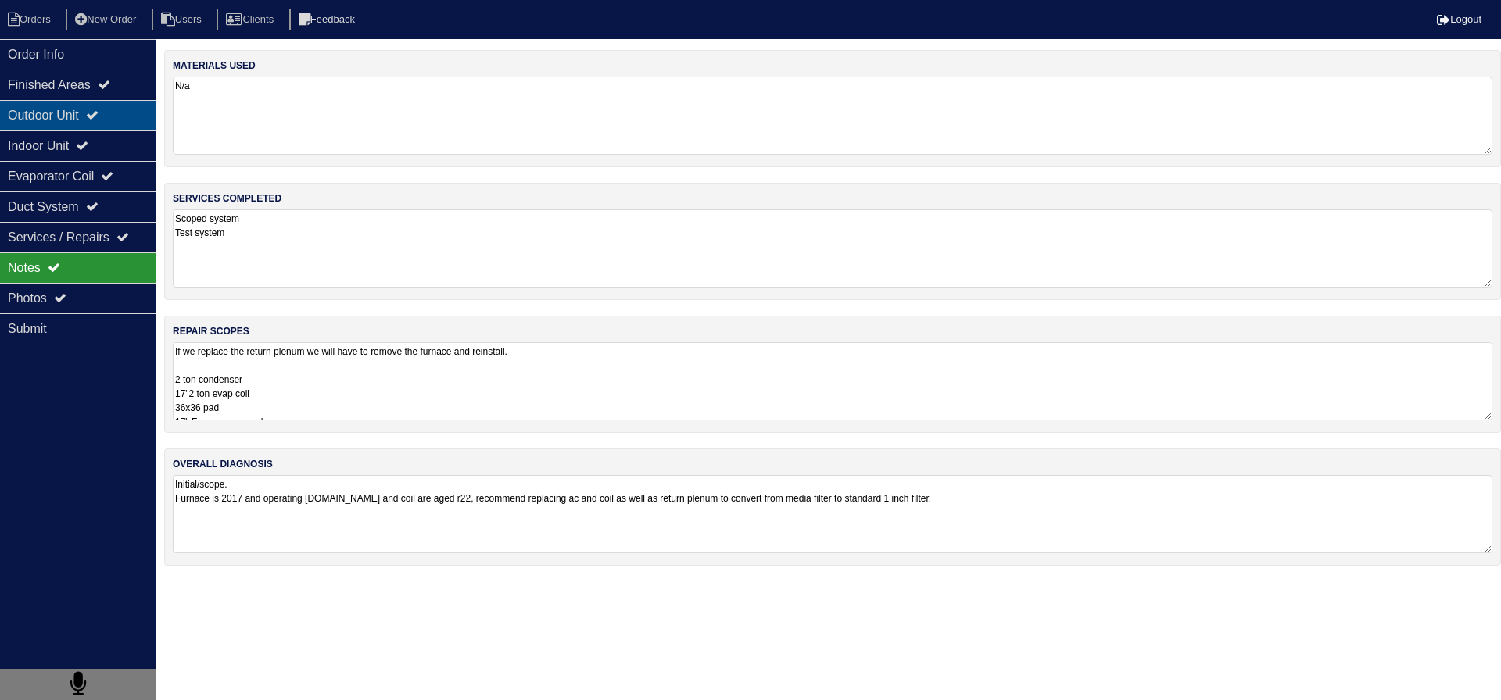
click at [8, 116] on div "Outdoor Unit" at bounding box center [78, 115] width 156 height 30
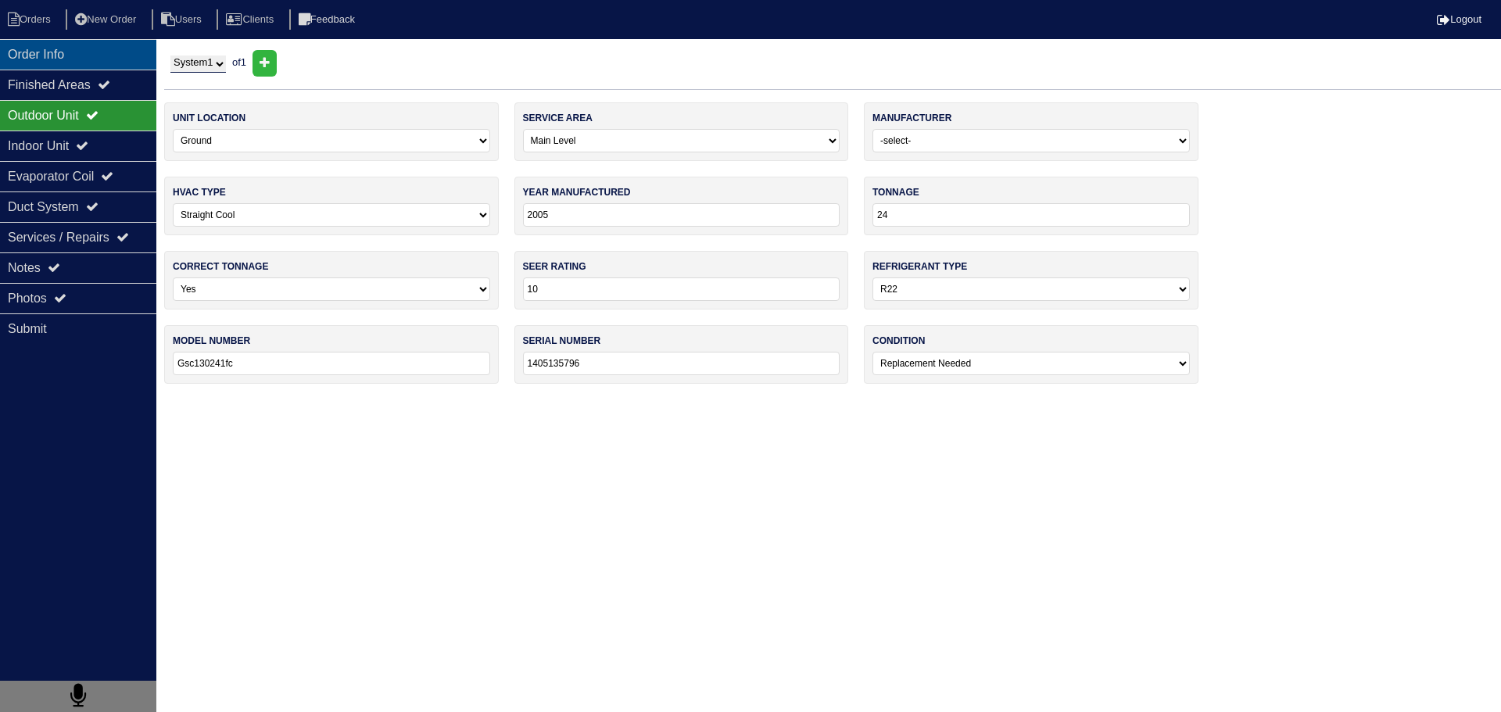
click at [62, 49] on div "Order Info" at bounding box center [78, 54] width 156 height 30
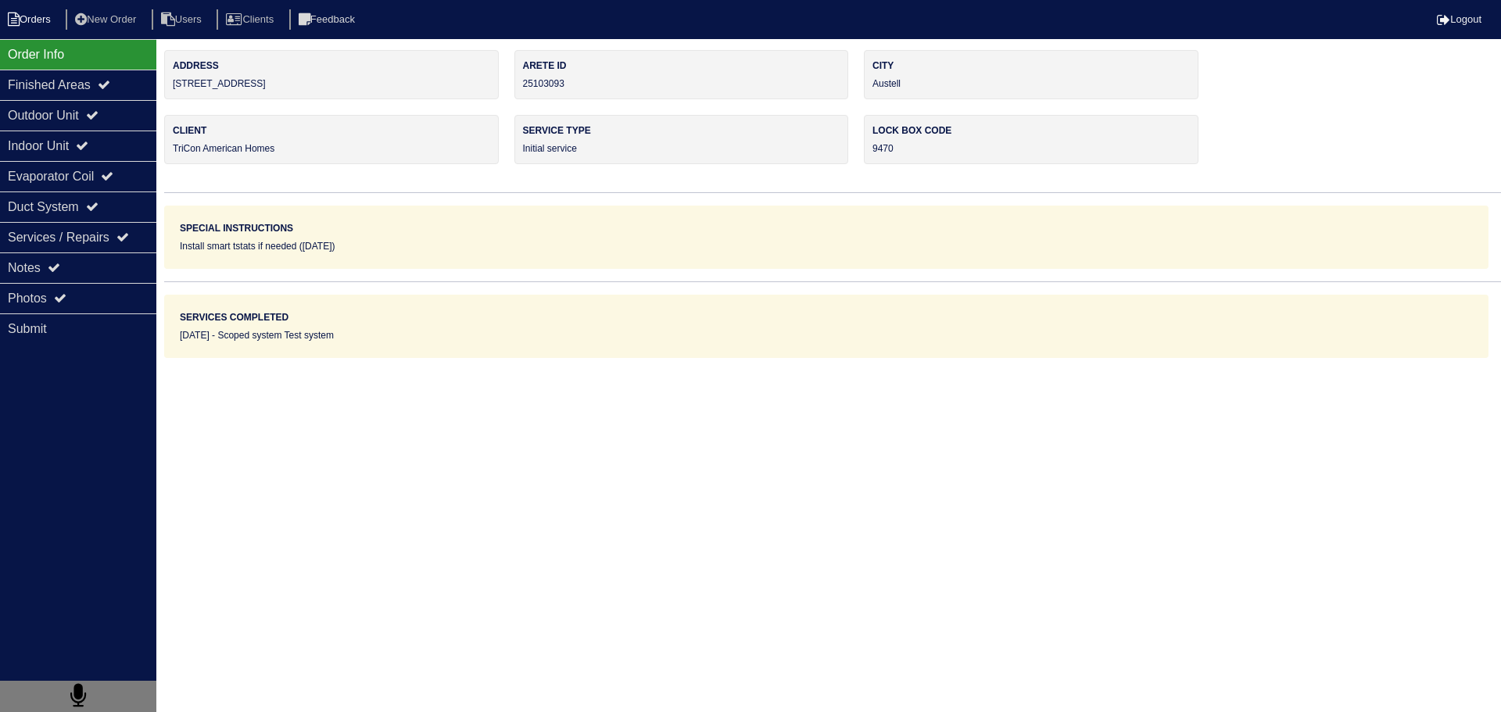
click at [44, 25] on li "Orders" at bounding box center [31, 19] width 63 height 21
select select "15"
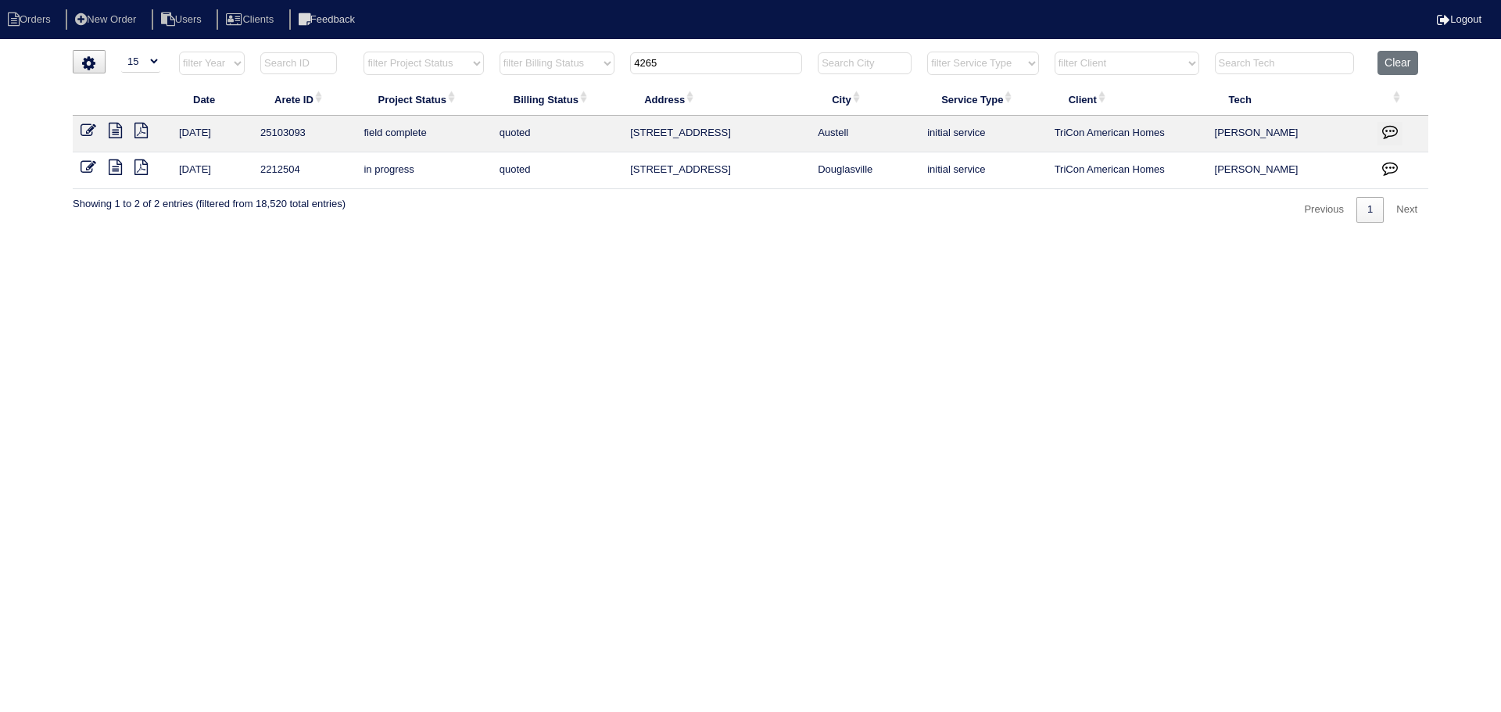
click at [711, 66] on input "4265" at bounding box center [716, 63] width 172 height 22
click at [721, 67] on input "4265" at bounding box center [716, 63] width 172 height 22
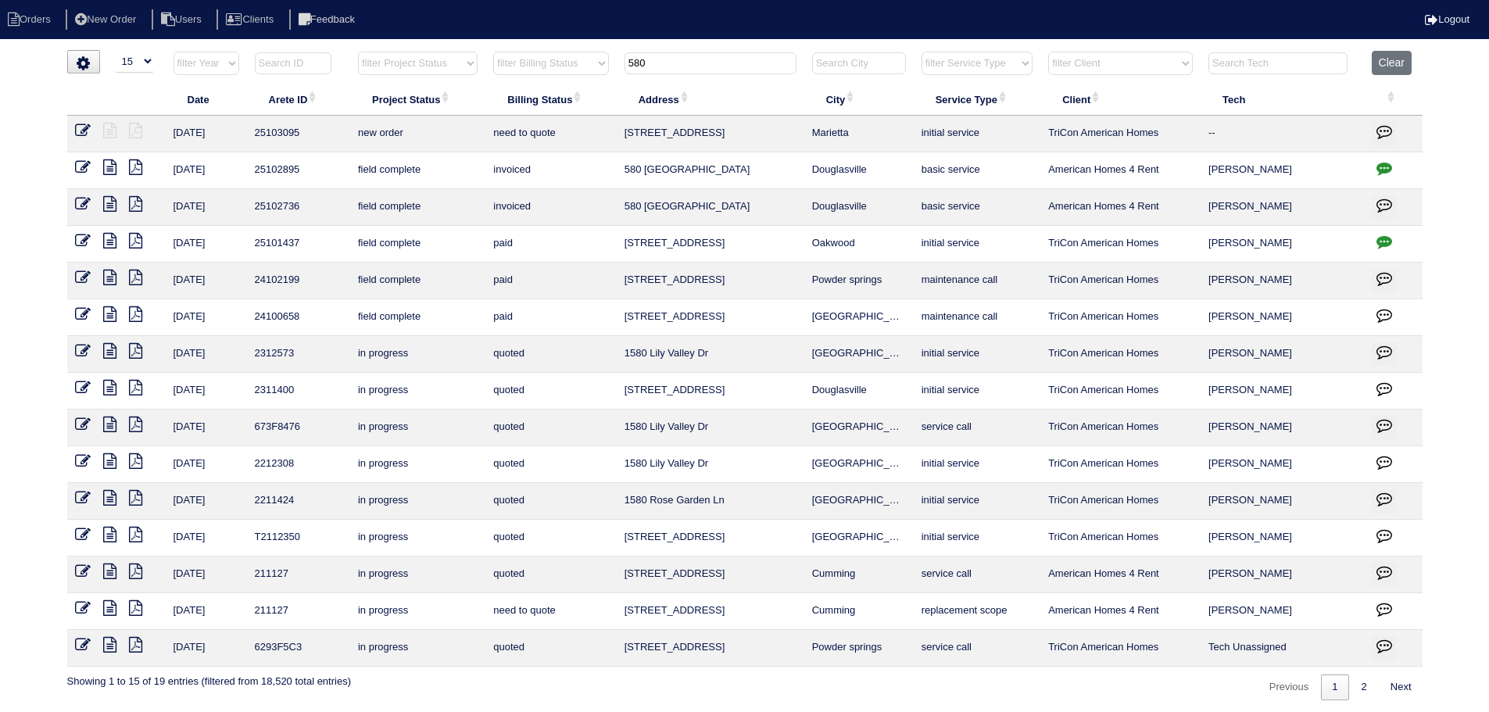
type input "580"
click at [87, 131] on icon at bounding box center [83, 131] width 16 height 16
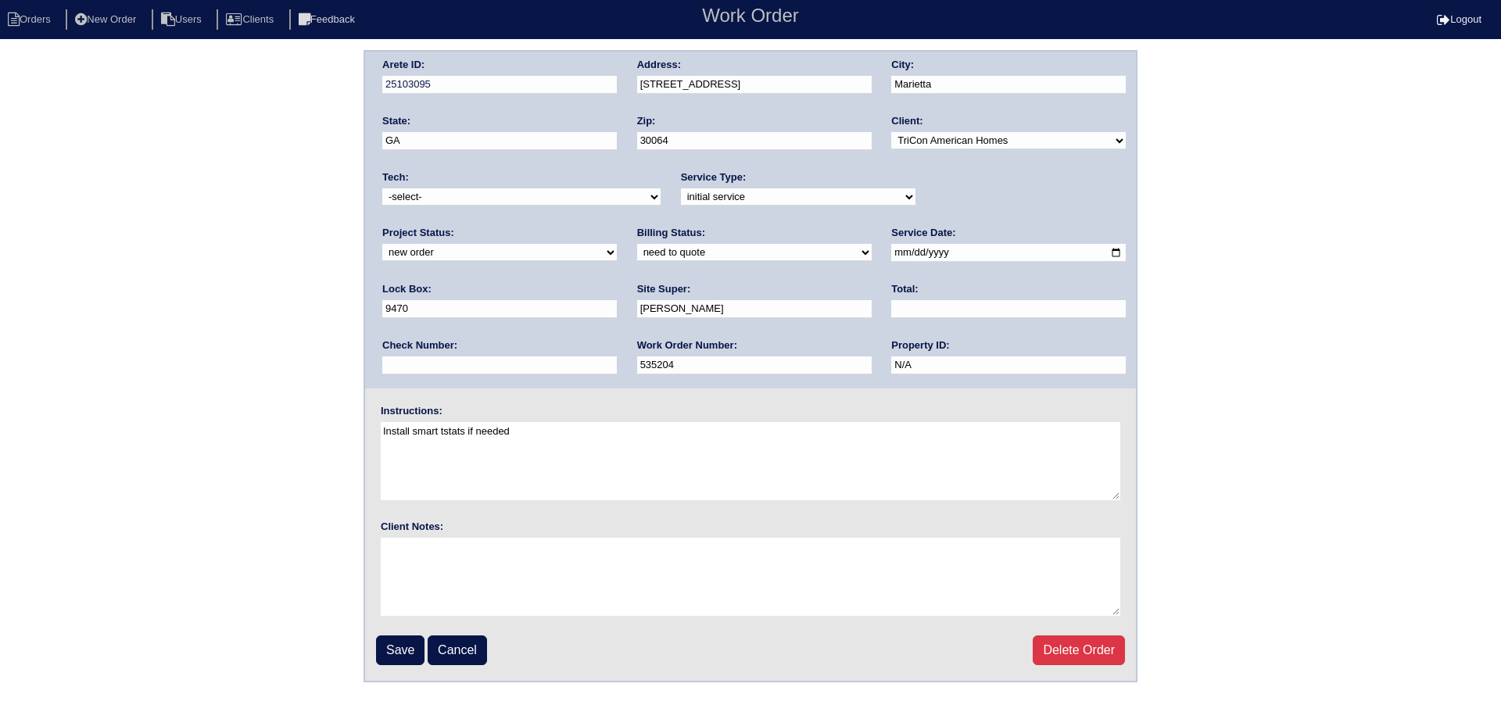
click at [617, 244] on select "new order assigned in progress field complete need to schedule admin review arc…" at bounding box center [499, 252] width 235 height 17
select select "assigned"
click at [617, 244] on select "new order assigned in progress field complete need to schedule admin review arc…" at bounding box center [499, 252] width 235 height 17
click at [891, 249] on input "2025-08-20" at bounding box center [1008, 253] width 235 height 18
click at [891, 252] on input "2025-08-20" at bounding box center [1008, 253] width 235 height 18
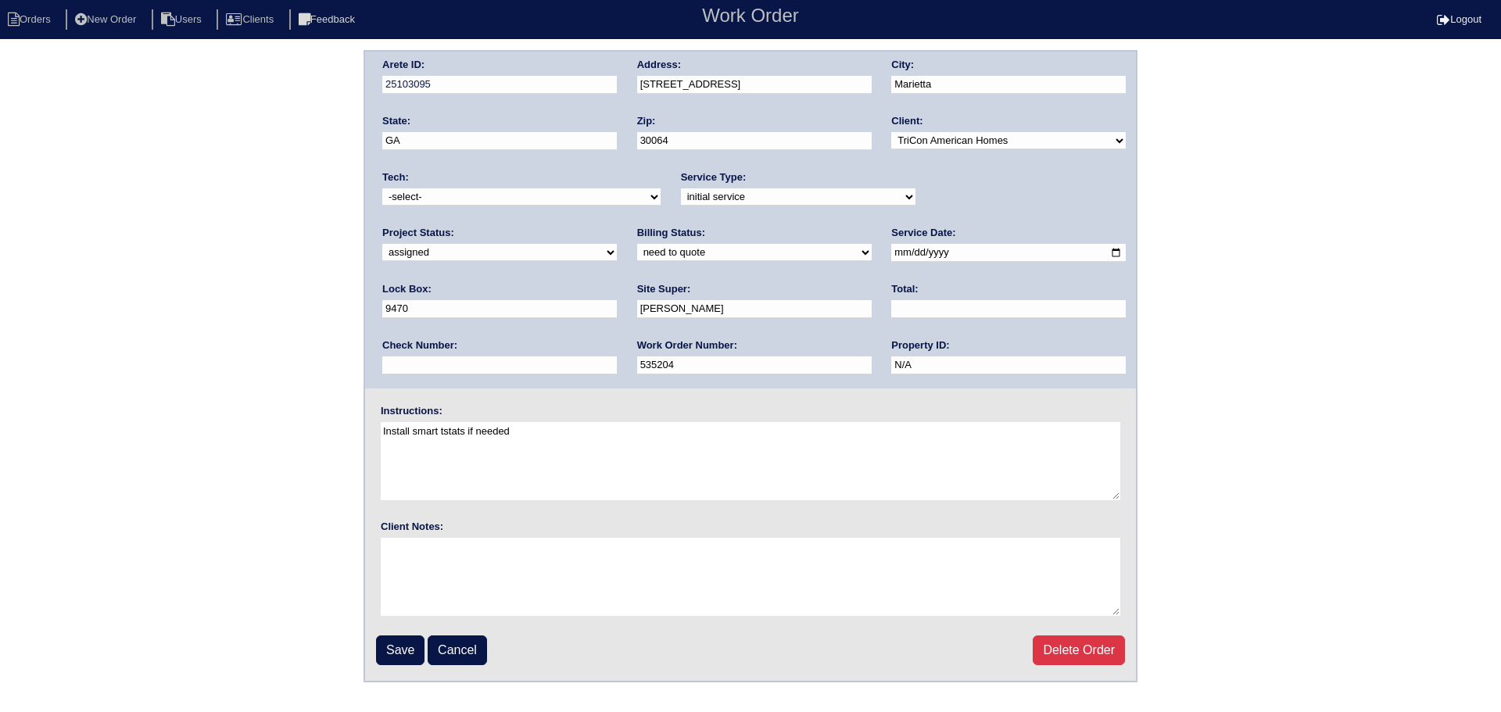
type input "2025-08-25"
click at [522, 187] on div "Tech: -select- aretesmg+backup-tech@gmail.com benjohnholt88@gmail.com callisonh…" at bounding box center [521, 191] width 278 height 43
click at [522, 205] on select "-select- aretesmg+backup-tech@gmail.com benjohnholt88@gmail.com callisonhvac@ya…" at bounding box center [521, 196] width 278 height 17
select select "27"
click at [382, 188] on select "-select- aretesmg+backup-tech@gmail.com benjohnholt88@gmail.com callisonhvac@ya…" at bounding box center [521, 196] width 278 height 17
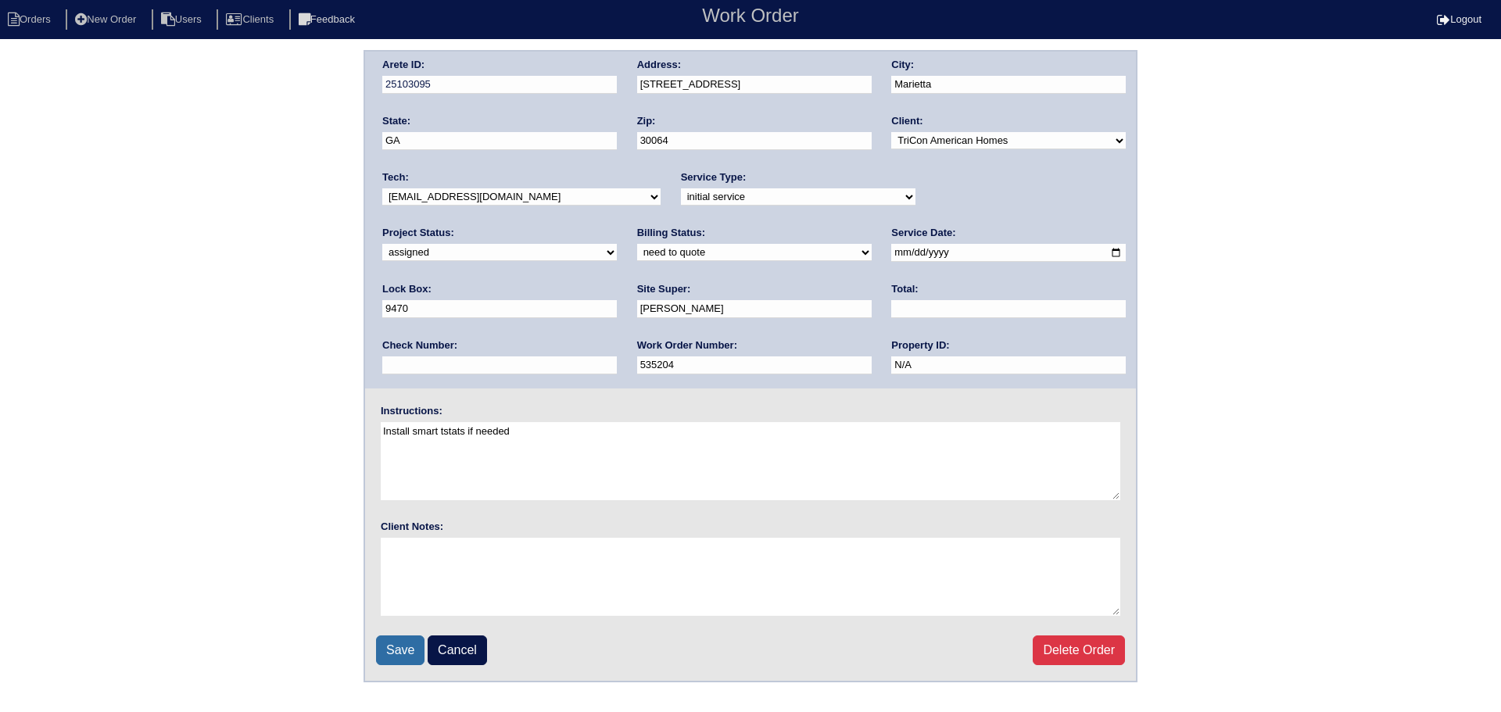
click at [399, 653] on input "Save" at bounding box center [400, 650] width 48 height 30
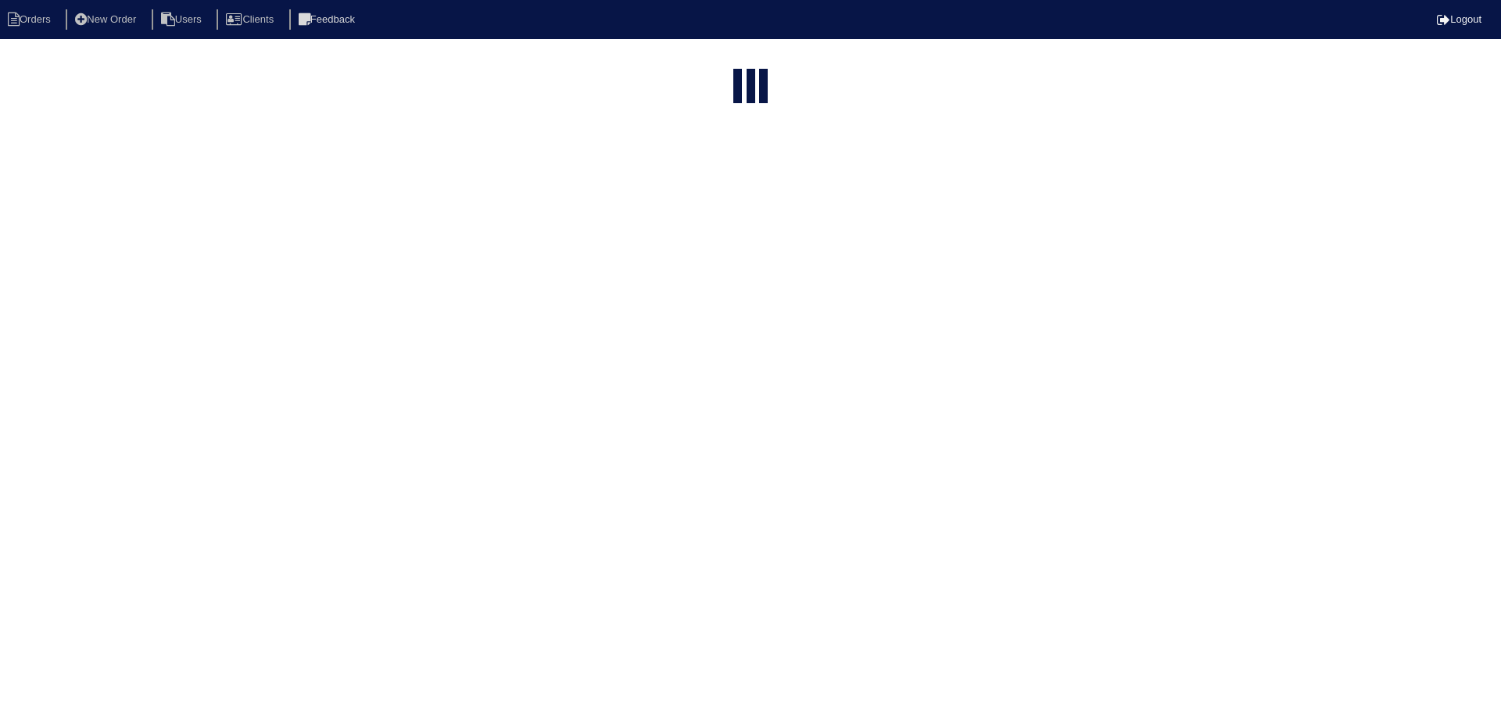
select select "15"
click at [725, 177] on input "580" at bounding box center [711, 188] width 172 height 22
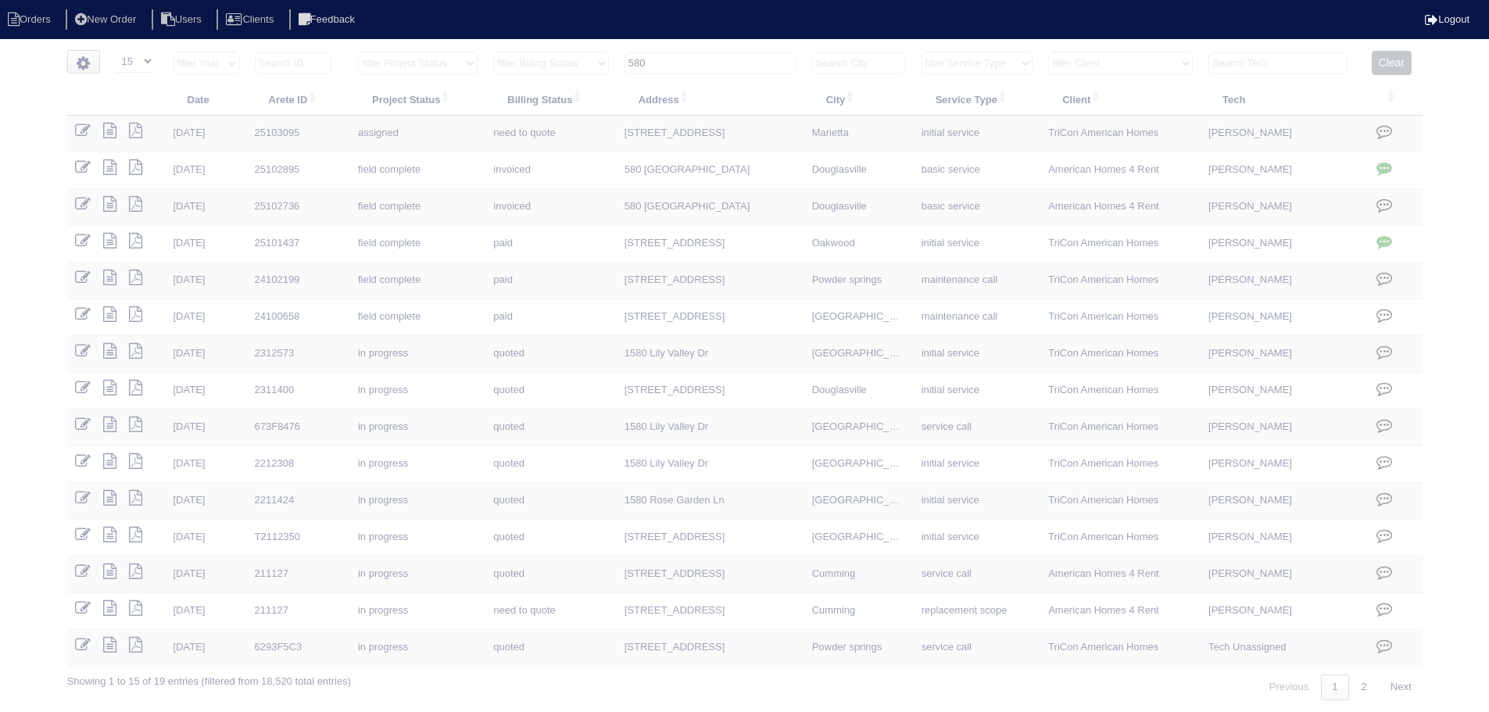
click at [725, 55] on input "580" at bounding box center [711, 63] width 172 height 22
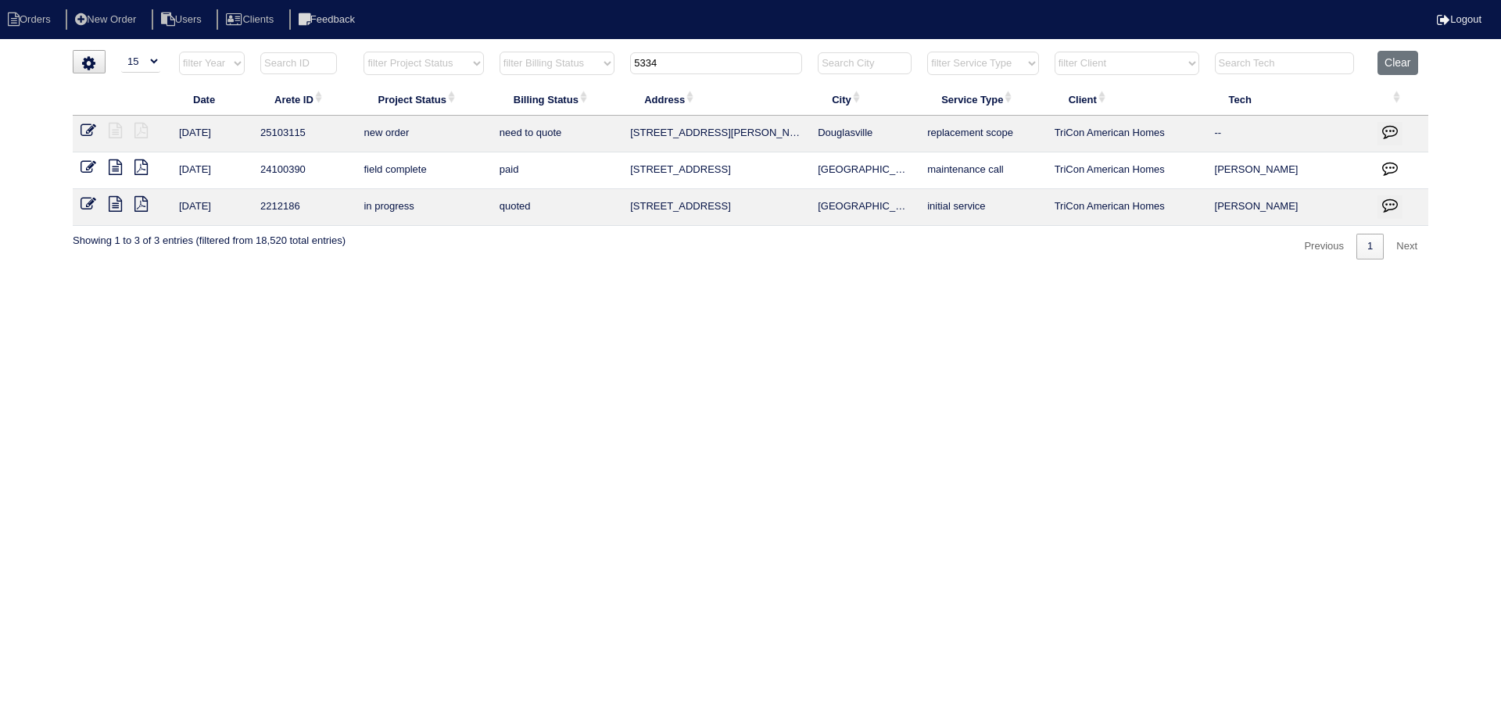
type input "5334"
click at [84, 131] on icon at bounding box center [89, 131] width 16 height 16
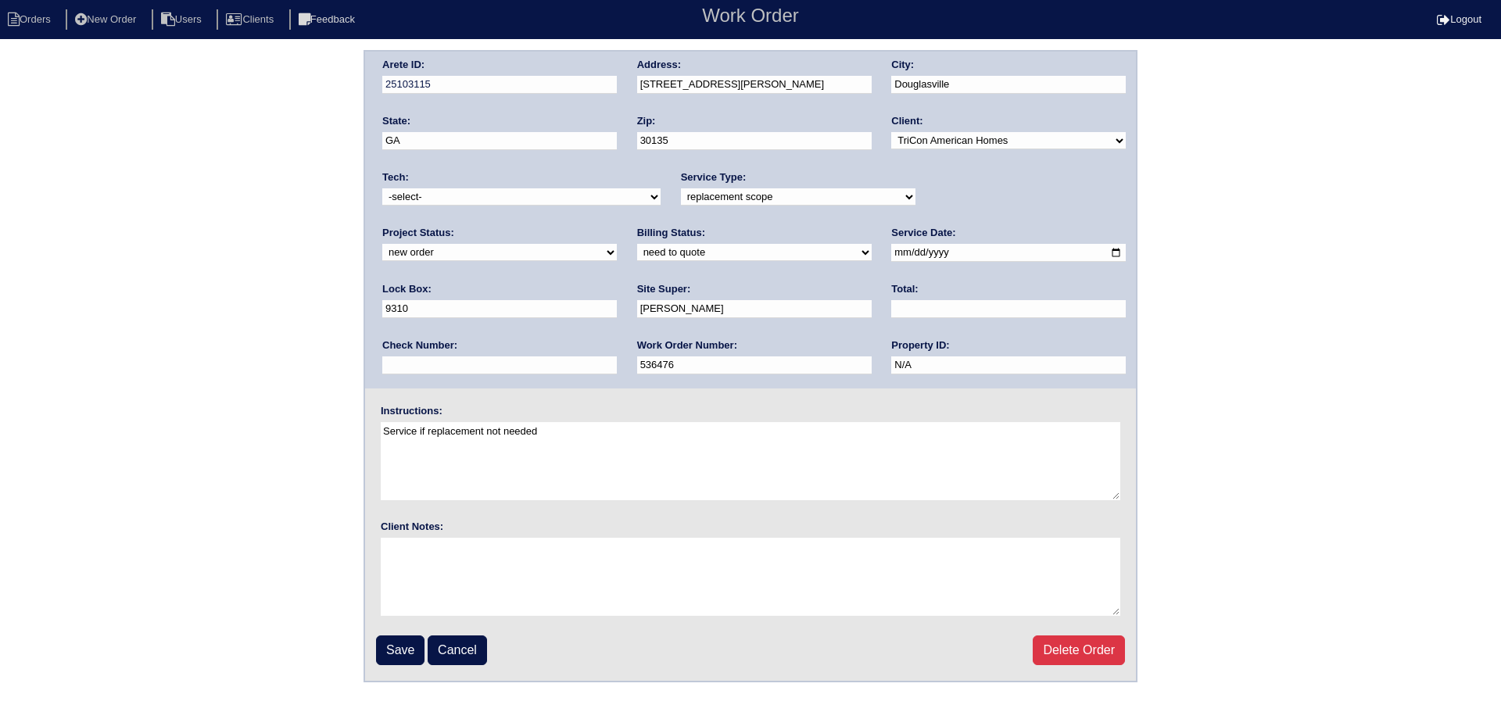
click at [433, 192] on select "-select- aretesmg+backup-tech@gmail.com benjohnholt88@gmail.com callisonhvac@ya…" at bounding box center [521, 196] width 278 height 17
select select "27"
click at [382, 188] on select "-select- aretesmg+backup-tech@gmail.com benjohnholt88@gmail.com callisonhvac@ya…" at bounding box center [521, 196] width 278 height 17
click at [617, 244] on select "new order assigned in progress field complete need to schedule admin review arc…" at bounding box center [499, 252] width 235 height 17
select select "assigned"
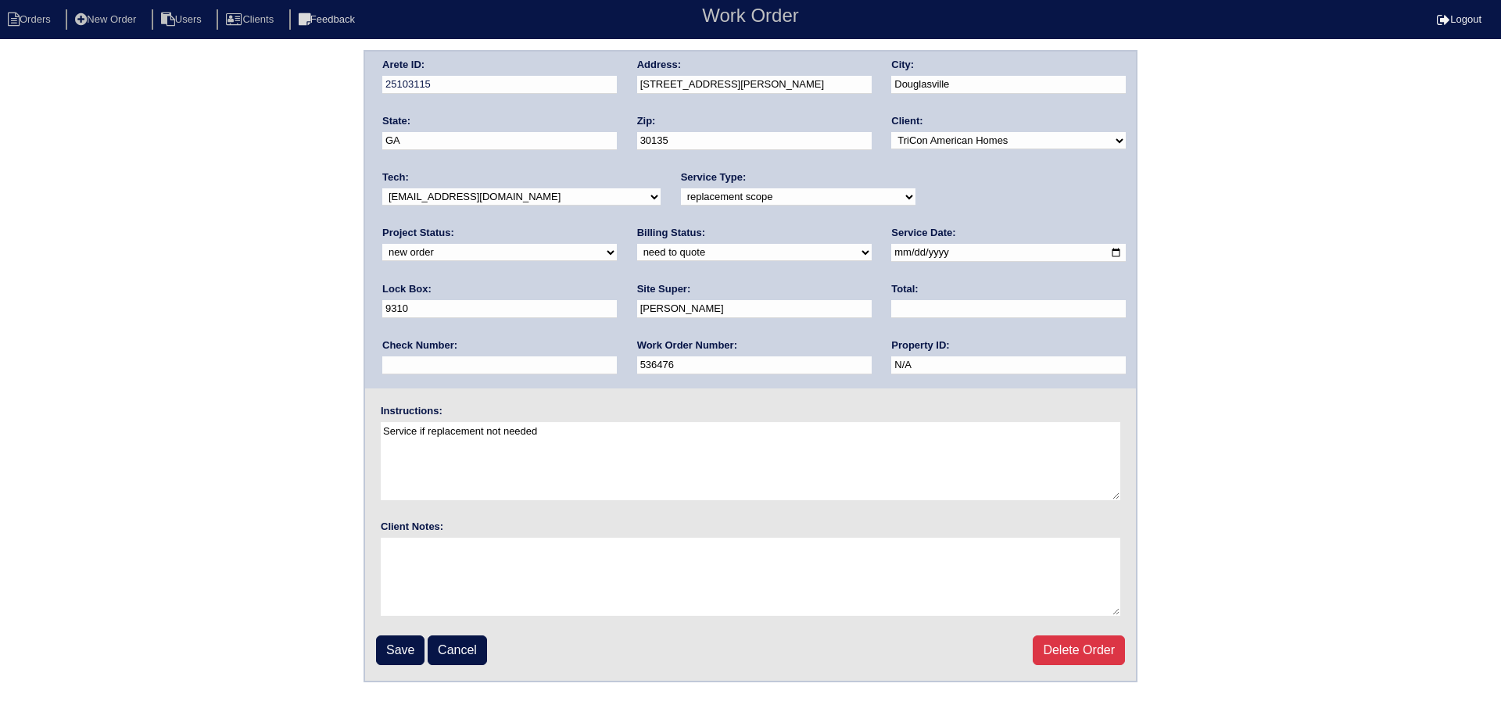
click at [617, 244] on select "new order assigned in progress field complete need to schedule admin review arc…" at bounding box center [499, 252] width 235 height 17
click at [891, 250] on input "2025-08-23" at bounding box center [1008, 253] width 235 height 18
type input "2025-08-25"
click at [396, 673] on fieldset "Arete ID: 25103115 Address: 5334 Slater Mill Cir City: Douglasville State: GA Z…" at bounding box center [750, 366] width 771 height 629
click at [400, 653] on input "Save" at bounding box center [400, 650] width 48 height 30
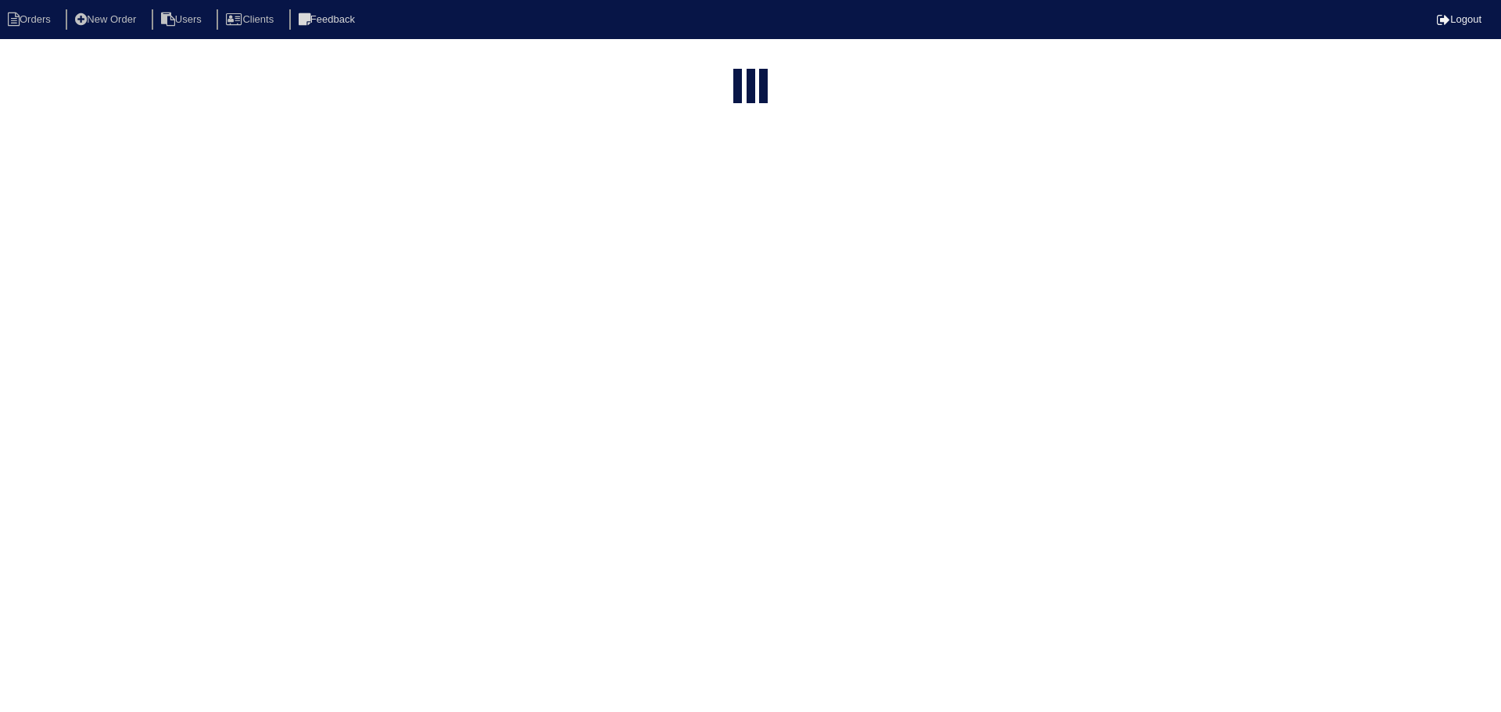
select select "15"
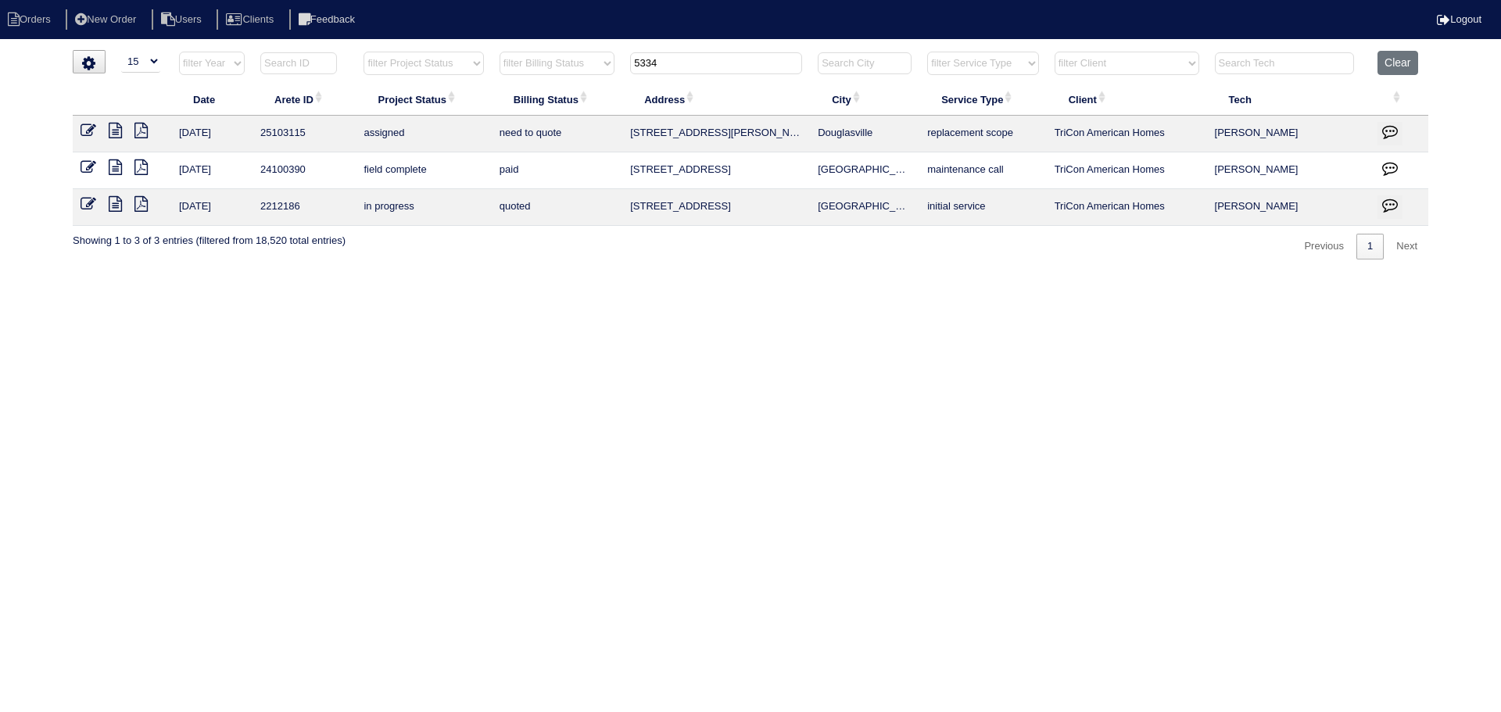
drag, startPoint x: 674, startPoint y: 59, endPoint x: 624, endPoint y: 66, distance: 50.5
click at [624, 66] on th "5334" at bounding box center [716, 67] width 188 height 32
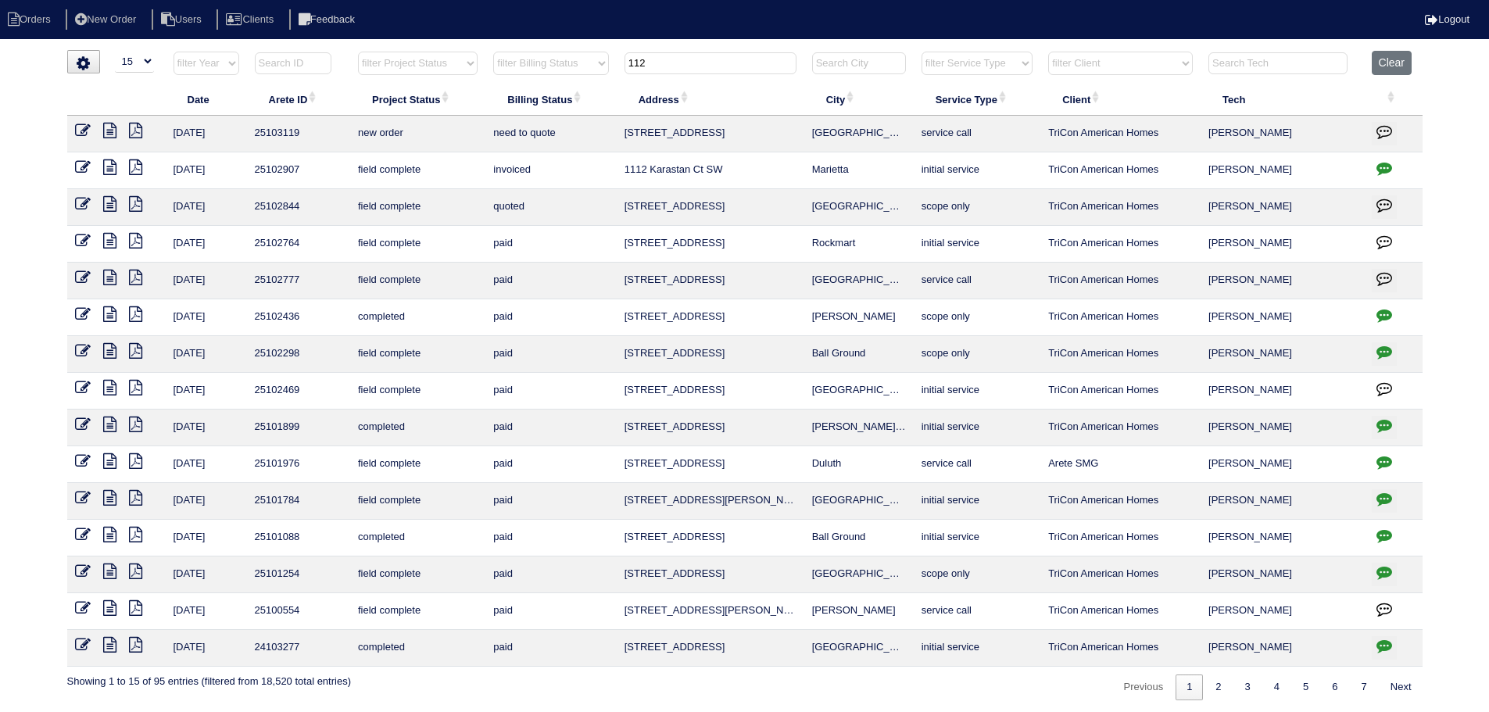
type input "112"
click at [83, 131] on icon at bounding box center [83, 131] width 16 height 16
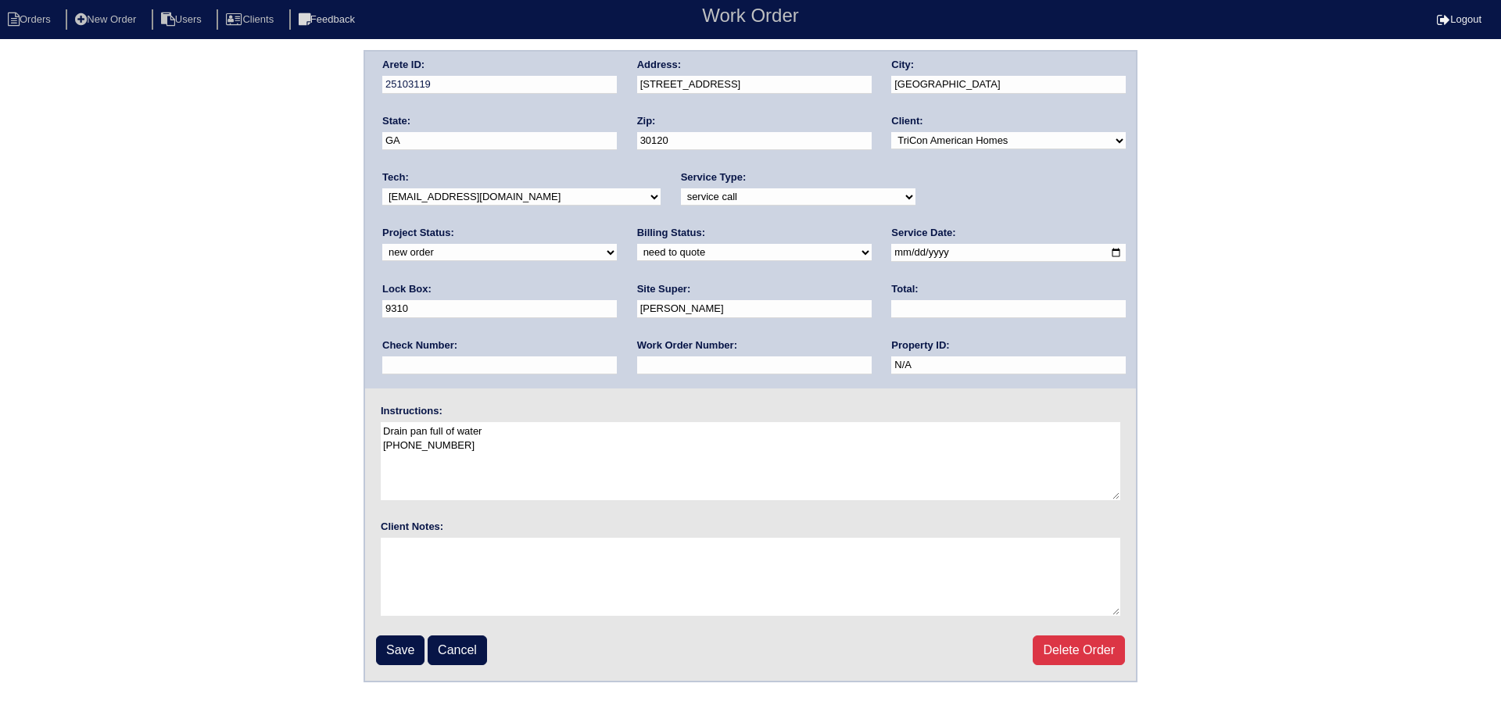
click at [471, 191] on select "-select- [EMAIL_ADDRESS][DOMAIN_NAME] [EMAIL_ADDRESS][DOMAIN_NAME] [EMAIL_ADDRE…" at bounding box center [521, 196] width 278 height 17
click at [617, 226] on div "Project Status: new order assigned in progress field complete need to schedule …" at bounding box center [499, 247] width 235 height 43
click at [617, 244] on select "new order assigned in progress field complete need to schedule admin review arc…" at bounding box center [499, 252] width 235 height 17
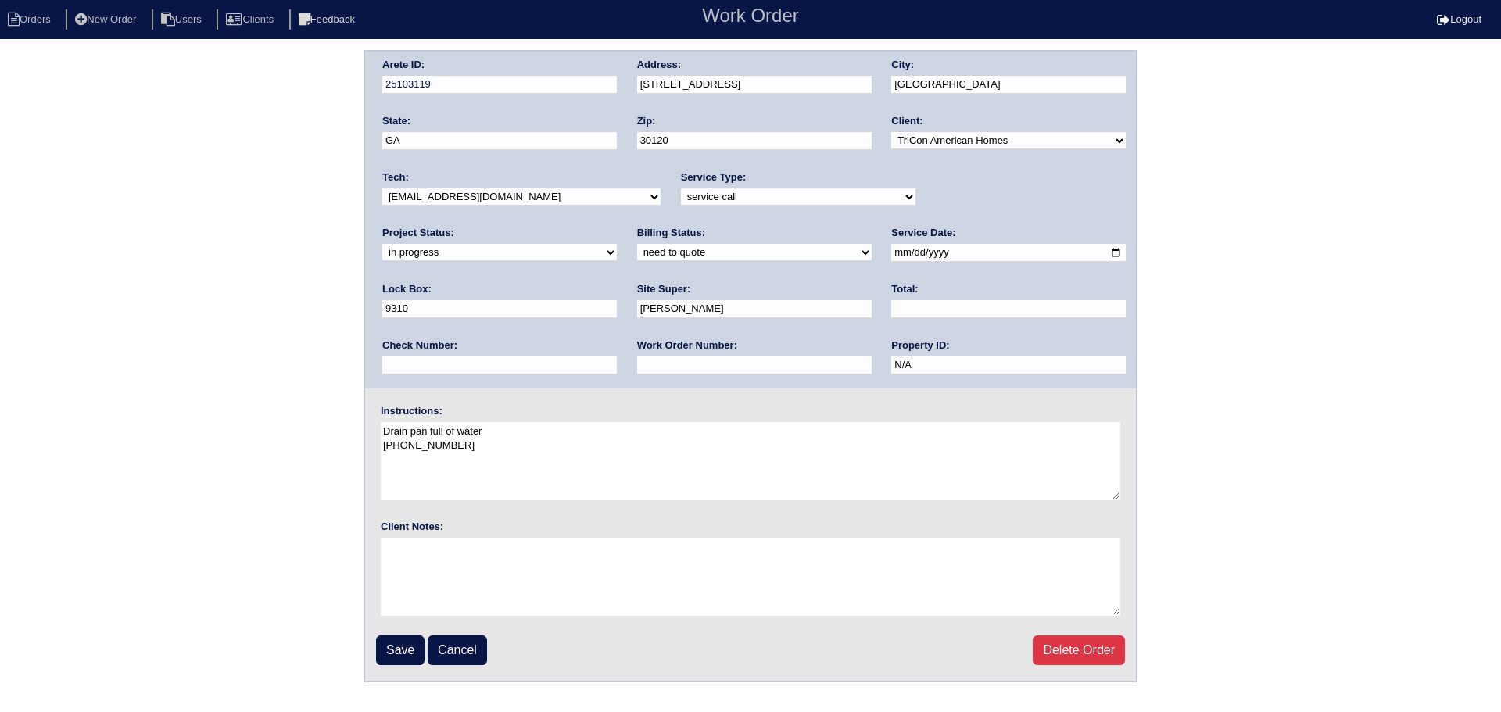
click at [617, 244] on select "new order assigned in progress field complete need to schedule admin review arc…" at bounding box center [499, 252] width 235 height 17
select select "assigned"
click at [617, 244] on select "new order assigned in progress field complete need to schedule admin review arc…" at bounding box center [499, 252] width 235 height 17
click at [891, 256] on input "[DATE]" at bounding box center [1008, 253] width 235 height 18
type input "2025-08-25"
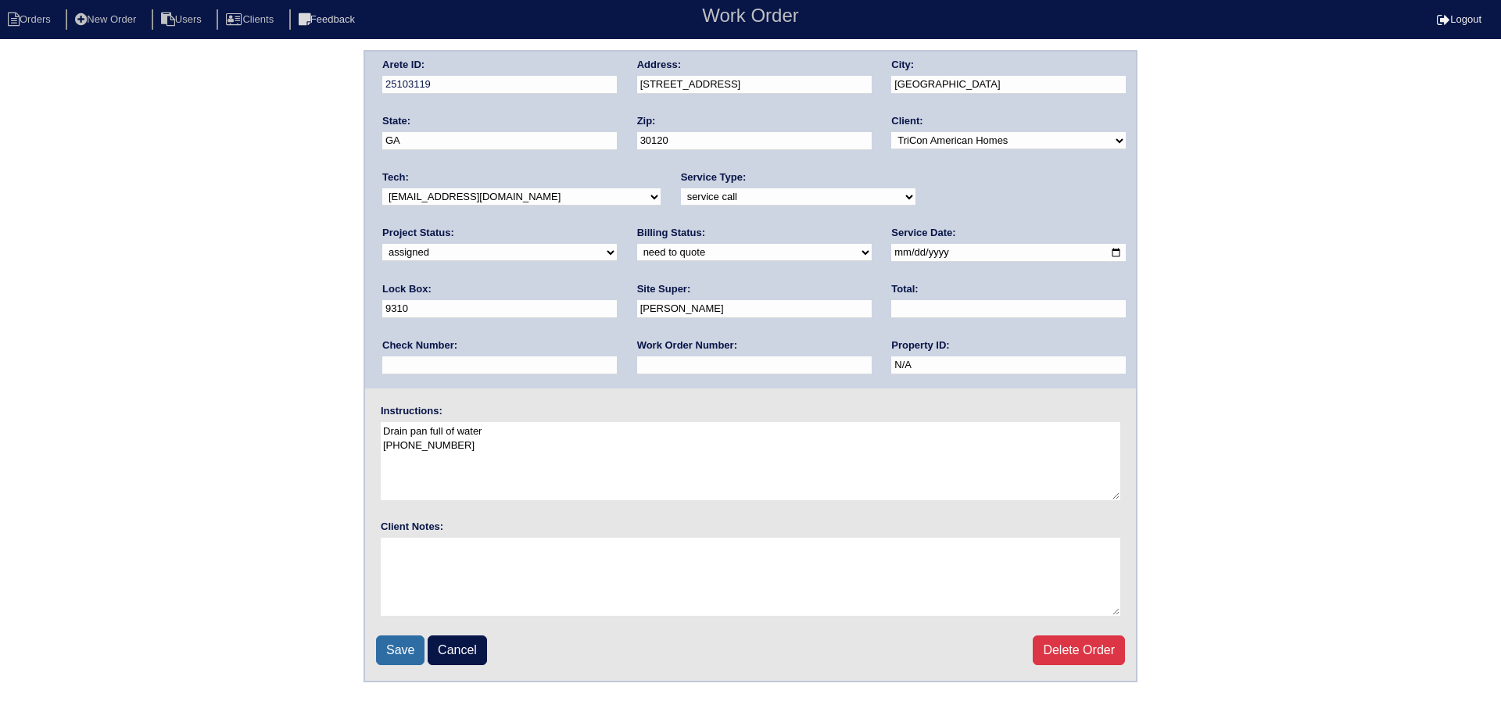
click at [402, 651] on input "Save" at bounding box center [400, 650] width 48 height 30
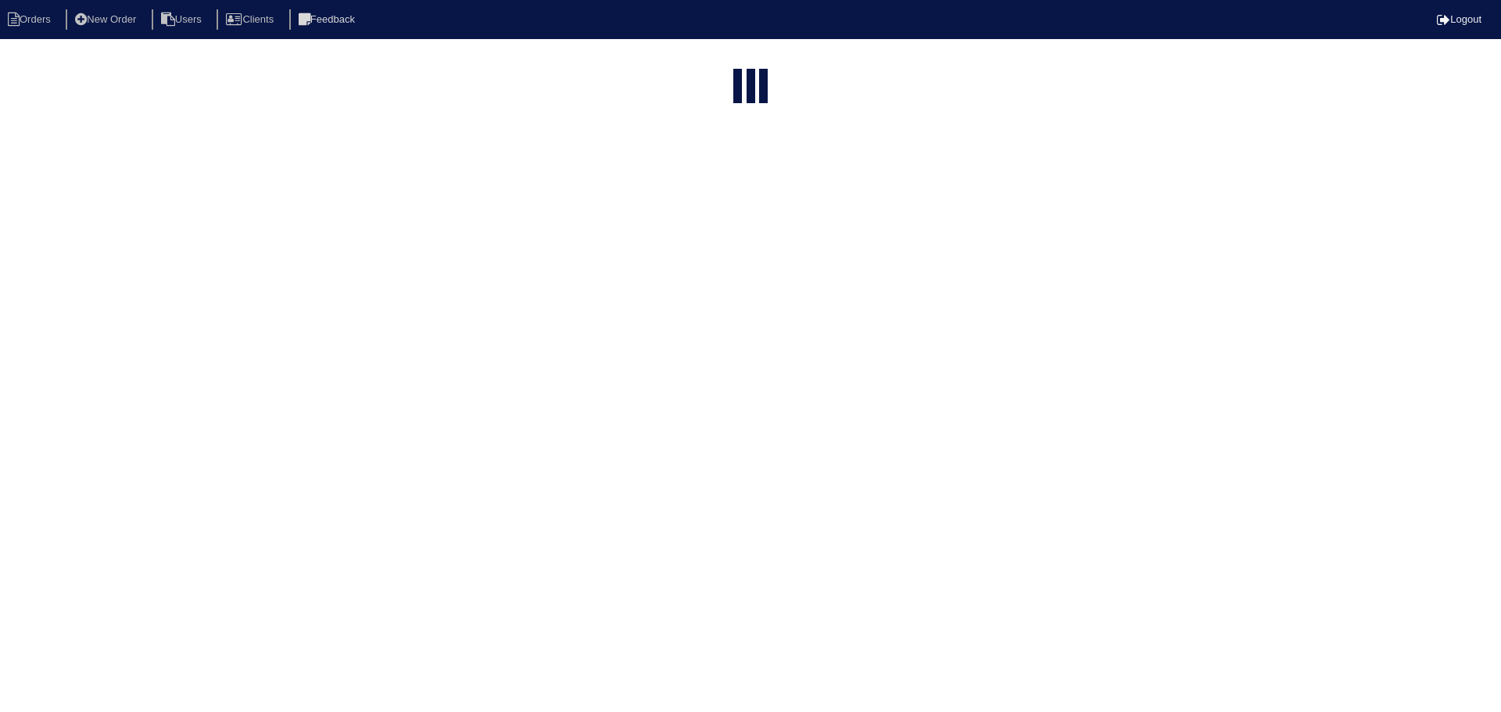
select select "15"
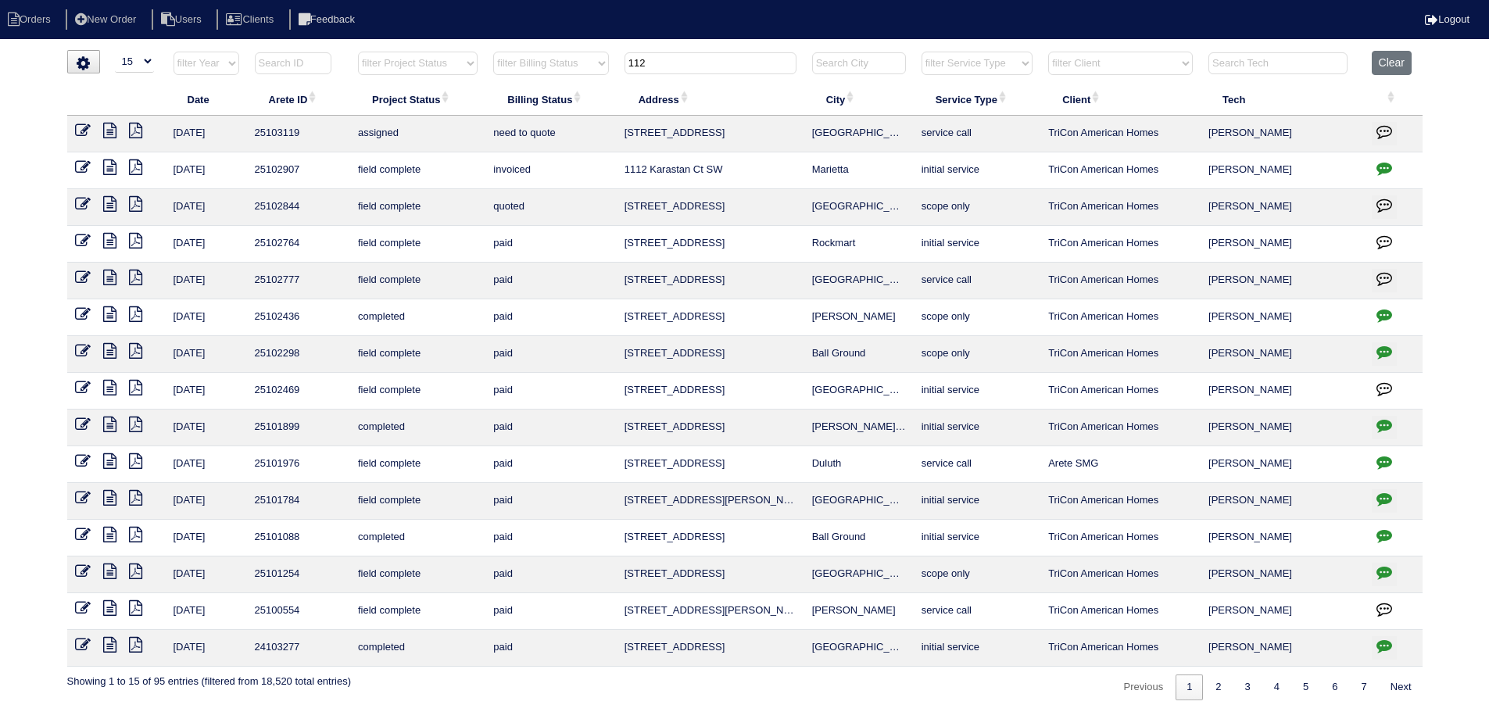
drag, startPoint x: 703, startPoint y: 71, endPoint x: 567, endPoint y: 66, distance: 135.3
click at [567, 66] on tr "filter Year -- Any Year -- 2025 2024 2023 2022 2021 2020 2019 filter Project St…" at bounding box center [744, 67] width 1355 height 32
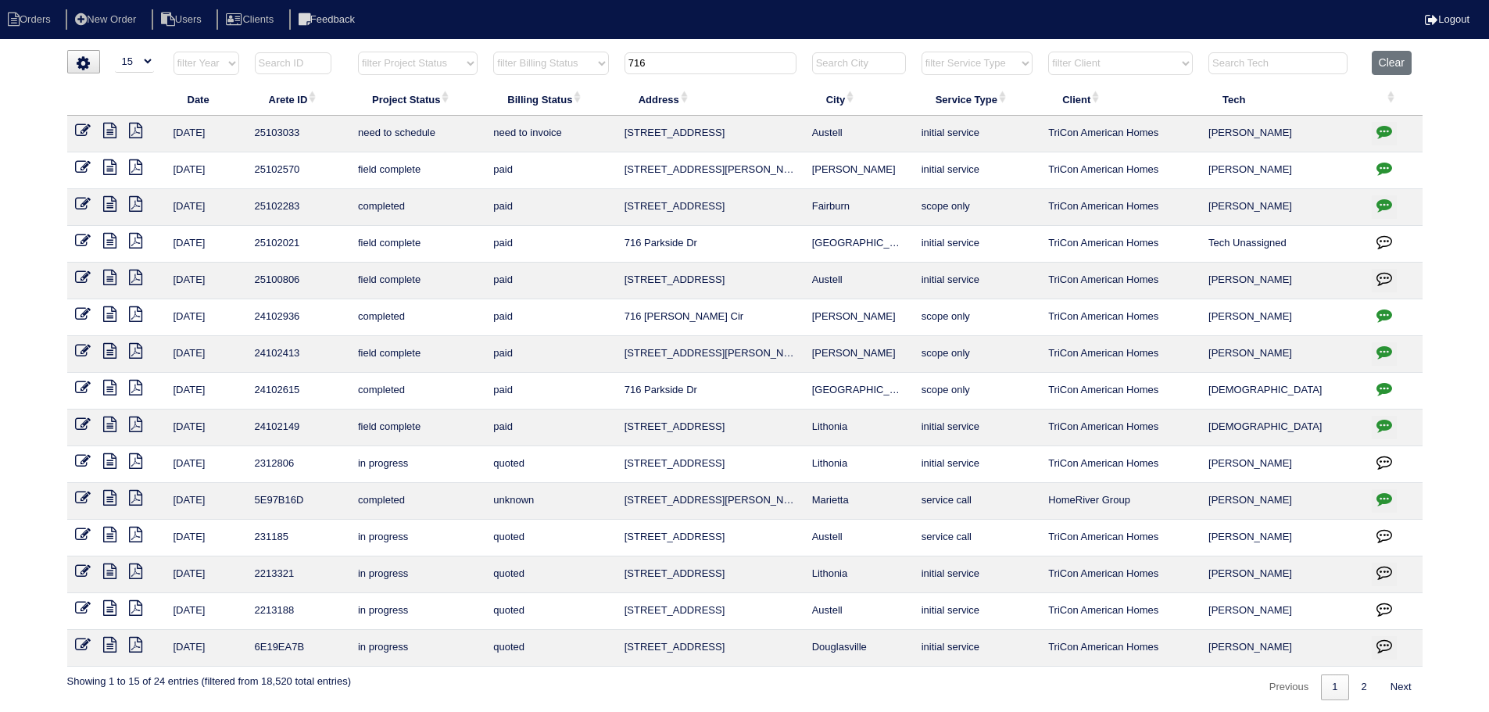
type input "716"
click at [76, 127] on icon at bounding box center [83, 131] width 16 height 16
click at [1384, 131] on icon "button" at bounding box center [1385, 132] width 16 height 16
type textarea "8/15/25 - Was originally sent as a scope only - WO for initial service put in A…"
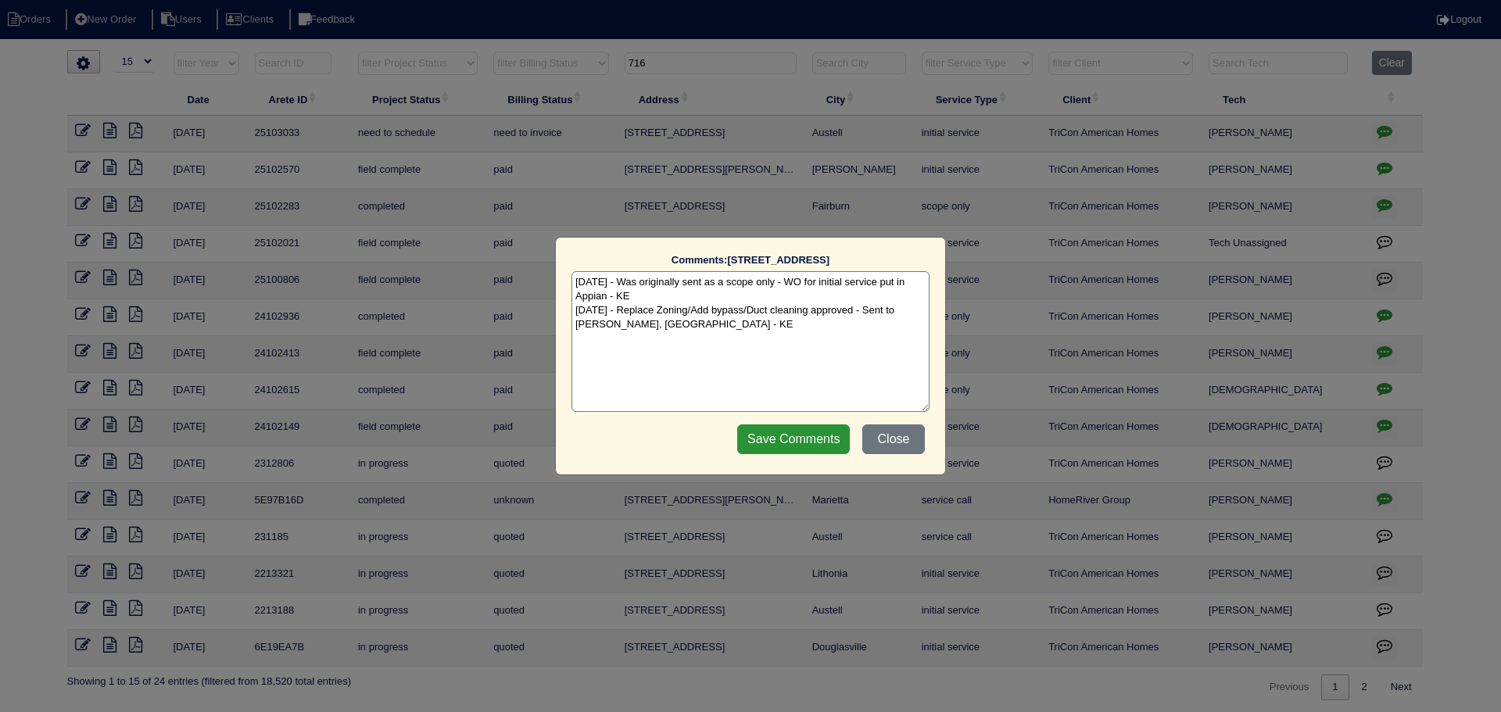
click at [1384, 131] on div "Comments: 7161 Silver Mine Crossing SE The comments on file have changed since …" at bounding box center [750, 356] width 1501 height 712
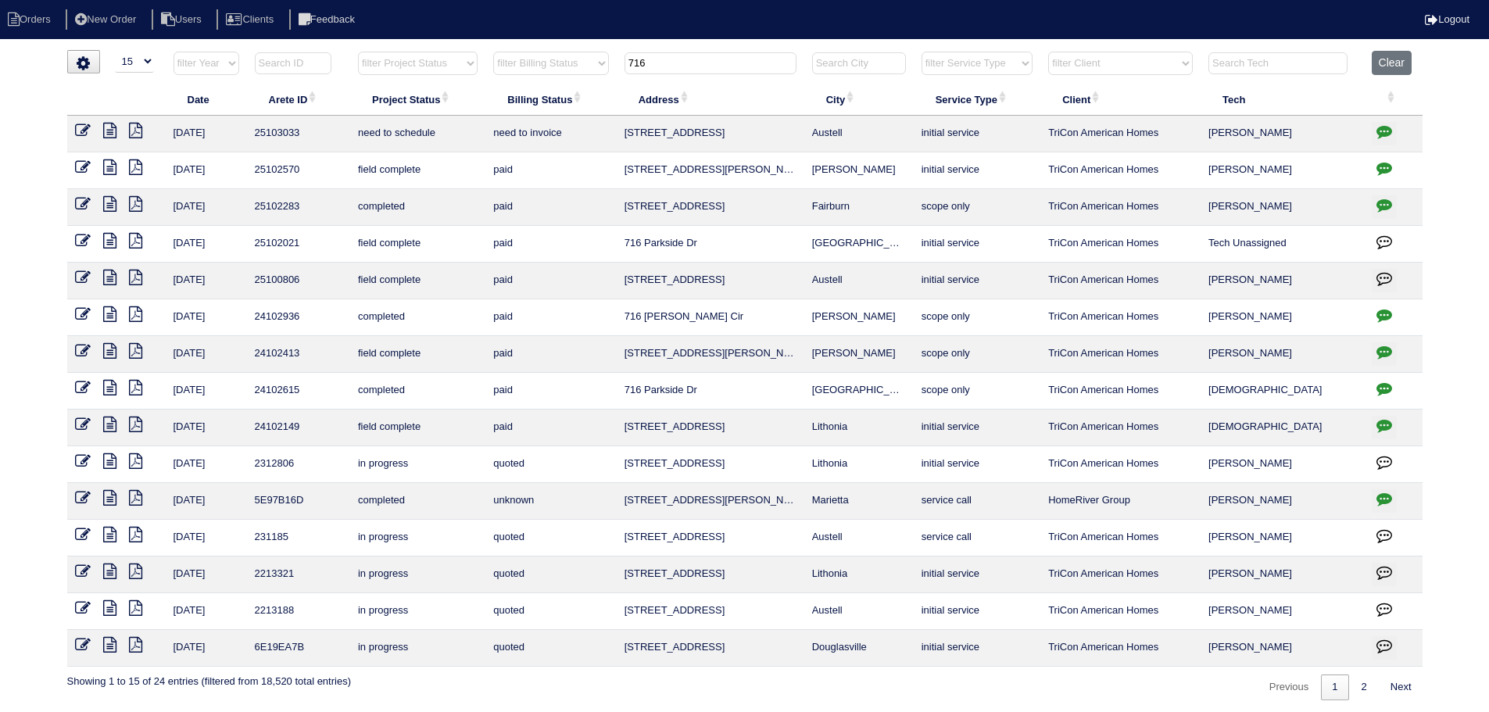
click at [91, 124] on td at bounding box center [116, 134] width 98 height 37
click at [84, 129] on icon at bounding box center [83, 131] width 16 height 16
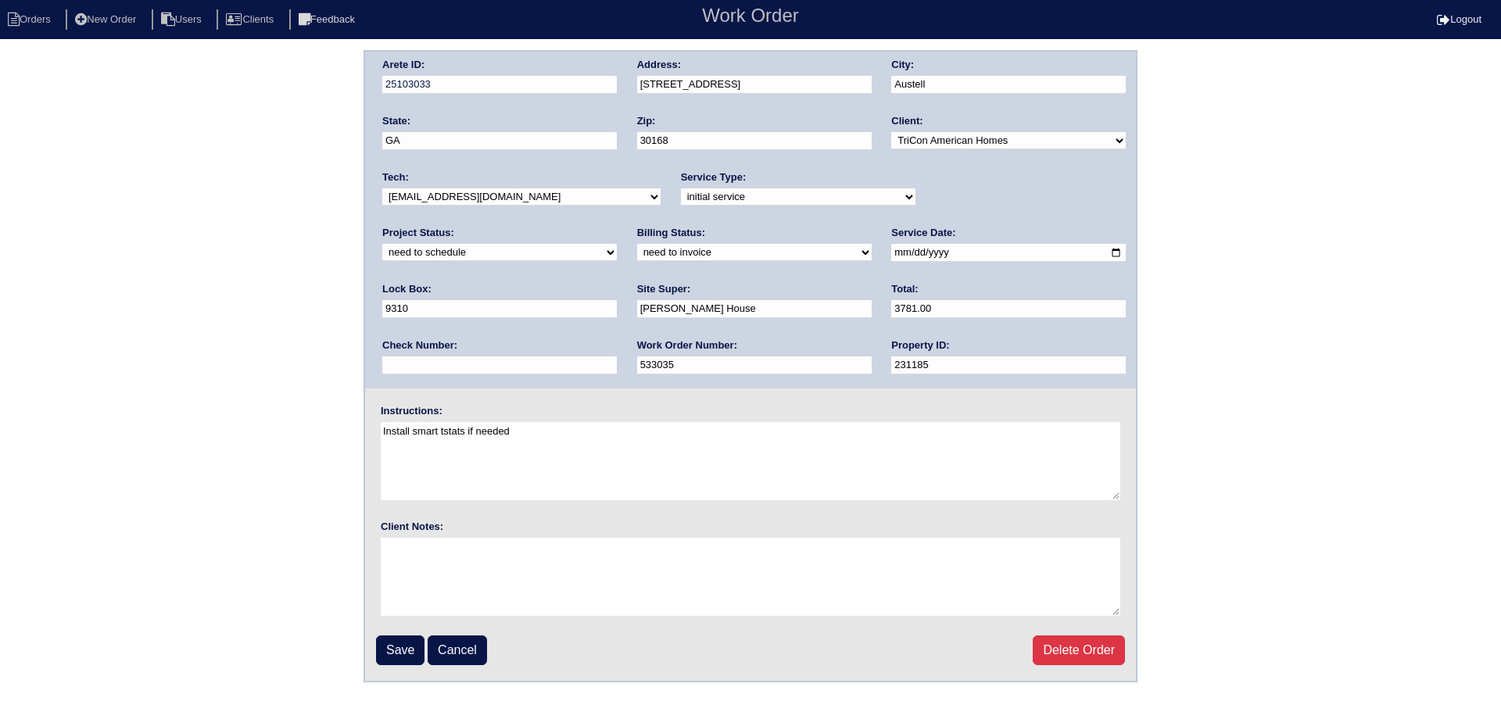
click at [485, 202] on select "-select- [EMAIL_ADDRESS][DOMAIN_NAME] [EMAIL_ADDRESS][DOMAIN_NAME] [EMAIL_ADDRE…" at bounding box center [521, 196] width 278 height 17
select select "27"
click at [382, 188] on select "-select- [EMAIL_ADDRESS][DOMAIN_NAME] [EMAIL_ADDRESS][DOMAIN_NAME] [EMAIL_ADDRE…" at bounding box center [521, 196] width 278 height 17
click at [617, 244] on select "new order assigned in progress field complete need to schedule admin review arc…" at bounding box center [499, 252] width 235 height 17
select select "assigned"
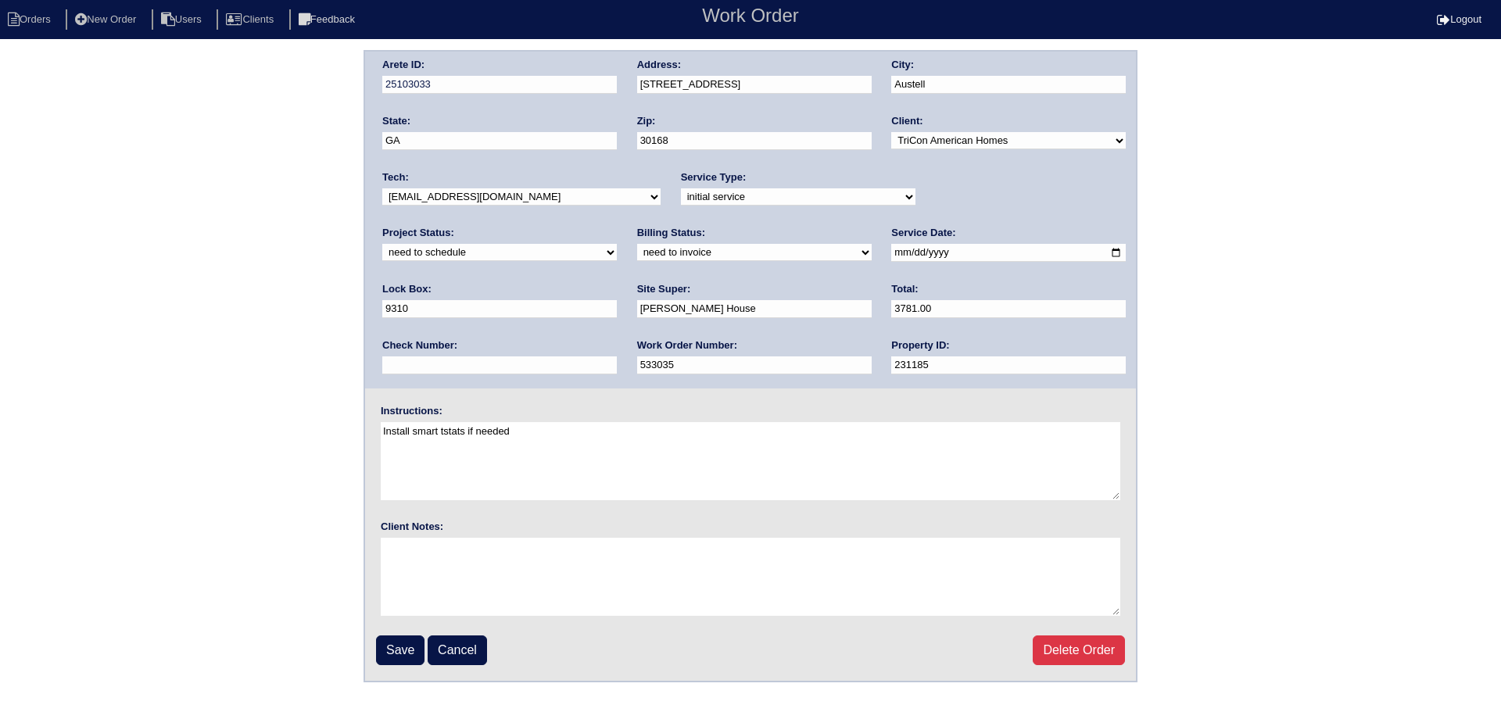
click at [617, 244] on select "new order assigned in progress field complete need to schedule admin review arc…" at bounding box center [499, 252] width 235 height 17
click at [891, 251] on input "2025-08-23" at bounding box center [1008, 253] width 235 height 18
type input "2025-08-25"
click at [392, 664] on input "Save" at bounding box center [400, 650] width 48 height 30
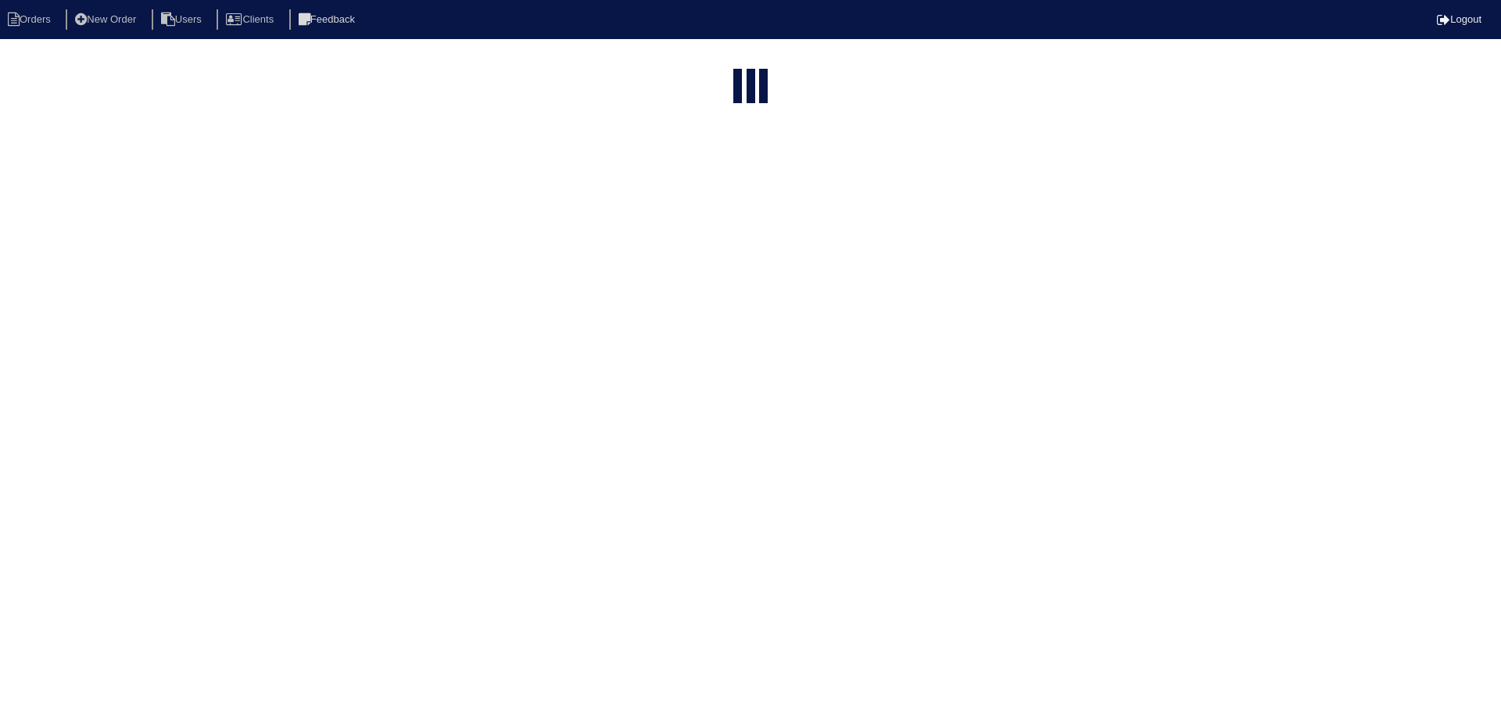
select select "15"
type input "716"
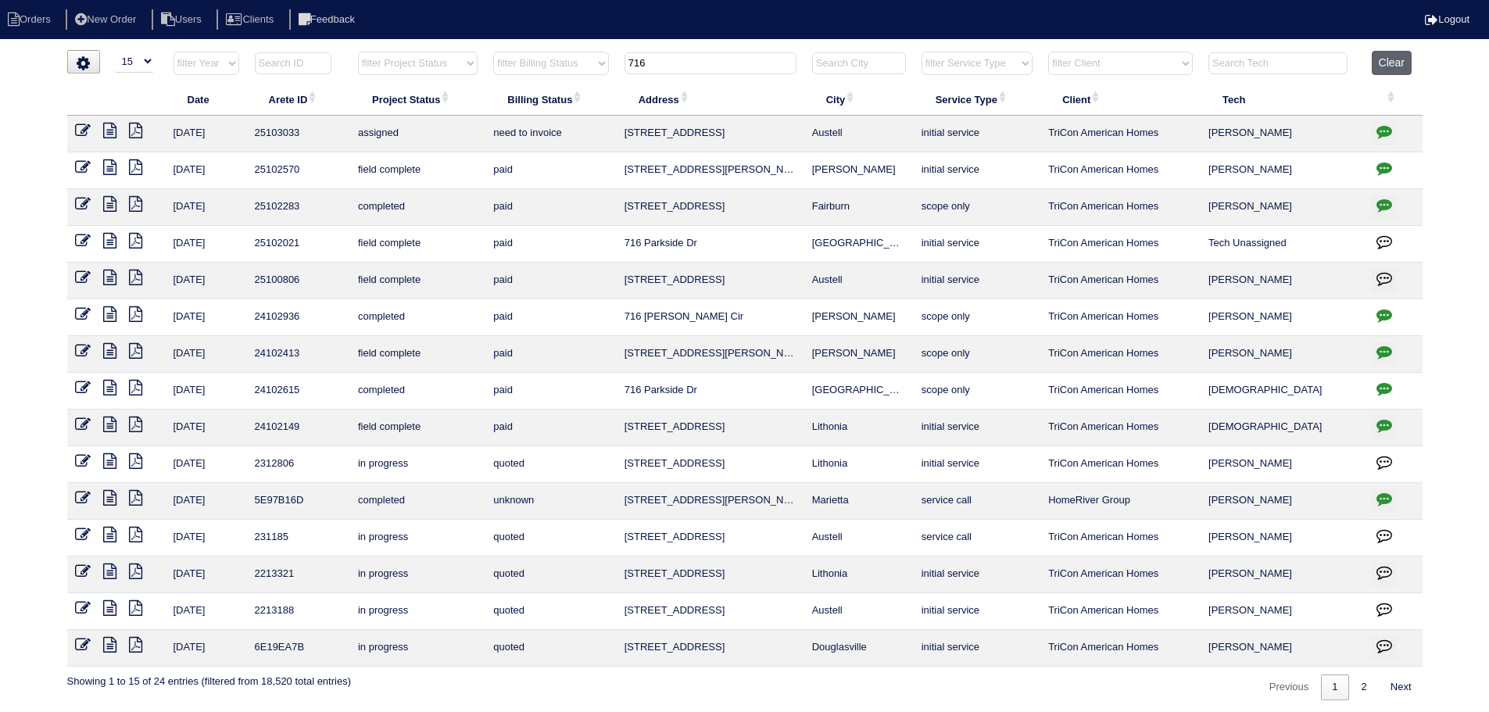
click at [1398, 58] on button "Clear" at bounding box center [1392, 63] width 40 height 24
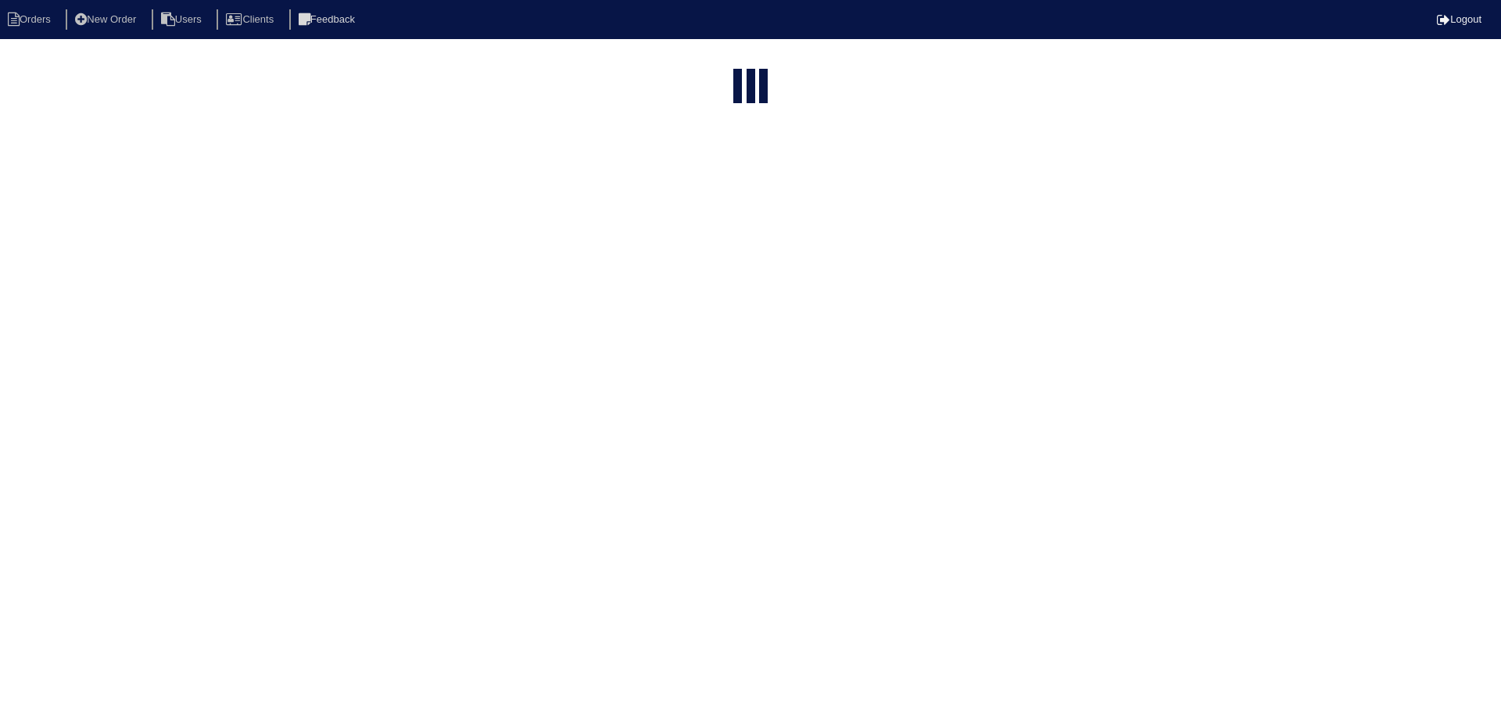
select select "15"
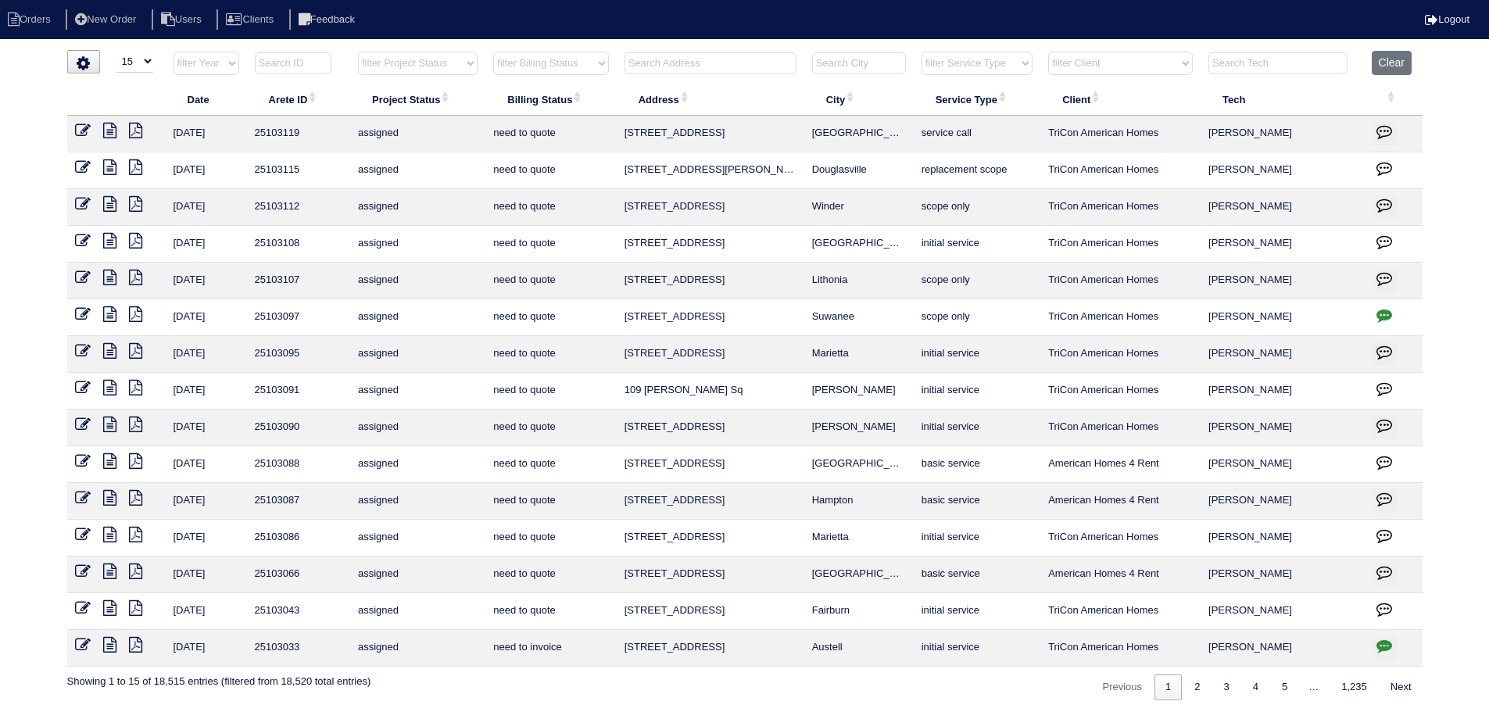
click at [456, 61] on select "filter Project Status -- Any Project Status -- new order assigned in progress f…" at bounding box center [418, 63] width 120 height 23
click at [358, 52] on select "filter Project Status -- Any Project Status -- new order assigned in progress f…" at bounding box center [418, 63] width 120 height 23
click at [1216, 691] on link "2" at bounding box center [1211, 688] width 27 height 26
select select "assigned"
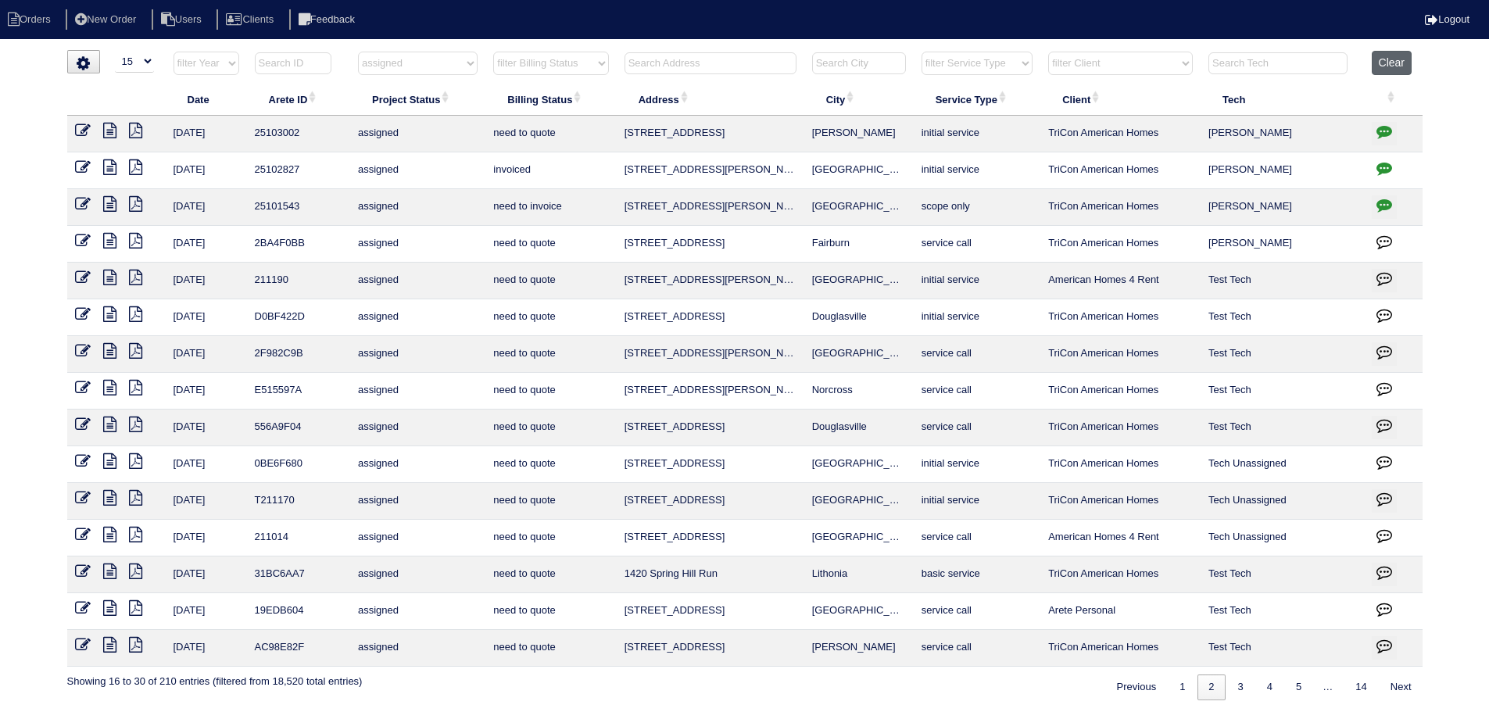
click at [1387, 59] on button "Clear" at bounding box center [1392, 63] width 40 height 24
select select
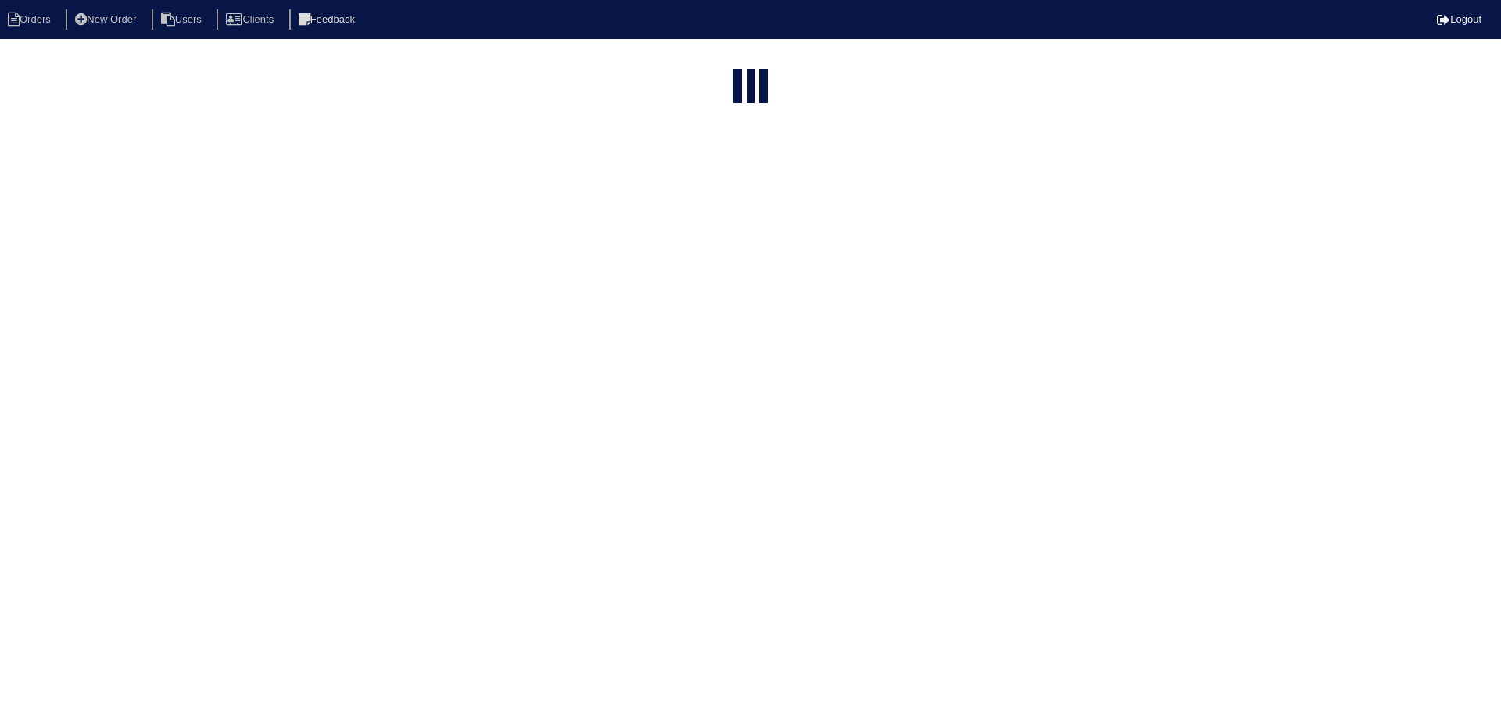
select select "15"
